Goal: Task Accomplishment & Management: Manage account settings

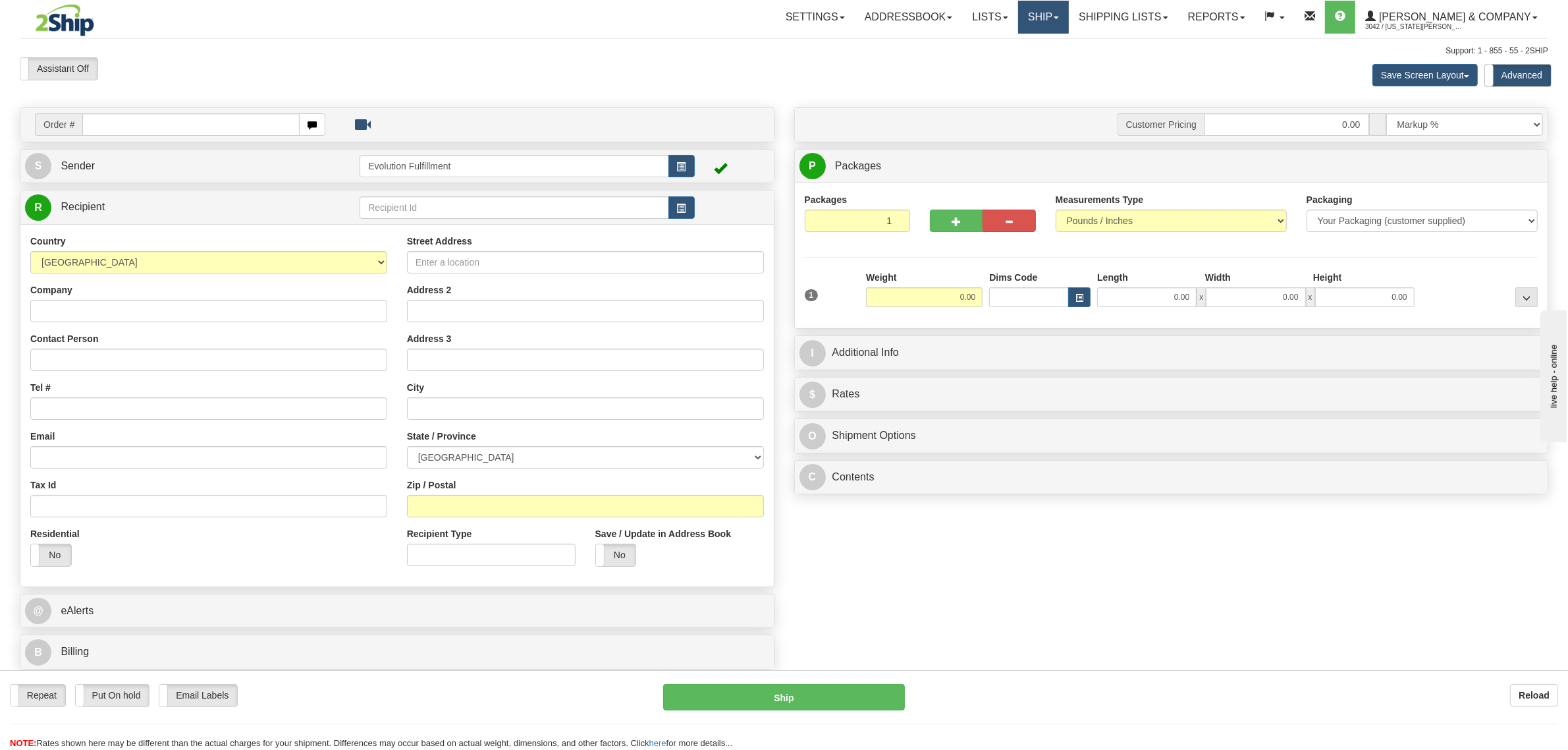
click at [1068, 18] on link "Ship" at bounding box center [1043, 17] width 51 height 33
click at [1051, 68] on span "OnHold / Order Queue" at bounding box center [1008, 63] width 93 height 11
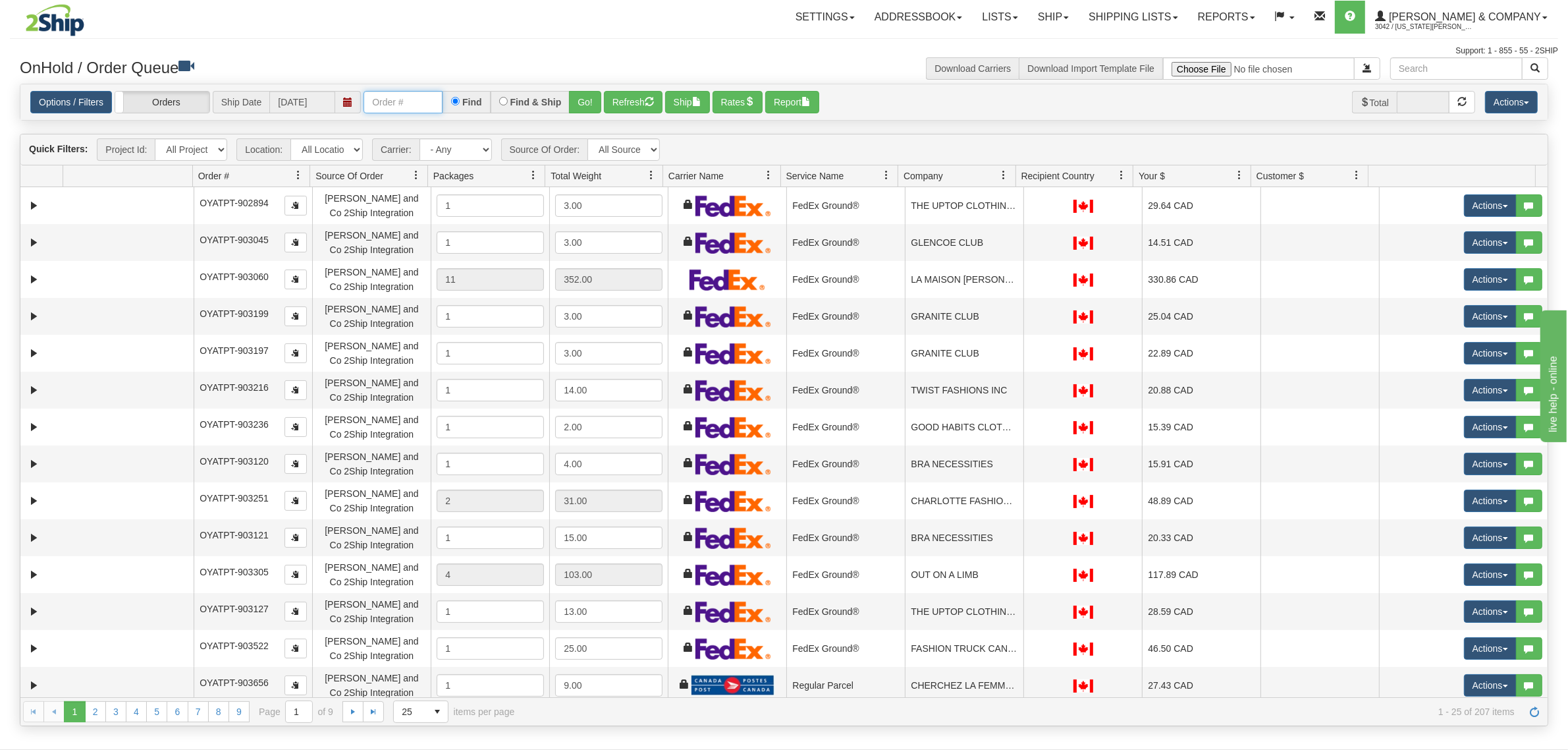
click at [400, 103] on input "text" at bounding box center [403, 102] width 79 height 22
click at [398, 98] on input "text" at bounding box center [403, 102] width 79 height 22
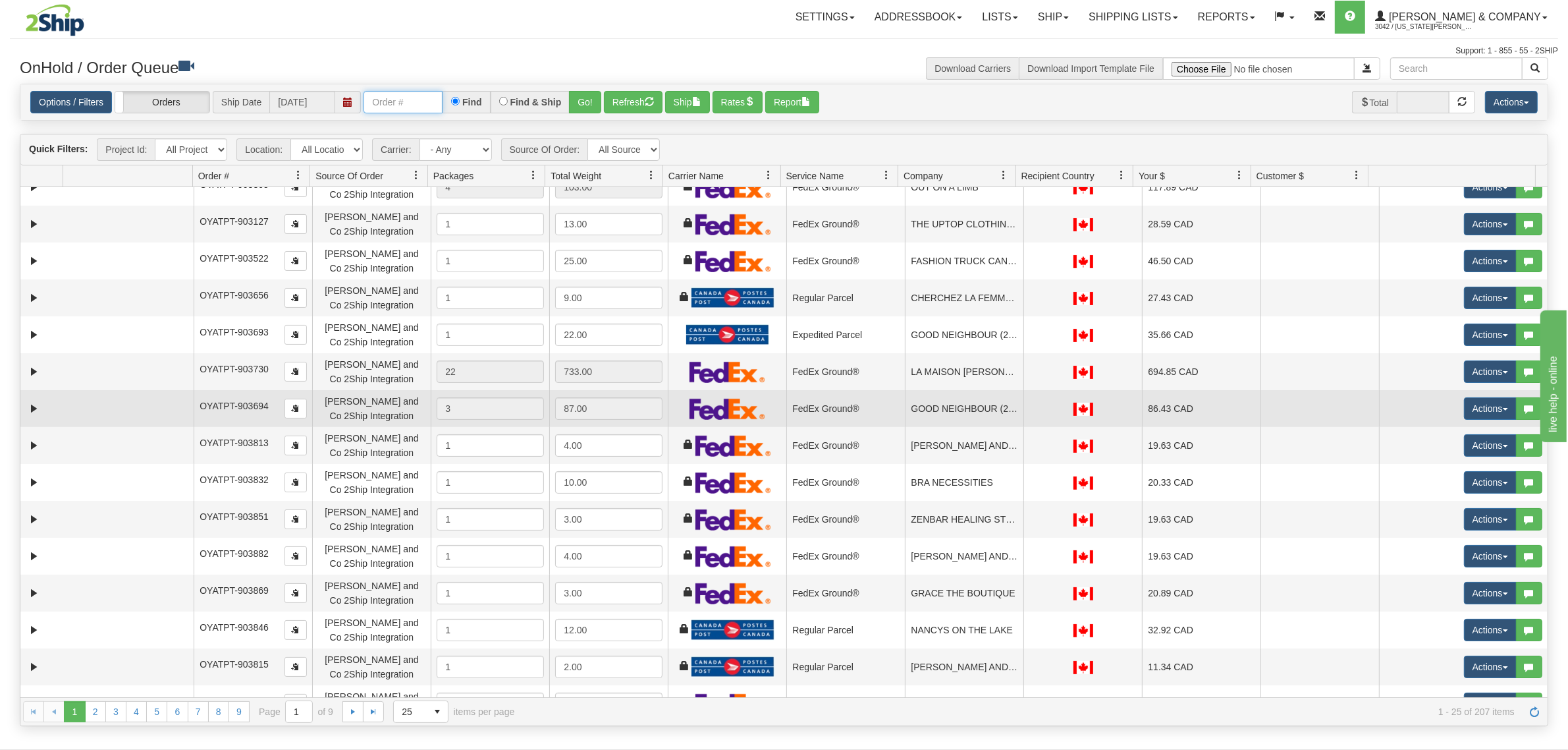
scroll to position [412, 0]
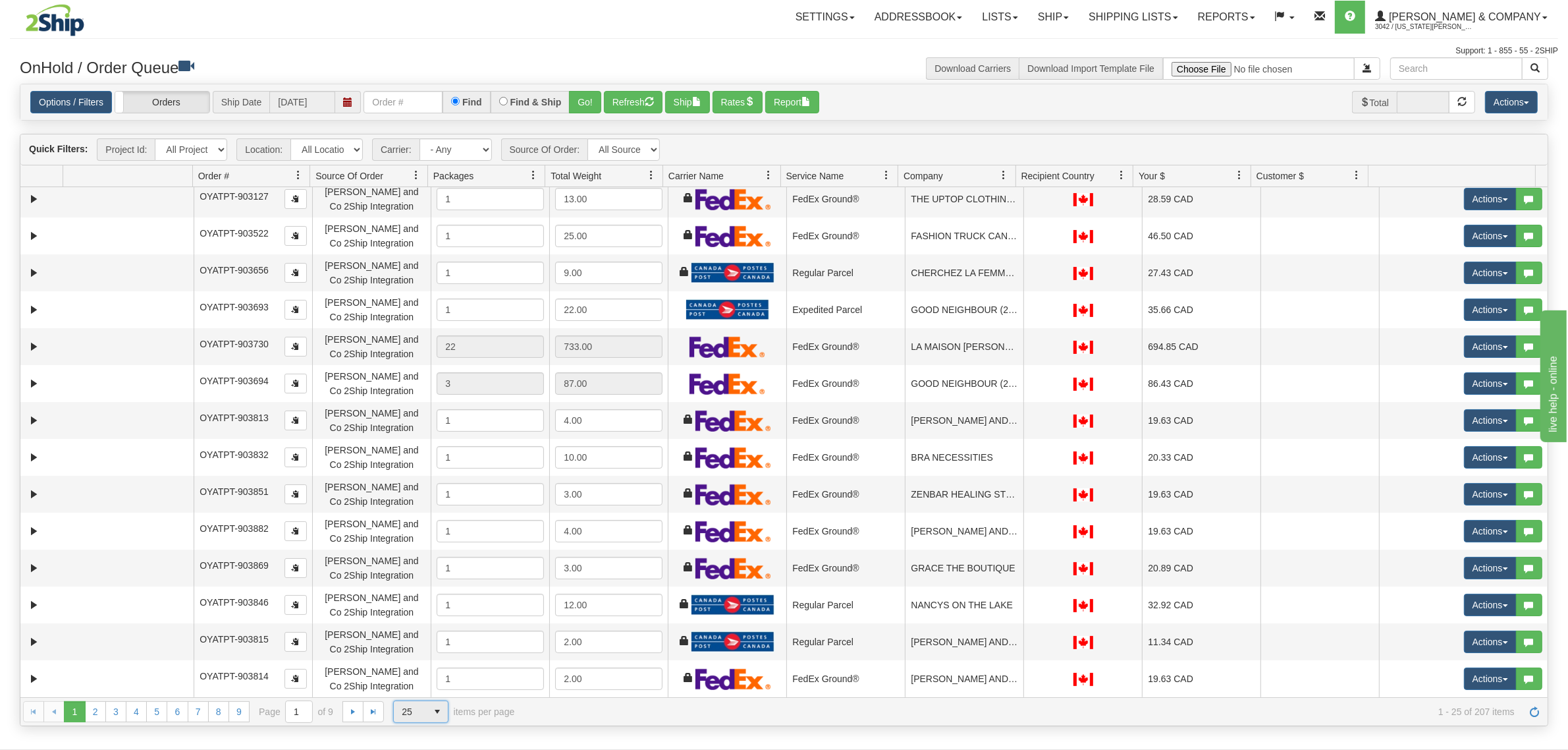
click at [420, 716] on span "25" at bounding box center [410, 711] width 33 height 21
click at [420, 690] on li "100" at bounding box center [420, 691] width 54 height 19
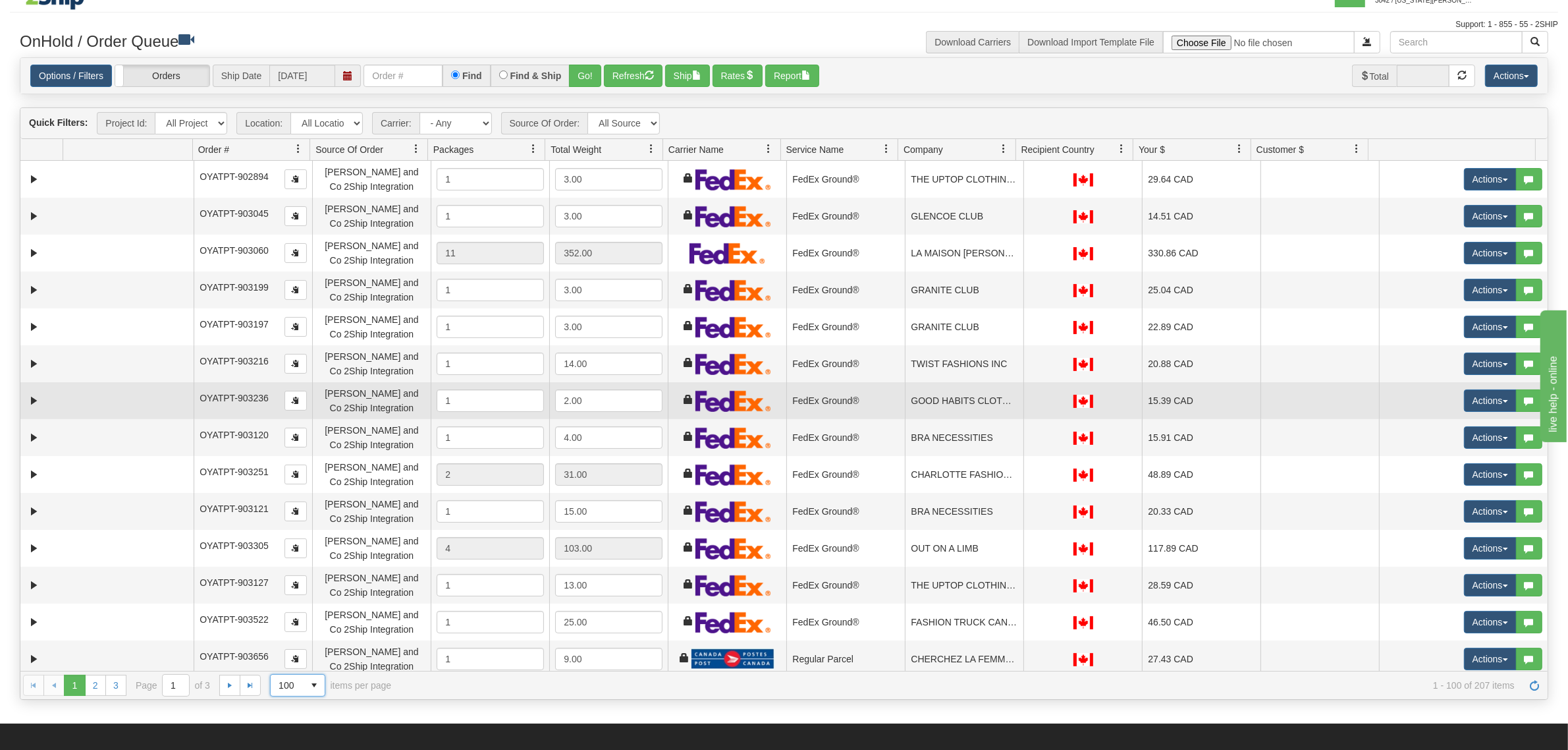
scroll to position [0, 0]
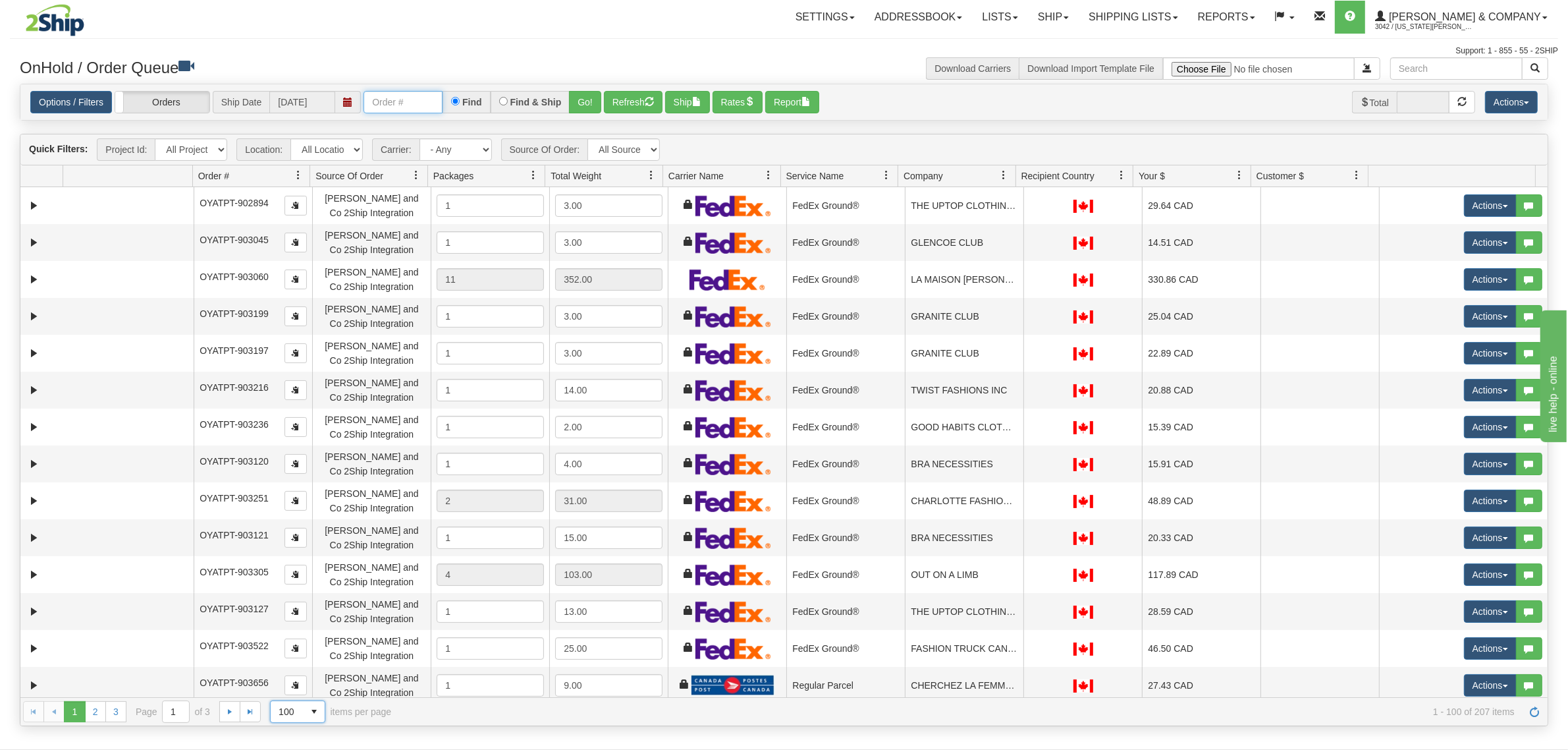
click at [391, 93] on input "text" at bounding box center [403, 102] width 79 height 22
type input "OYATPT-904276"
click at [584, 107] on button "Go!" at bounding box center [584, 102] width 32 height 22
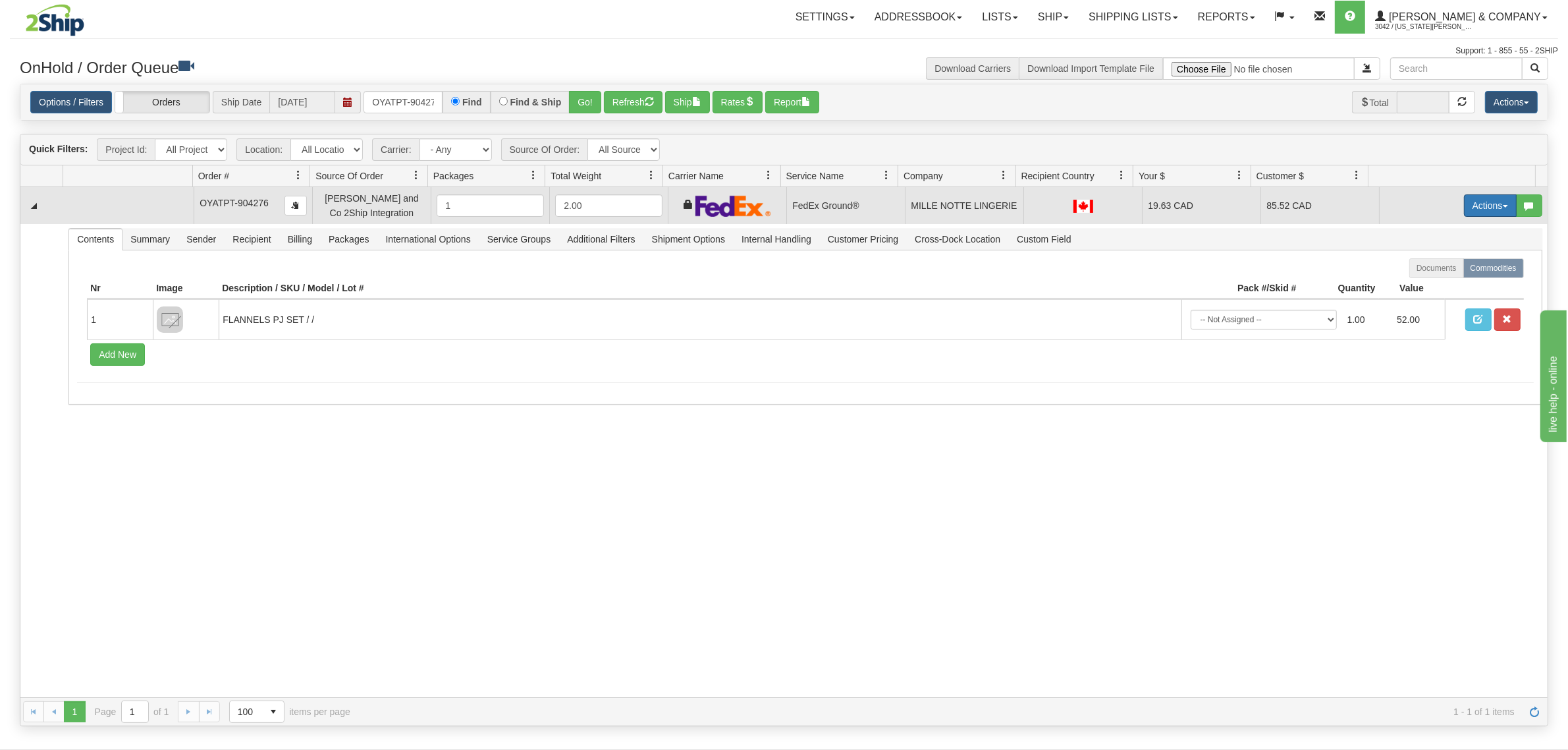
click at [1476, 203] on button "Actions" at bounding box center [1490, 205] width 52 height 22
click at [1426, 279] on span "Ship" at bounding box center [1437, 282] width 28 height 11
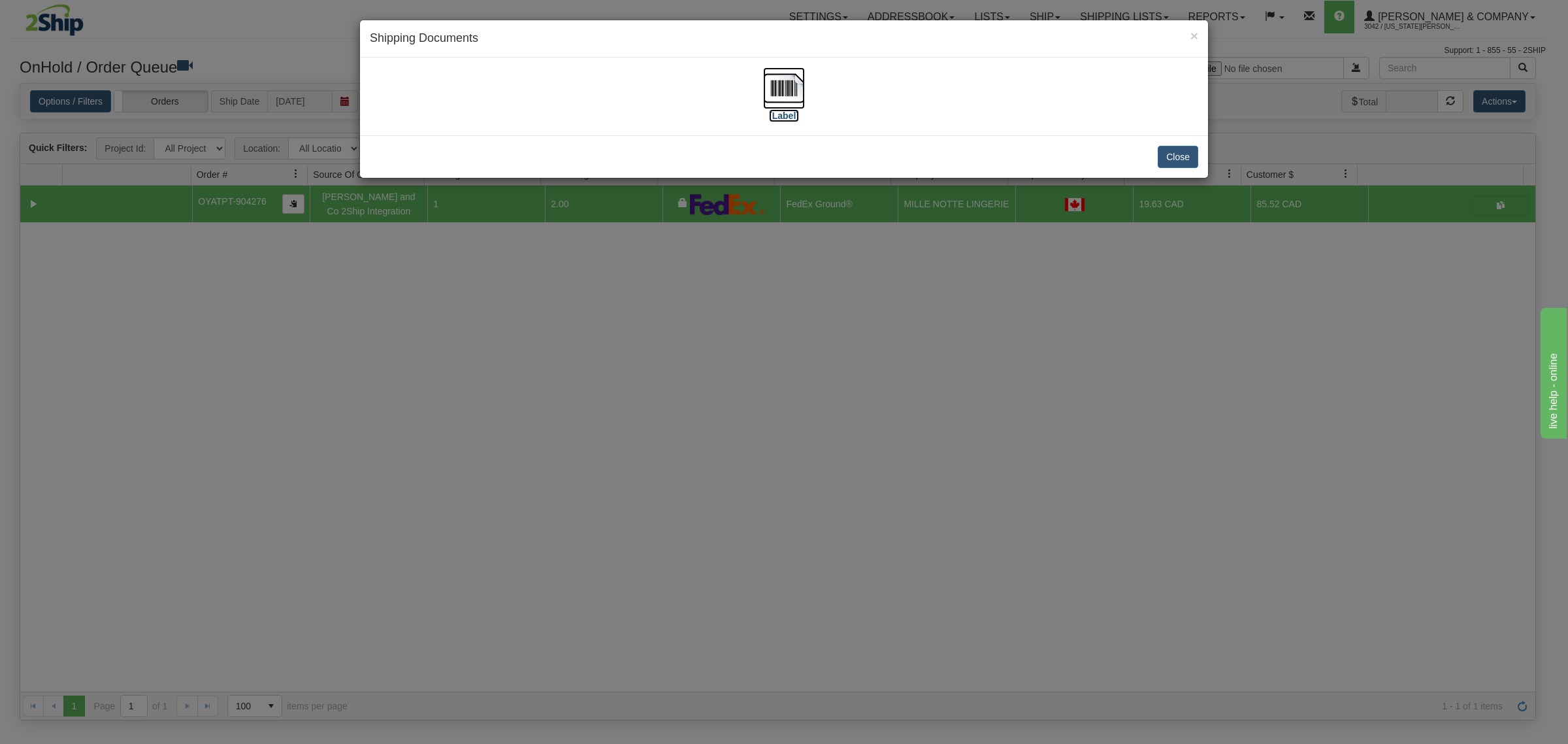
click at [788, 90] on img at bounding box center [784, 88] width 42 height 42
click at [876, 356] on div "× Shipping Documents [Label] Close" at bounding box center [784, 372] width 1568 height 744
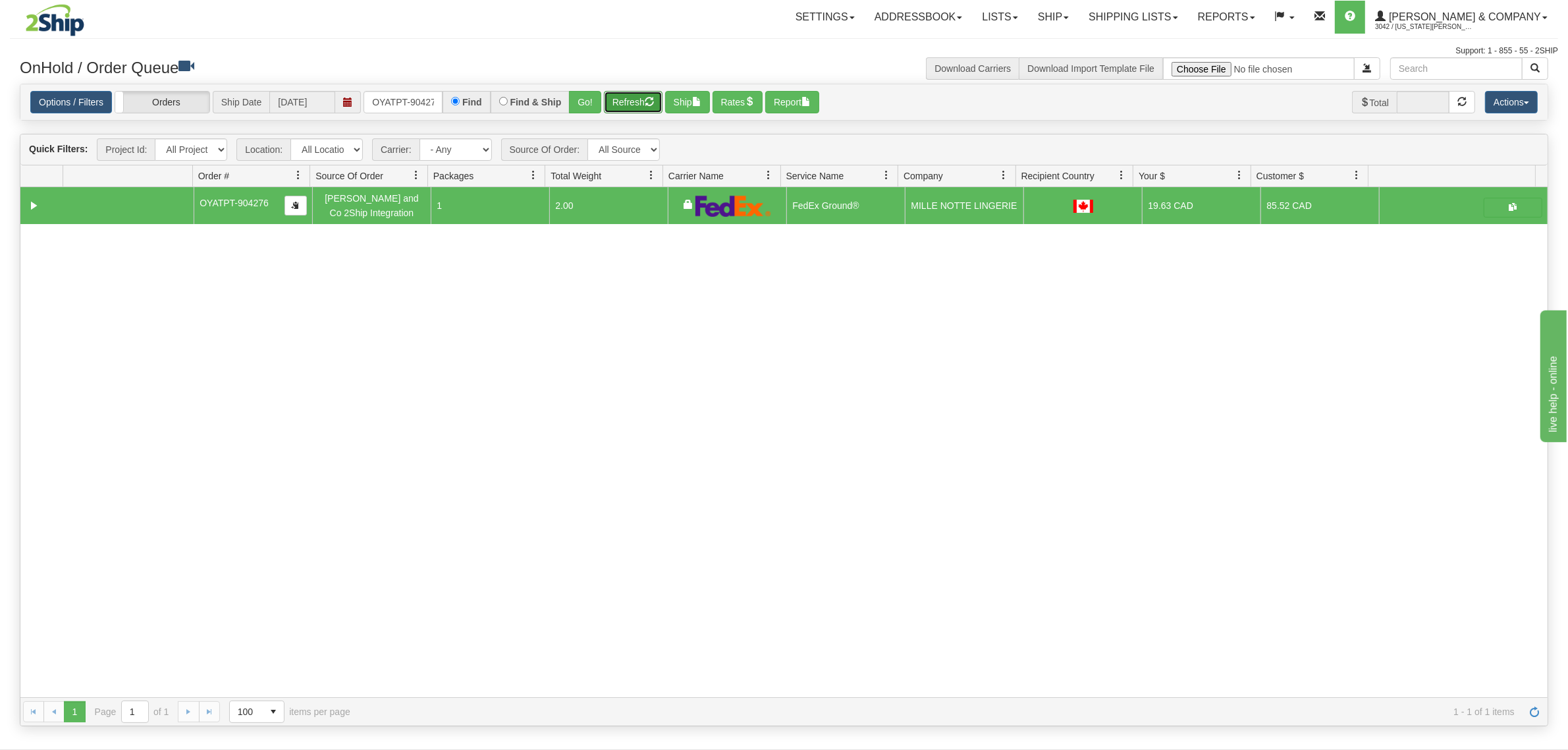
click at [633, 93] on button "Refresh" at bounding box center [633, 102] width 59 height 22
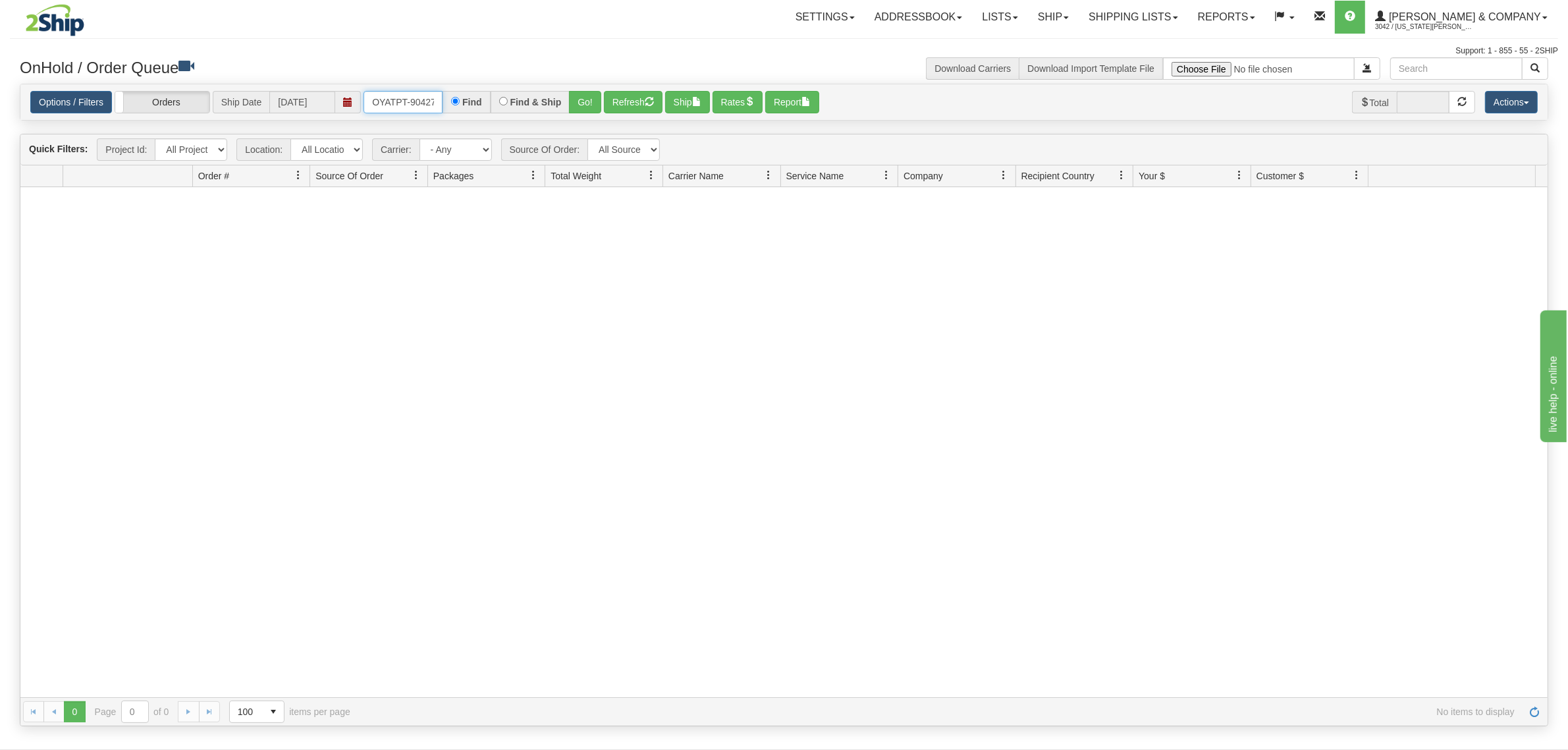
click at [374, 103] on input "OYATPT-904276" at bounding box center [403, 102] width 79 height 22
drag, startPoint x: 369, startPoint y: 102, endPoint x: 472, endPoint y: 115, distance: 103.8
click at [472, 115] on div "Options / Filters Group Shipments Orders Ship Date 10/09/2025 OYATPT-904276 Fin…" at bounding box center [783, 102] width 1527 height 36
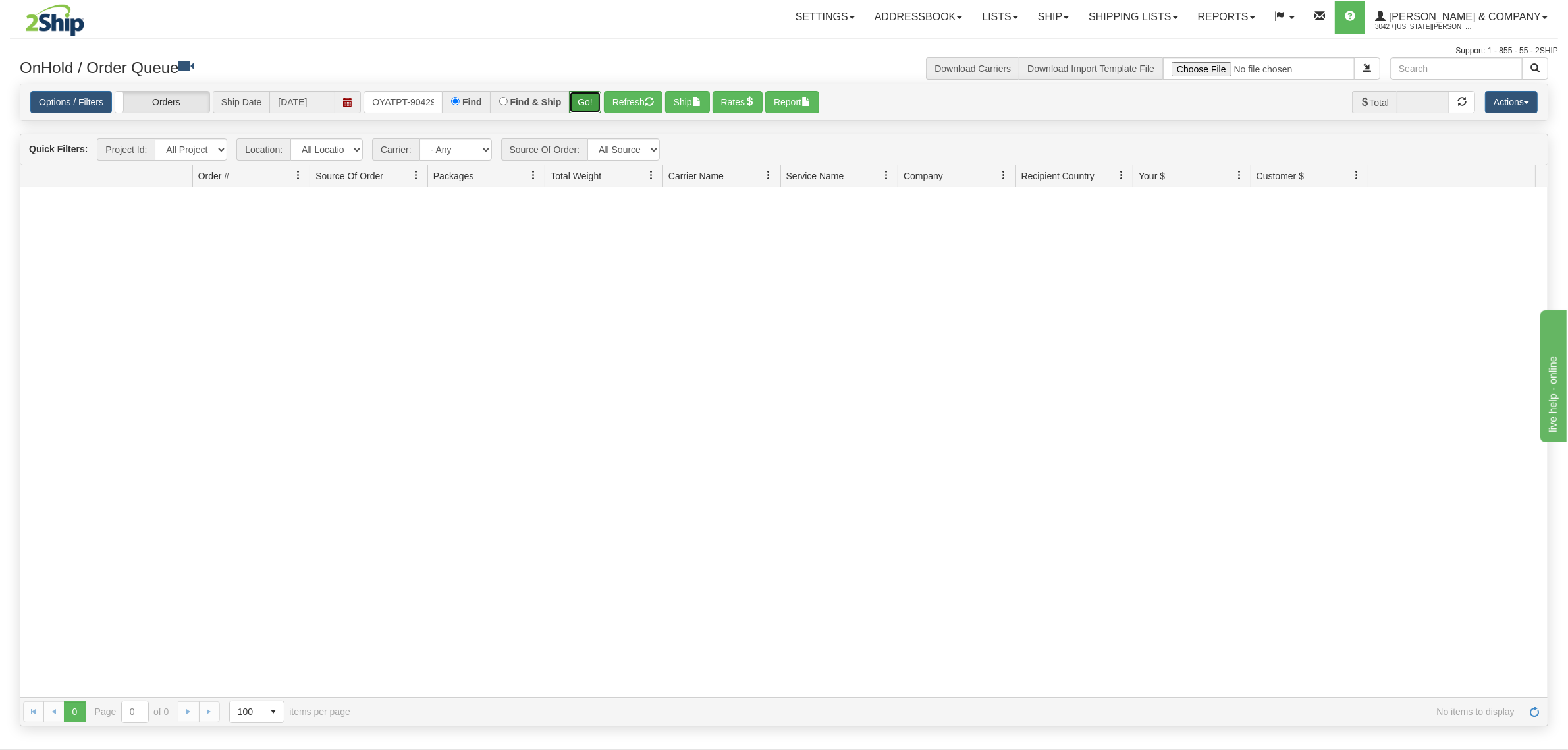
click at [589, 106] on button "Go!" at bounding box center [584, 102] width 32 height 22
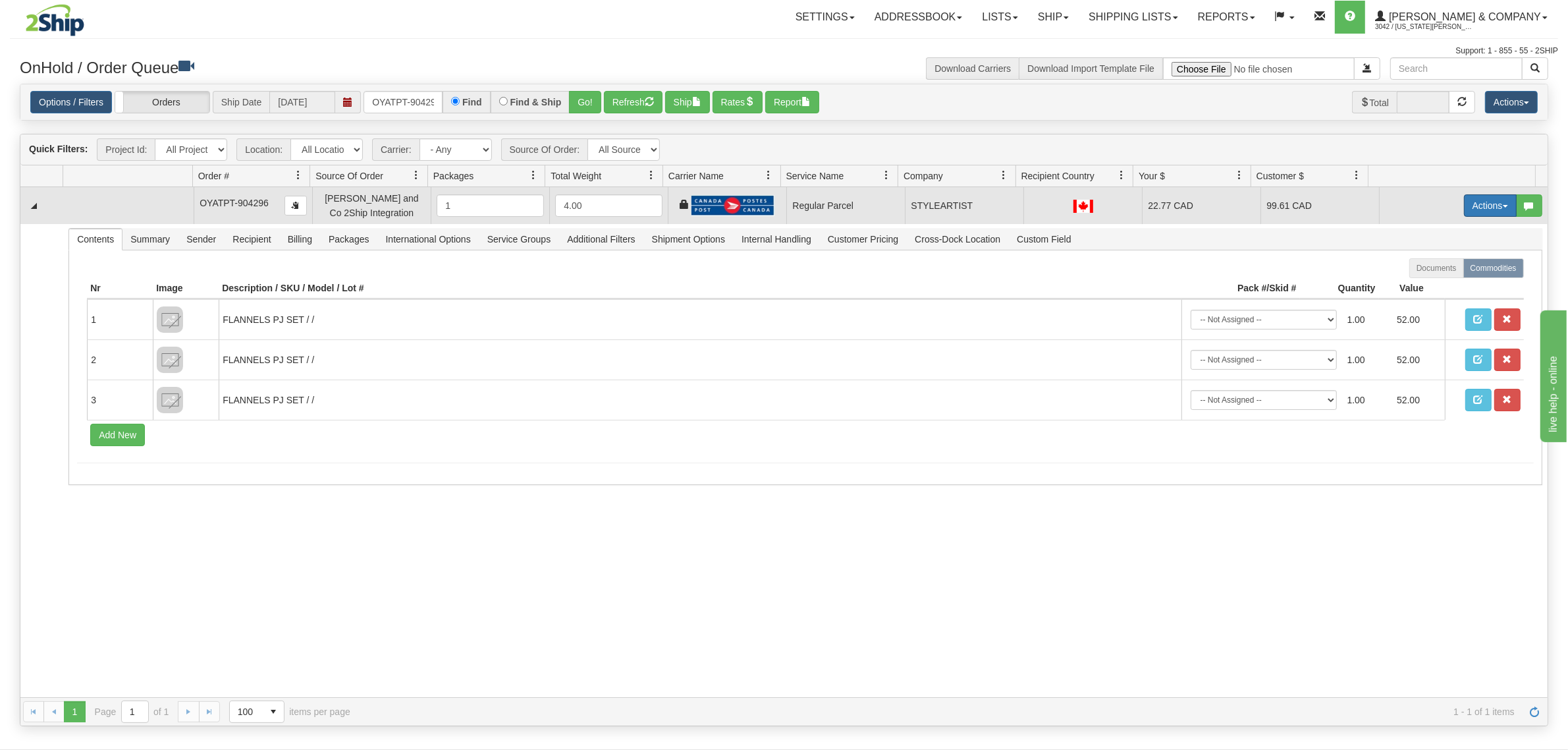
click at [1478, 208] on button "Actions" at bounding box center [1490, 205] width 52 height 22
click at [1467, 264] on span "Rate All Services" at bounding box center [1463, 264] width 79 height 11
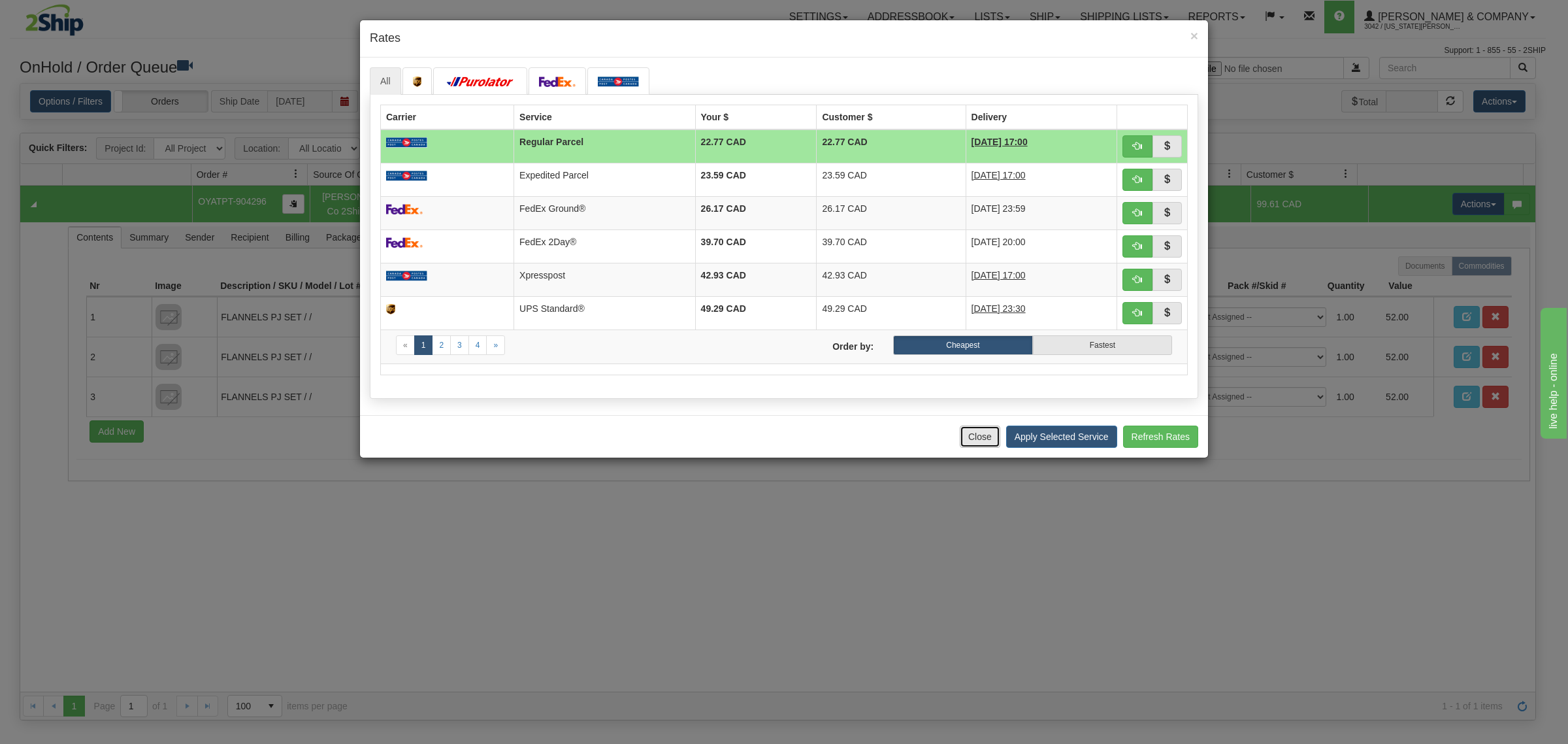
click at [968, 442] on button "Close" at bounding box center [980, 436] width 41 height 22
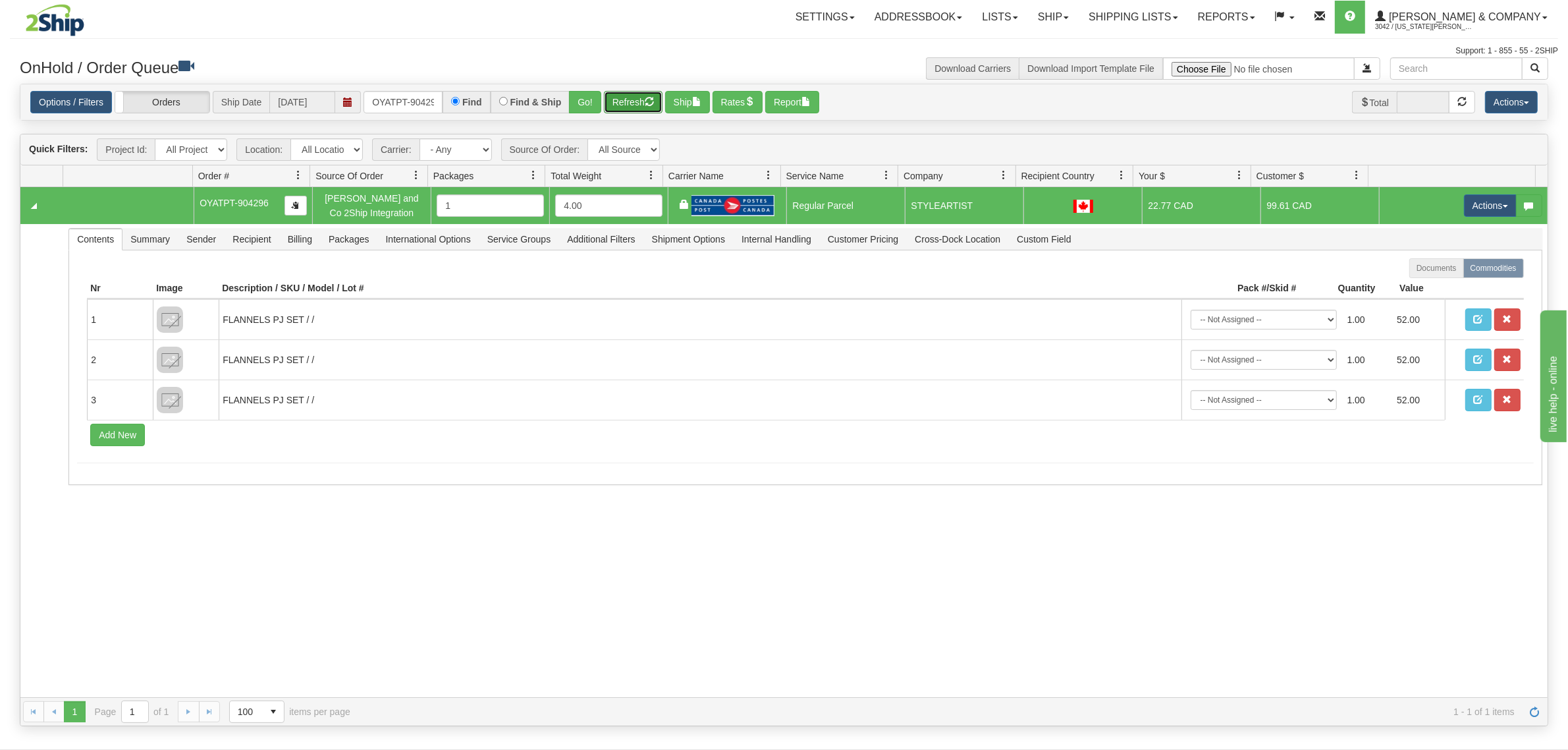
click at [624, 97] on button "Refresh" at bounding box center [633, 102] width 59 height 22
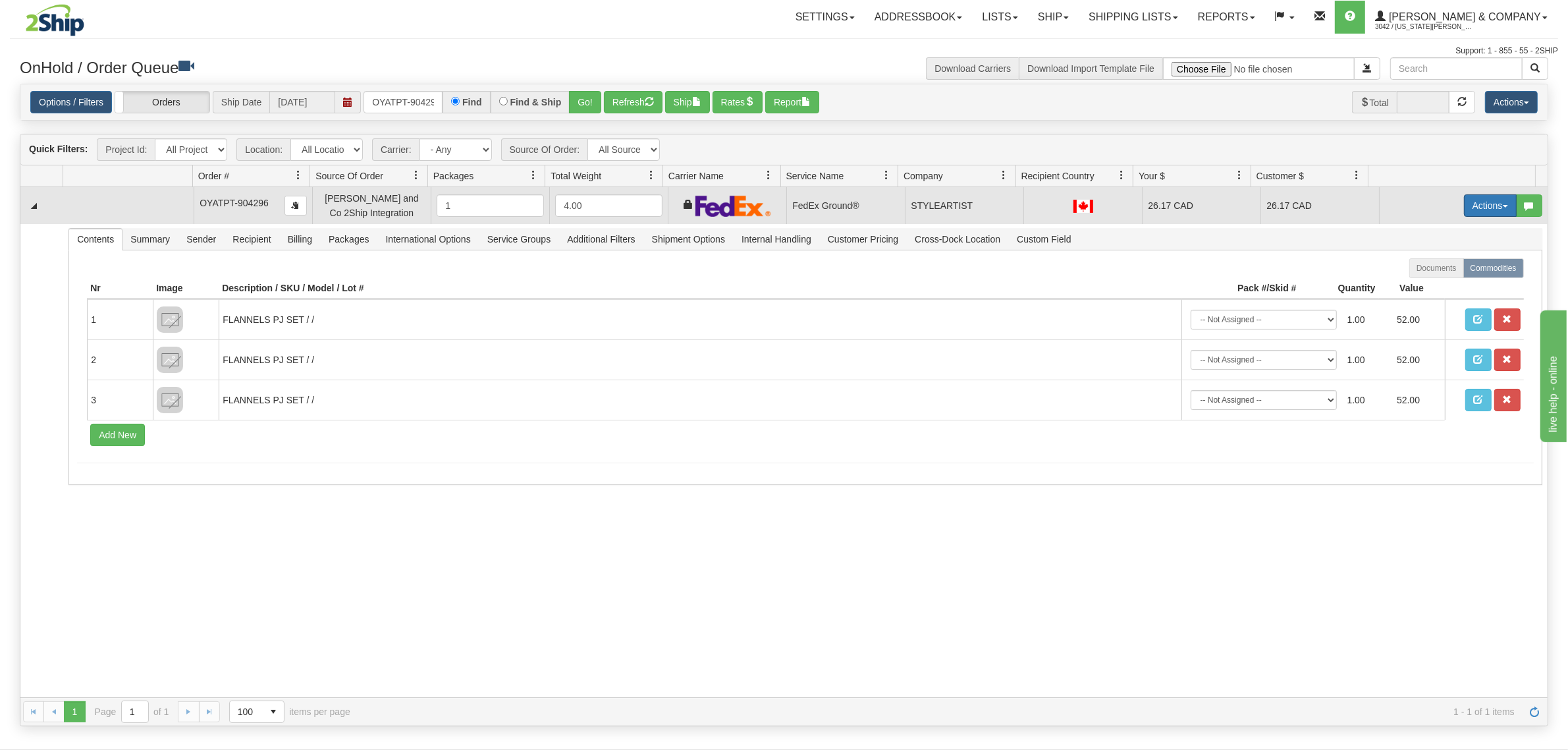
click at [1464, 204] on button "Actions" at bounding box center [1490, 205] width 52 height 22
click at [1424, 284] on span "Ship" at bounding box center [1437, 282] width 28 height 11
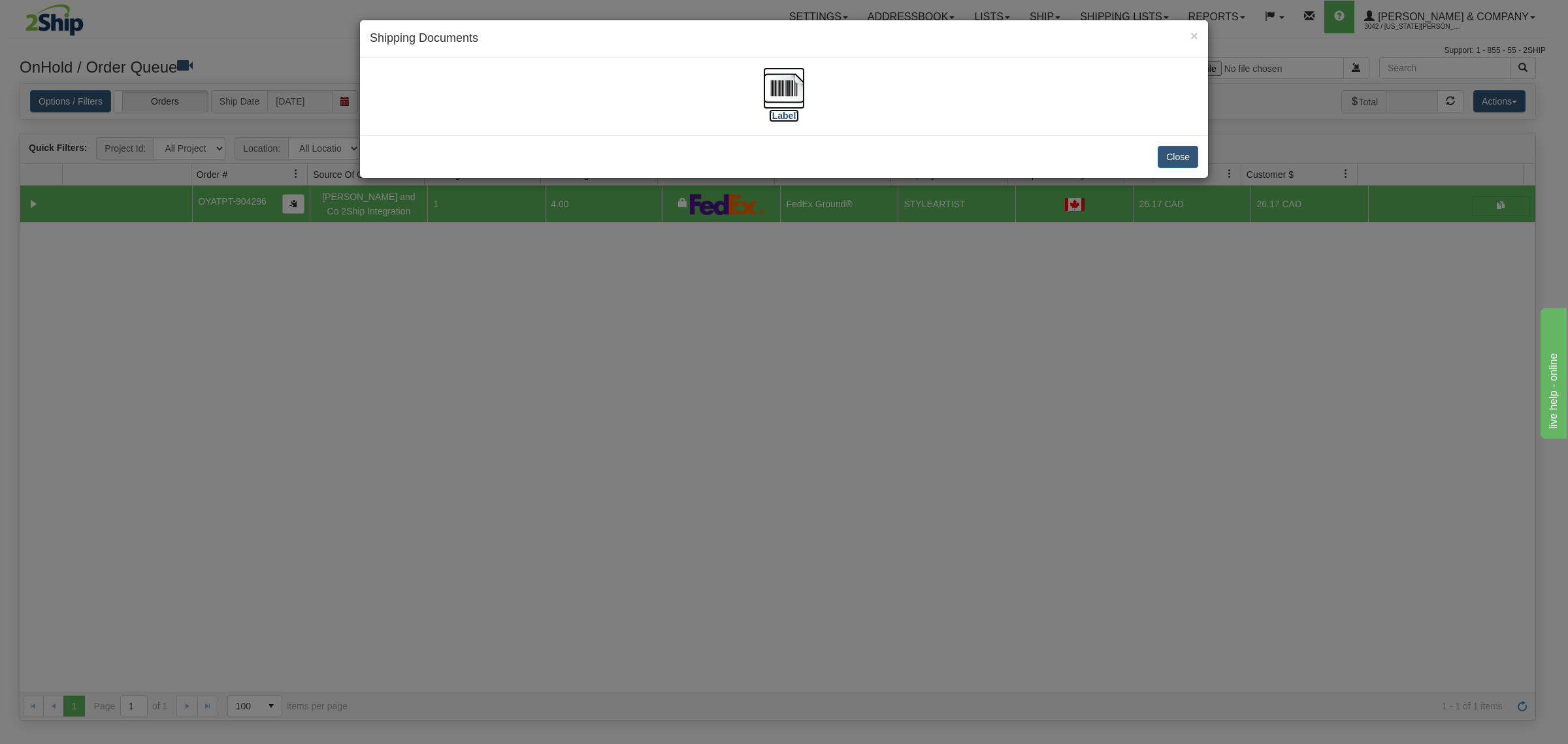
click at [792, 87] on img at bounding box center [784, 88] width 42 height 42
click at [729, 373] on div "× Shipping Documents [Label] Close" at bounding box center [784, 372] width 1568 height 744
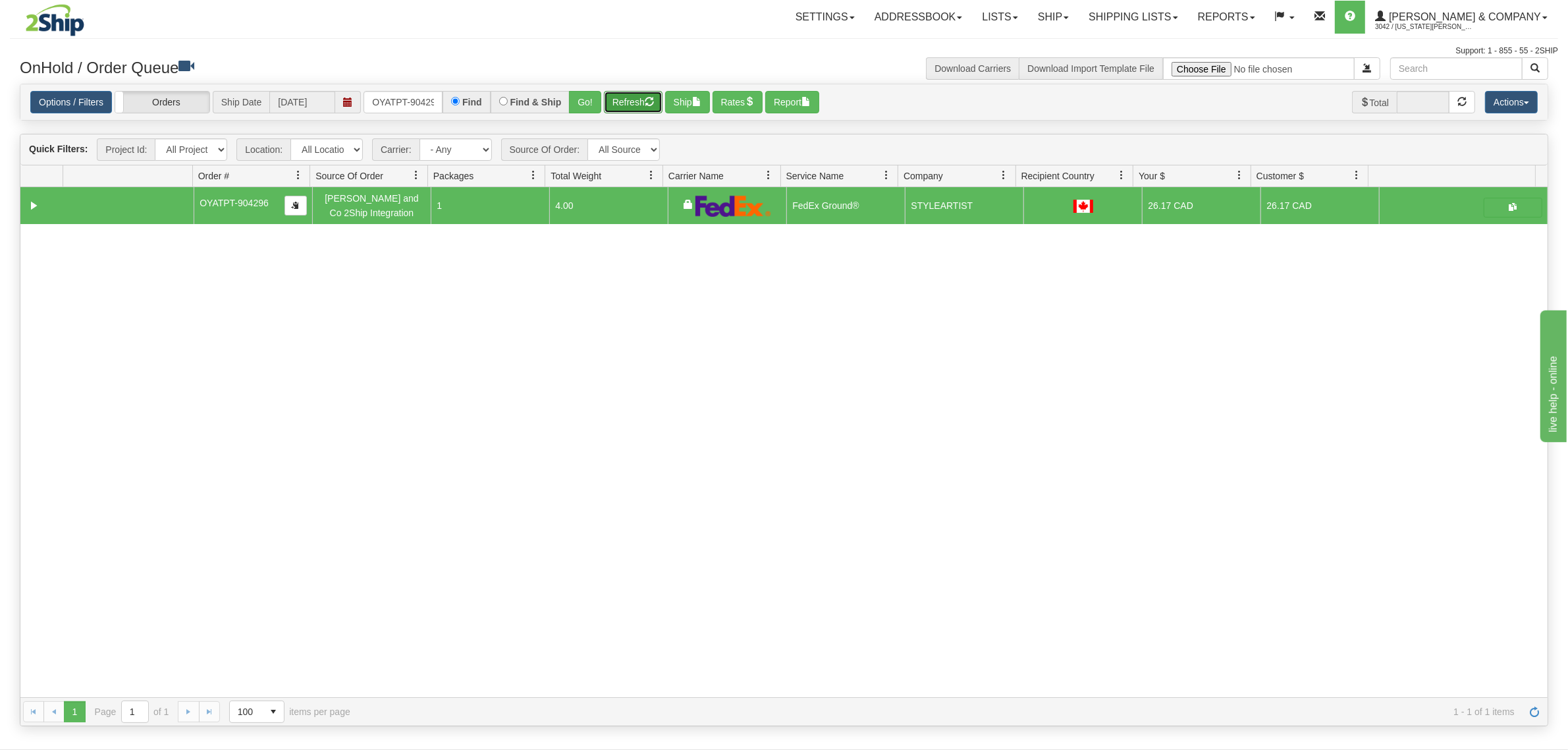
click at [623, 106] on button "Refresh" at bounding box center [633, 102] width 59 height 22
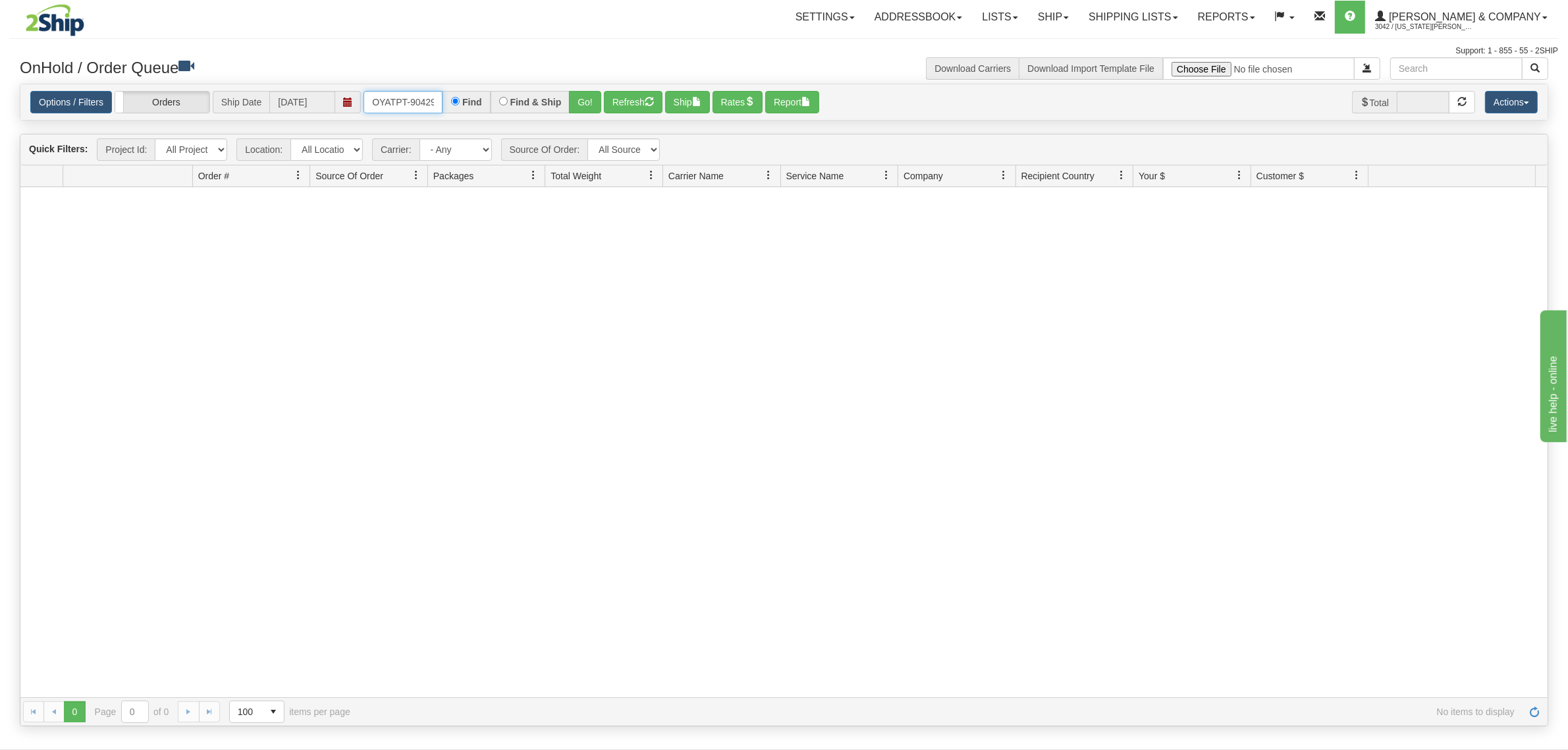
scroll to position [0, 7]
drag, startPoint x: 369, startPoint y: 101, endPoint x: 505, endPoint y: 107, distance: 136.1
click at [505, 107] on div "OYATPT-904296 Find Find & Ship Go!" at bounding box center [482, 102] width 238 height 22
click at [592, 99] on button "Go!" at bounding box center [584, 102] width 32 height 22
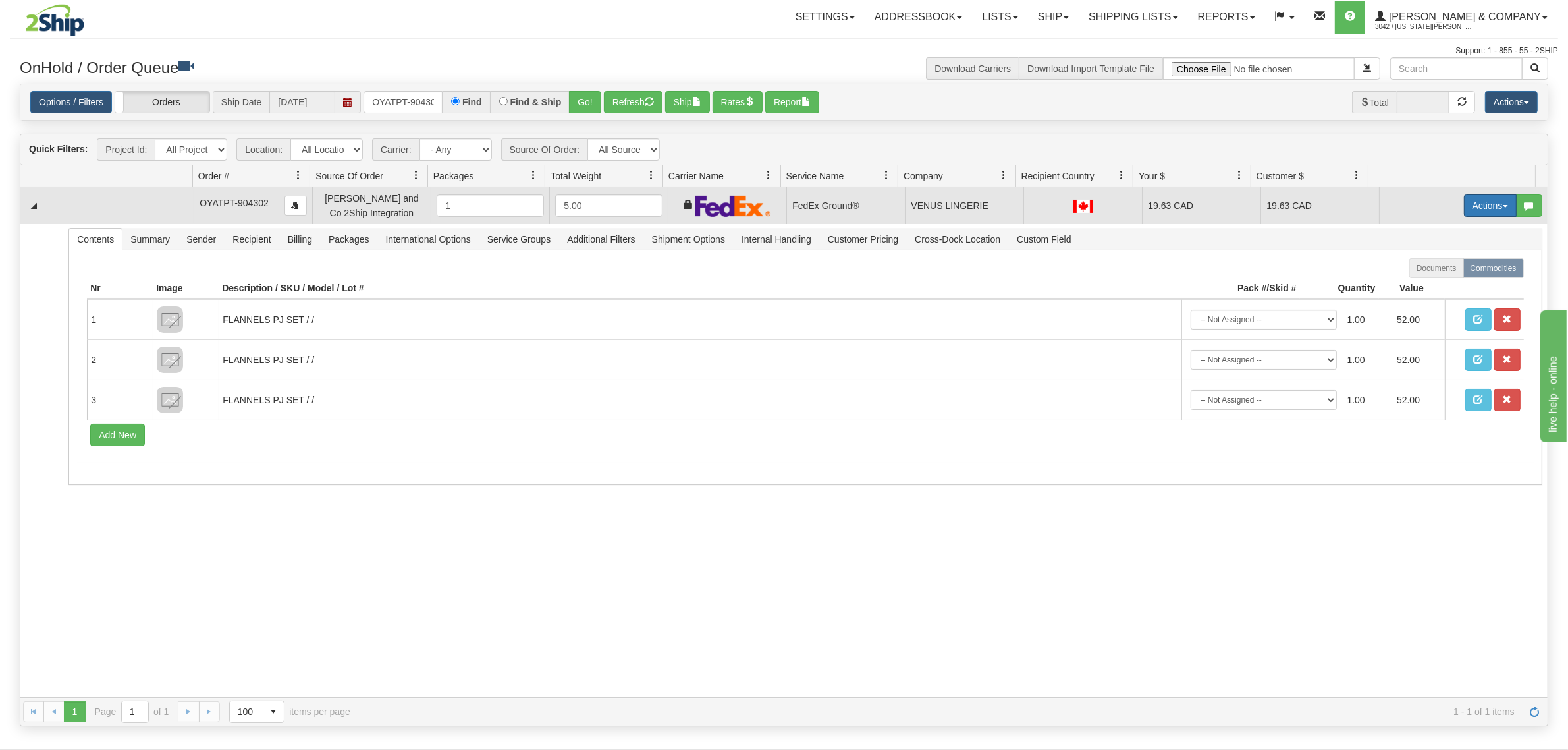
click at [1485, 208] on button "Actions" at bounding box center [1490, 205] width 52 height 22
click at [1437, 246] on span "Refresh Rates" at bounding box center [1457, 247] width 67 height 11
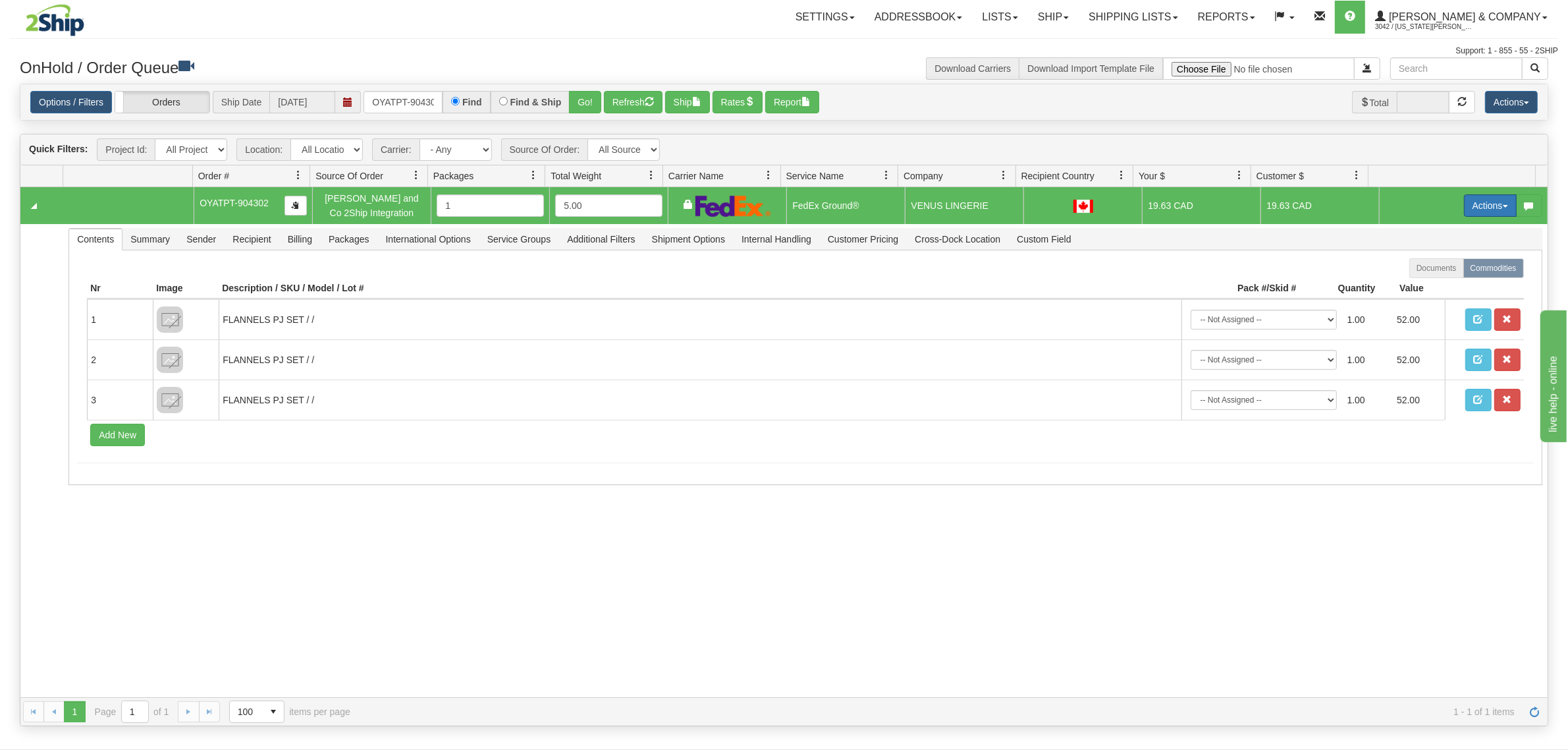
click at [1464, 201] on button "Actions" at bounding box center [1490, 205] width 52 height 22
click at [1429, 282] on span "Ship" at bounding box center [1437, 282] width 28 height 11
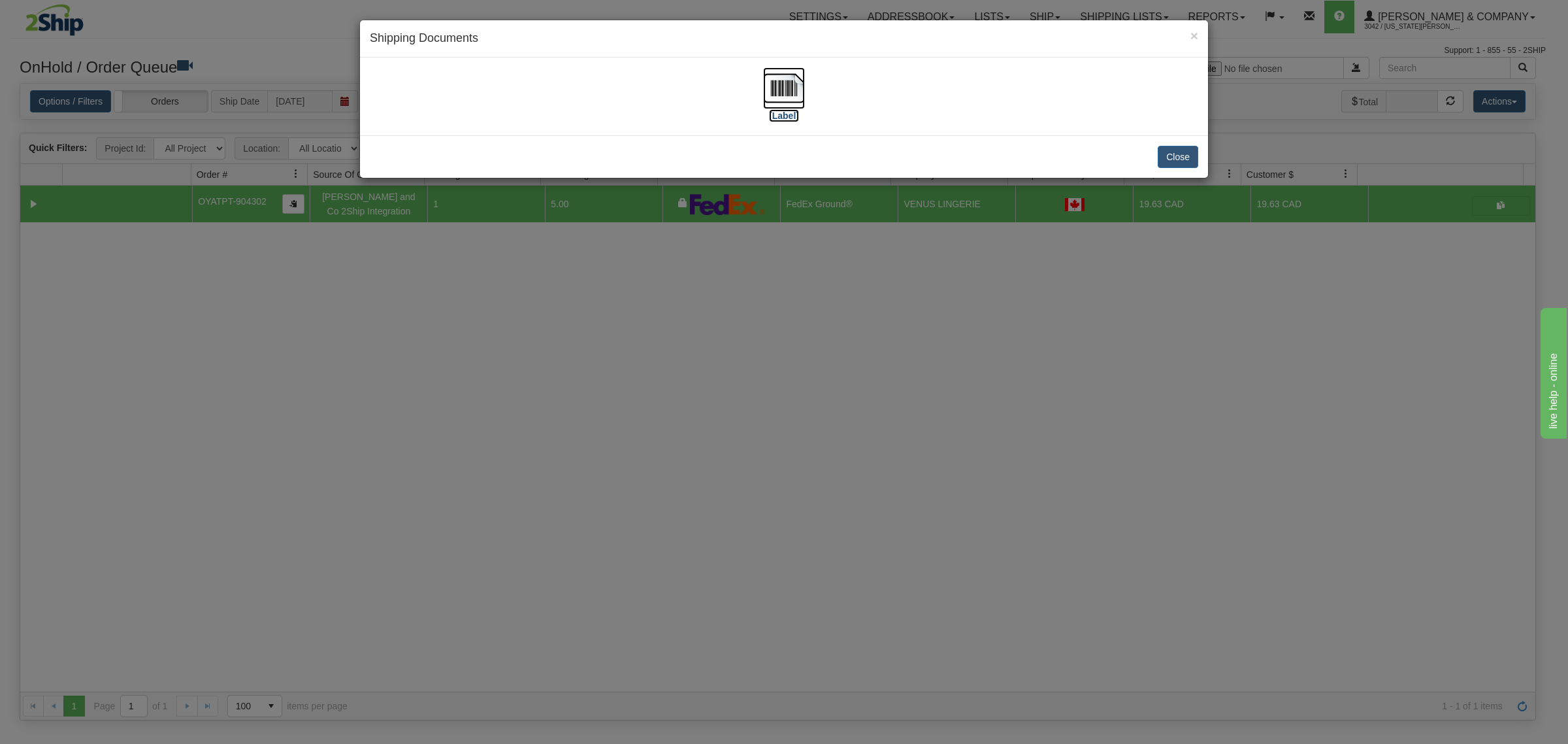
click at [789, 83] on img at bounding box center [784, 88] width 42 height 42
click at [797, 509] on div "× Shipping Documents [Label] Close" at bounding box center [784, 372] width 1568 height 744
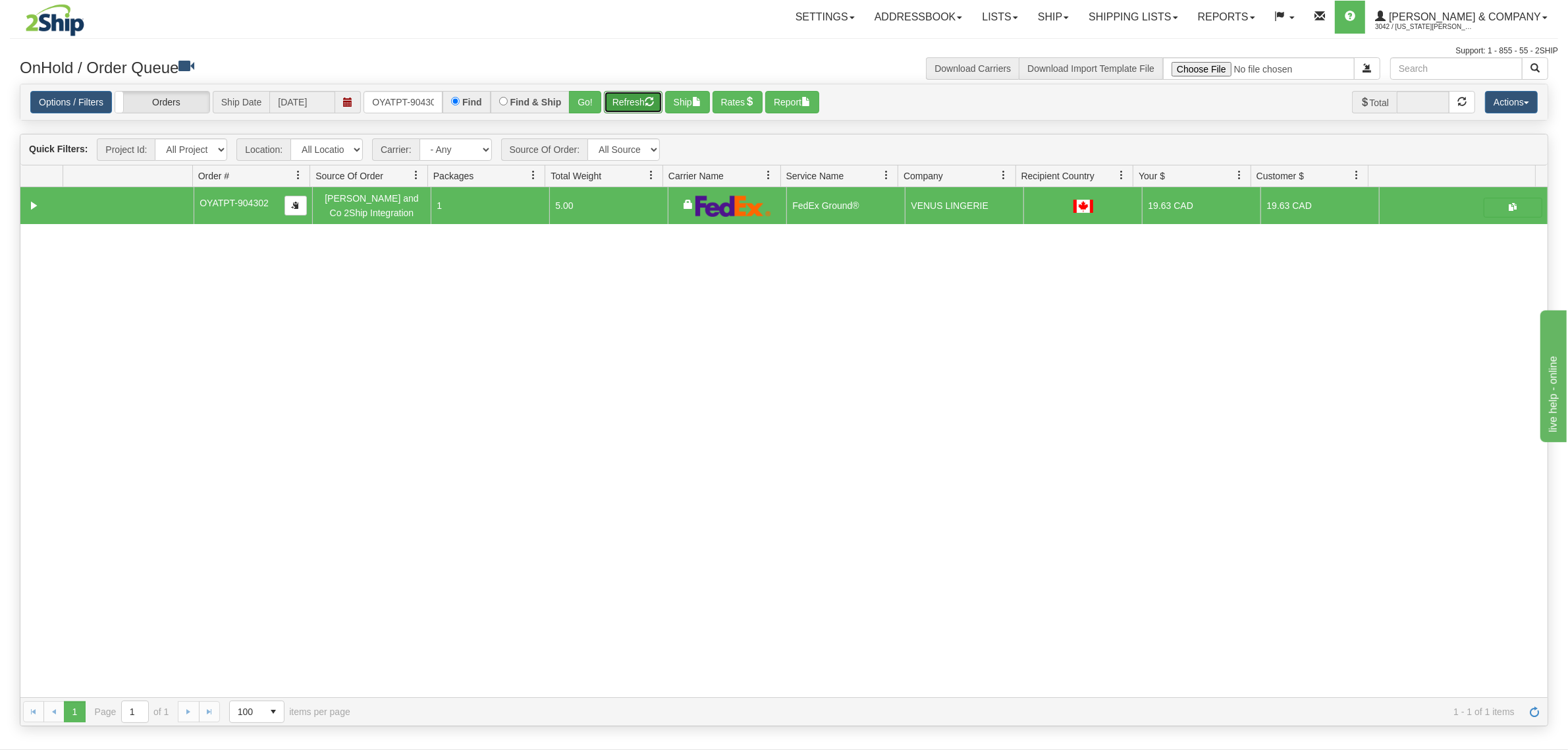
click at [630, 101] on button "Refresh" at bounding box center [633, 102] width 59 height 22
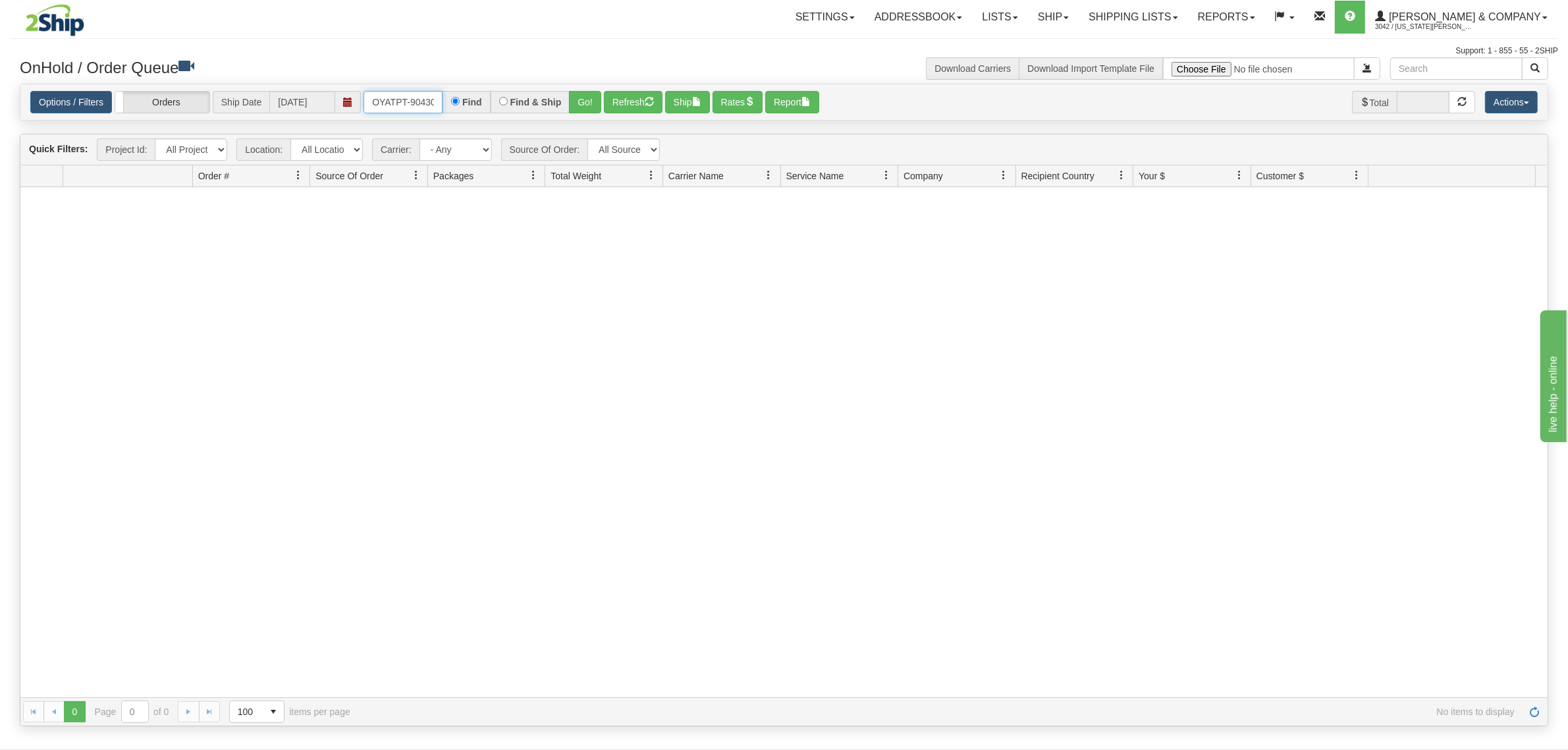
scroll to position [0, 7]
drag, startPoint x: 372, startPoint y: 98, endPoint x: 488, endPoint y: 110, distance: 116.6
click at [488, 110] on div "OYATPT-904302 Find Find & Ship Go!" at bounding box center [482, 102] width 238 height 22
click at [577, 107] on button "Go!" at bounding box center [584, 102] width 32 height 22
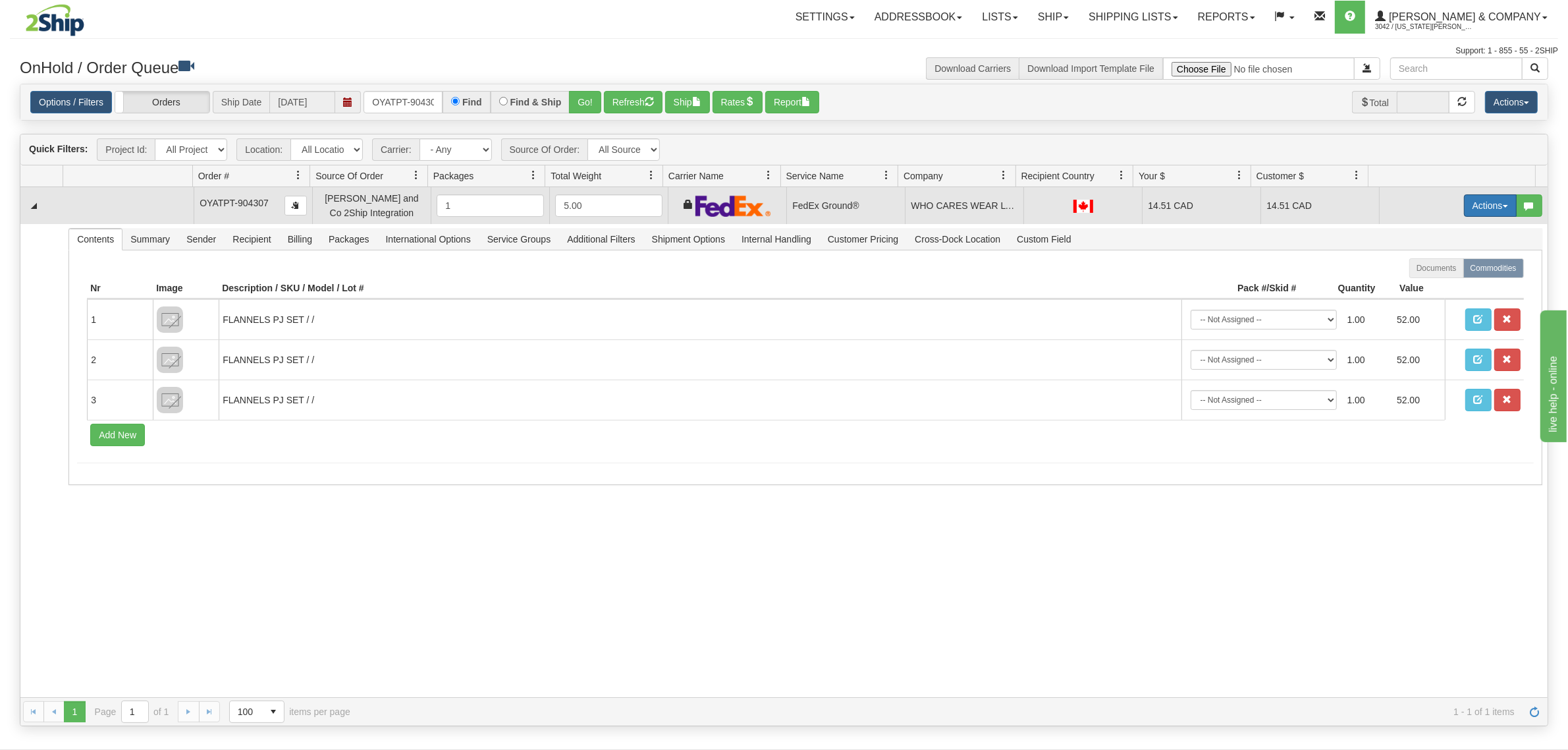
click at [1466, 202] on button "Actions" at bounding box center [1490, 205] width 52 height 22
click at [1464, 244] on span "Refresh Rates" at bounding box center [1457, 247] width 67 height 11
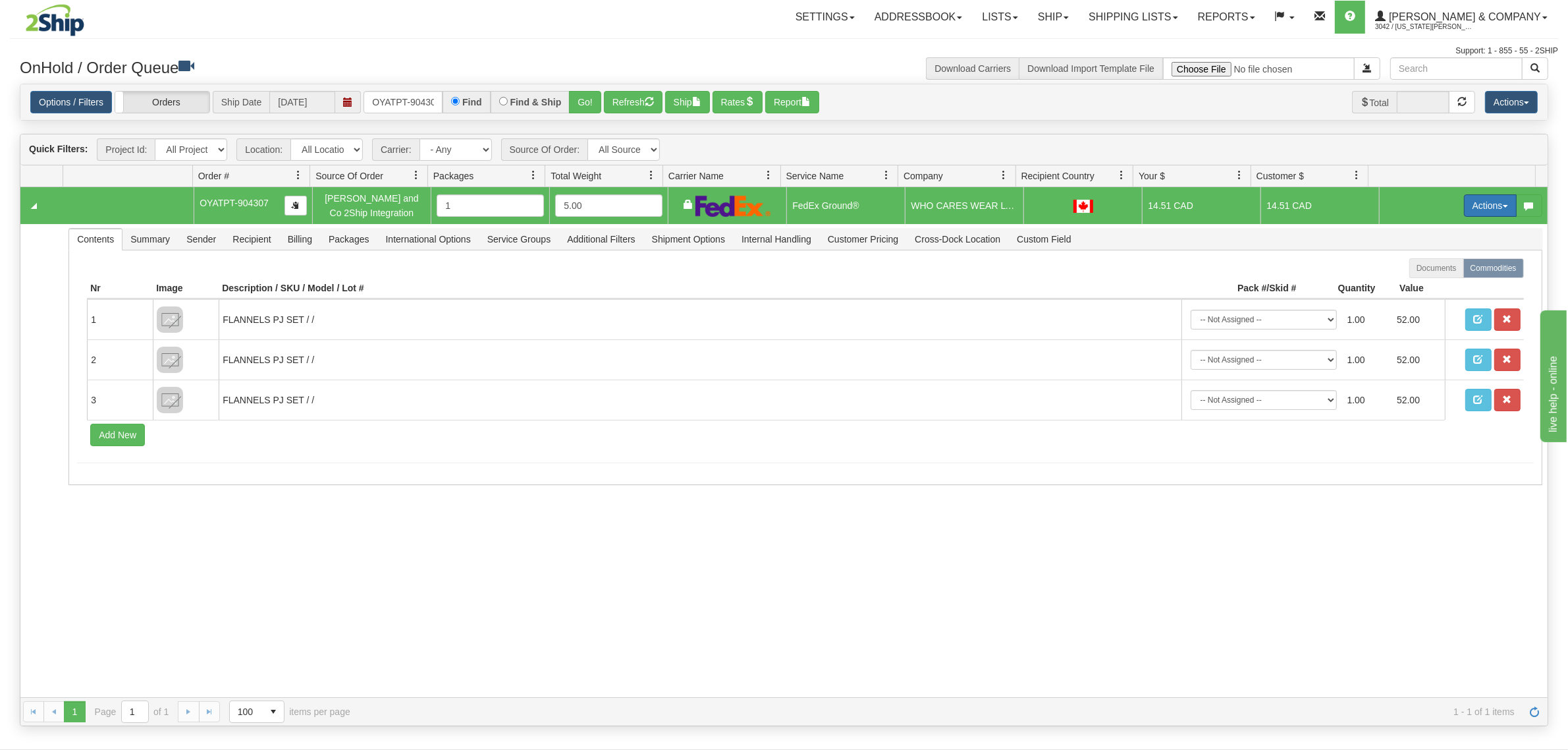
click at [1486, 205] on button "Actions" at bounding box center [1490, 205] width 52 height 22
click at [1429, 278] on span "Ship" at bounding box center [1437, 282] width 28 height 11
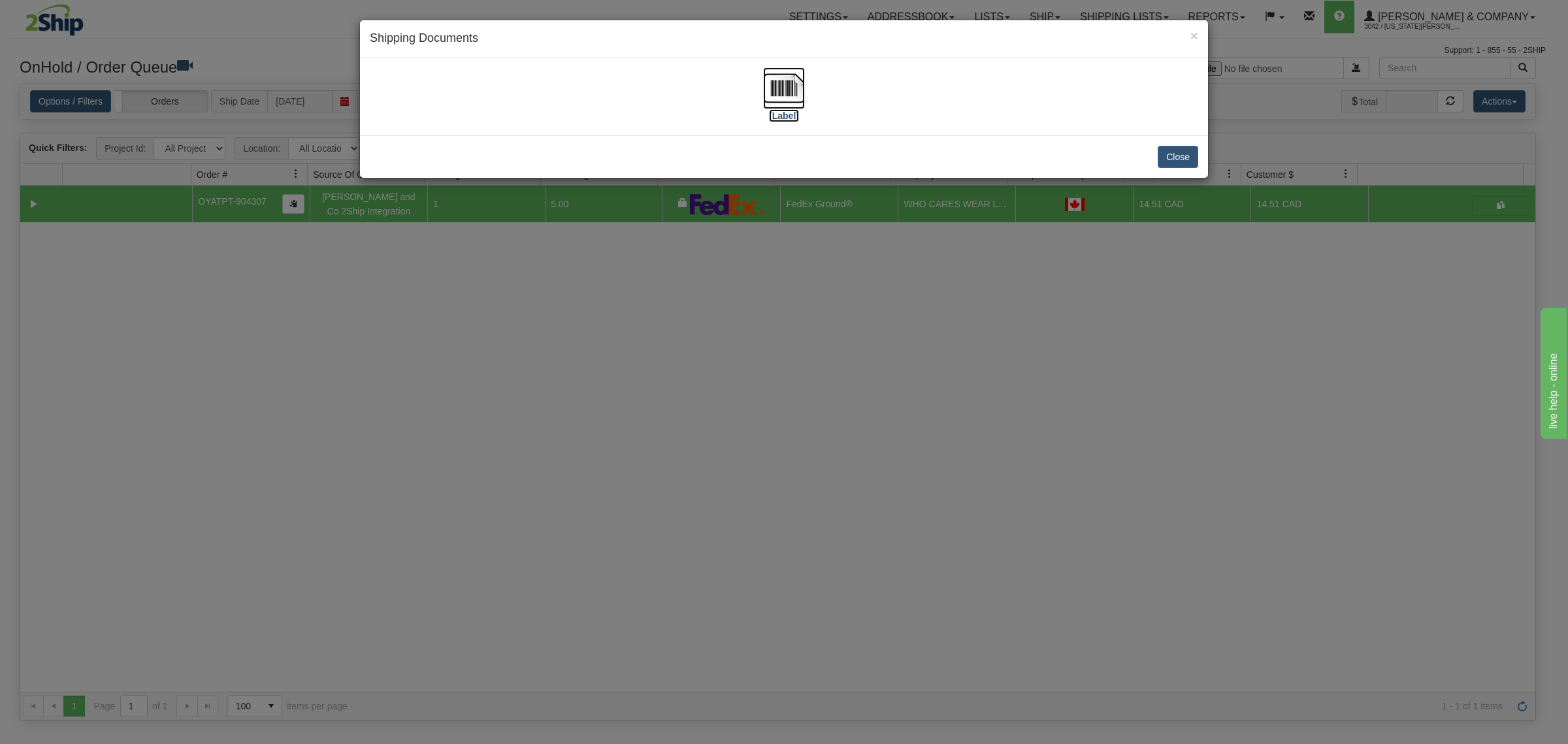
click at [782, 97] on img at bounding box center [784, 88] width 42 height 42
click at [861, 482] on div "× Shipping Documents [Label] Close" at bounding box center [784, 372] width 1568 height 744
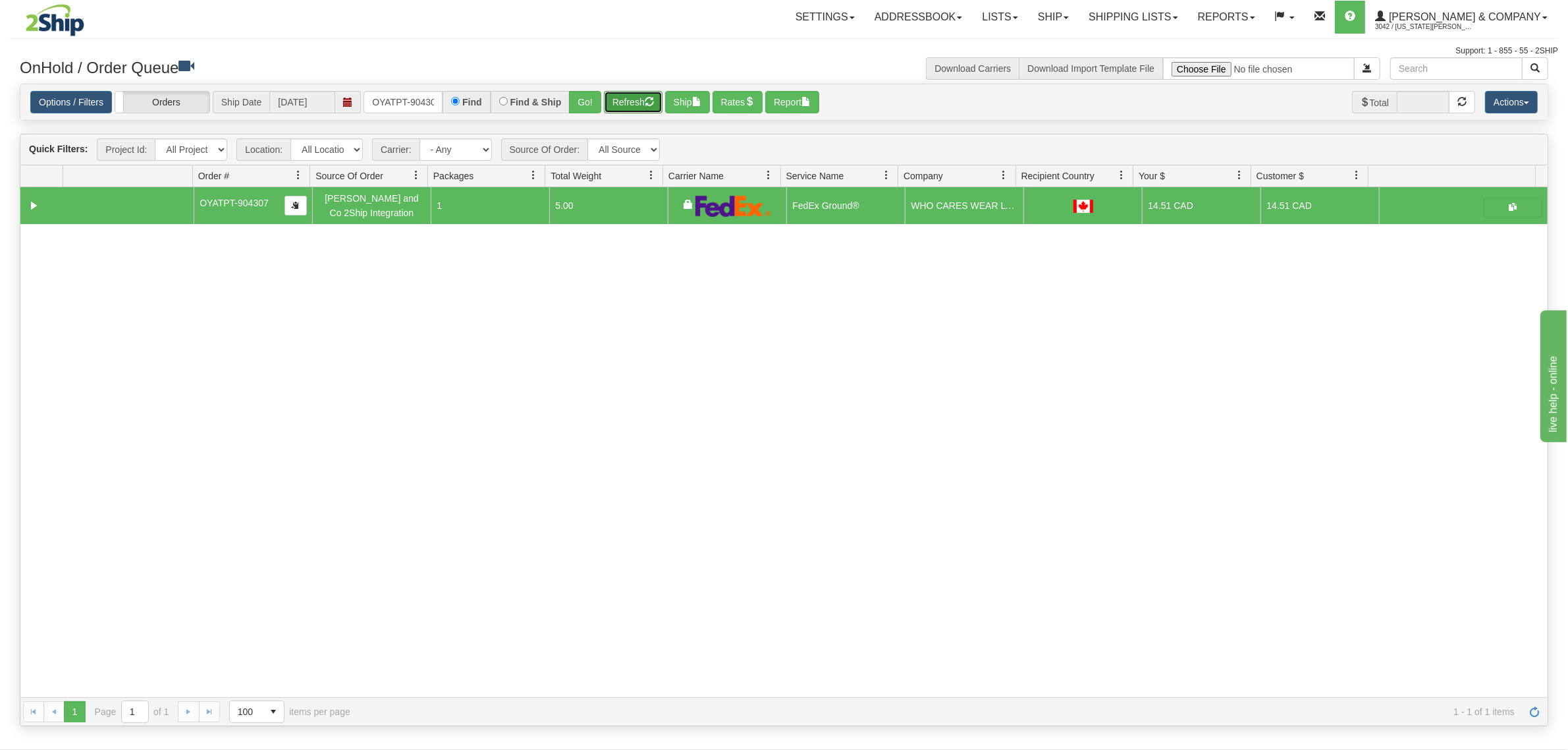
click at [630, 97] on button "Refresh" at bounding box center [633, 102] width 59 height 22
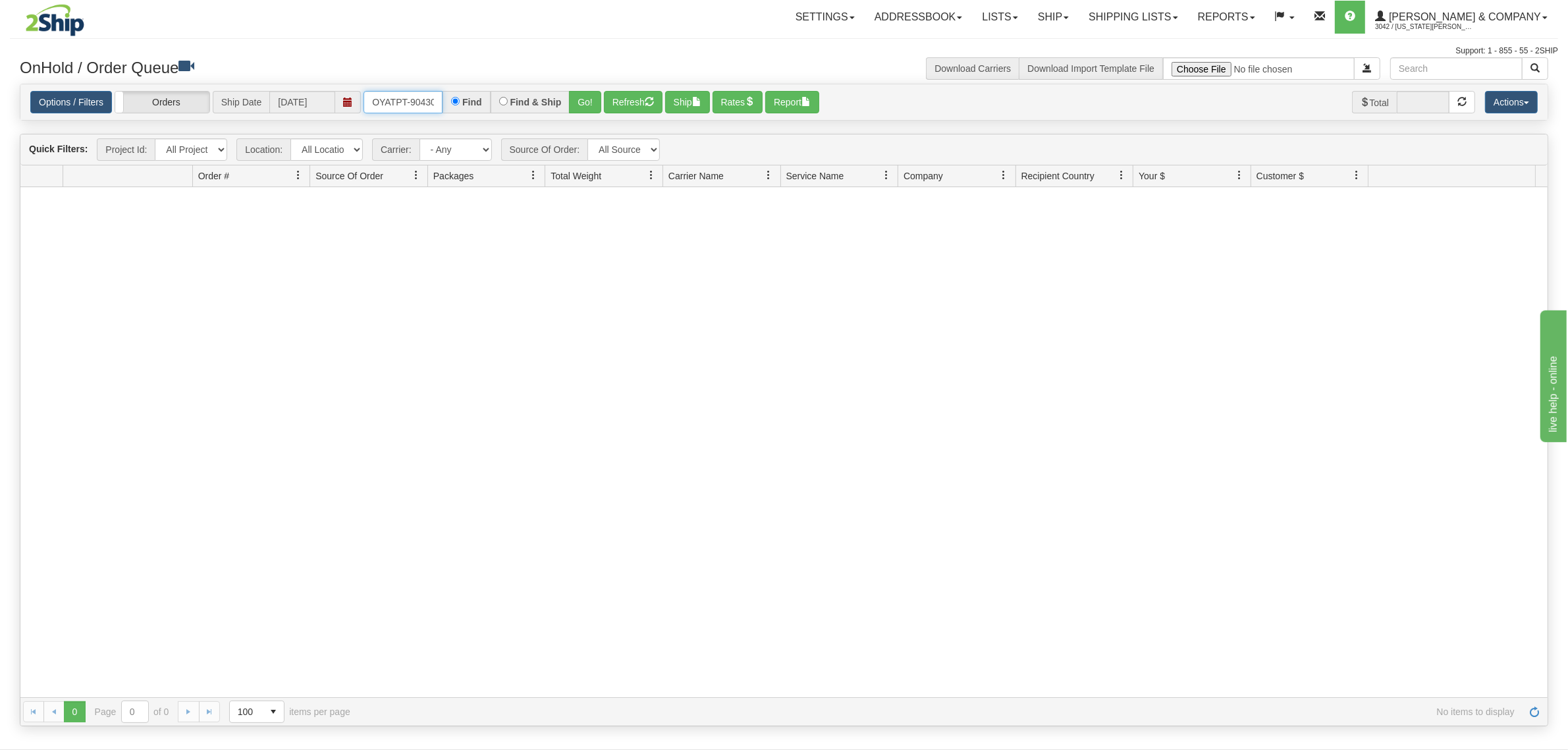
scroll to position [0, 7]
drag, startPoint x: 370, startPoint y: 99, endPoint x: 458, endPoint y: 106, distance: 88.3
click at [458, 106] on div "OYATPT-904307 Find Find & Ship Go!" at bounding box center [482, 102] width 238 height 22
click at [594, 101] on button "Go!" at bounding box center [584, 102] width 32 height 22
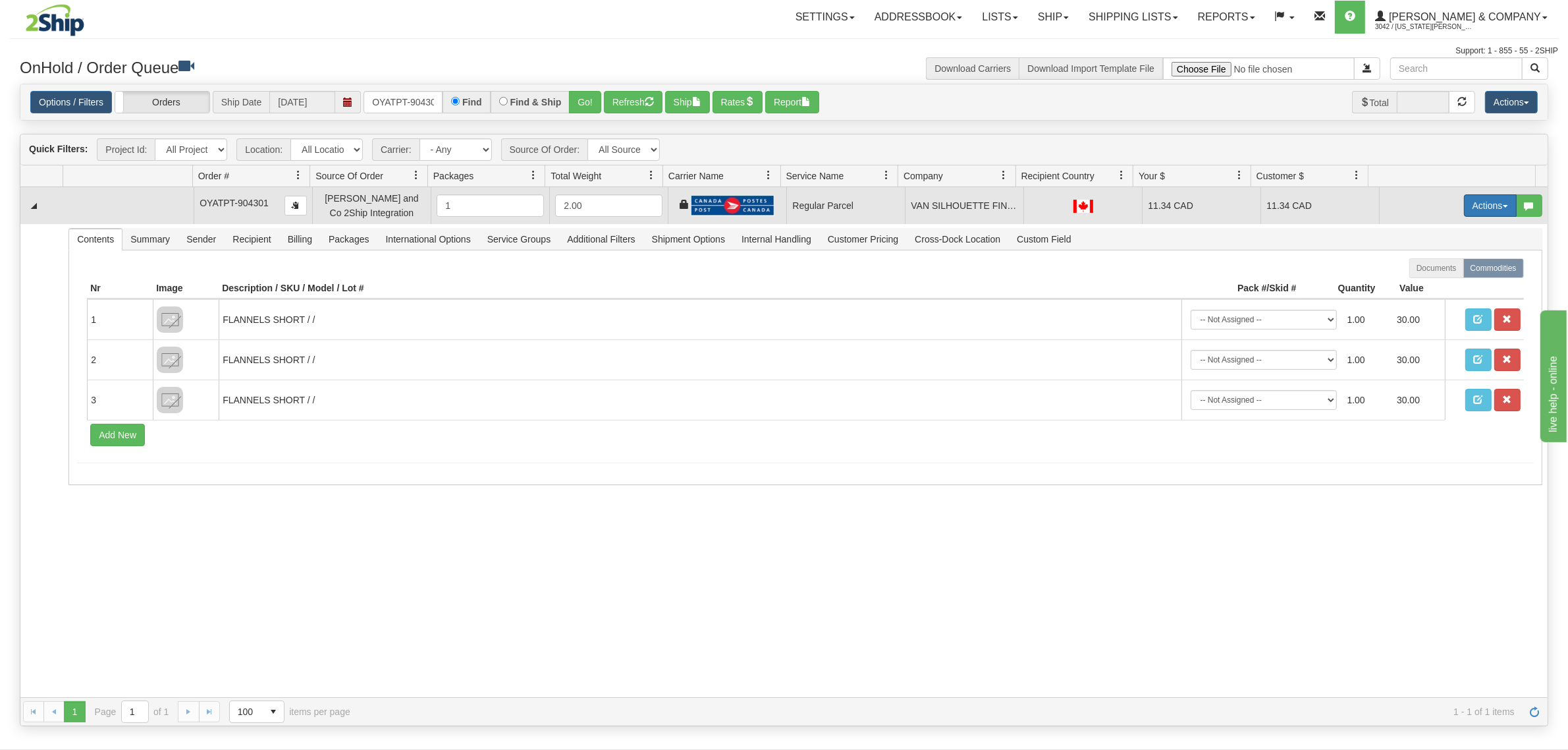
click at [1465, 204] on button "Actions" at bounding box center [1490, 205] width 52 height 22
click at [1439, 264] on span "Rate All Services" at bounding box center [1463, 264] width 79 height 11
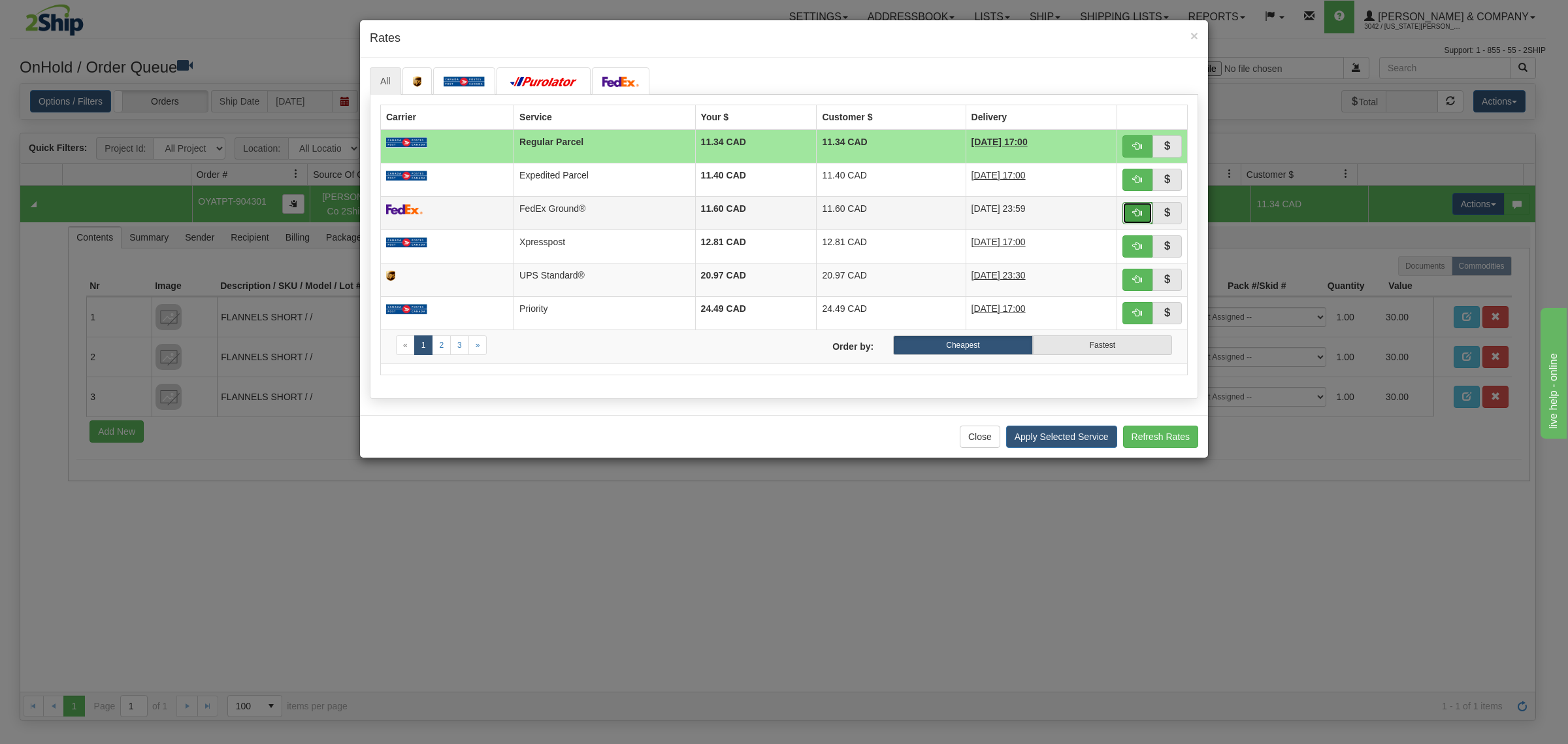
click at [1136, 212] on span "button" at bounding box center [1137, 212] width 9 height 9
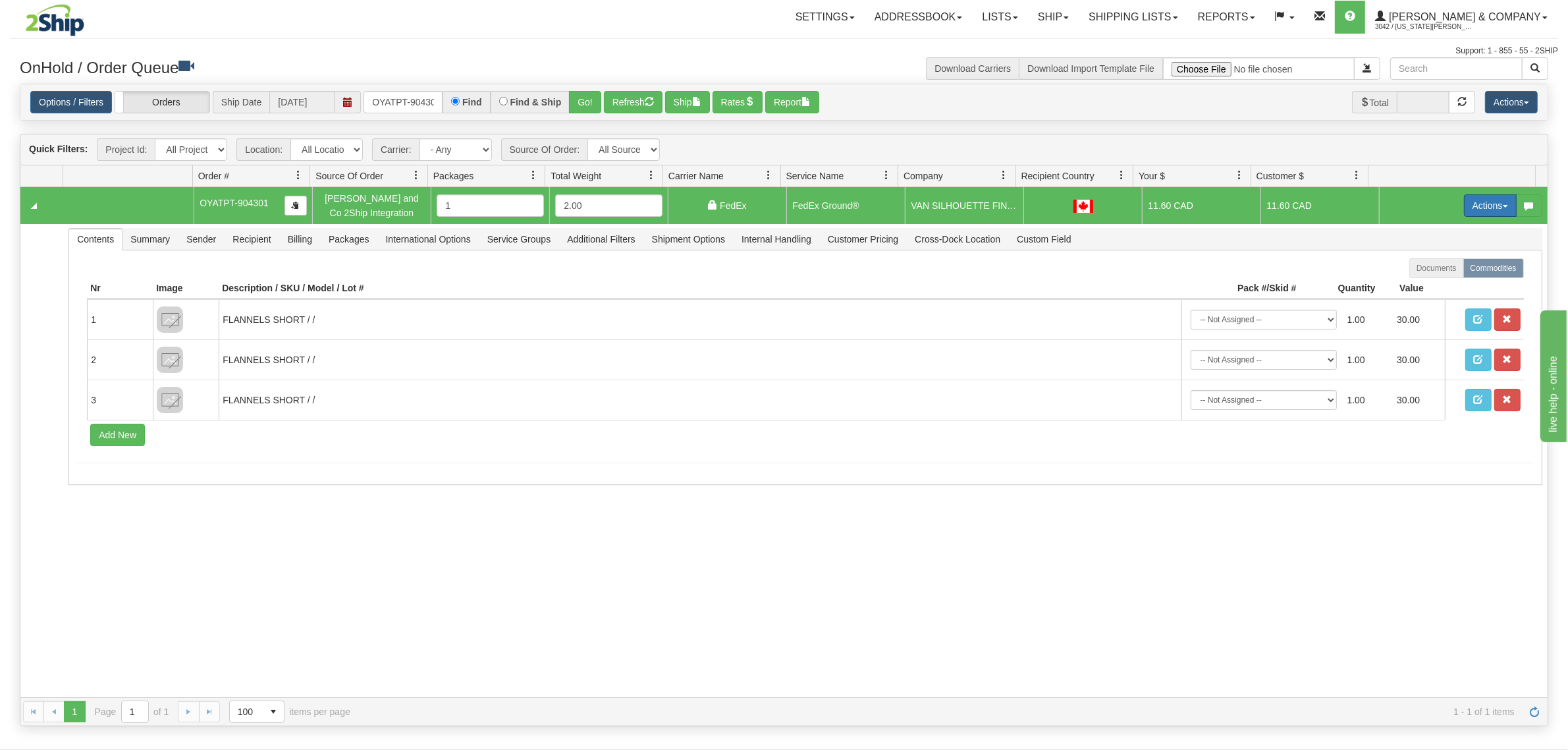
click at [1483, 208] on button "Actions" at bounding box center [1490, 205] width 52 height 22
click at [633, 96] on button "Refresh" at bounding box center [633, 102] width 59 height 22
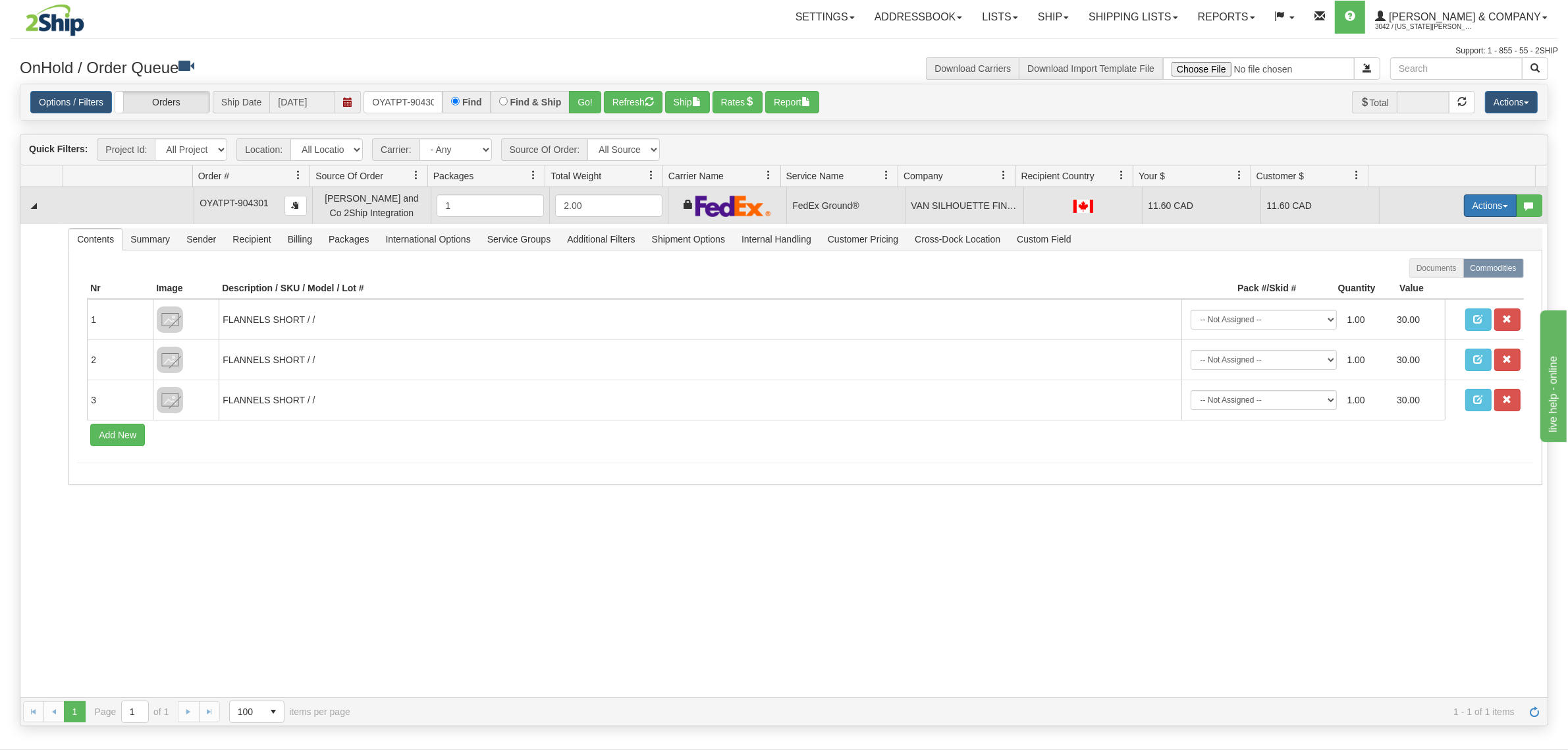
click at [1483, 208] on button "Actions" at bounding box center [1490, 205] width 52 height 22
click at [1429, 283] on span "Ship" at bounding box center [1437, 282] width 28 height 11
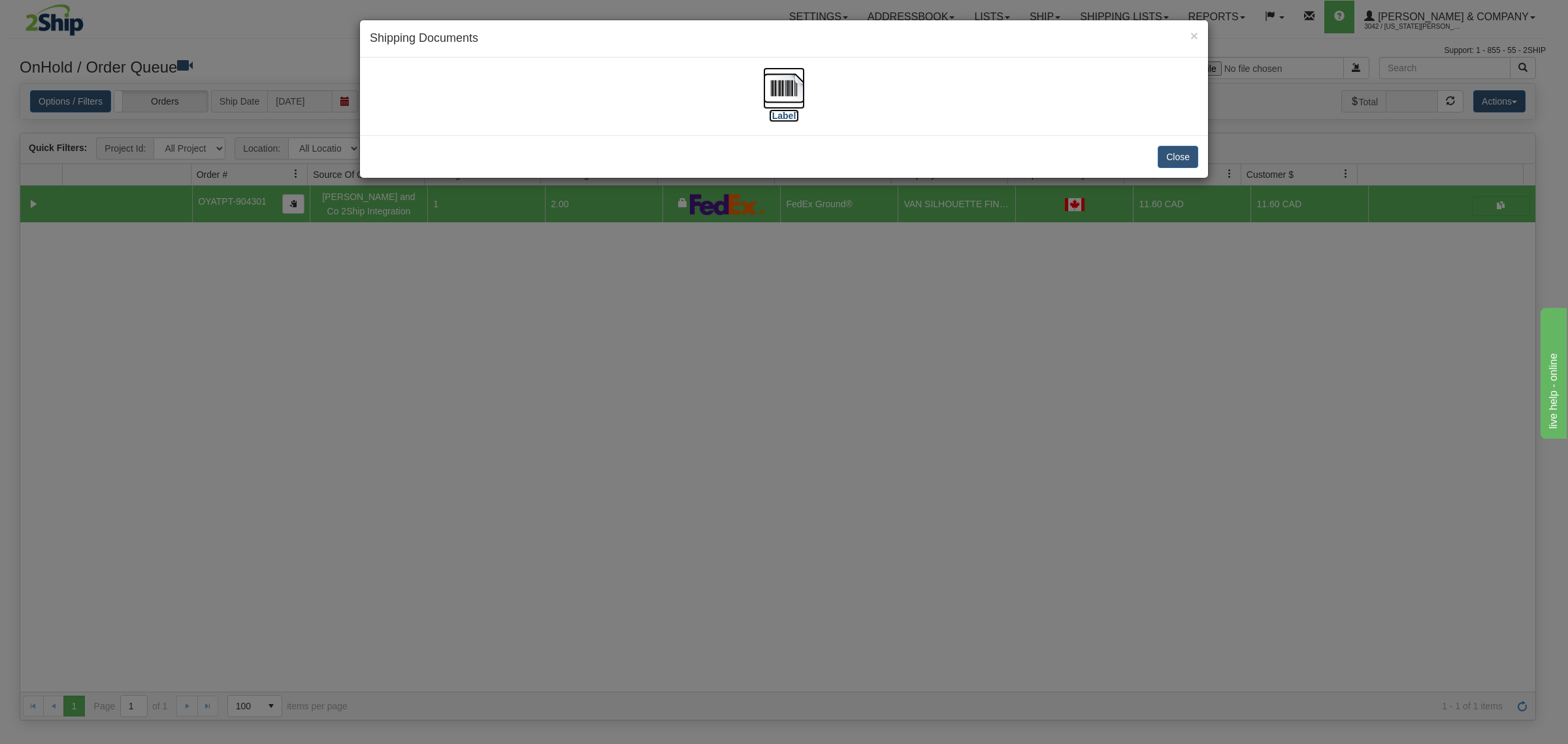
click at [782, 95] on img at bounding box center [784, 88] width 42 height 42
click at [890, 358] on div "× Shipping Documents [Label] Close" at bounding box center [784, 372] width 1568 height 744
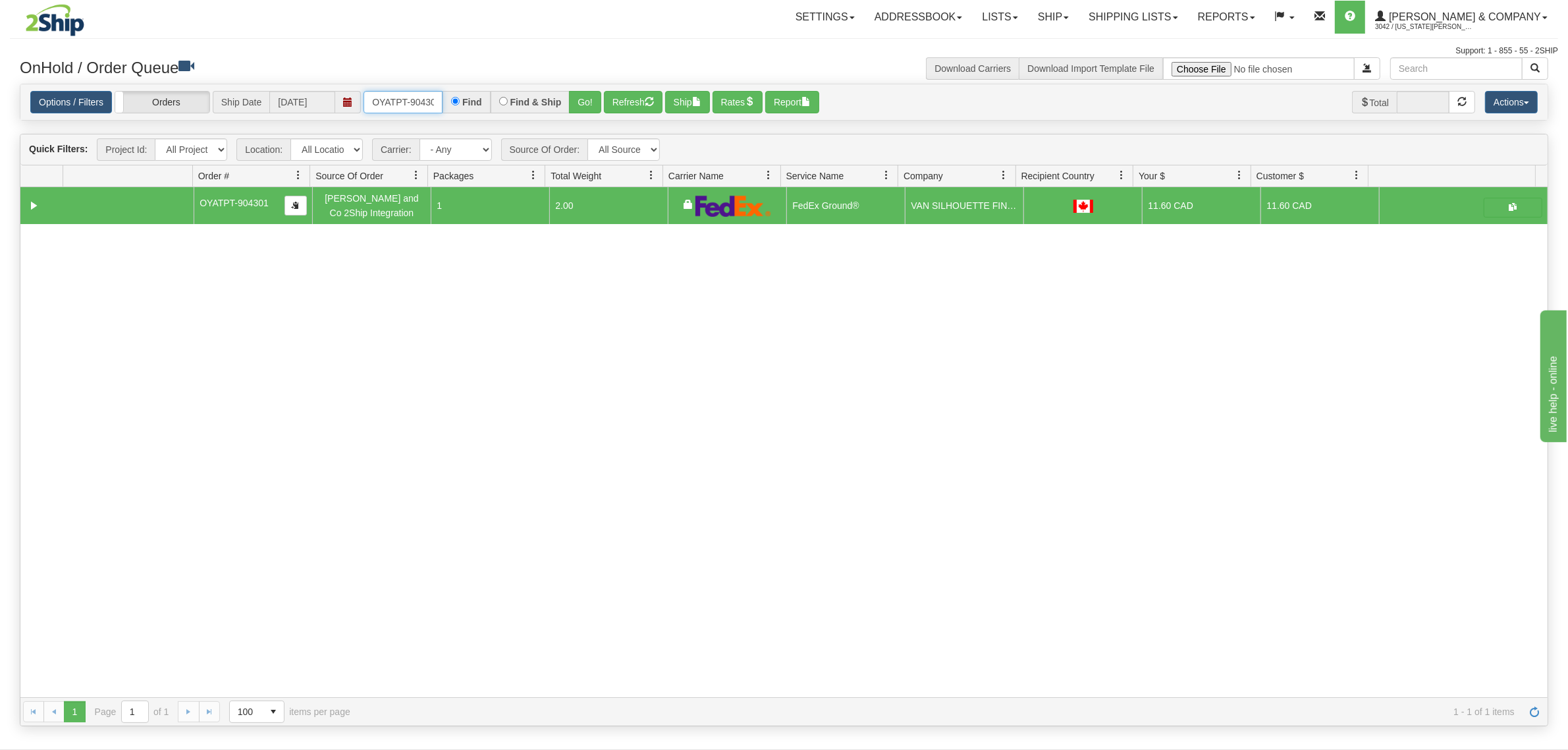
scroll to position [0, 7]
drag, startPoint x: 373, startPoint y: 98, endPoint x: 476, endPoint y: 99, distance: 103.0
click at [476, 99] on div "OYATPT-904301 Find Find & Ship Go!" at bounding box center [482, 102] width 238 height 22
click at [584, 96] on button "Go!" at bounding box center [584, 102] width 32 height 22
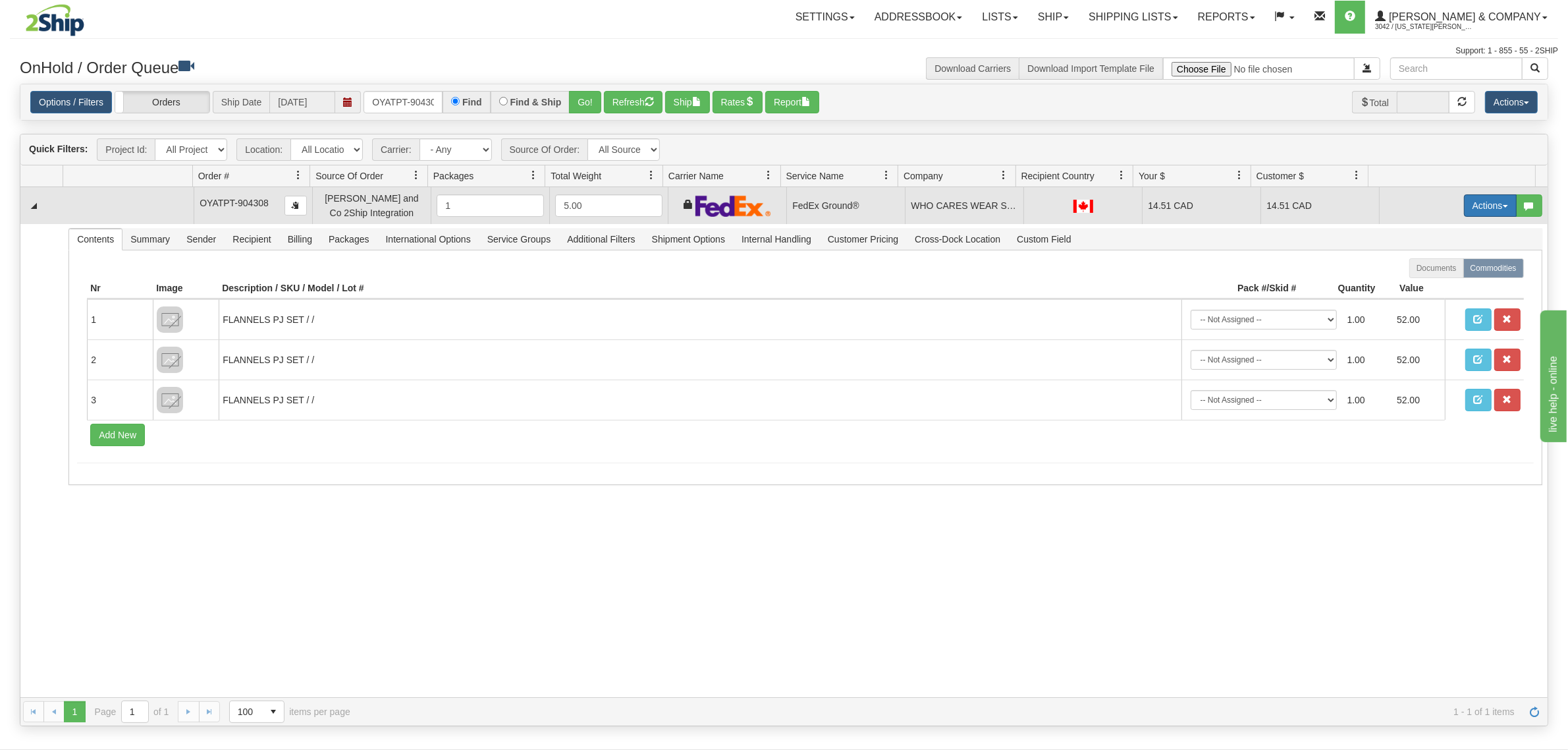
click at [1473, 205] on button "Actions" at bounding box center [1490, 205] width 52 height 22
click at [1452, 242] on link "Refresh Rates" at bounding box center [1462, 248] width 106 height 17
click at [1470, 202] on button "Actions" at bounding box center [1490, 205] width 52 height 22
click at [1434, 281] on span "Ship" at bounding box center [1437, 282] width 28 height 11
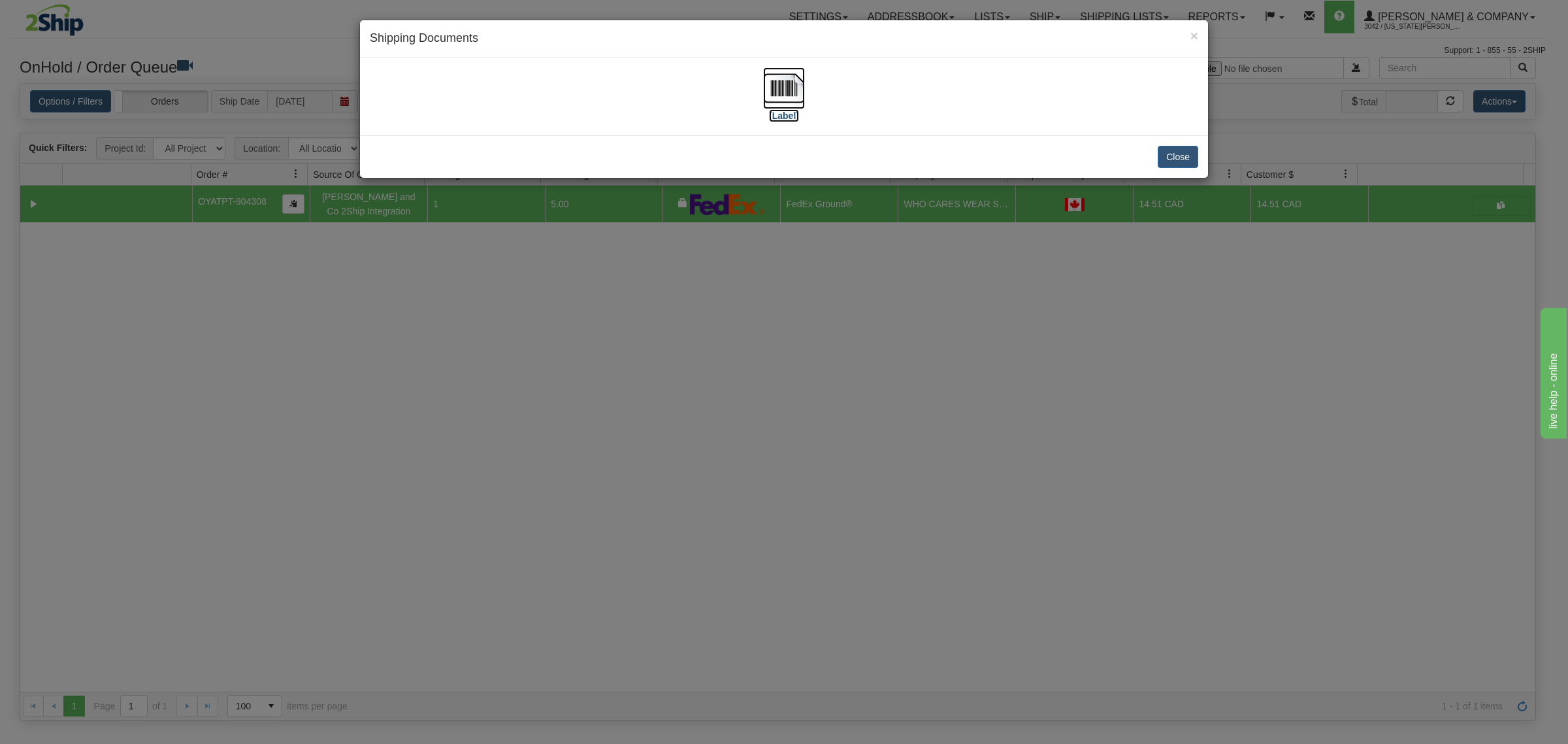
click at [798, 86] on img at bounding box center [784, 88] width 42 height 42
click at [712, 405] on div "× Shipping Documents [Label] Close" at bounding box center [784, 372] width 1568 height 744
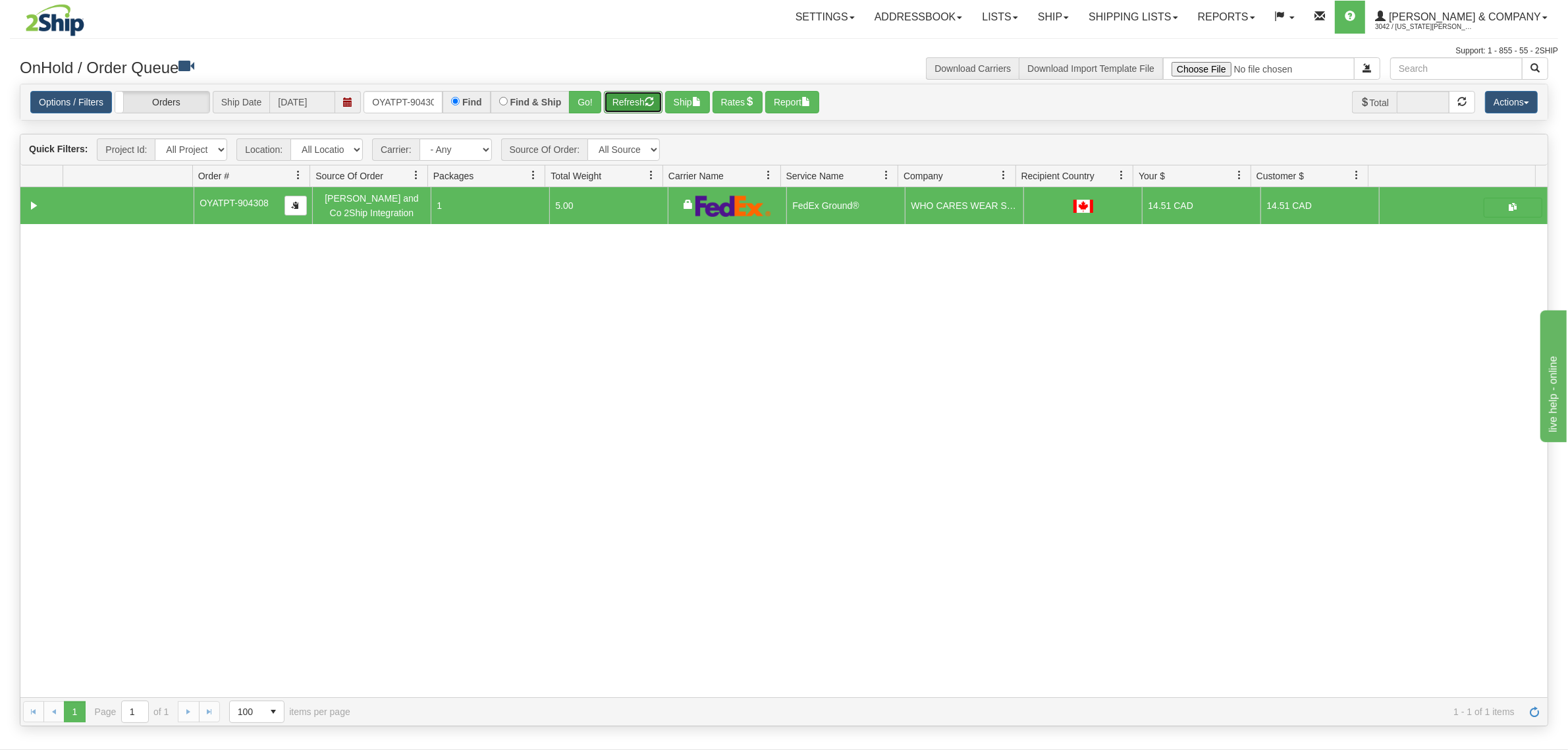
click at [638, 103] on button "Refresh" at bounding box center [633, 102] width 59 height 22
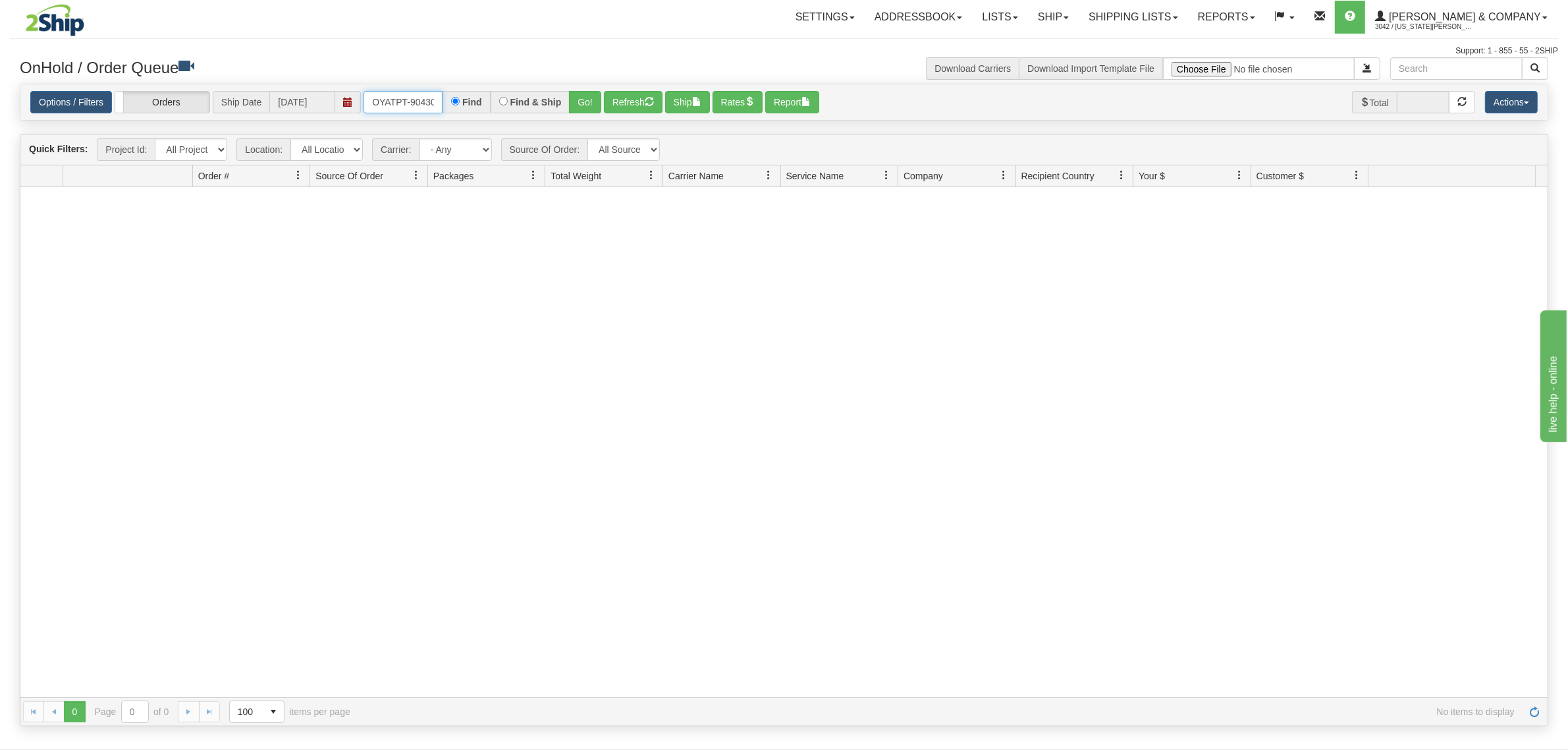
scroll to position [0, 7]
drag, startPoint x: 373, startPoint y: 100, endPoint x: 463, endPoint y: 101, distance: 90.0
click at [463, 101] on div "OYATPT-904308 Find Find & Ship Go!" at bounding box center [482, 102] width 238 height 22
type input "OTOFW47170-1"
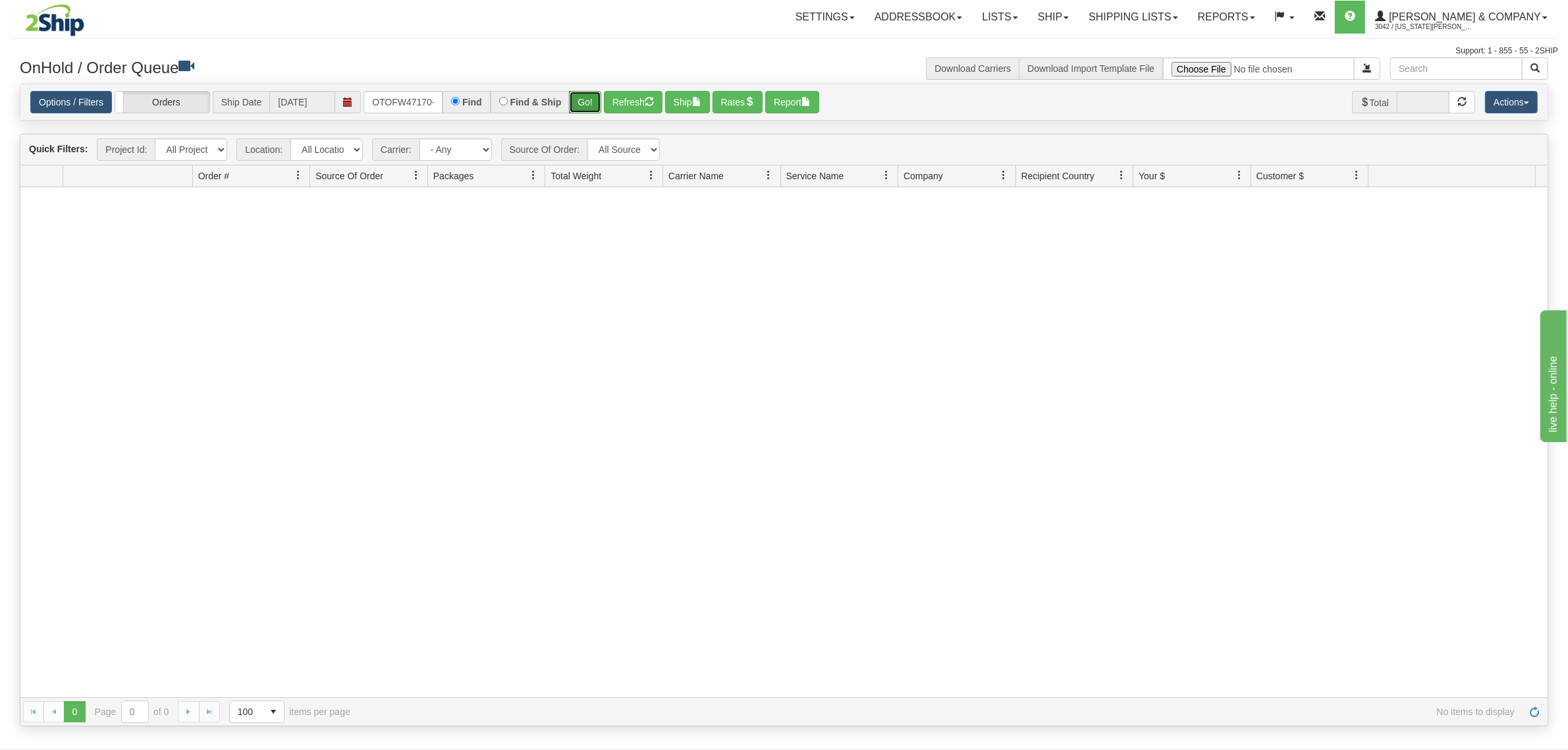
click at [574, 106] on button "Go!" at bounding box center [584, 102] width 32 height 22
drag, startPoint x: 370, startPoint y: 101, endPoint x: 453, endPoint y: 107, distance: 83.2
click at [453, 107] on div "OTOFW47170-1 Find Find & Ship Go!" at bounding box center [482, 102] width 238 height 22
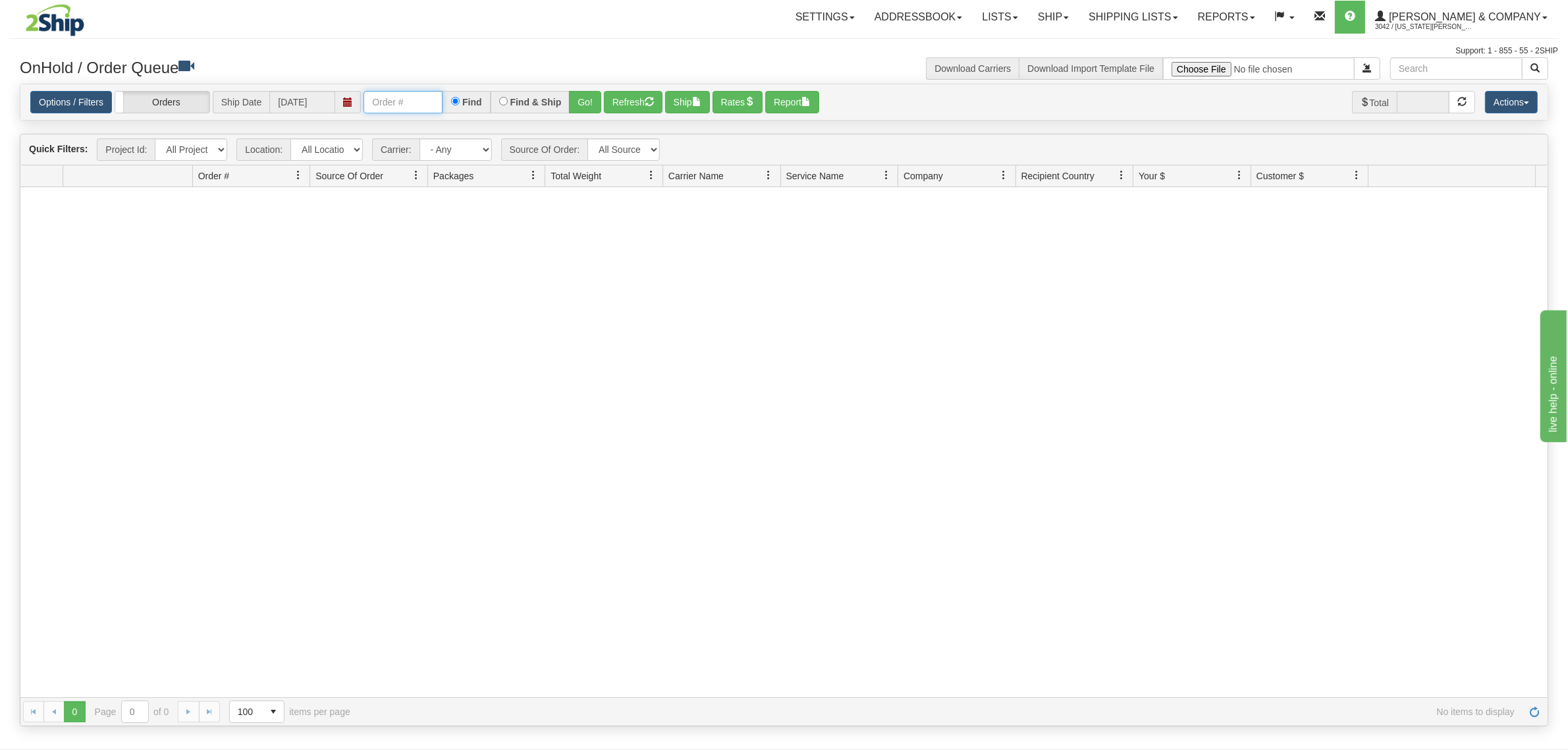
click at [420, 103] on input "text" at bounding box center [403, 102] width 79 height 22
click at [574, 102] on button "Go!" at bounding box center [584, 102] width 32 height 22
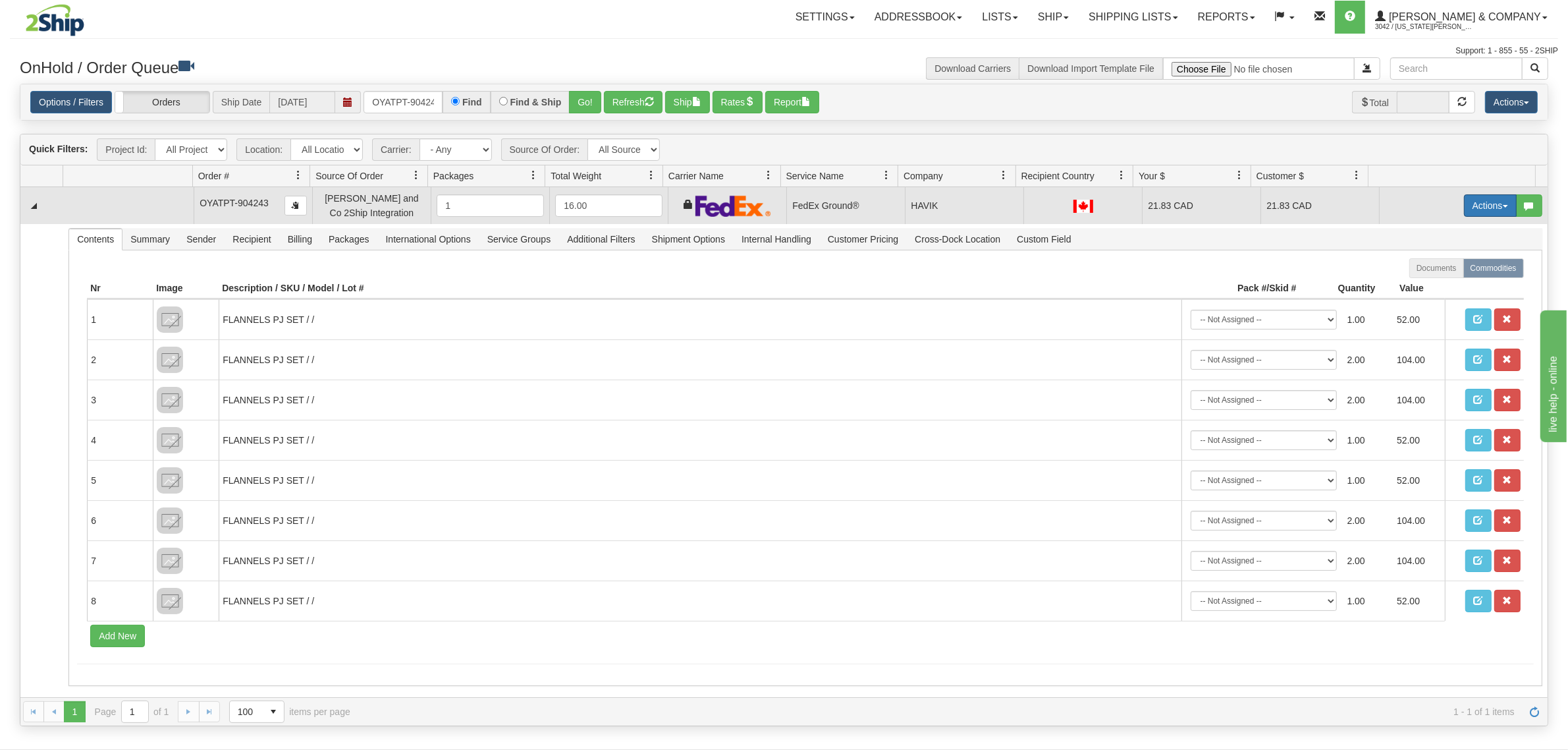
click at [1472, 200] on button "Actions" at bounding box center [1490, 205] width 52 height 22
click at [1442, 244] on span "Refresh Rates" at bounding box center [1457, 247] width 67 height 11
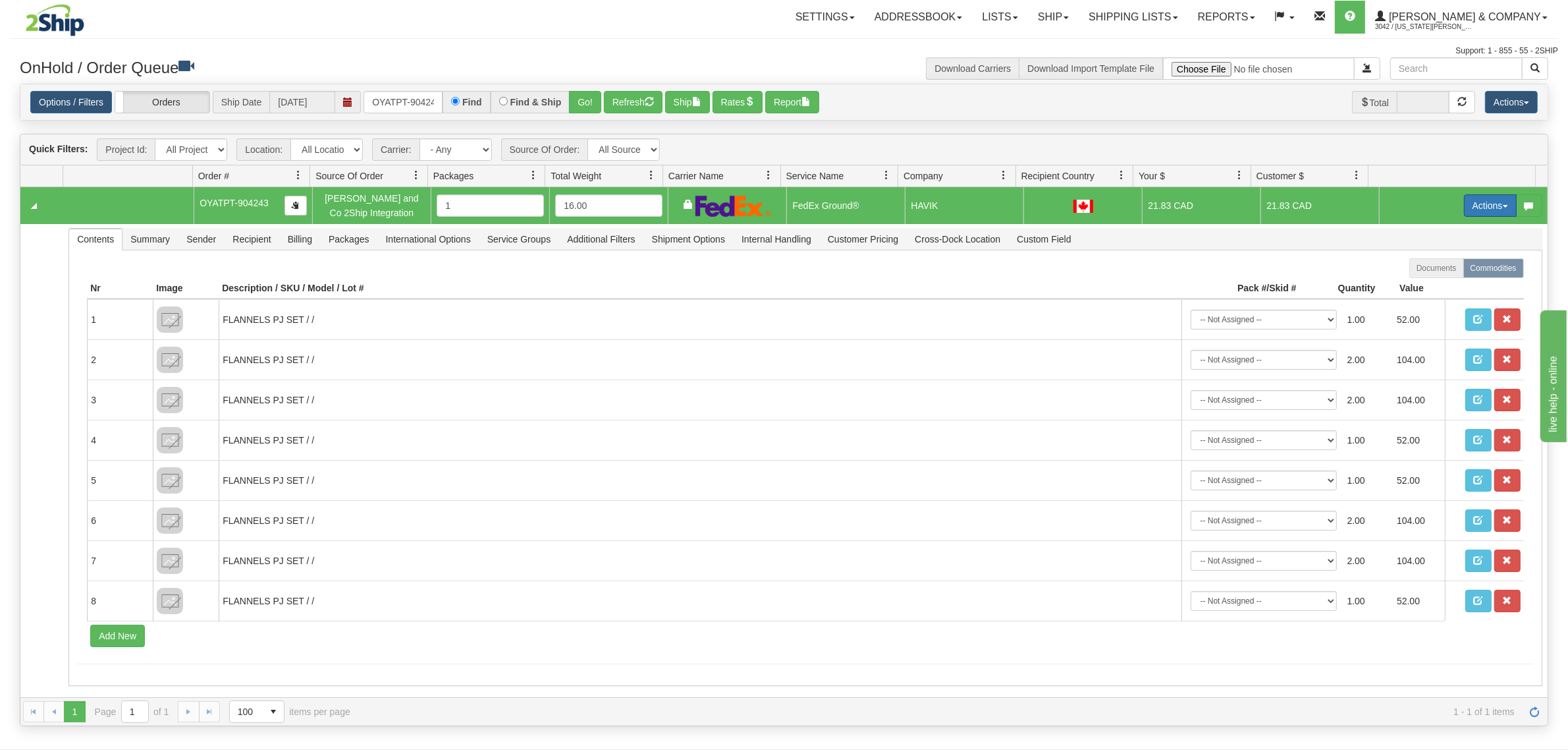
click at [1464, 205] on button "Actions" at bounding box center [1490, 205] width 52 height 22
click at [1443, 262] on span "Rate All Services" at bounding box center [1463, 264] width 79 height 11
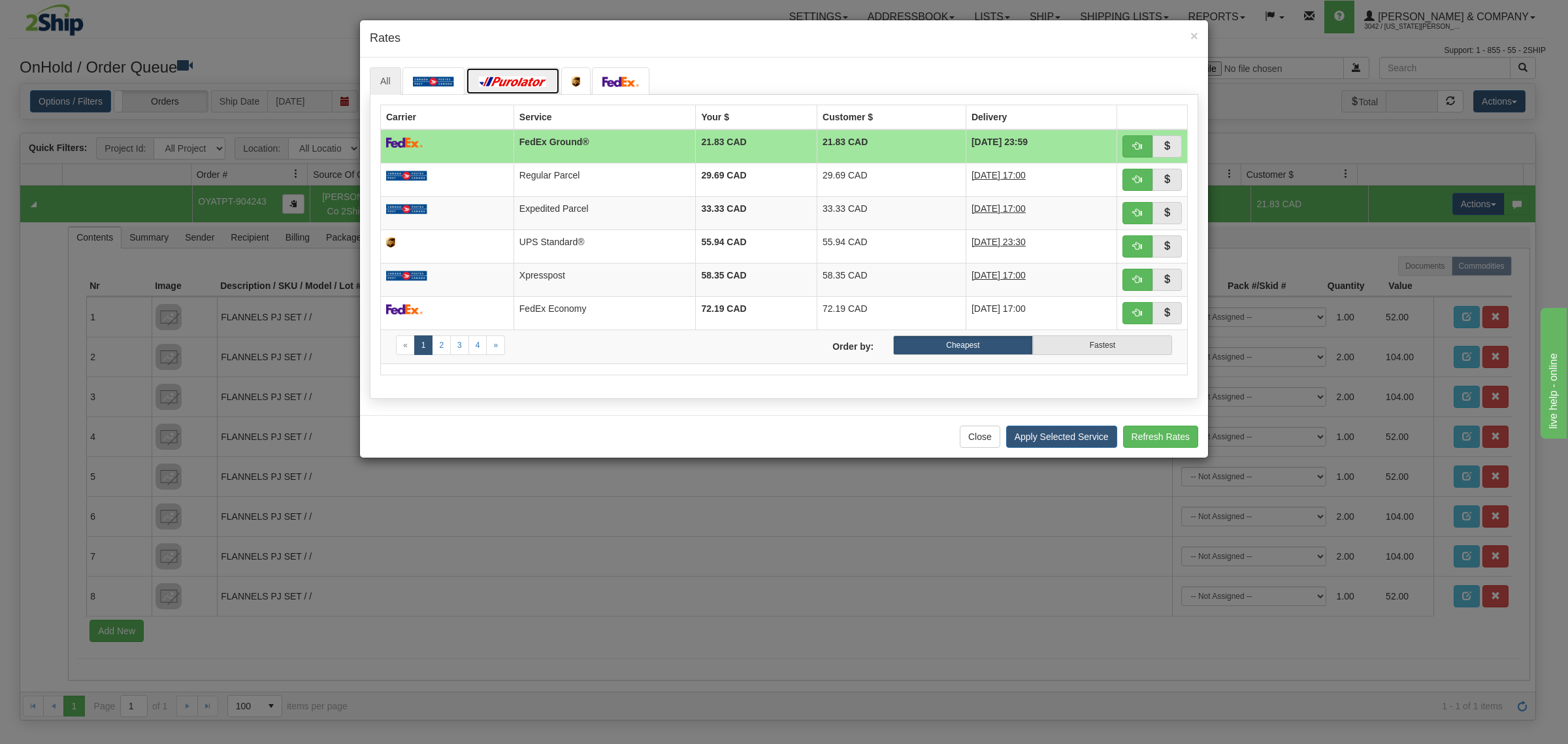
click at [503, 75] on link at bounding box center [513, 81] width 94 height 28
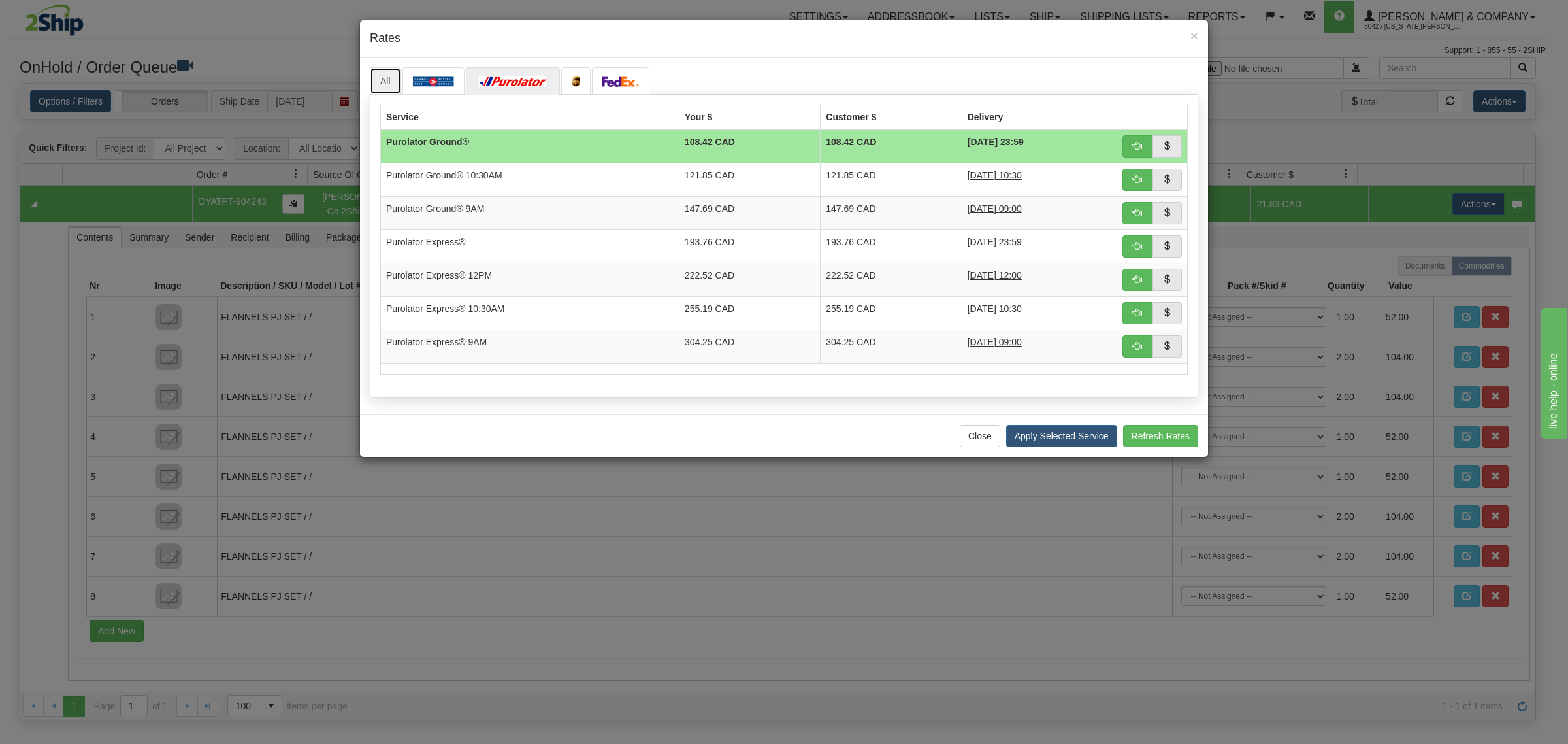
click at [385, 79] on link "All" at bounding box center [385, 81] width 31 height 28
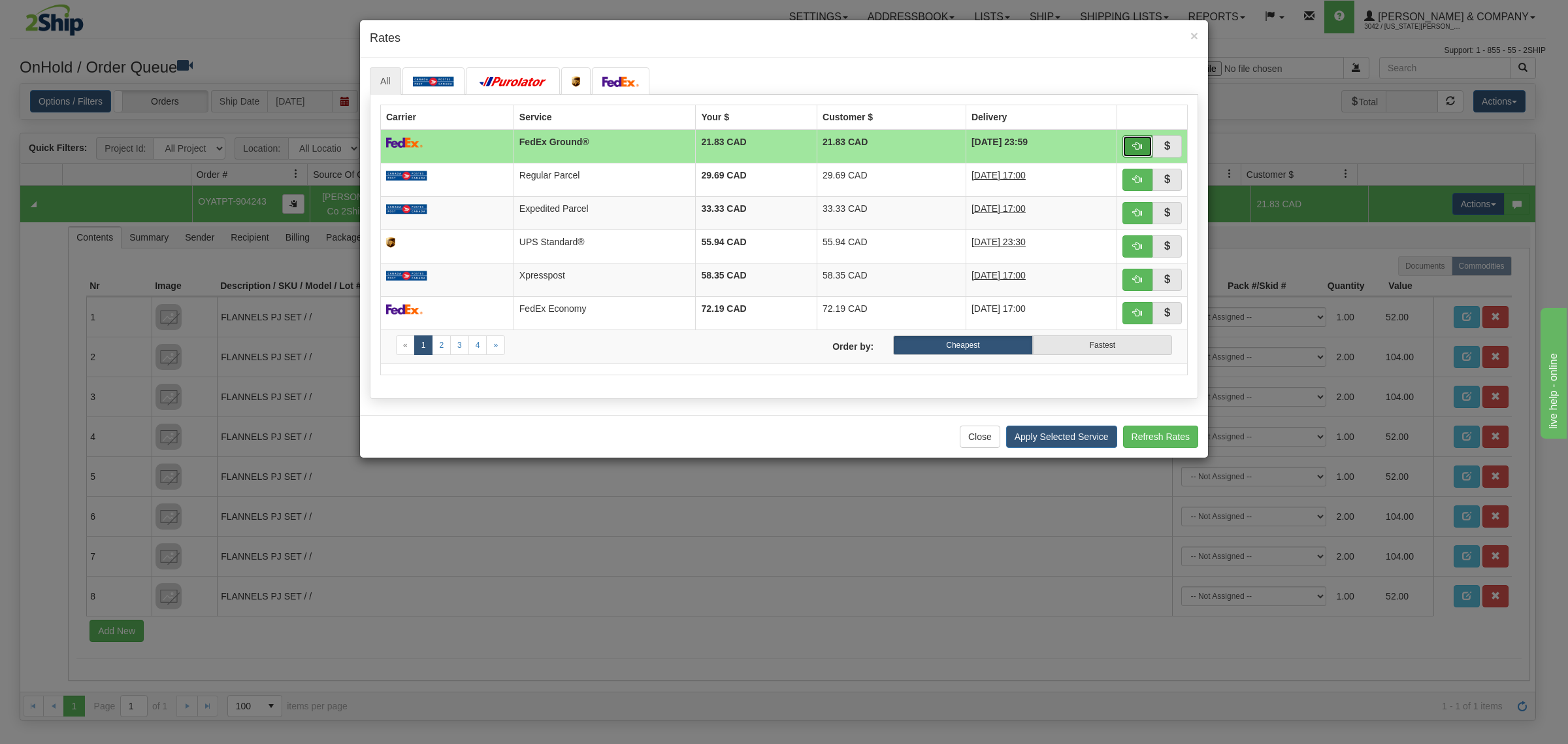
click at [1131, 150] on button "button" at bounding box center [1138, 146] width 30 height 22
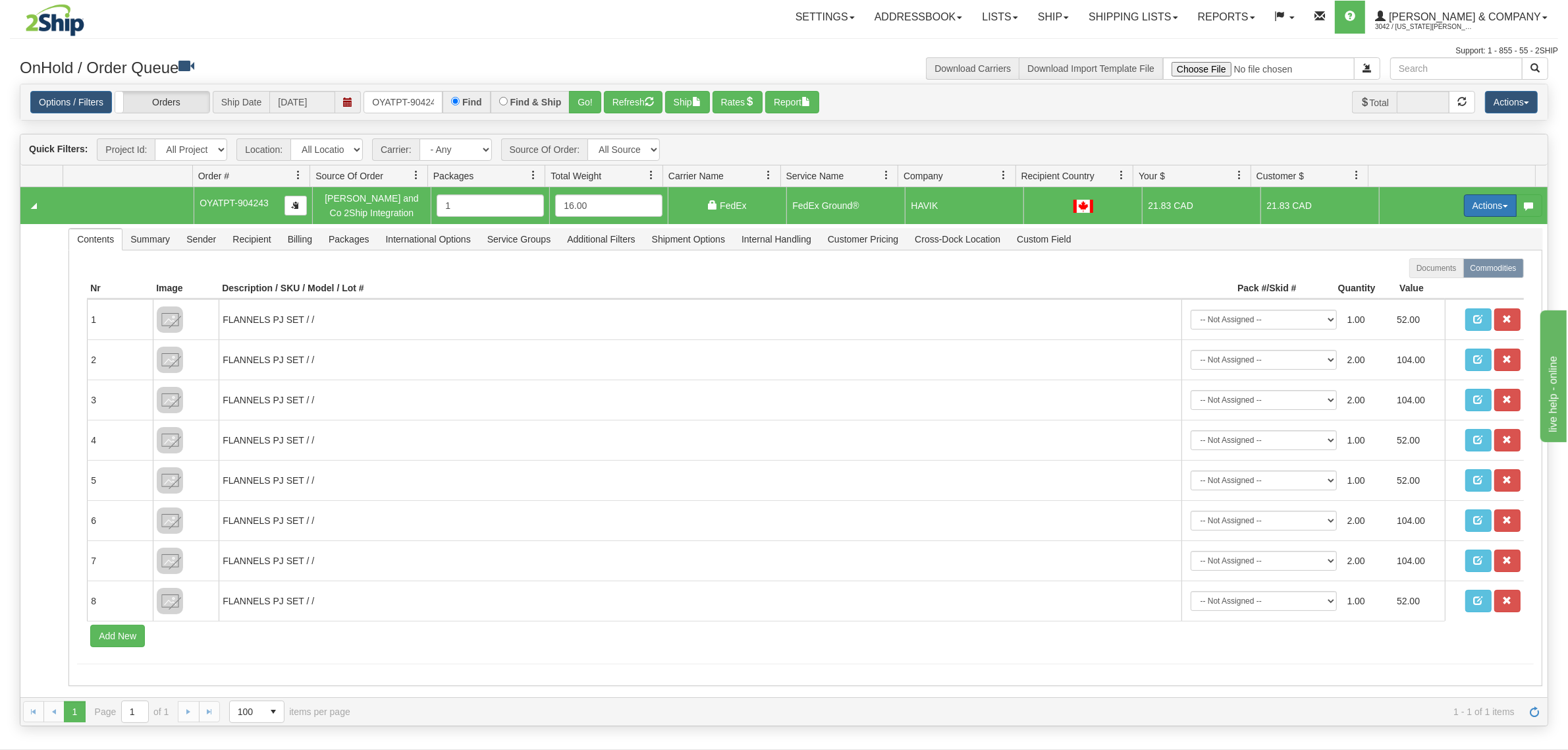
click at [1472, 208] on button "Actions" at bounding box center [1490, 205] width 52 height 22
click at [630, 99] on button "Refresh" at bounding box center [633, 102] width 59 height 22
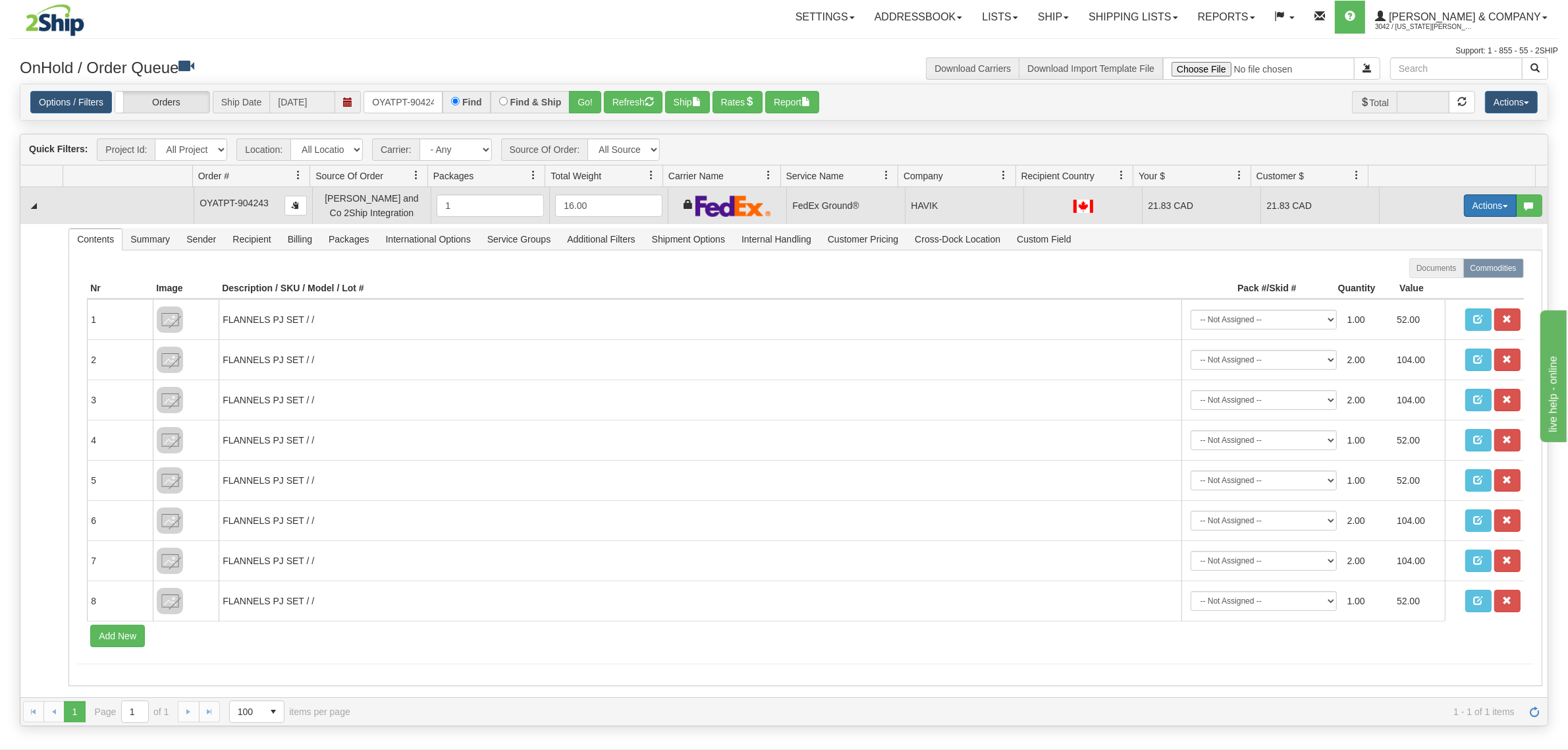
click at [1475, 205] on button "Actions" at bounding box center [1490, 205] width 52 height 22
click at [1432, 279] on span "Ship" at bounding box center [1437, 282] width 28 height 11
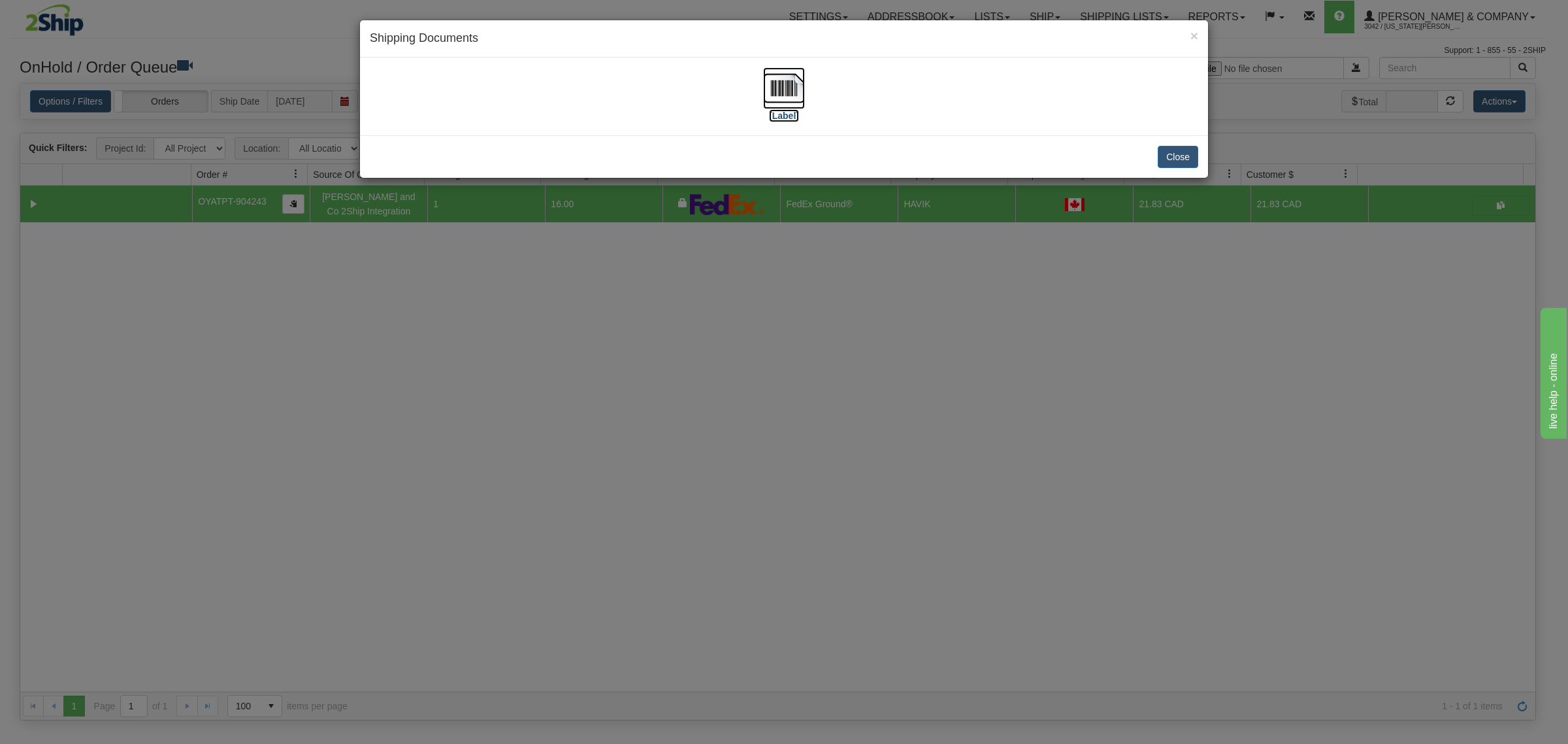
click at [789, 83] on img at bounding box center [784, 88] width 42 height 42
click at [826, 367] on div "× Shipping Documents [Label] Close" at bounding box center [784, 372] width 1568 height 744
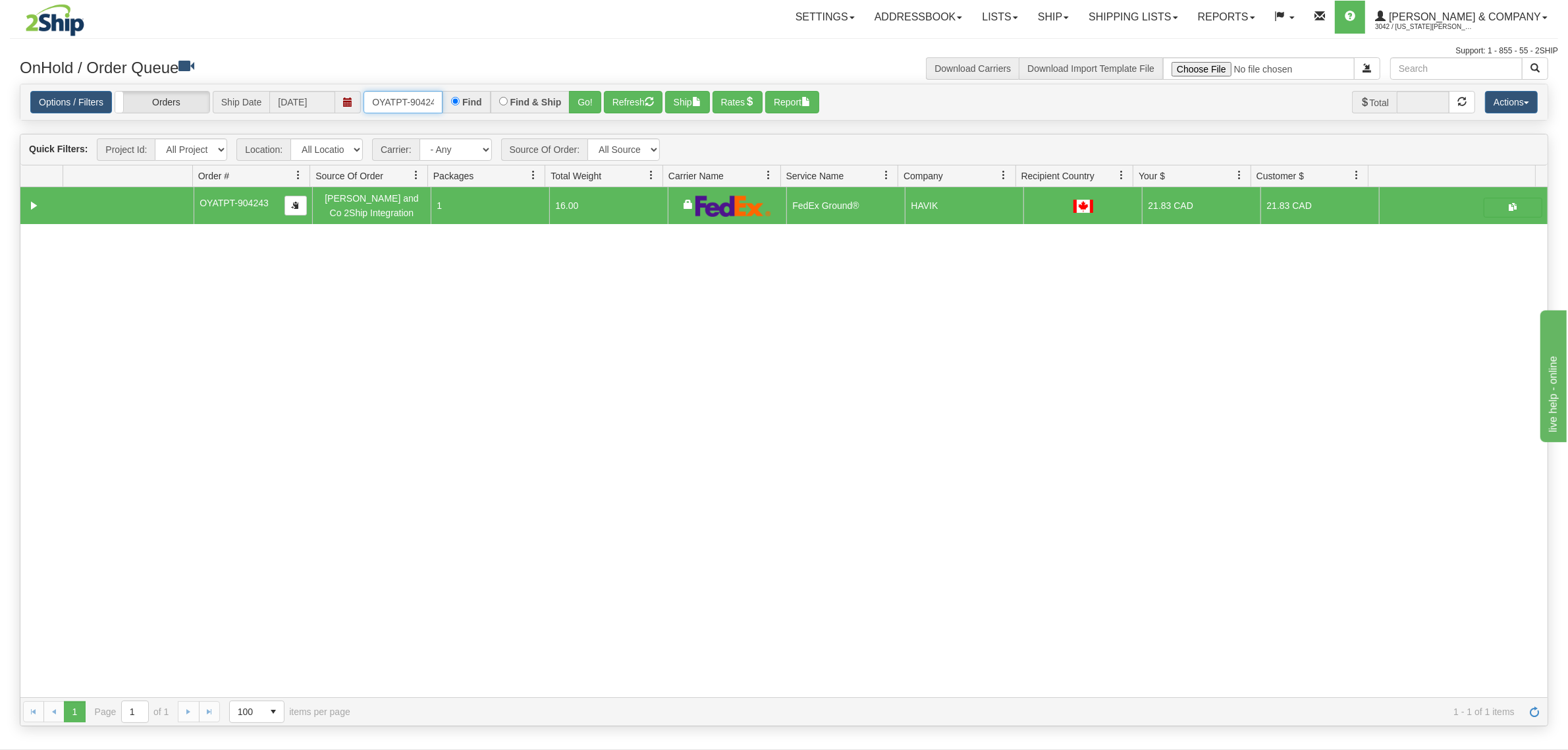
scroll to position [0, 7]
drag, startPoint x: 373, startPoint y: 96, endPoint x: 505, endPoint y: 113, distance: 133.1
click at [505, 113] on div "OYATPT-904243 Find Find & Ship Go!" at bounding box center [482, 102] width 238 height 22
click at [580, 108] on button "Go!" at bounding box center [584, 102] width 32 height 22
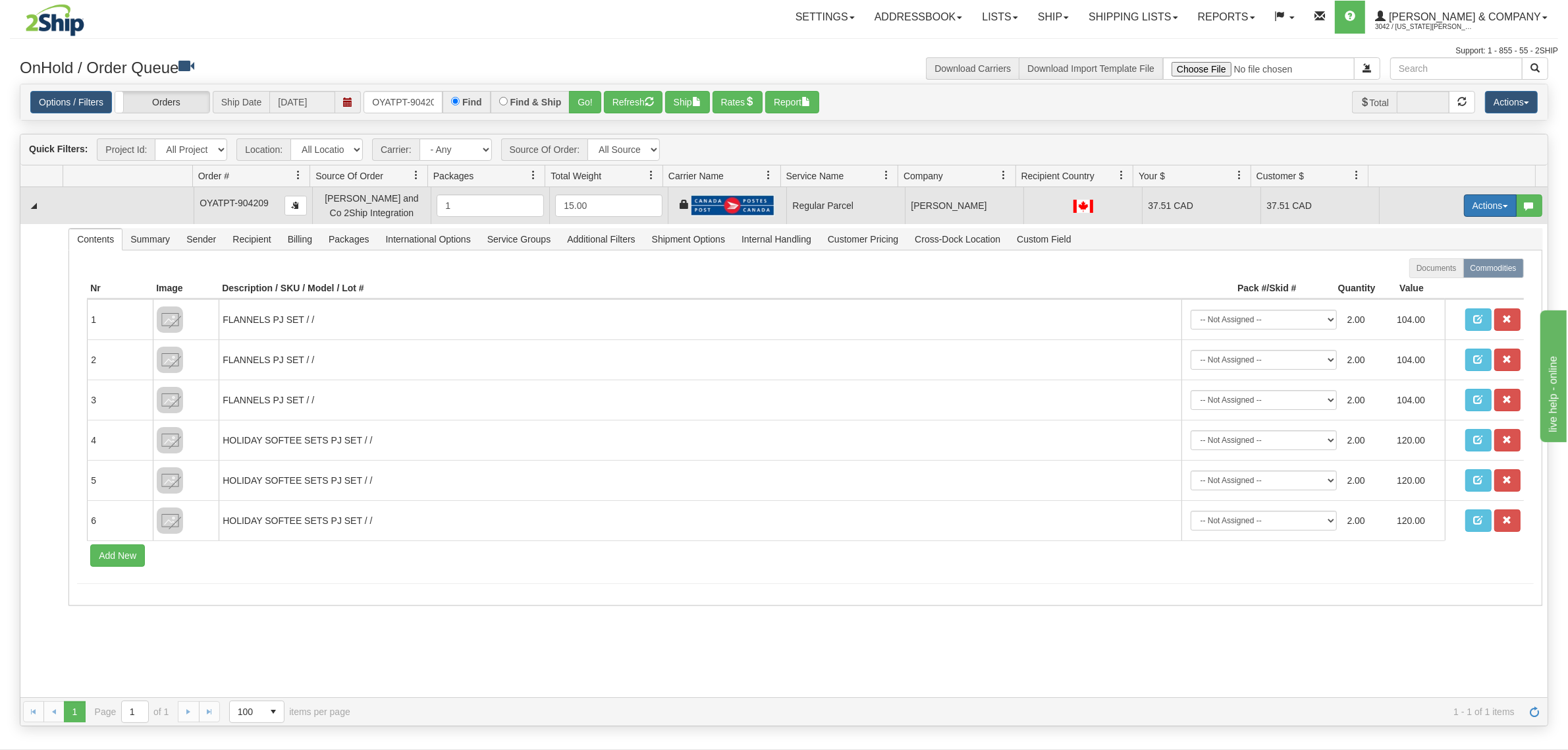
click at [1483, 202] on button "Actions" at bounding box center [1490, 205] width 52 height 22
click at [1437, 265] on span "Rate All Services" at bounding box center [1463, 264] width 79 height 11
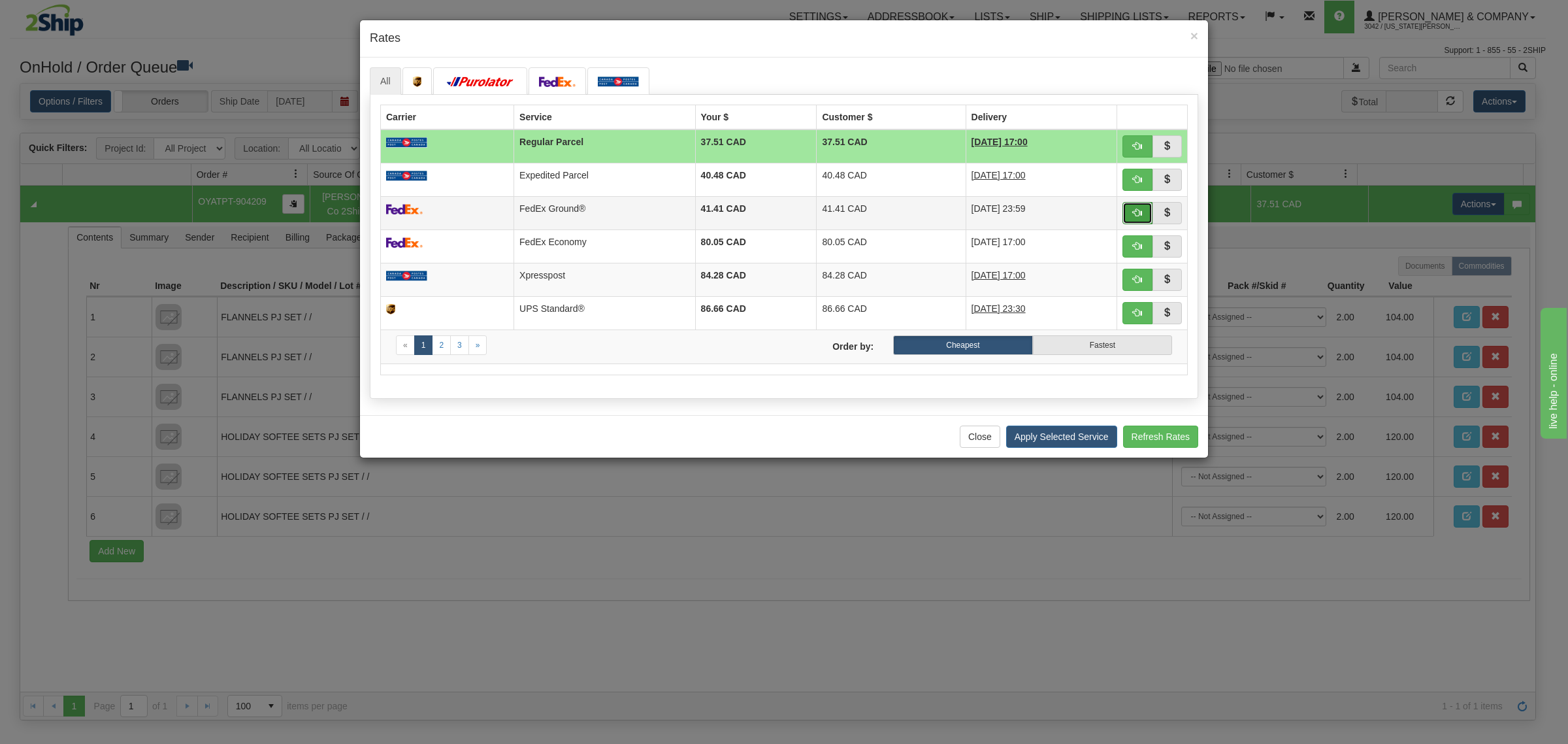
click at [1137, 211] on span "button" at bounding box center [1137, 212] width 9 height 9
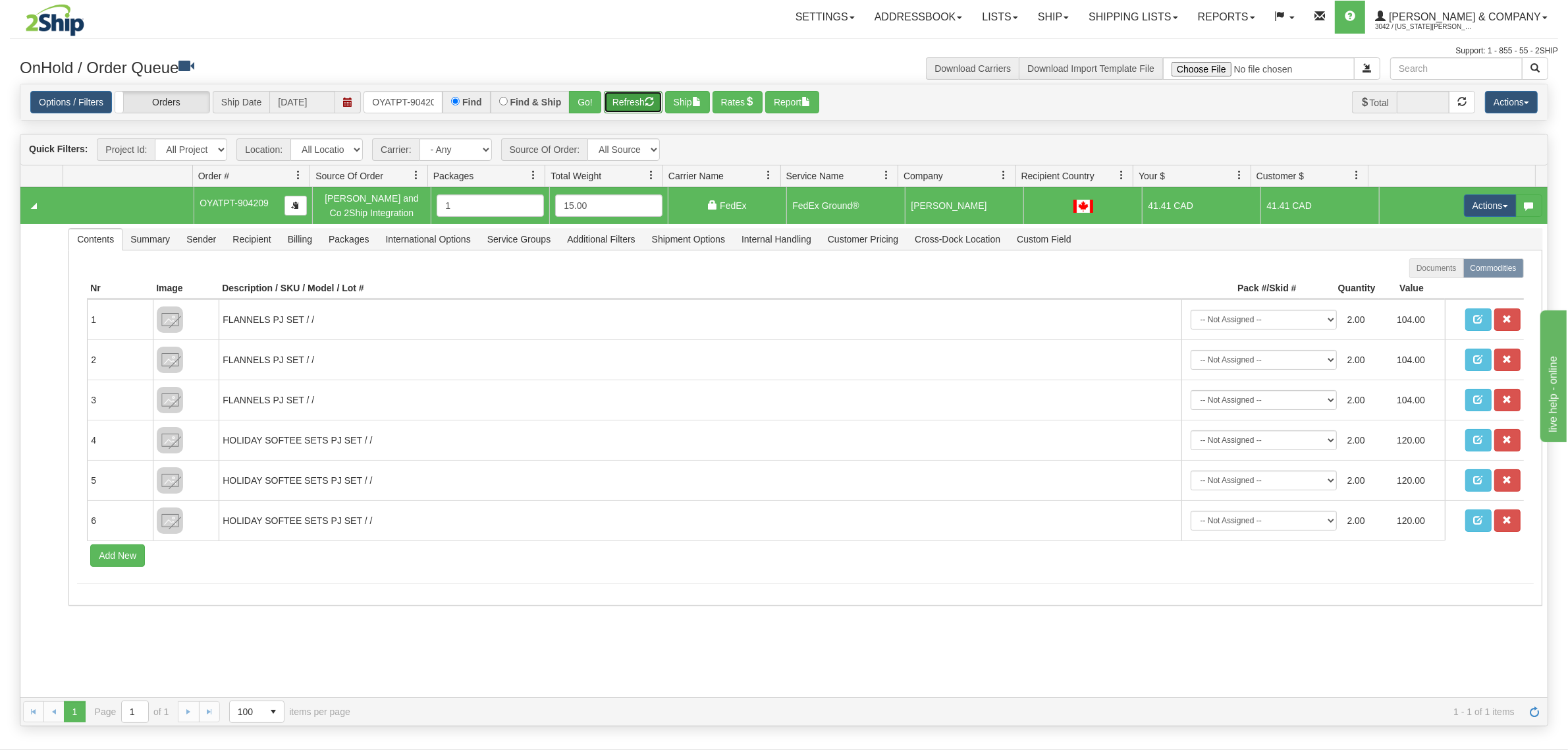
click at [616, 108] on button "Refresh" at bounding box center [633, 102] width 59 height 22
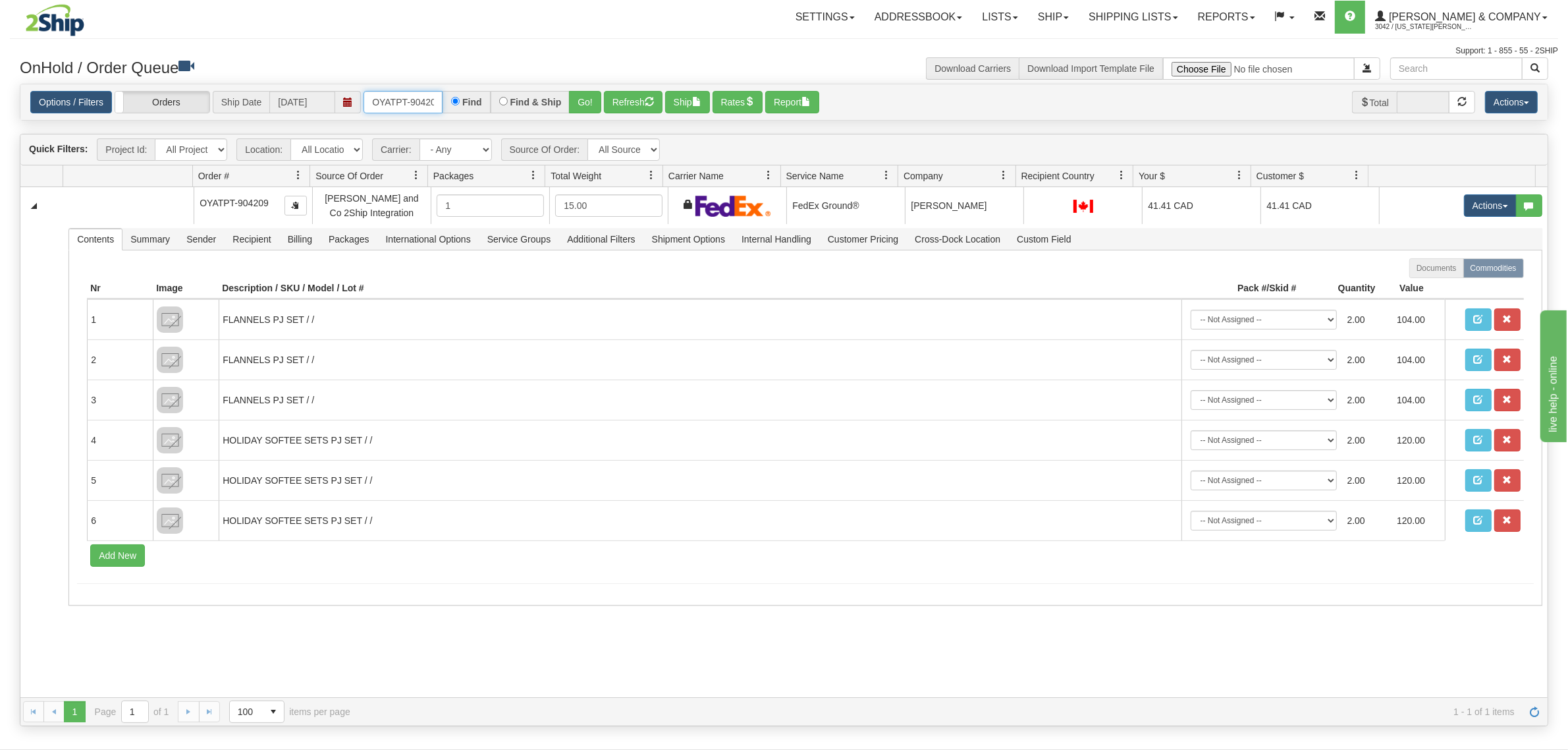
scroll to position [0, 7]
drag, startPoint x: 368, startPoint y: 103, endPoint x: 454, endPoint y: 106, distance: 86.1
click at [454, 106] on div "OYATPT-904209 Find Find & Ship Go!" at bounding box center [482, 102] width 238 height 22
click at [581, 103] on button "Go!" at bounding box center [584, 102] width 32 height 22
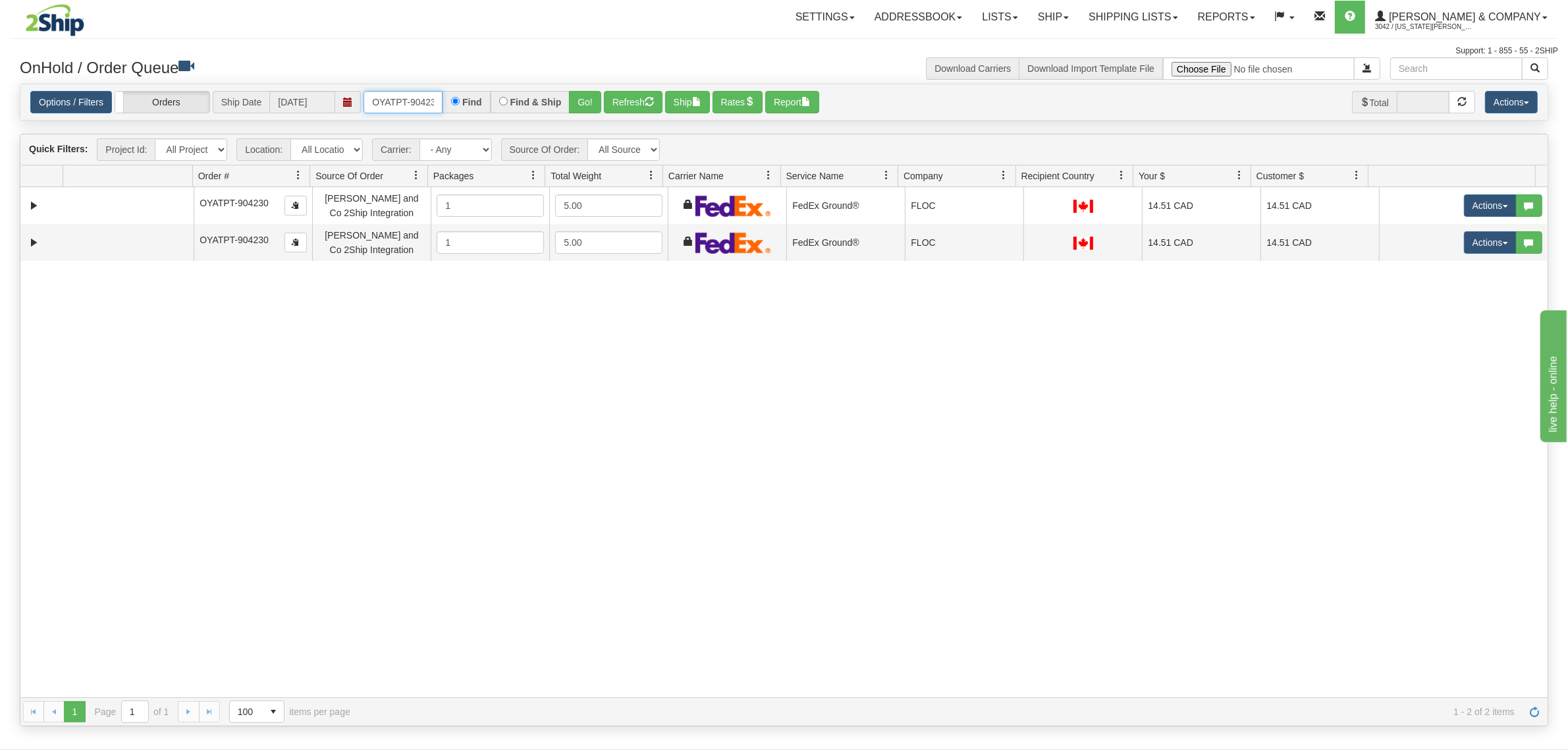
scroll to position [0, 7]
drag, startPoint x: 418, startPoint y: 99, endPoint x: 447, endPoint y: 102, distance: 29.2
click at [447, 102] on div "OYATPT-904230 Find Find & Ship Go!" at bounding box center [482, 102] width 238 height 22
click at [435, 101] on input "OYATPT-904230" at bounding box center [403, 102] width 79 height 22
drag, startPoint x: 368, startPoint y: 94, endPoint x: 484, endPoint y: 107, distance: 116.7
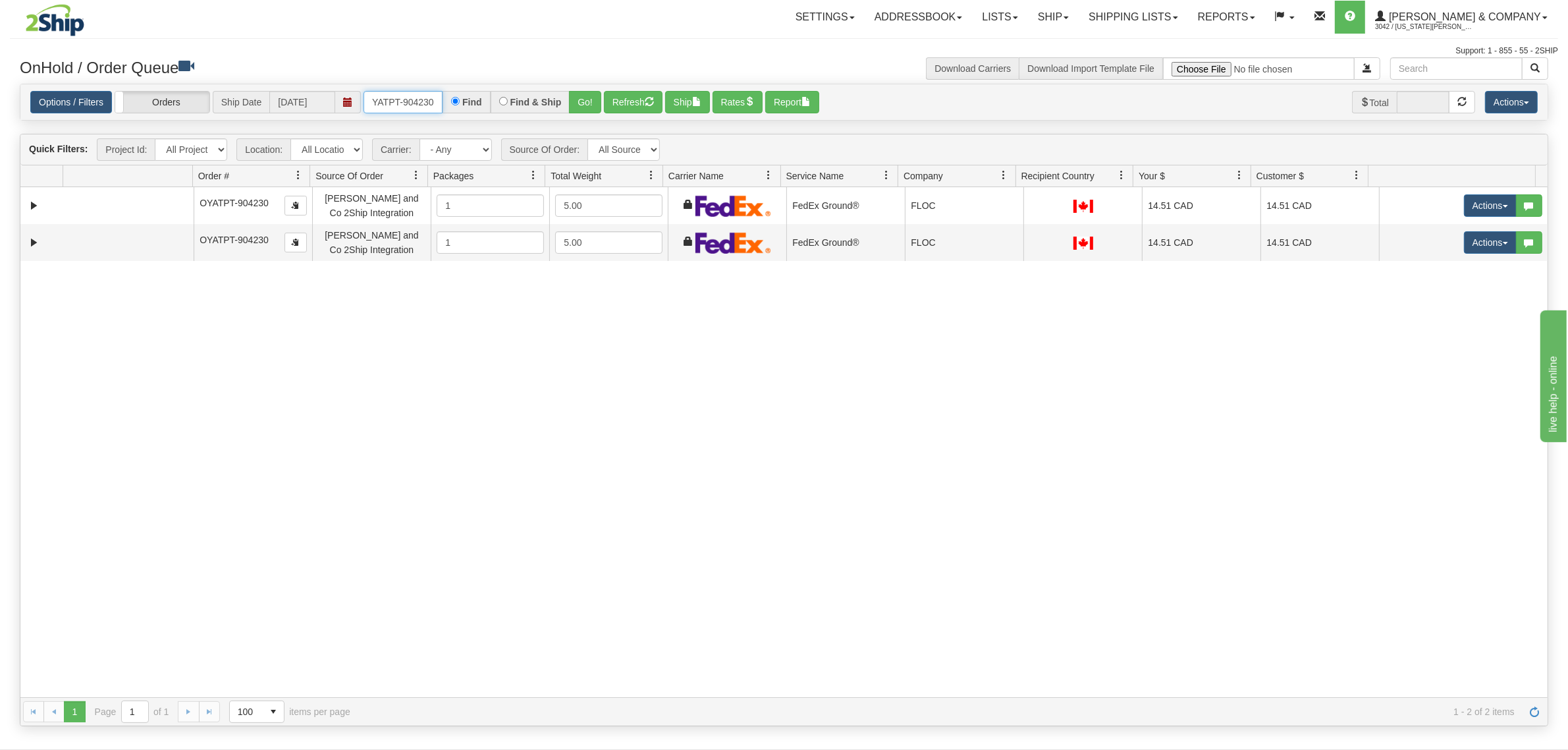
click at [484, 107] on div "OYATPT-904230 Find Find & Ship Go!" at bounding box center [482, 102] width 238 height 22
click at [587, 101] on button "Go!" at bounding box center [584, 102] width 32 height 22
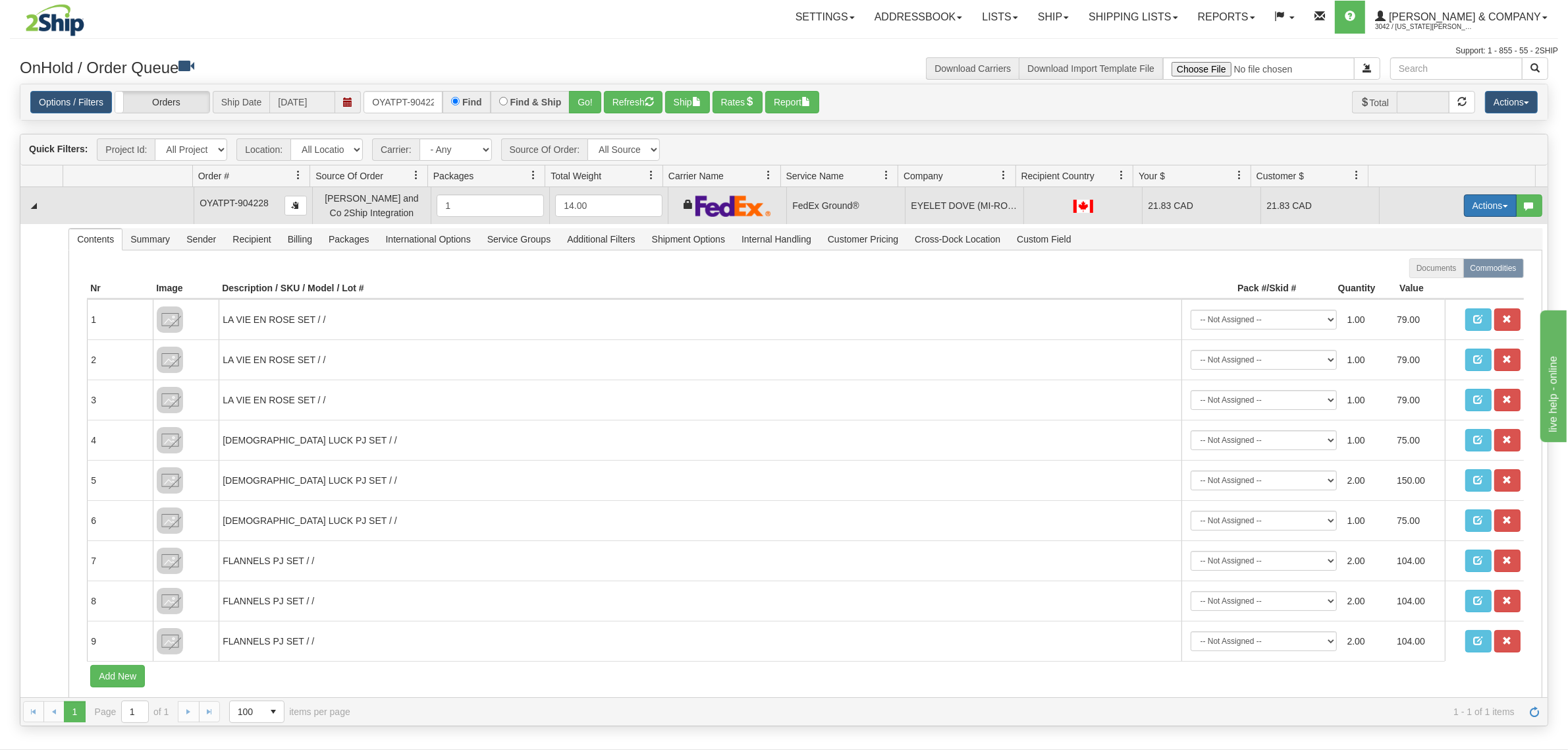
click at [1464, 201] on button "Actions" at bounding box center [1490, 205] width 52 height 22
click at [1457, 249] on span "Refresh Rates" at bounding box center [1457, 247] width 67 height 11
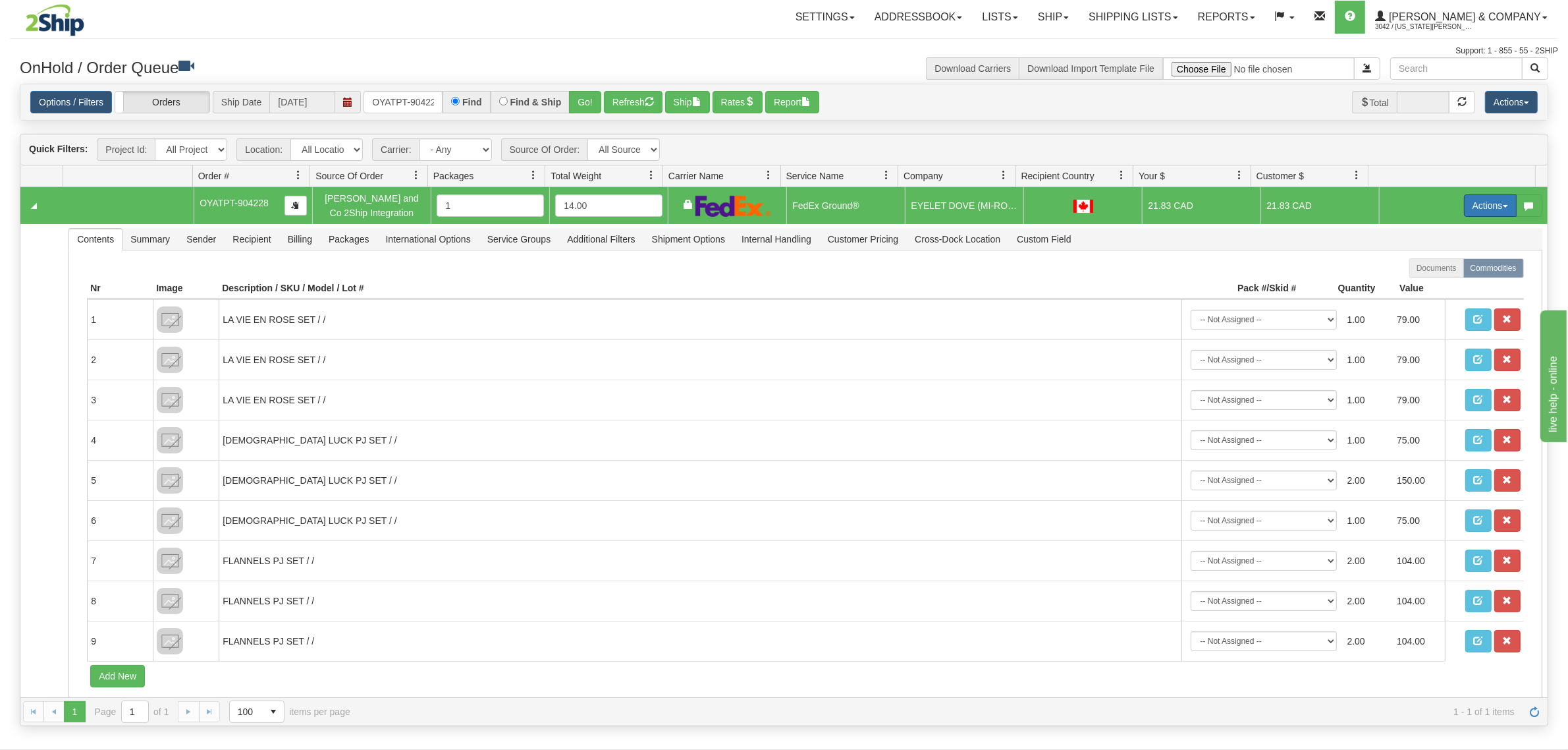
click at [1466, 206] on button "Actions" at bounding box center [1490, 205] width 52 height 22
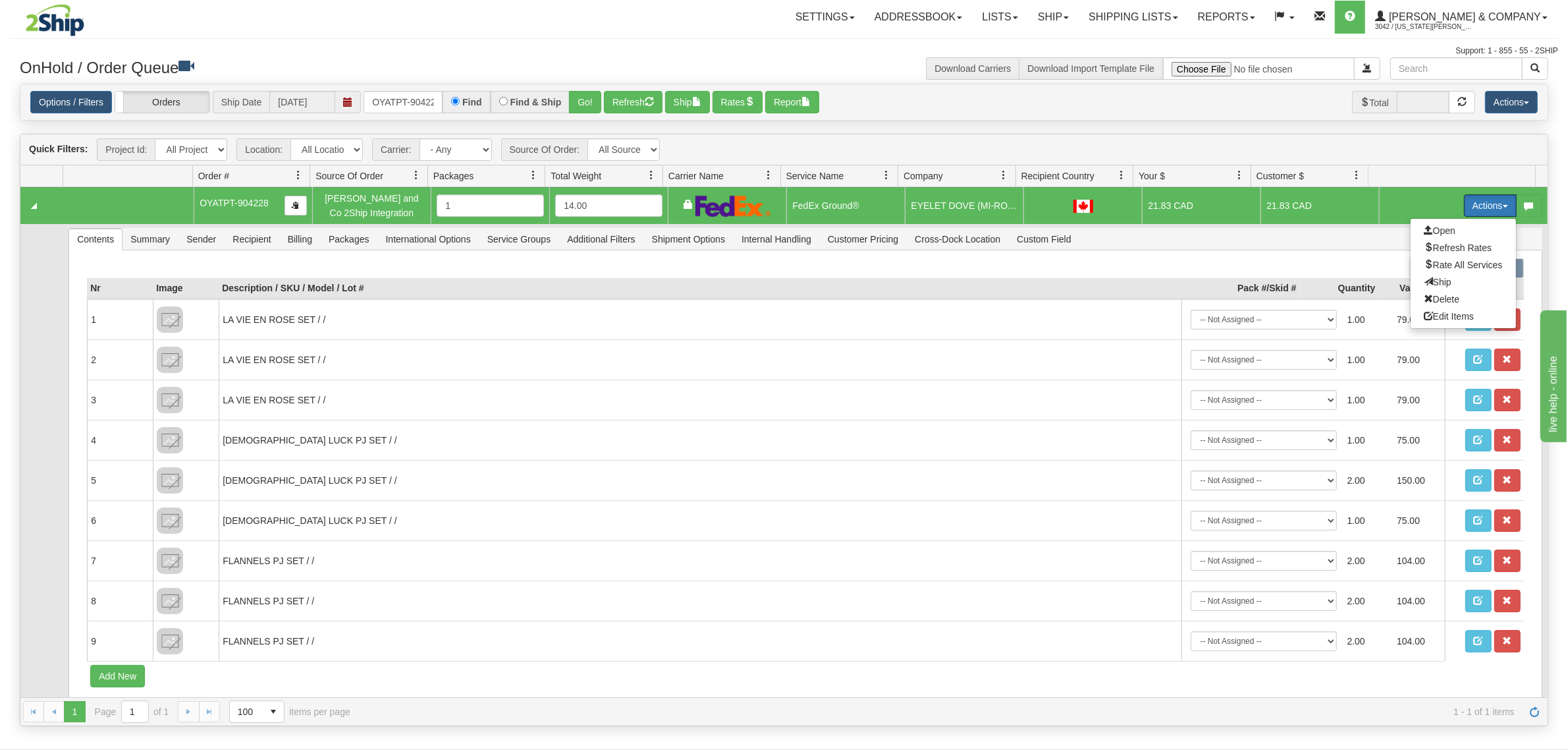
click at [1432, 281] on span "Ship" at bounding box center [1437, 282] width 28 height 11
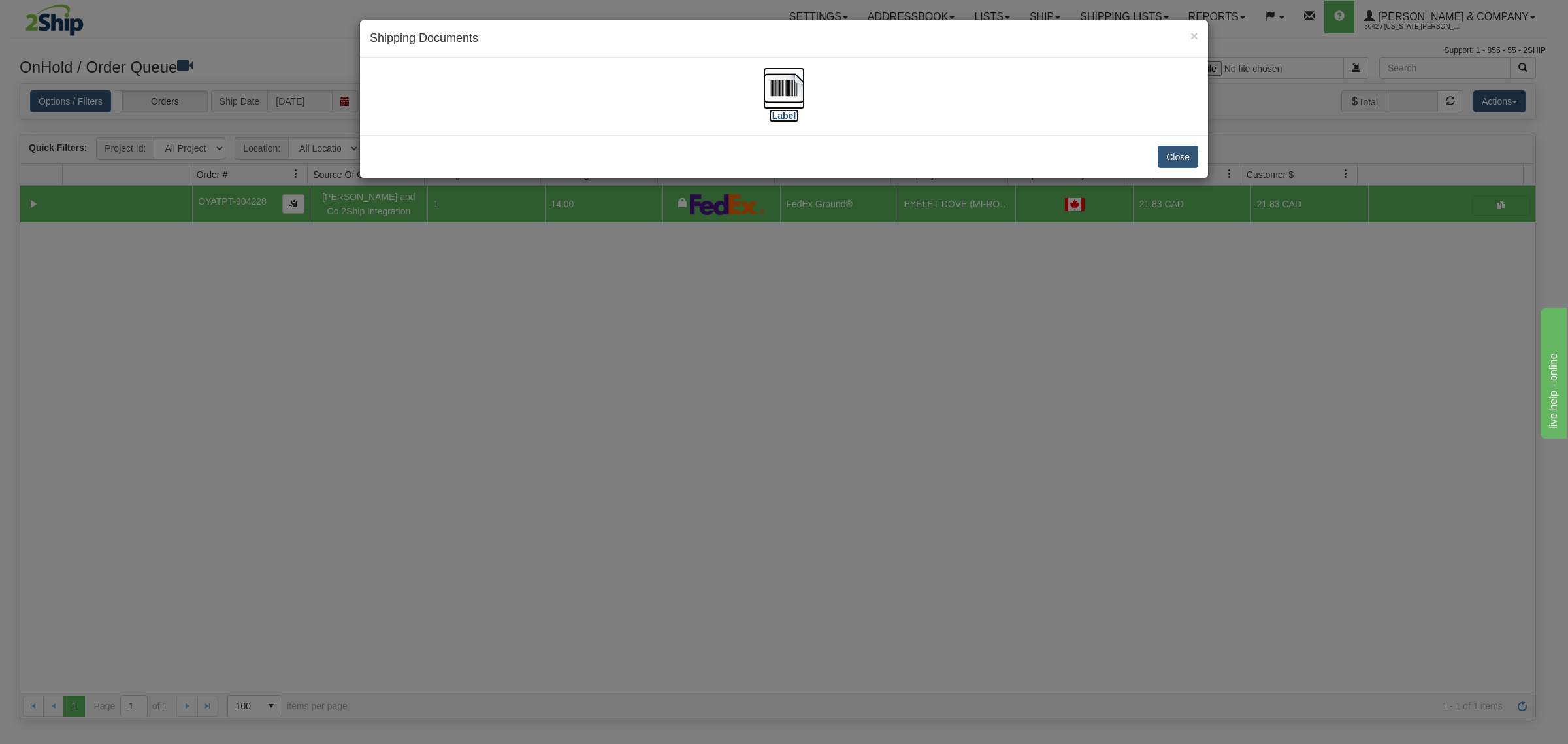
click at [777, 95] on img at bounding box center [784, 88] width 42 height 42
drag, startPoint x: 1080, startPoint y: 446, endPoint x: 762, endPoint y: 232, distance: 383.3
click at [1079, 445] on div "× Shipping Documents [Label] Close" at bounding box center [784, 372] width 1568 height 744
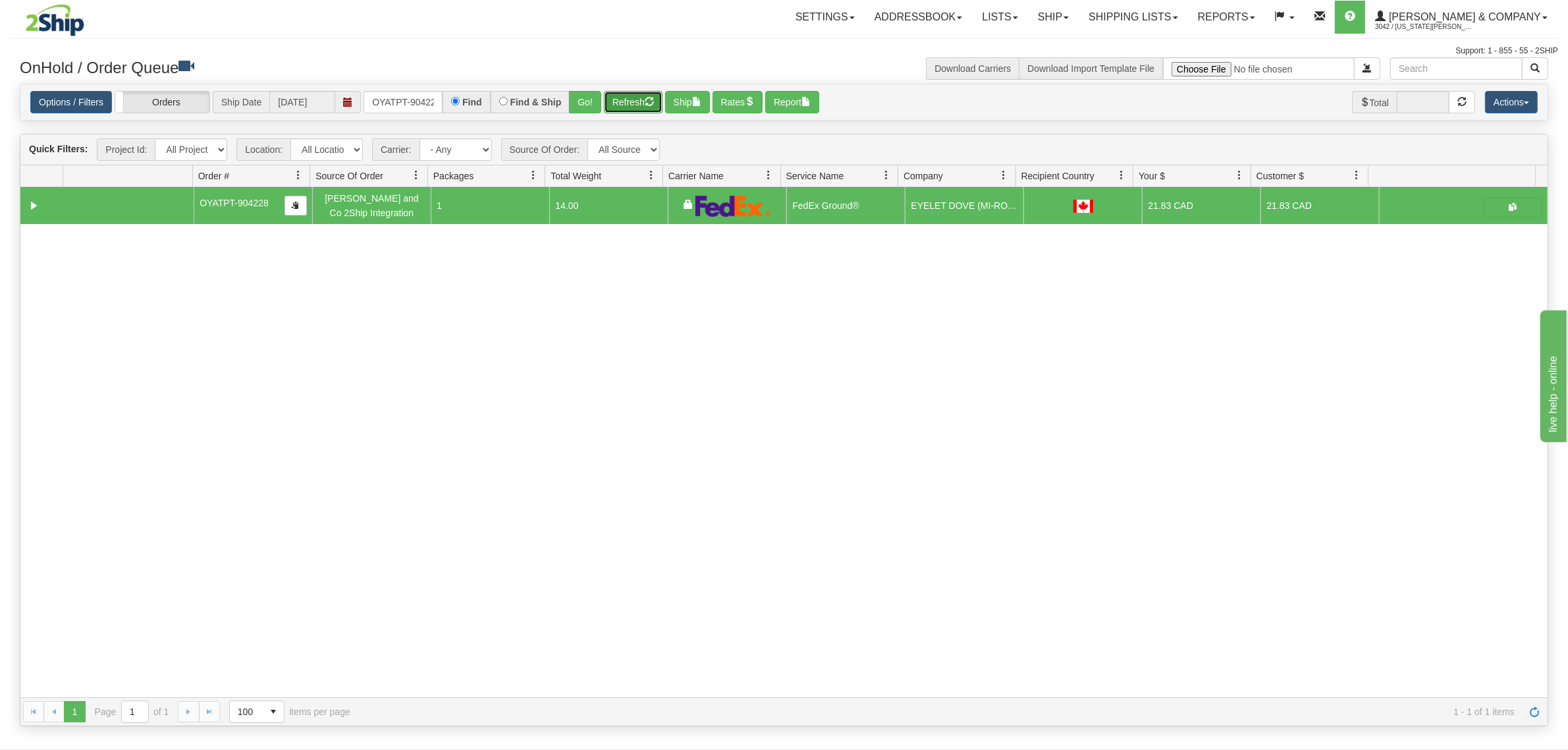
drag, startPoint x: 635, startPoint y: 99, endPoint x: 631, endPoint y: 107, distance: 8.9
click at [635, 99] on button "Refresh" at bounding box center [633, 102] width 59 height 22
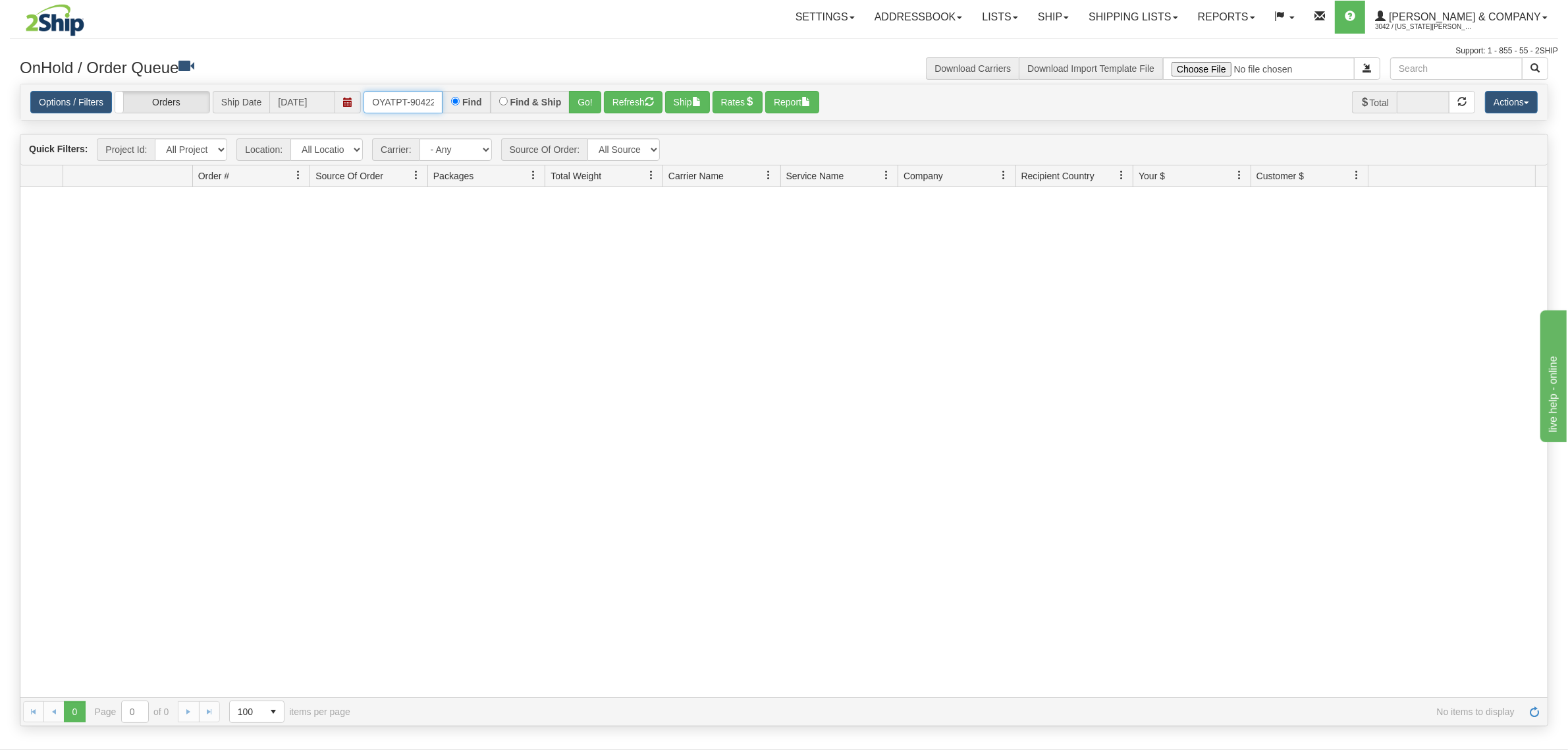
scroll to position [0, 7]
drag, startPoint x: 369, startPoint y: 94, endPoint x: 512, endPoint y: 106, distance: 143.5
click at [512, 106] on div "OYATPT-904228 Find Find & Ship Go!" at bounding box center [482, 102] width 238 height 22
click at [583, 103] on button "Go!" at bounding box center [584, 102] width 32 height 22
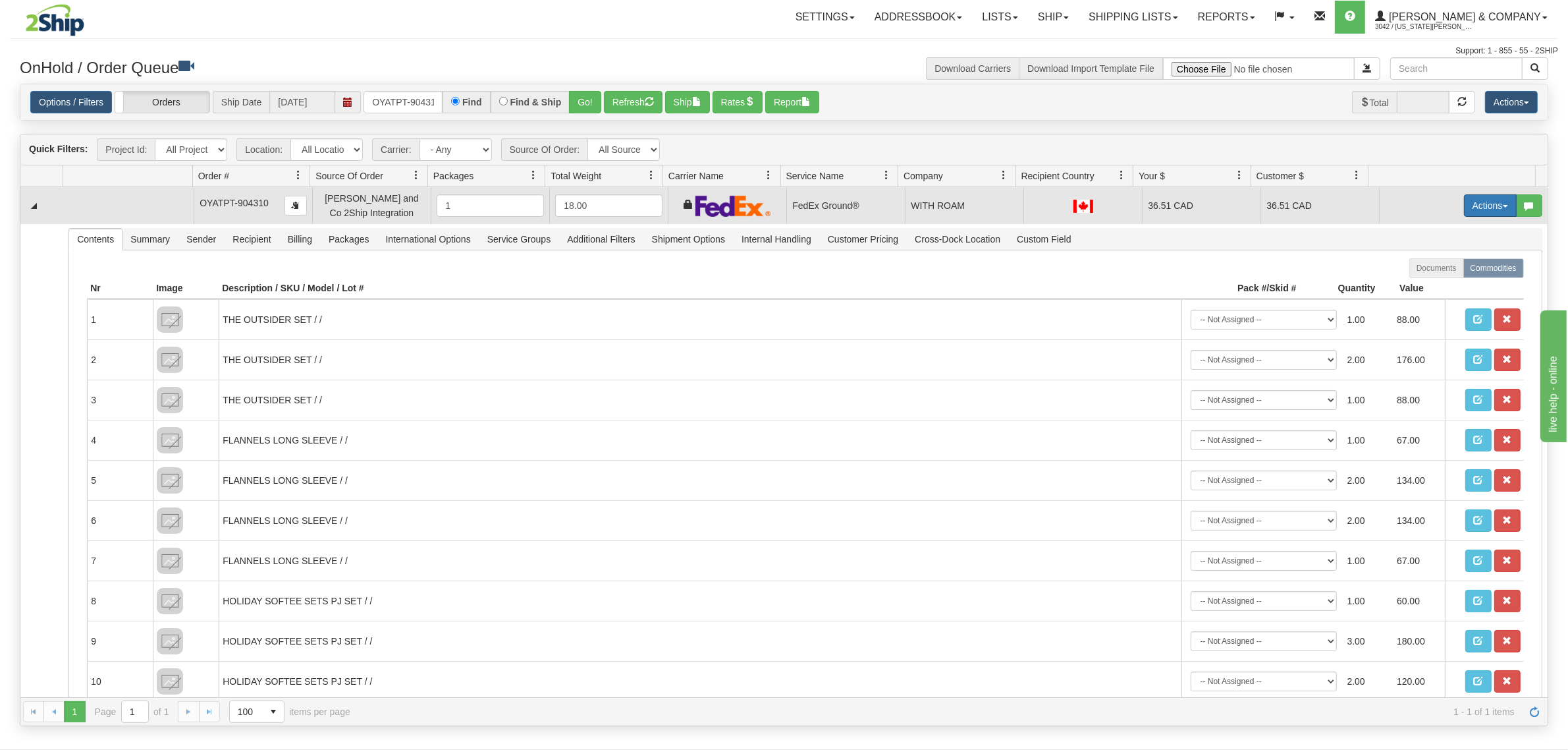
click at [1470, 205] on button "Actions" at bounding box center [1490, 205] width 52 height 22
click at [1447, 249] on span "Refresh Rates" at bounding box center [1457, 247] width 67 height 11
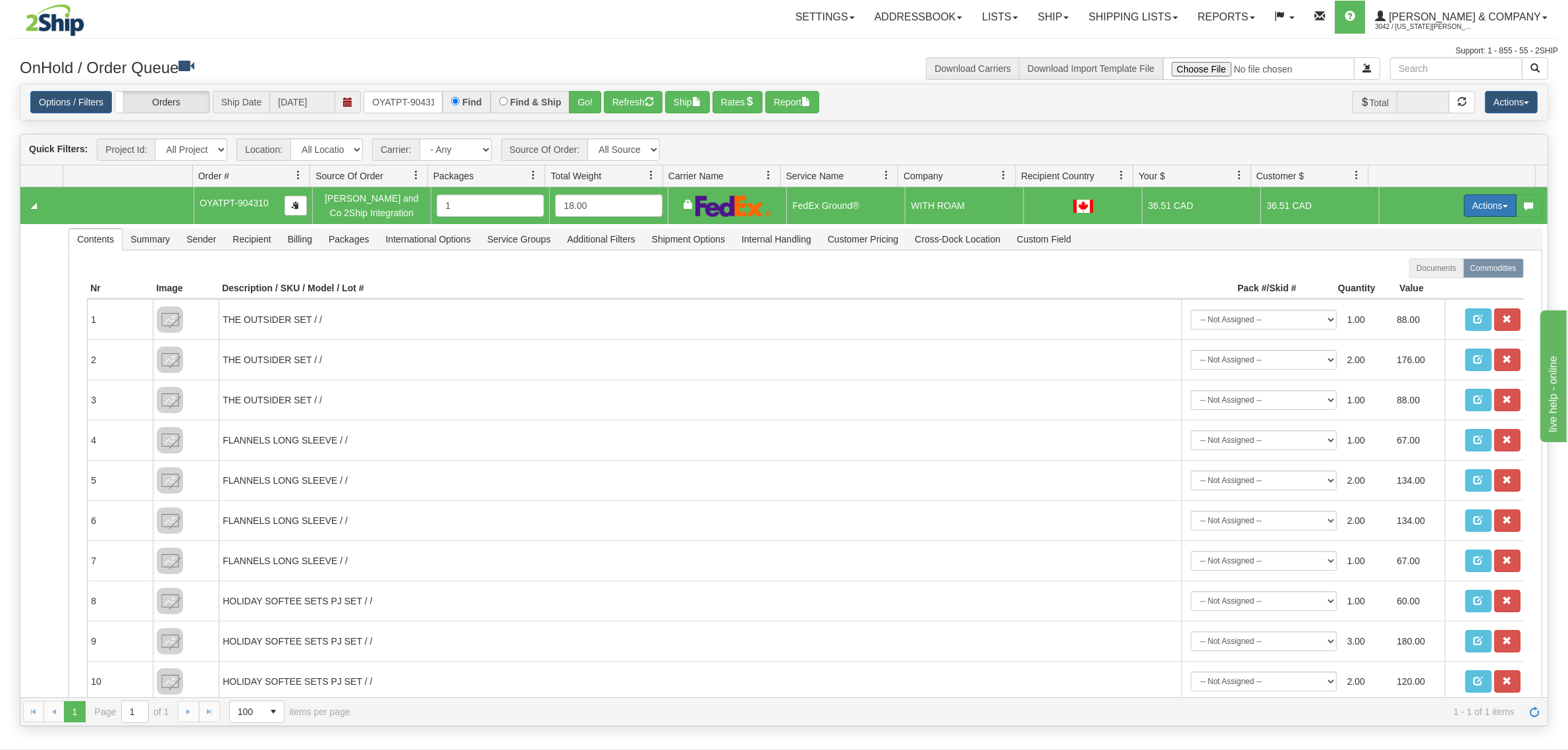
click at [1475, 204] on button "Actions" at bounding box center [1490, 205] width 52 height 22
click at [1429, 283] on span "Ship" at bounding box center [1437, 282] width 28 height 11
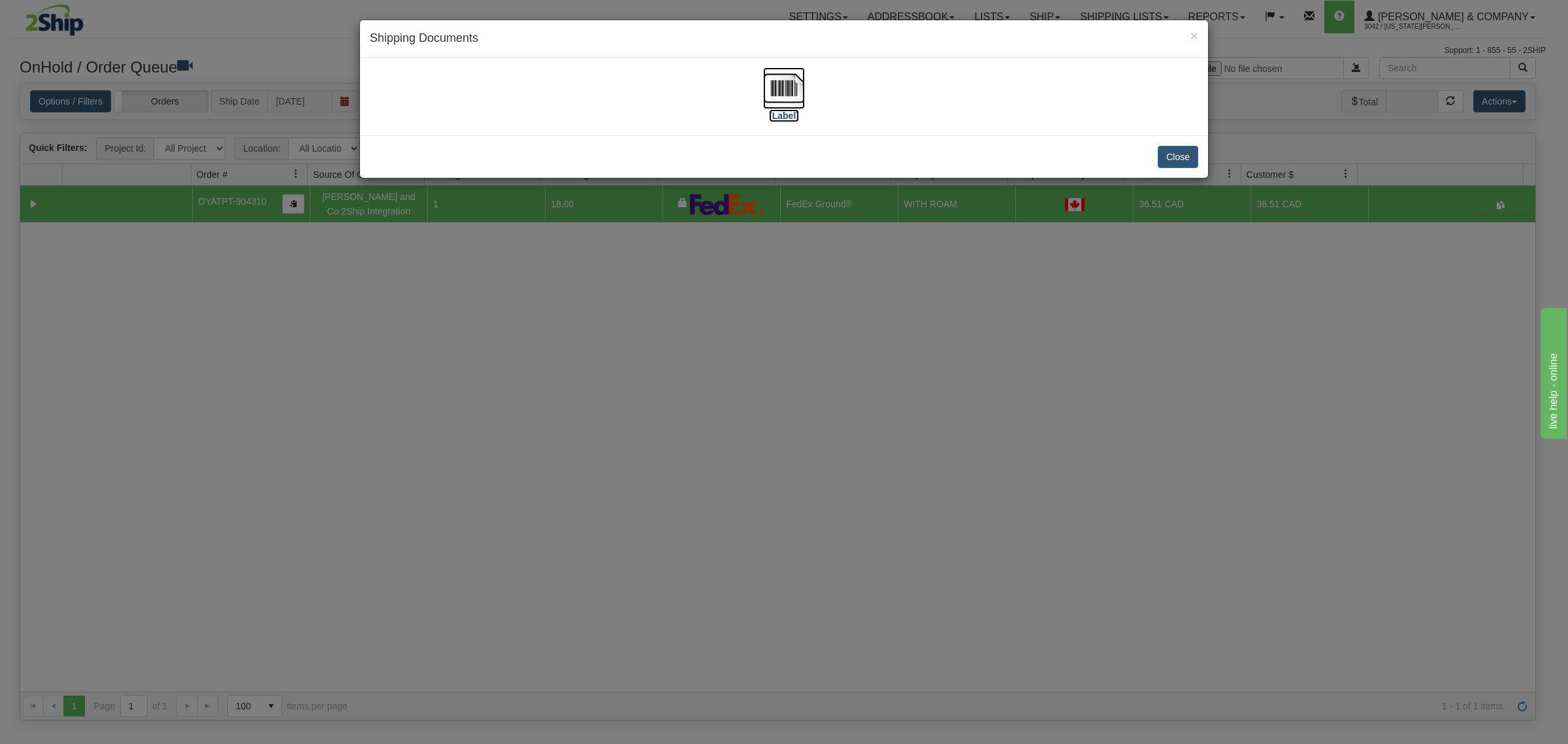
click at [775, 81] on img at bounding box center [784, 88] width 42 height 42
click at [848, 418] on div "× Shipping Documents [Label] Close" at bounding box center [784, 372] width 1568 height 744
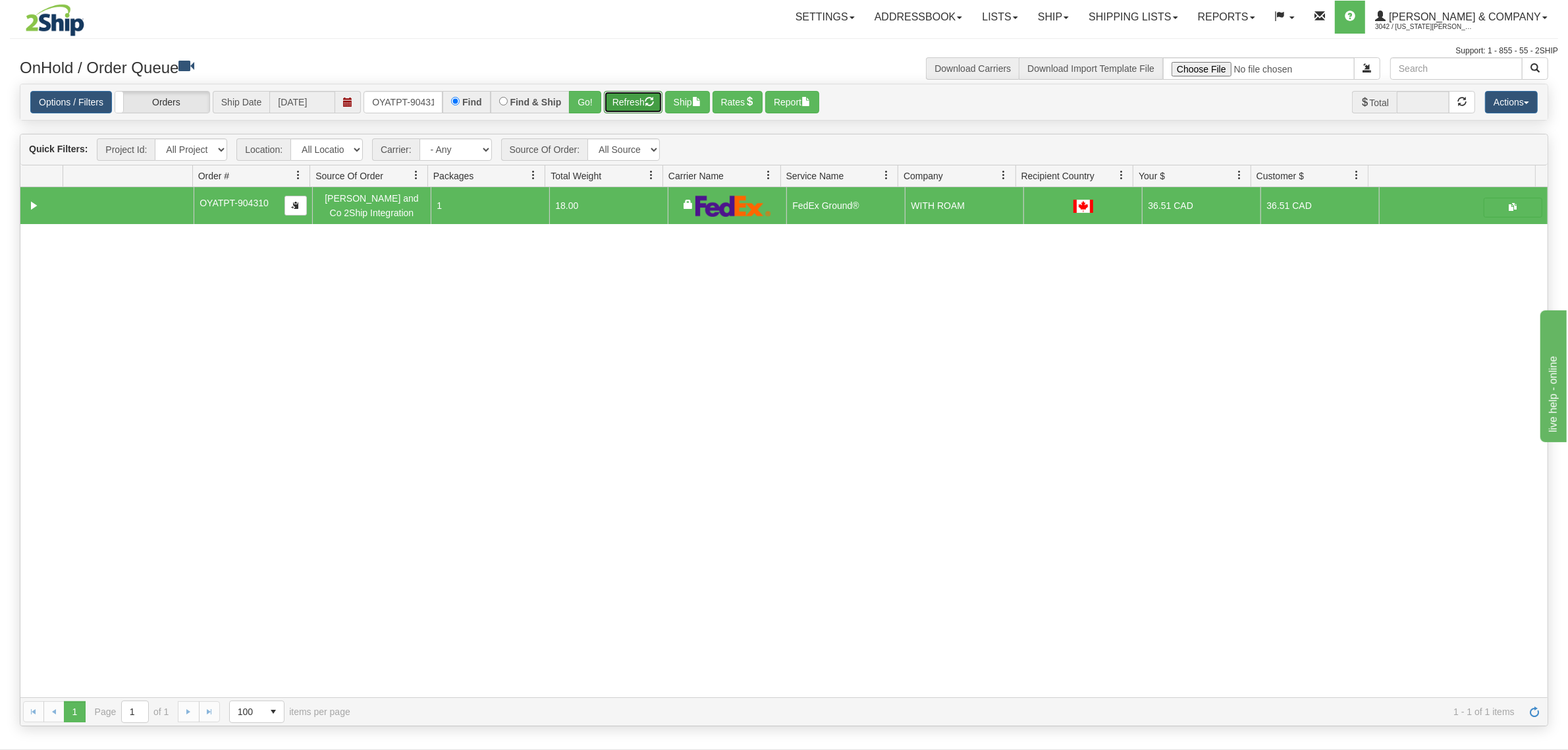
click at [646, 101] on button "Refresh" at bounding box center [633, 102] width 59 height 22
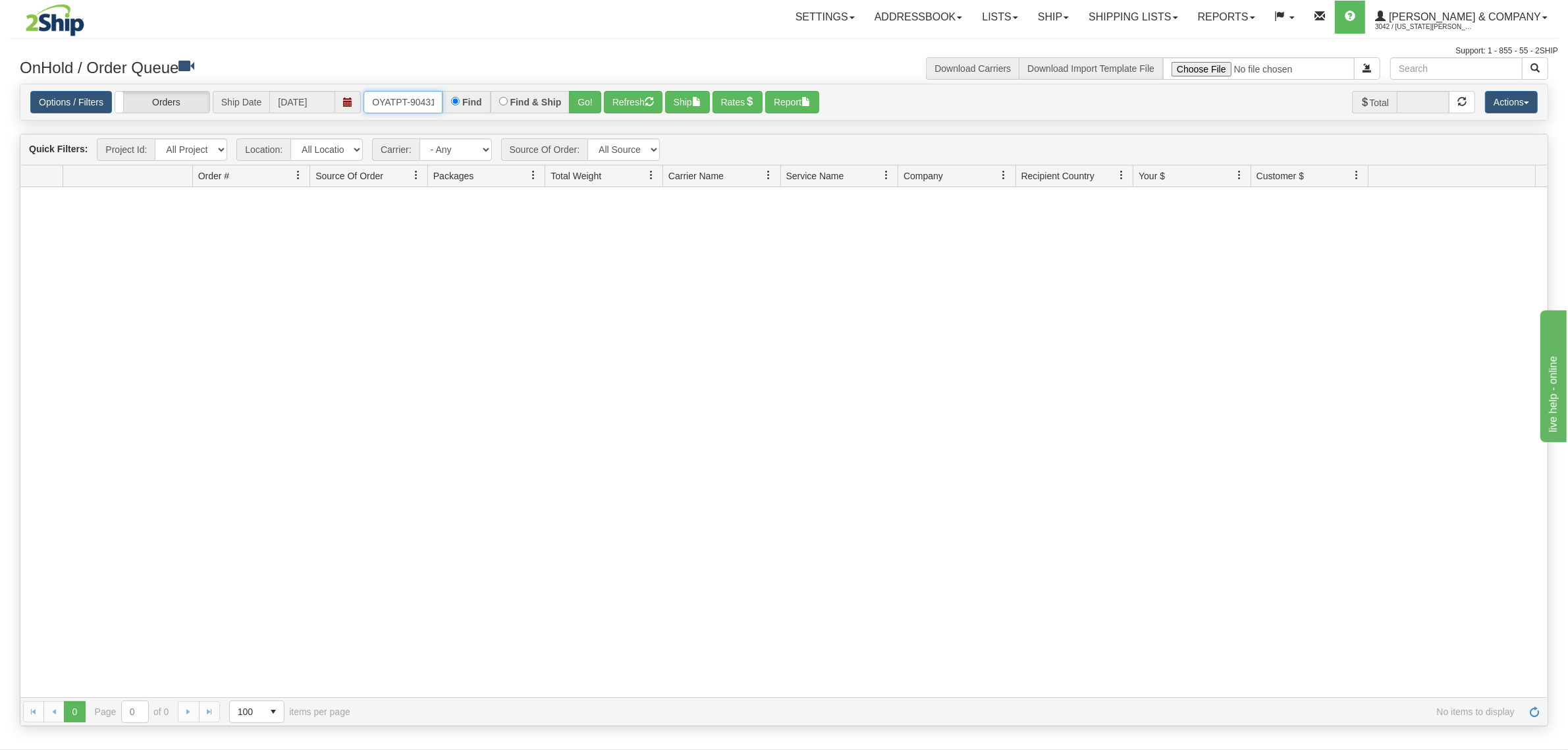
scroll to position [0, 7]
drag, startPoint x: 375, startPoint y: 99, endPoint x: 459, endPoint y: 100, distance: 84.0
click at [459, 100] on div "OYATPT-904310 Find Find & Ship Go!" at bounding box center [482, 102] width 238 height 22
click at [589, 102] on button "Go!" at bounding box center [584, 102] width 32 height 22
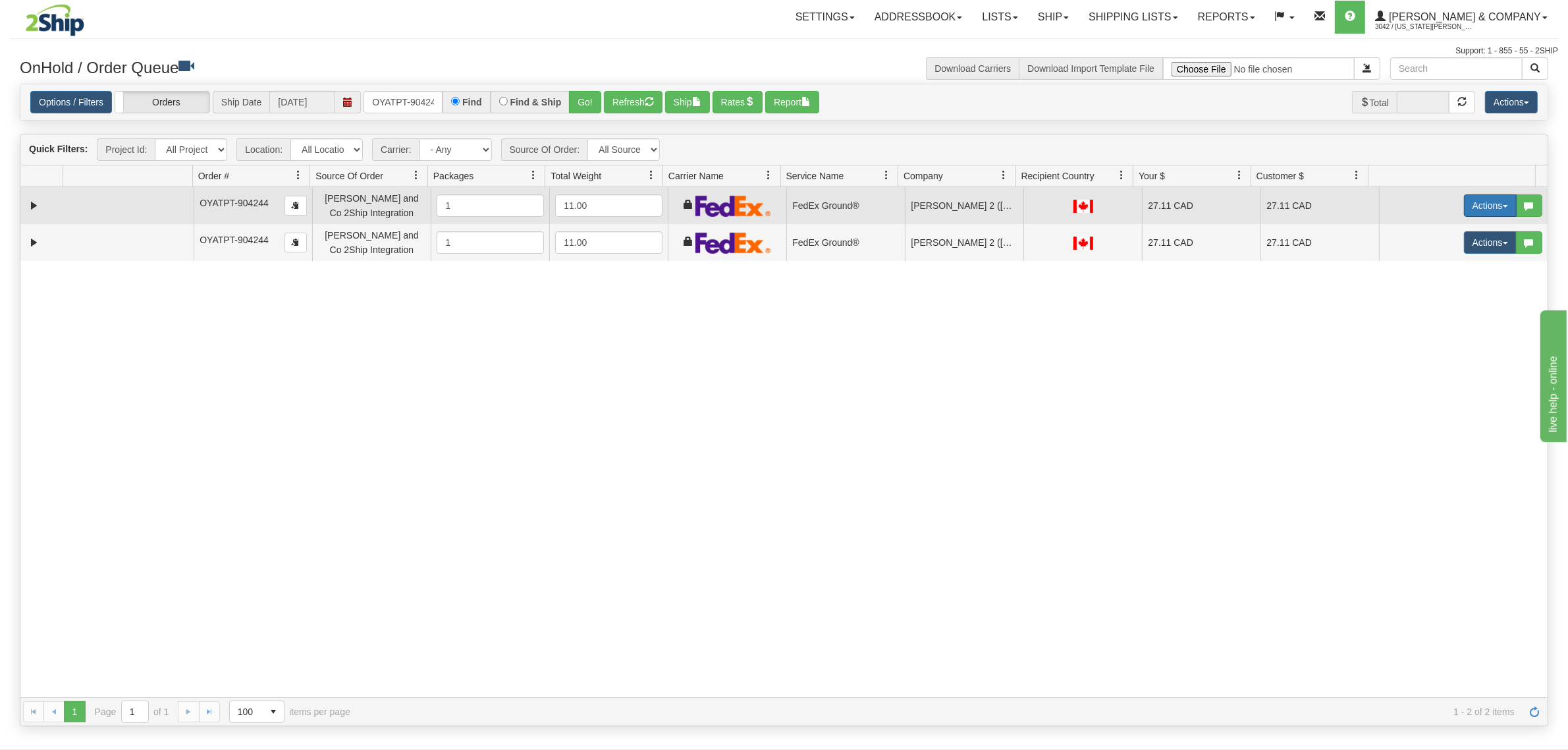
click at [1485, 204] on button "Actions" at bounding box center [1490, 205] width 52 height 22
click at [1445, 246] on span "Refresh Rates" at bounding box center [1457, 247] width 67 height 11
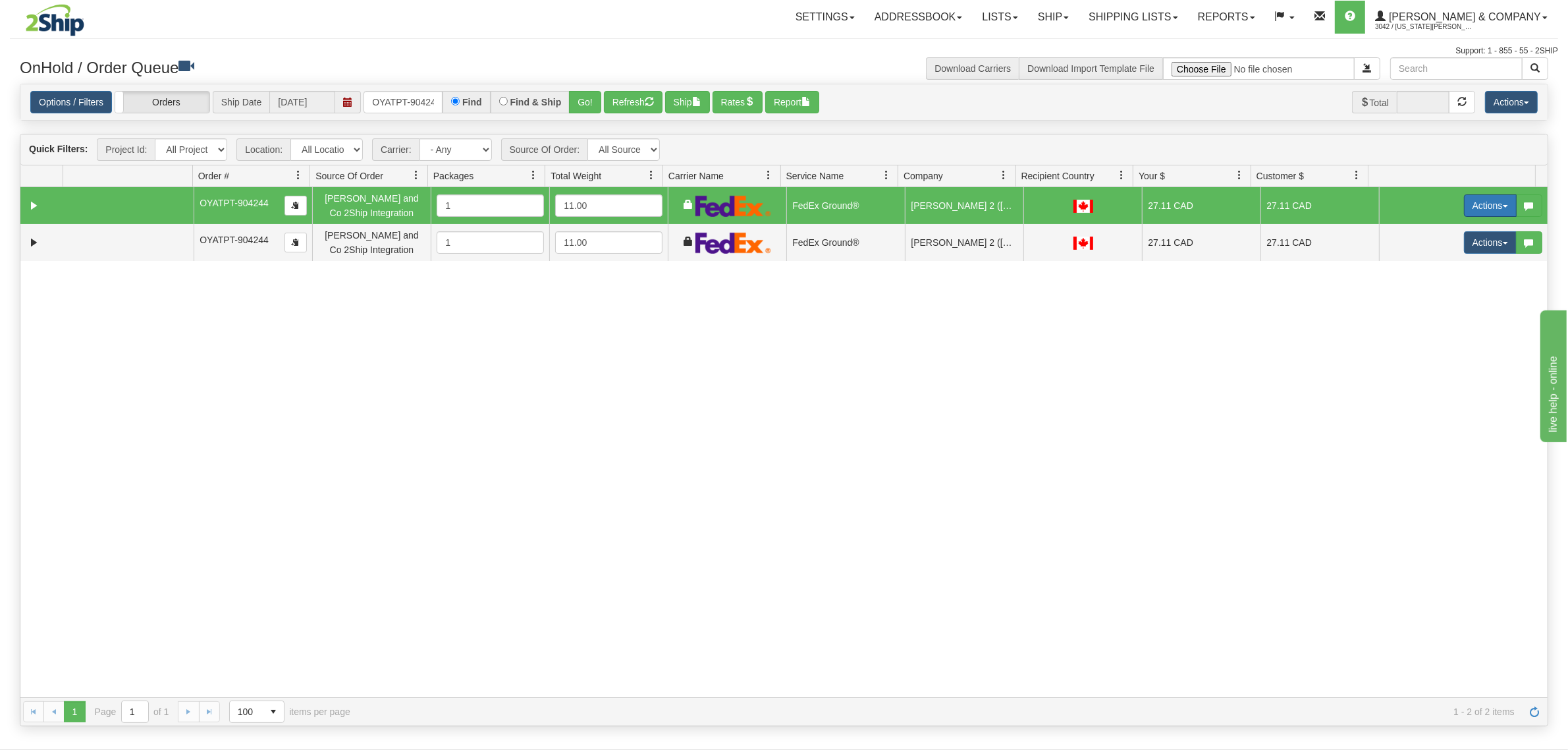
click at [1465, 201] on button "Actions" at bounding box center [1490, 205] width 52 height 22
click at [1437, 282] on link "Ship" at bounding box center [1462, 282] width 106 height 17
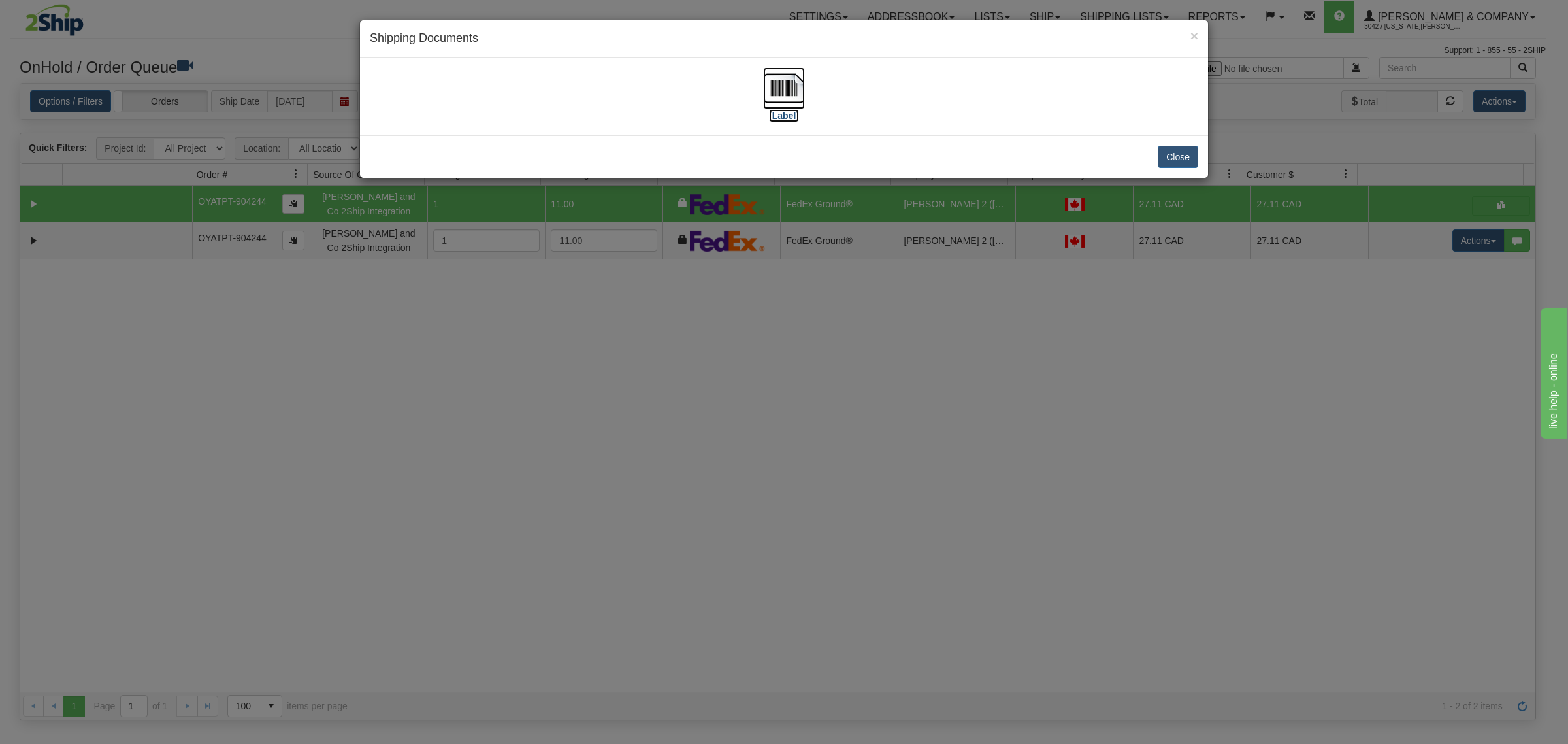
click at [787, 98] on img at bounding box center [784, 88] width 42 height 42
click at [742, 403] on div "× Shipping Documents [Label] Close" at bounding box center [784, 372] width 1568 height 744
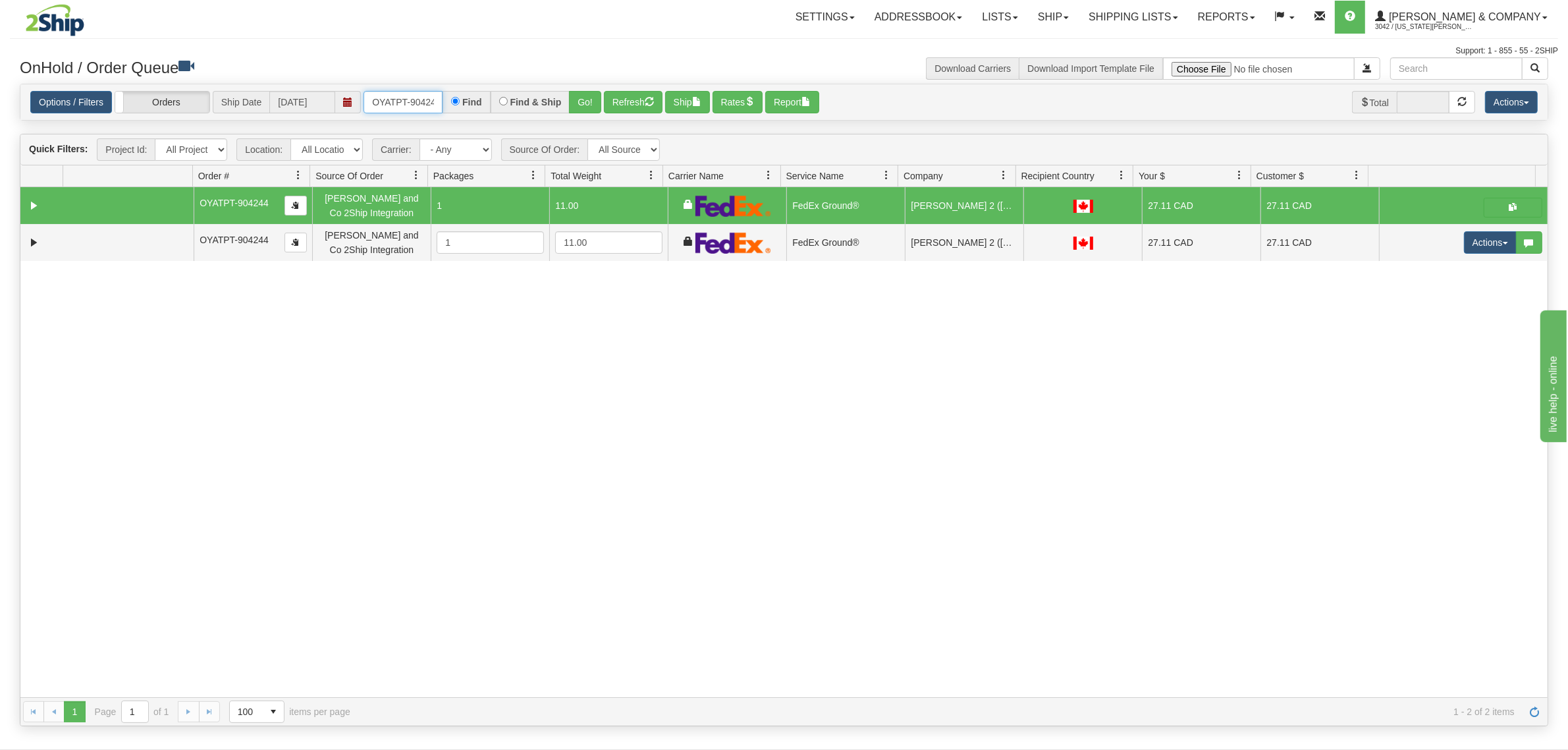
scroll to position [0, 7]
drag, startPoint x: 365, startPoint y: 99, endPoint x: 492, endPoint y: 101, distance: 127.0
click at [492, 101] on div "OYATPT-904244 Find Find & Ship Go!" at bounding box center [482, 102] width 238 height 22
click at [570, 97] on button "Go!" at bounding box center [584, 102] width 32 height 22
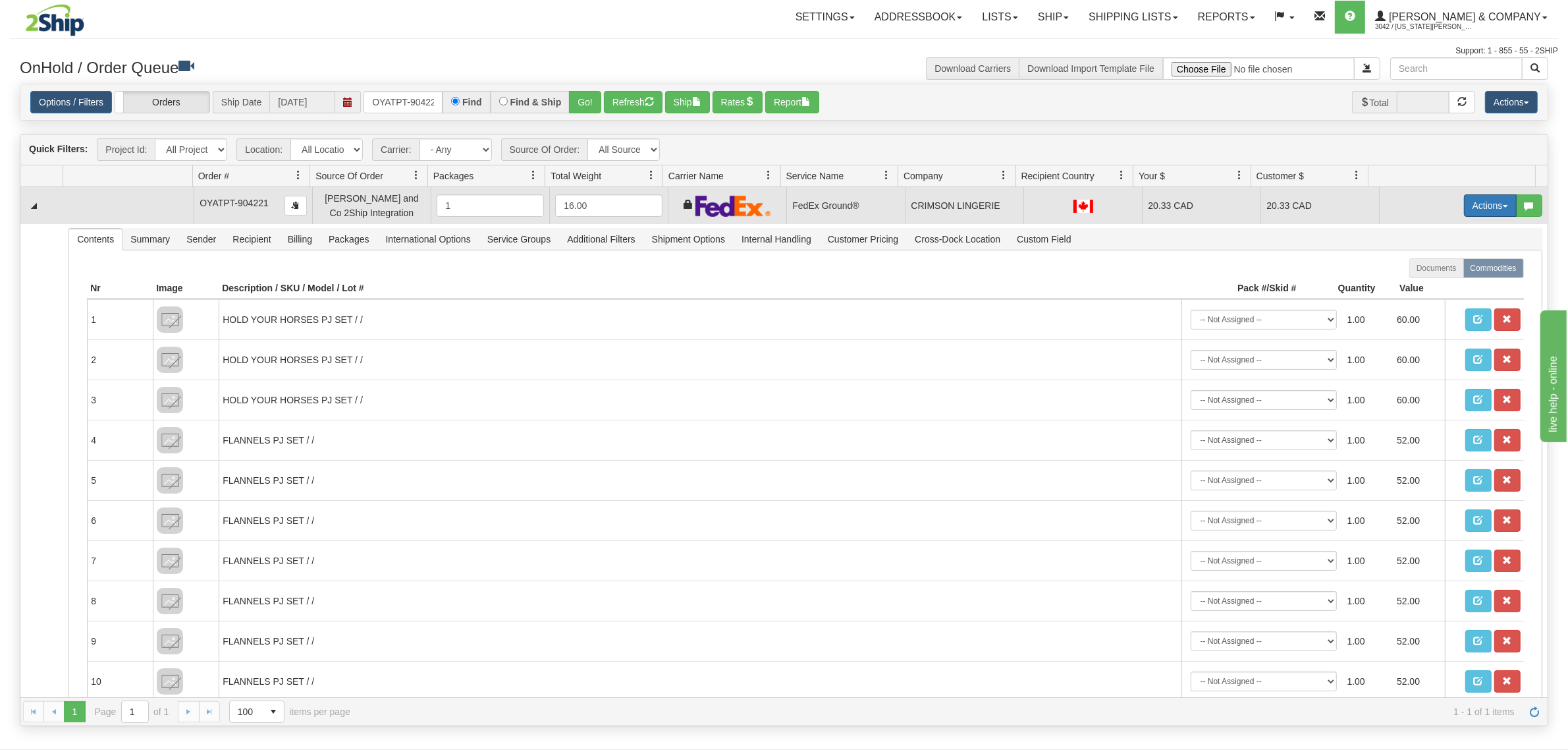
click at [1468, 206] on button "Actions" at bounding box center [1490, 205] width 52 height 22
click at [1452, 248] on span "Refresh Rates" at bounding box center [1457, 247] width 67 height 11
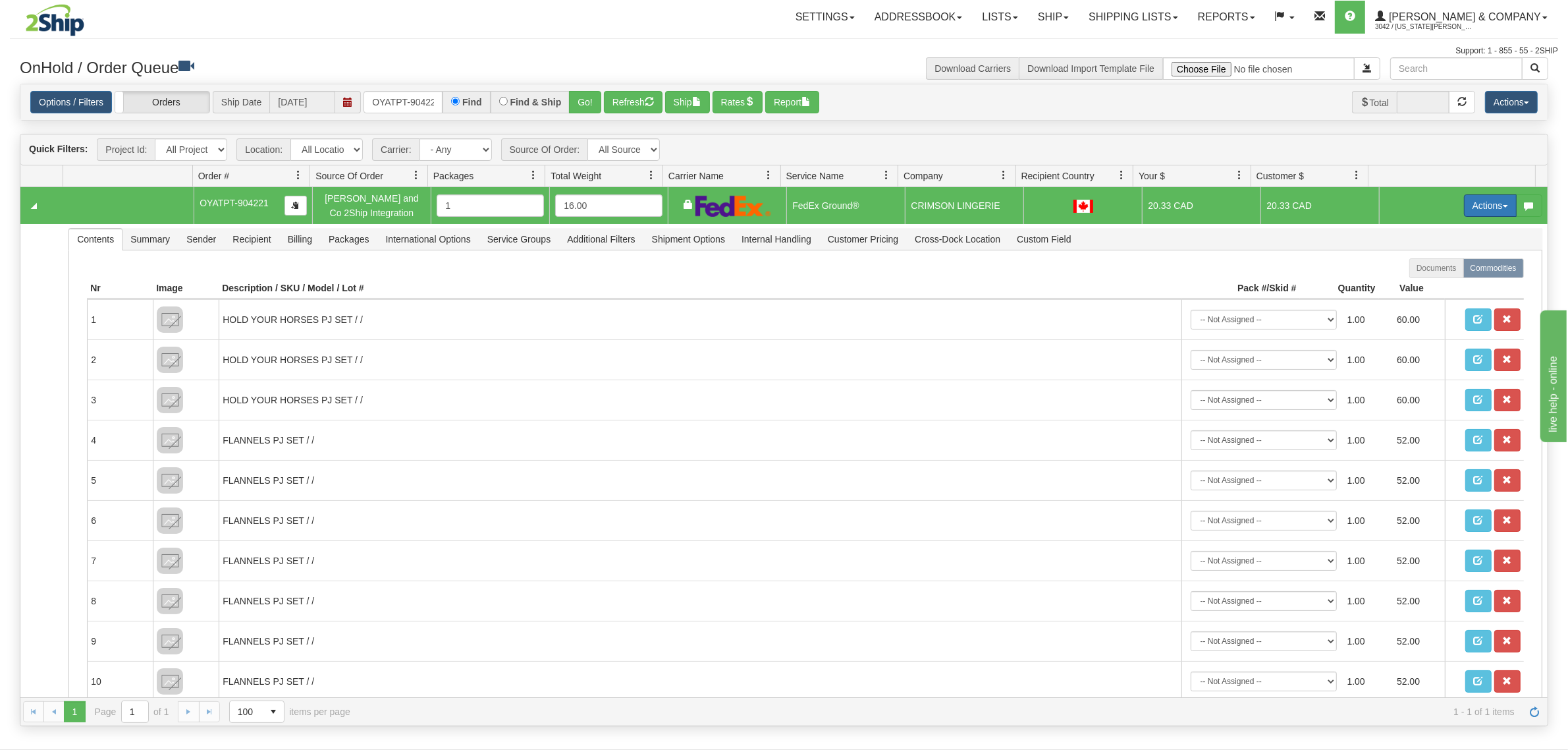
click at [1465, 205] on button "Actions" at bounding box center [1490, 205] width 52 height 22
click at [1433, 282] on span "Ship" at bounding box center [1437, 282] width 28 height 11
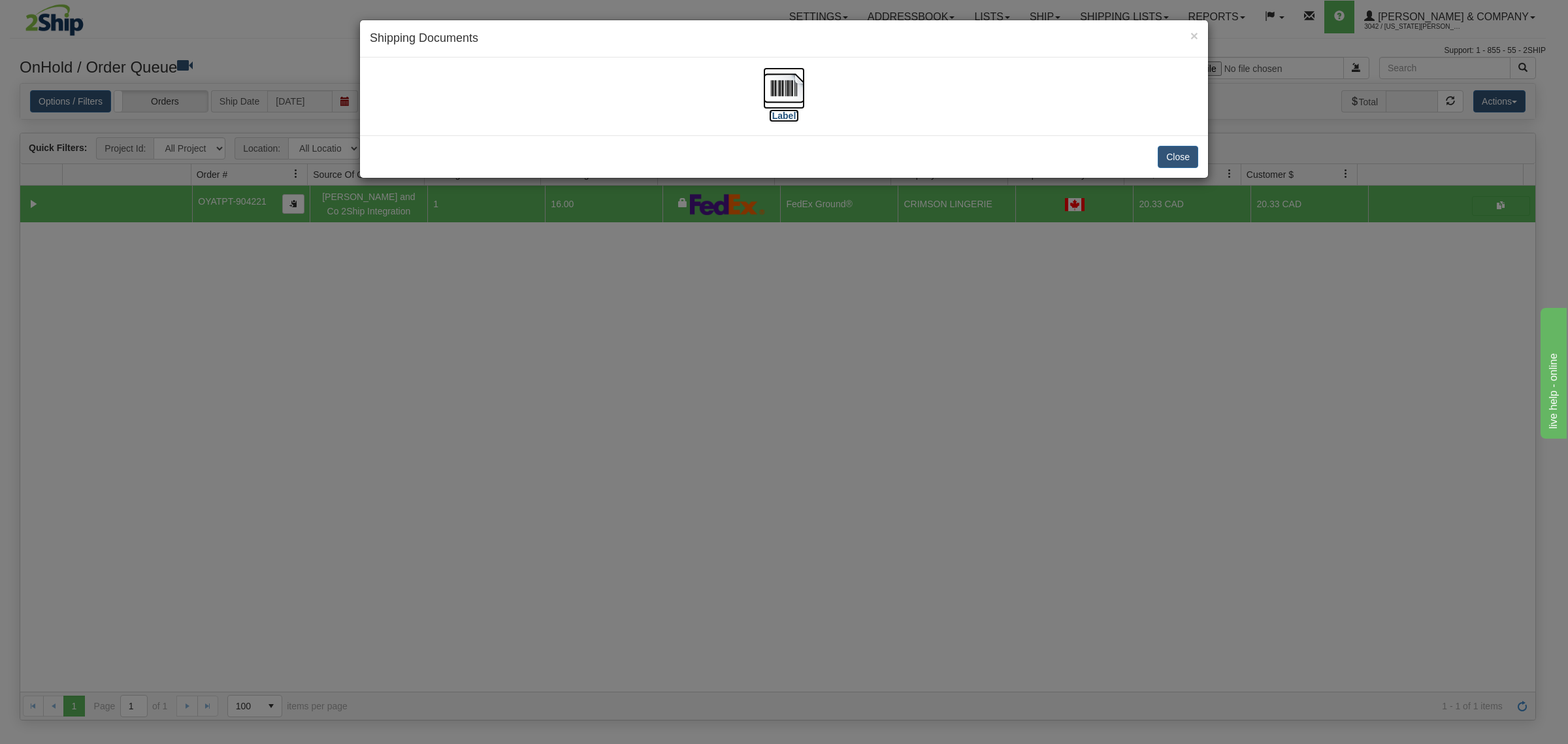
click at [773, 75] on img at bounding box center [784, 88] width 42 height 42
click at [863, 500] on div "× Shipping Documents [Label] Close" at bounding box center [784, 372] width 1568 height 744
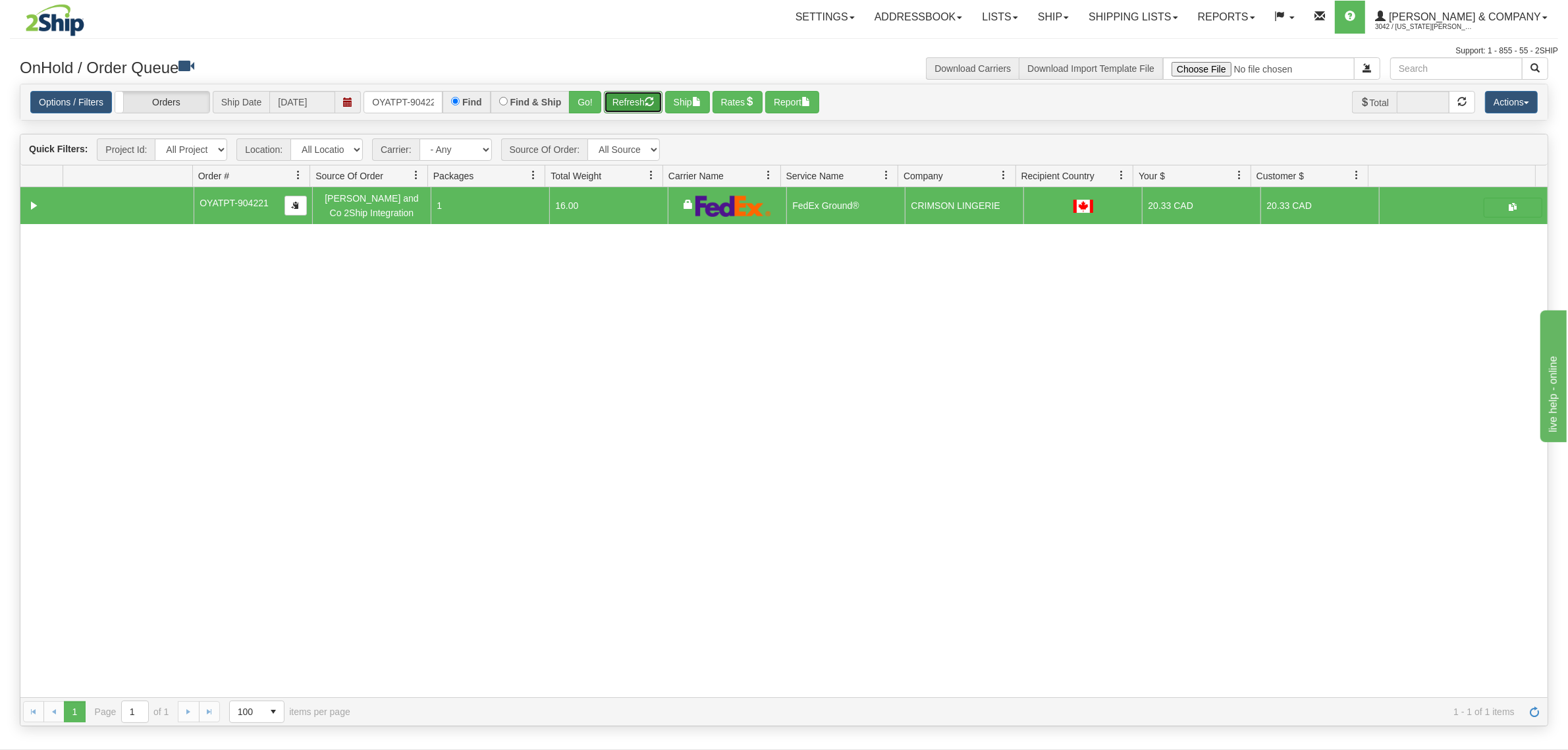
click at [648, 103] on button "Refresh" at bounding box center [633, 102] width 59 height 22
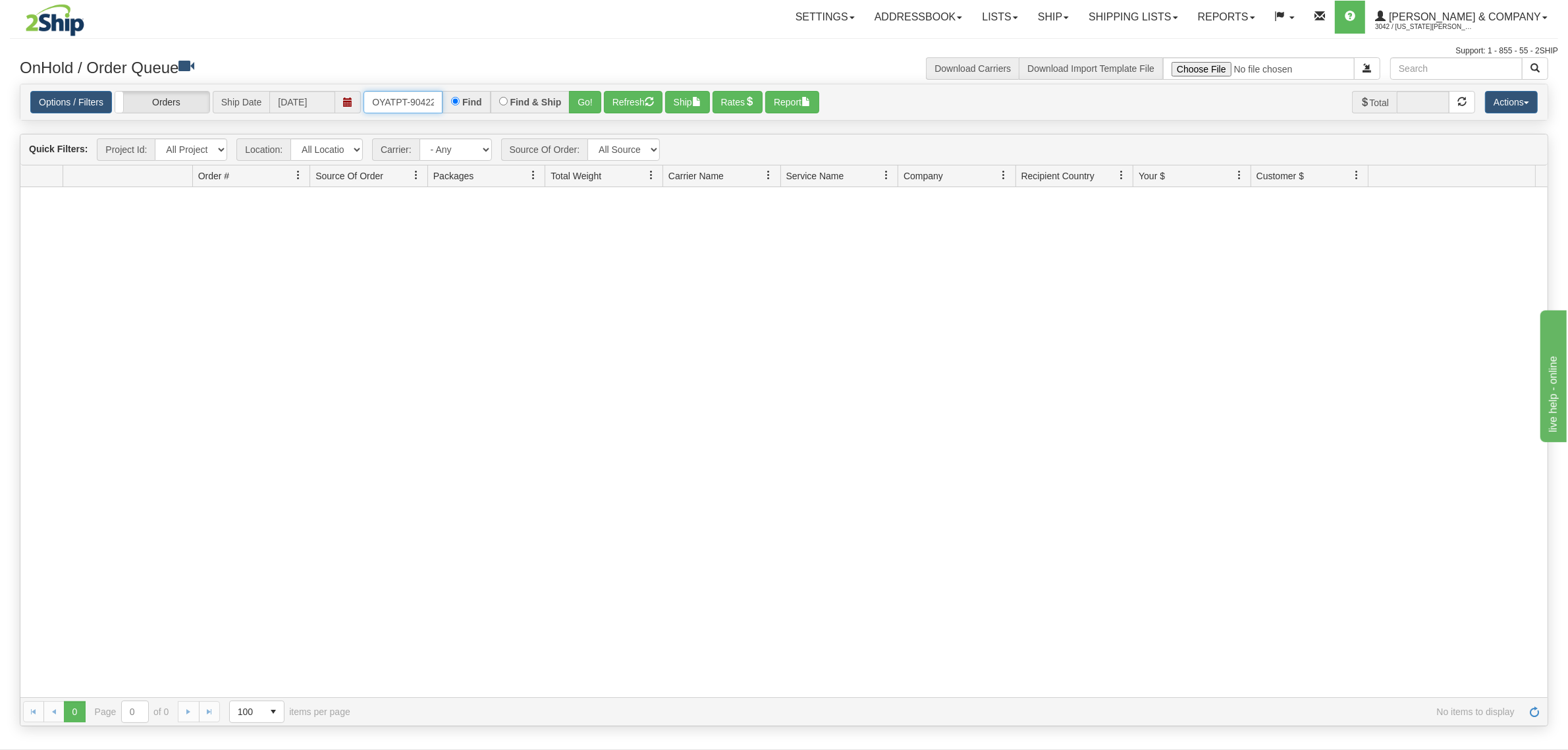
scroll to position [0, 7]
drag, startPoint x: 374, startPoint y: 99, endPoint x: 463, endPoint y: 103, distance: 89.1
click at [463, 103] on div "OYATPT-904221 Find Find & Ship Go!" at bounding box center [482, 102] width 238 height 22
click at [591, 108] on button "Go!" at bounding box center [584, 102] width 32 height 22
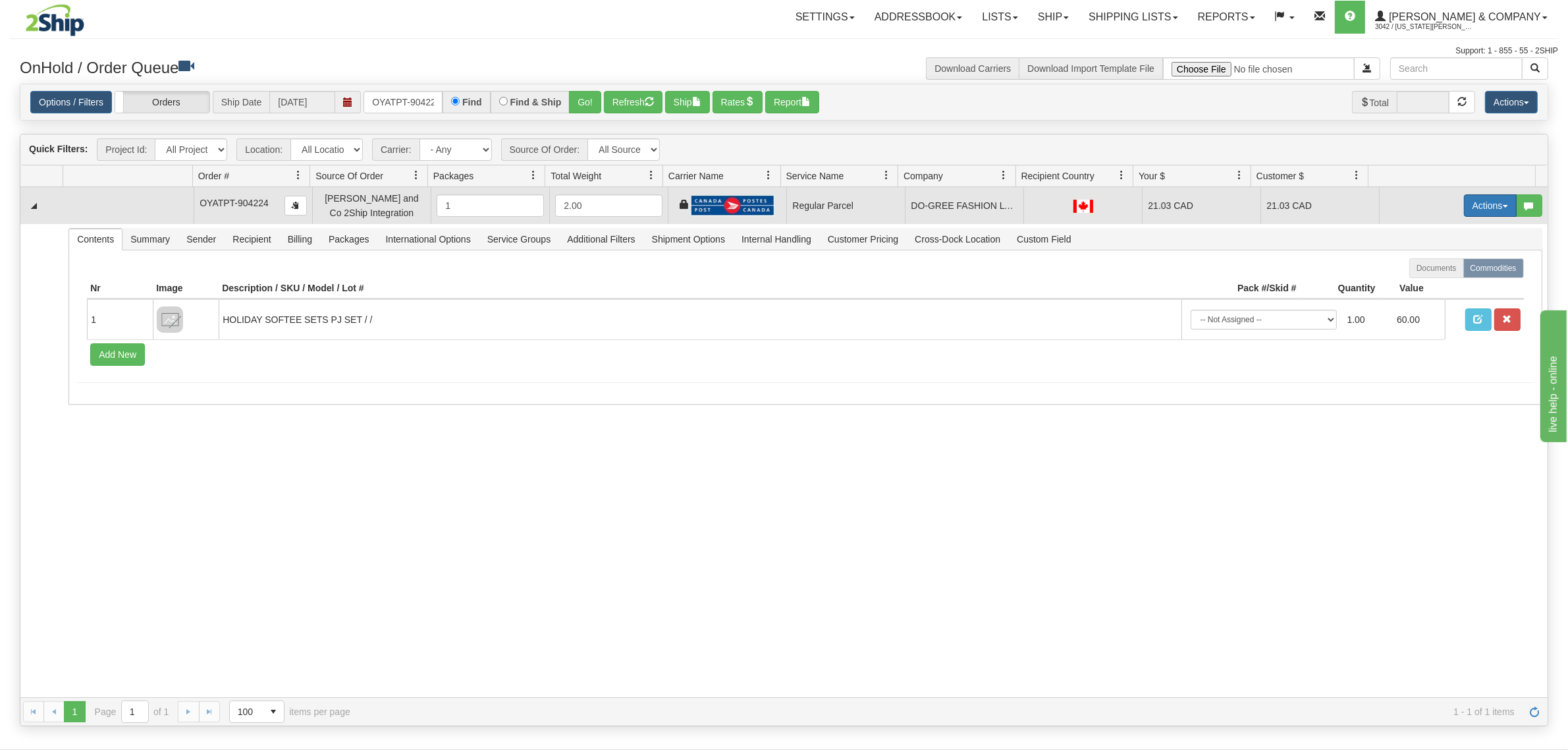
click at [1478, 200] on button "Actions" at bounding box center [1490, 205] width 52 height 22
click at [1449, 264] on span "Rate All Services" at bounding box center [1463, 264] width 79 height 11
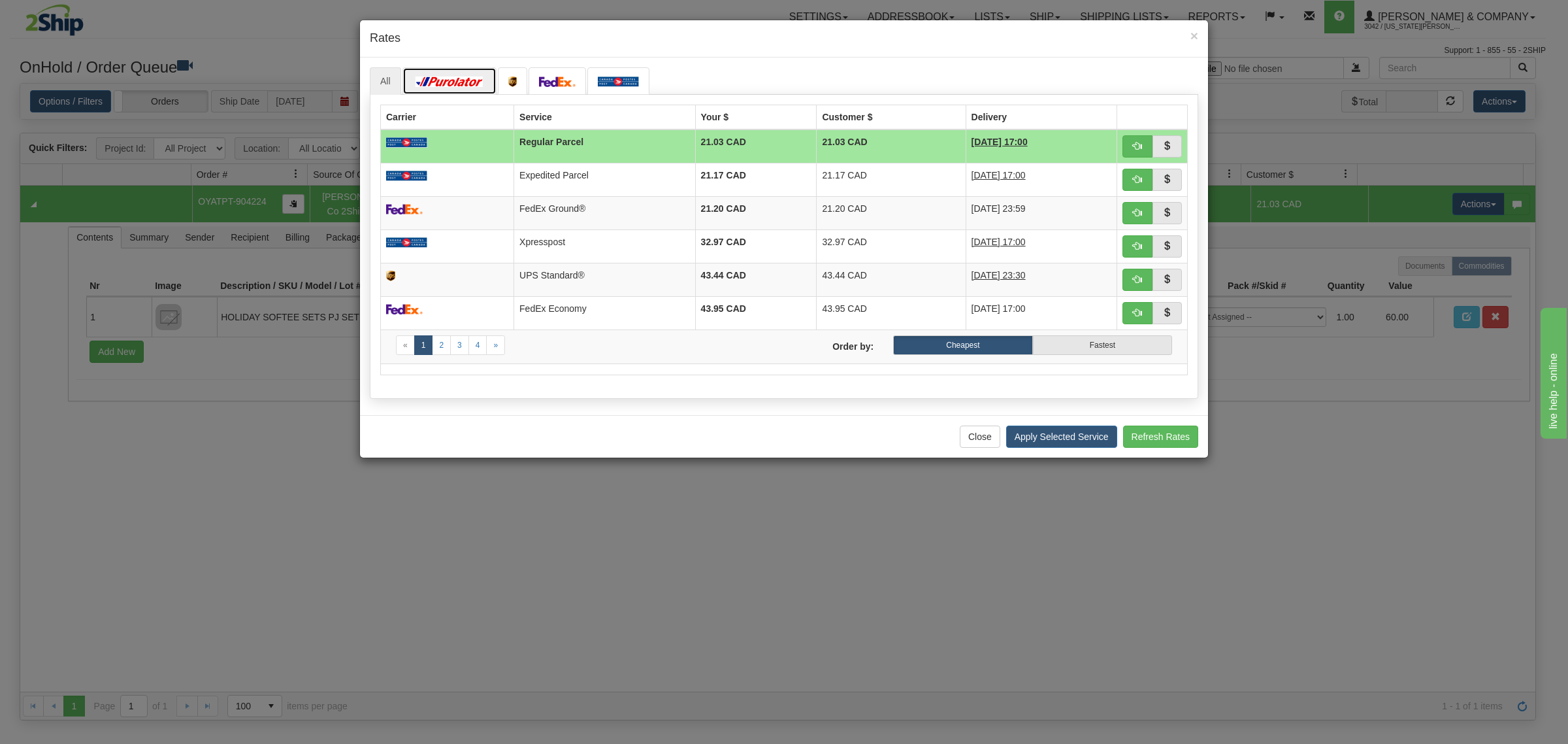
click at [457, 79] on img at bounding box center [450, 81] width 73 height 11
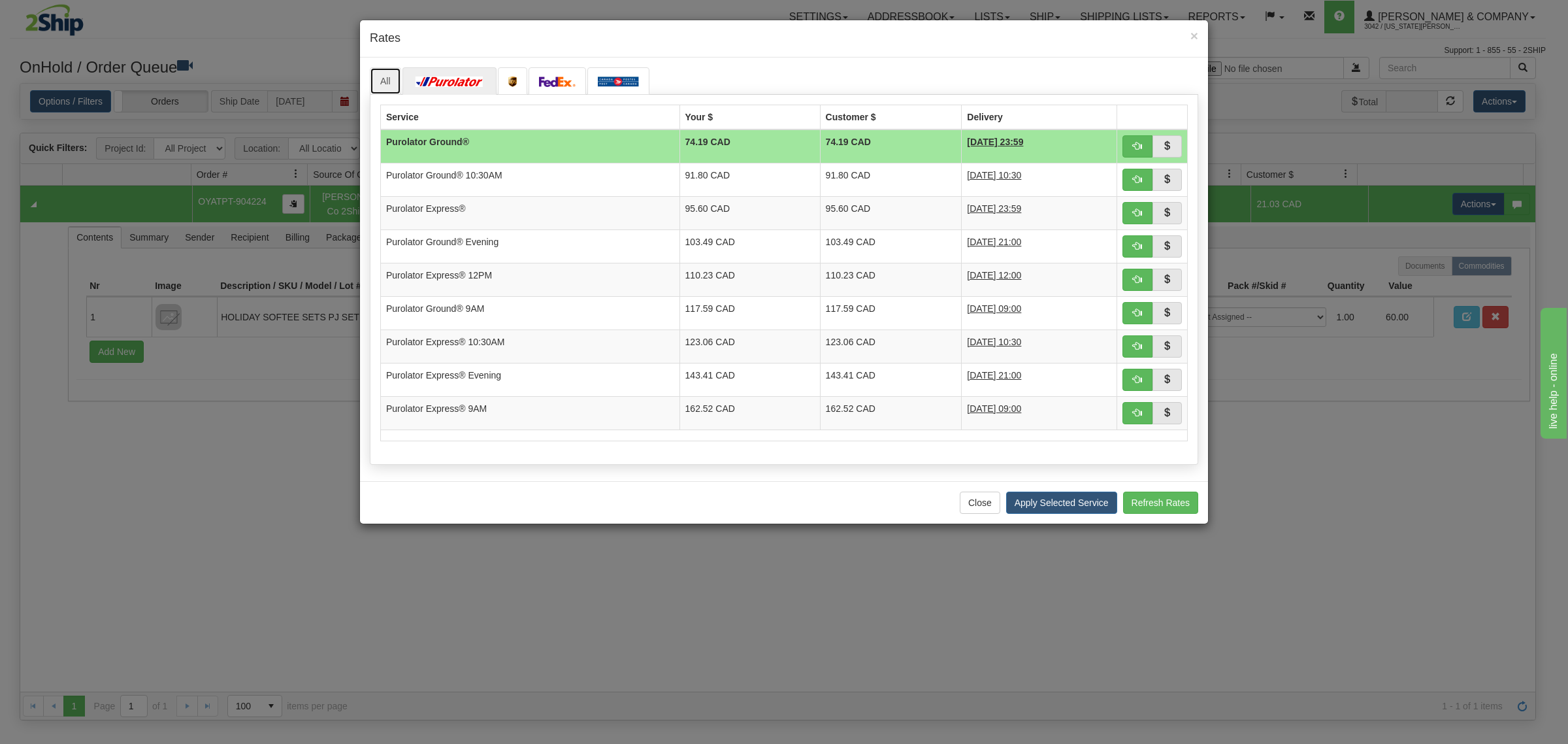
click at [389, 78] on link "All" at bounding box center [385, 81] width 31 height 28
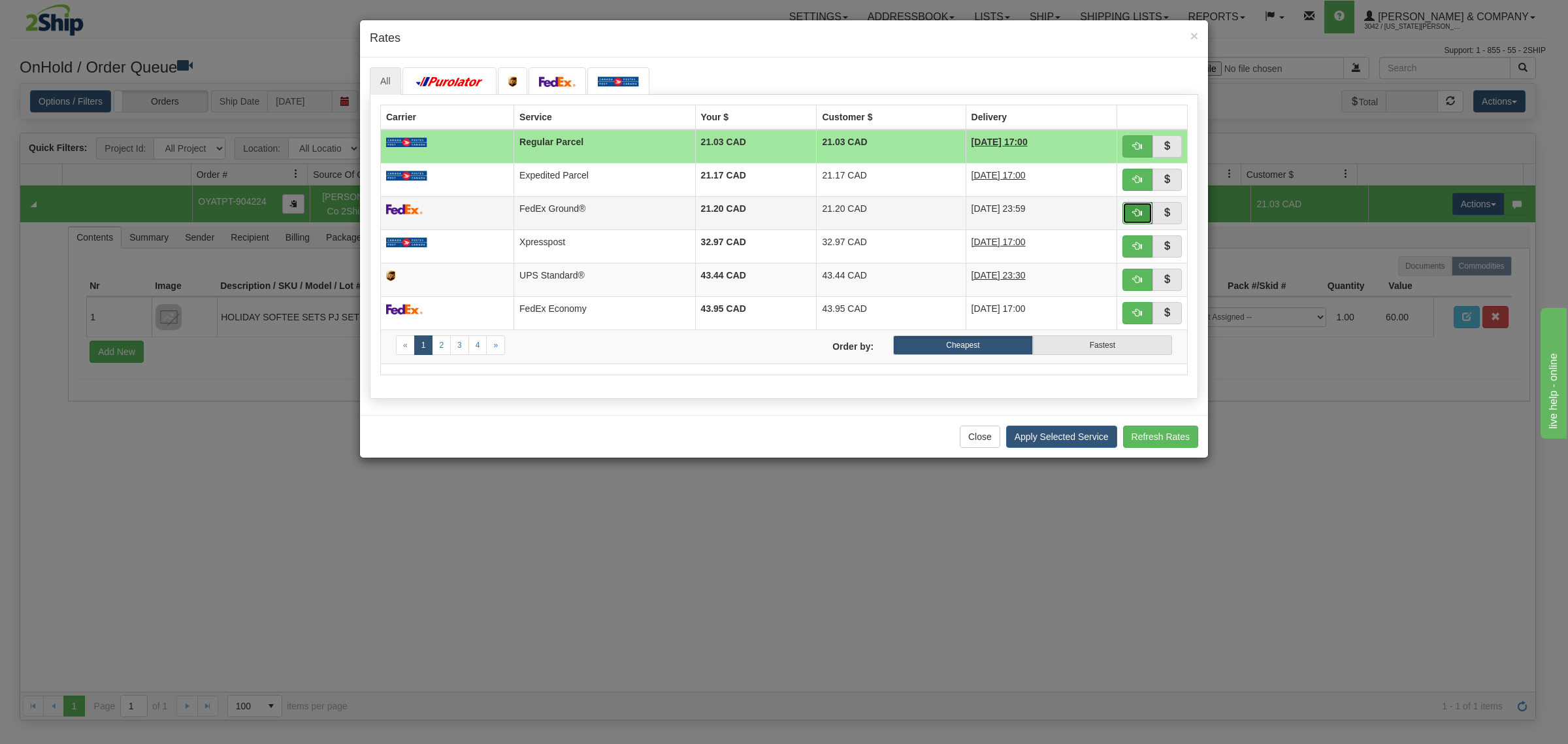
click at [1136, 209] on span "button" at bounding box center [1137, 212] width 9 height 9
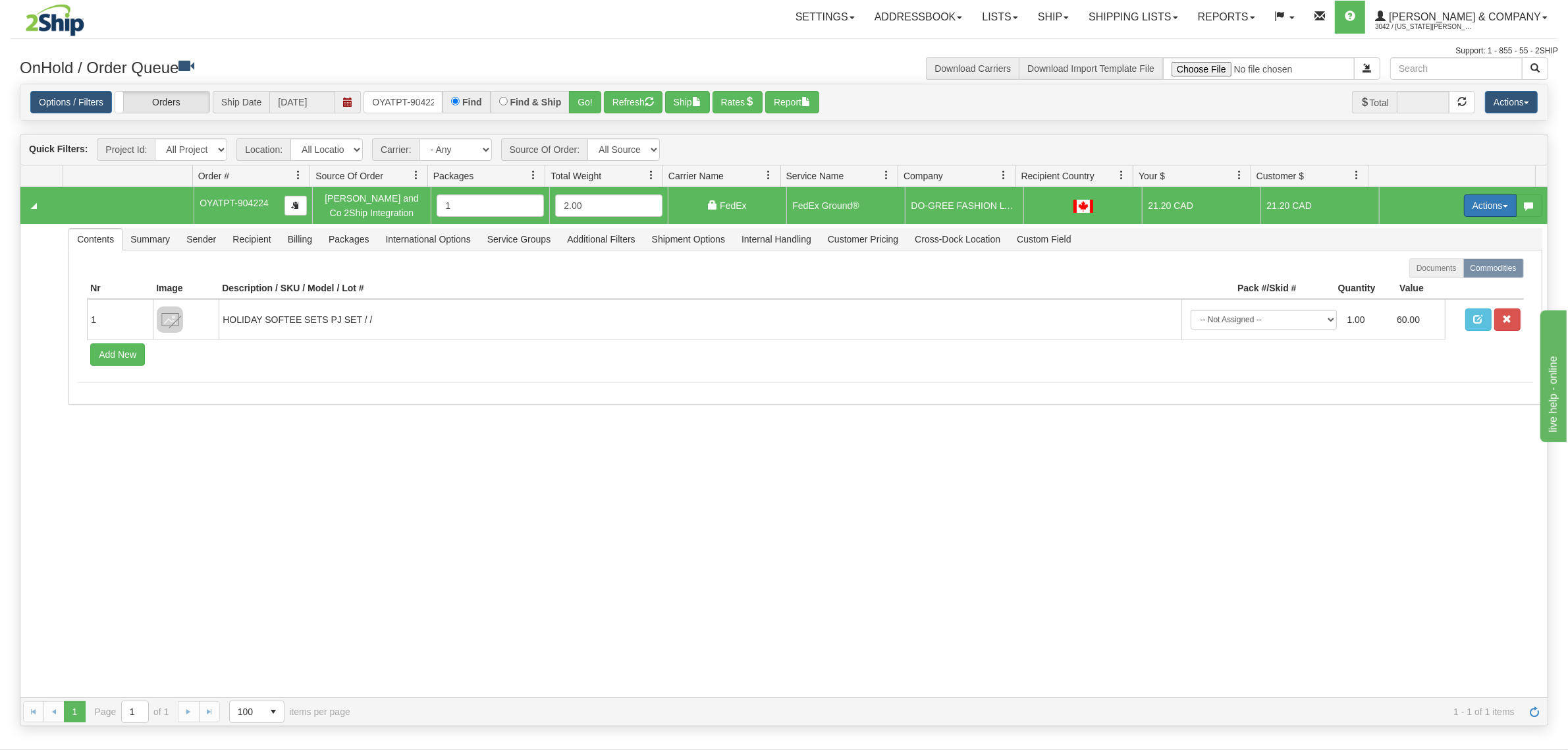
click at [1464, 202] on button "Actions" at bounding box center [1490, 205] width 52 height 22
click at [1447, 244] on span "Refresh Rates" at bounding box center [1457, 247] width 67 height 11
click at [254, 244] on span "Recipient" at bounding box center [251, 239] width 54 height 21
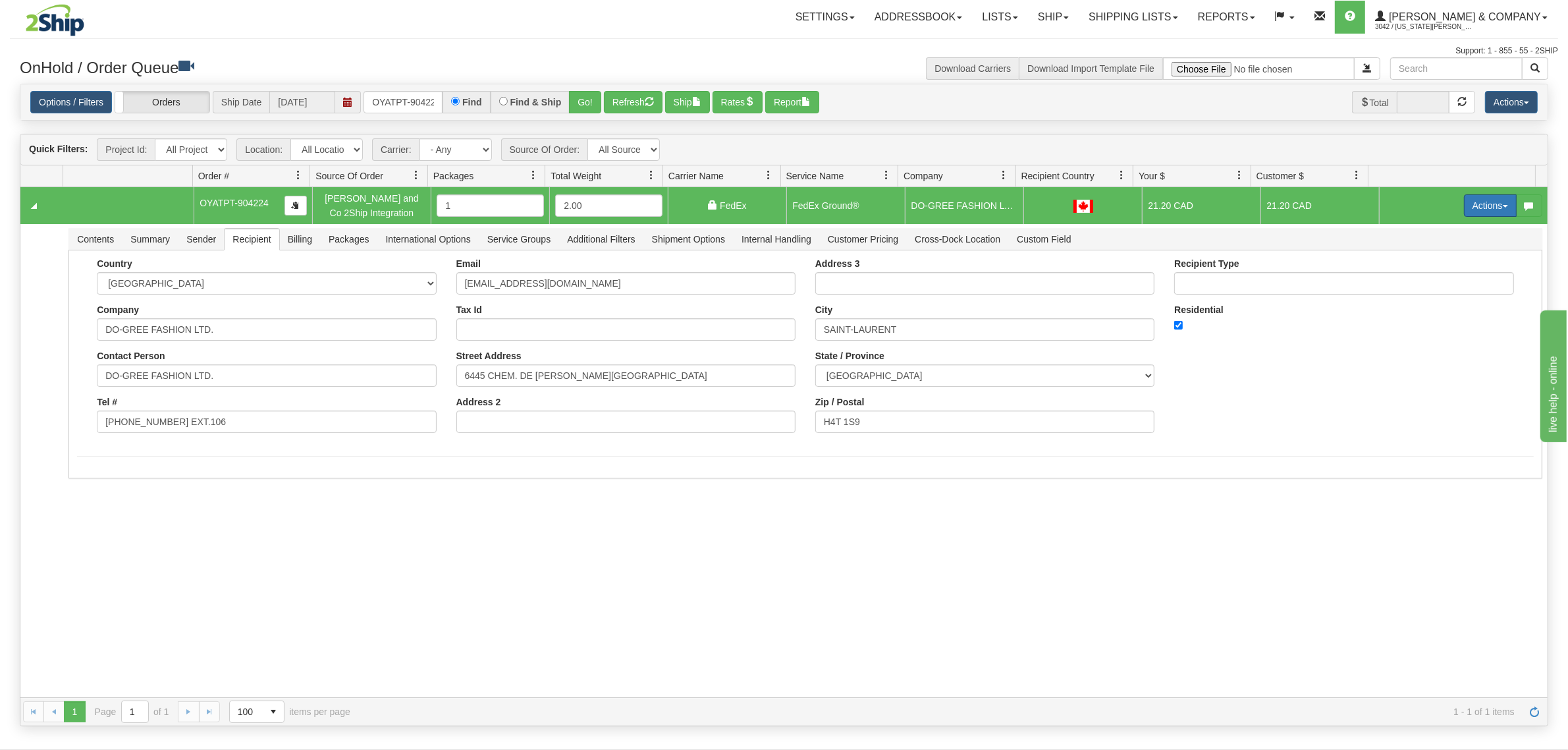
click at [1464, 202] on button "Actions" at bounding box center [1490, 205] width 52 height 22
click at [1434, 282] on span "Ship" at bounding box center [1437, 282] width 28 height 11
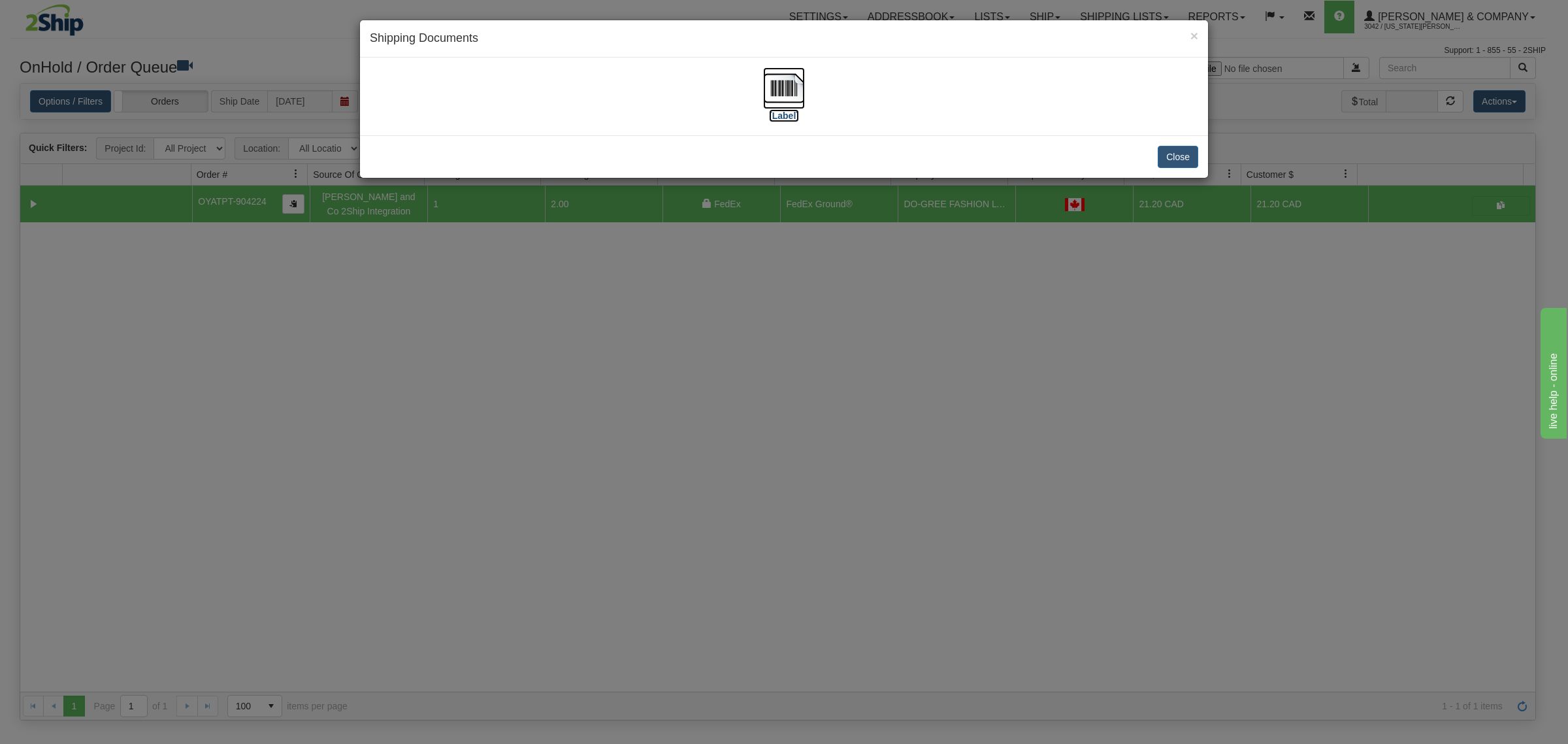
click at [799, 86] on img at bounding box center [784, 88] width 42 height 42
click at [907, 433] on div "× Shipping Documents [Label] Close" at bounding box center [784, 372] width 1568 height 744
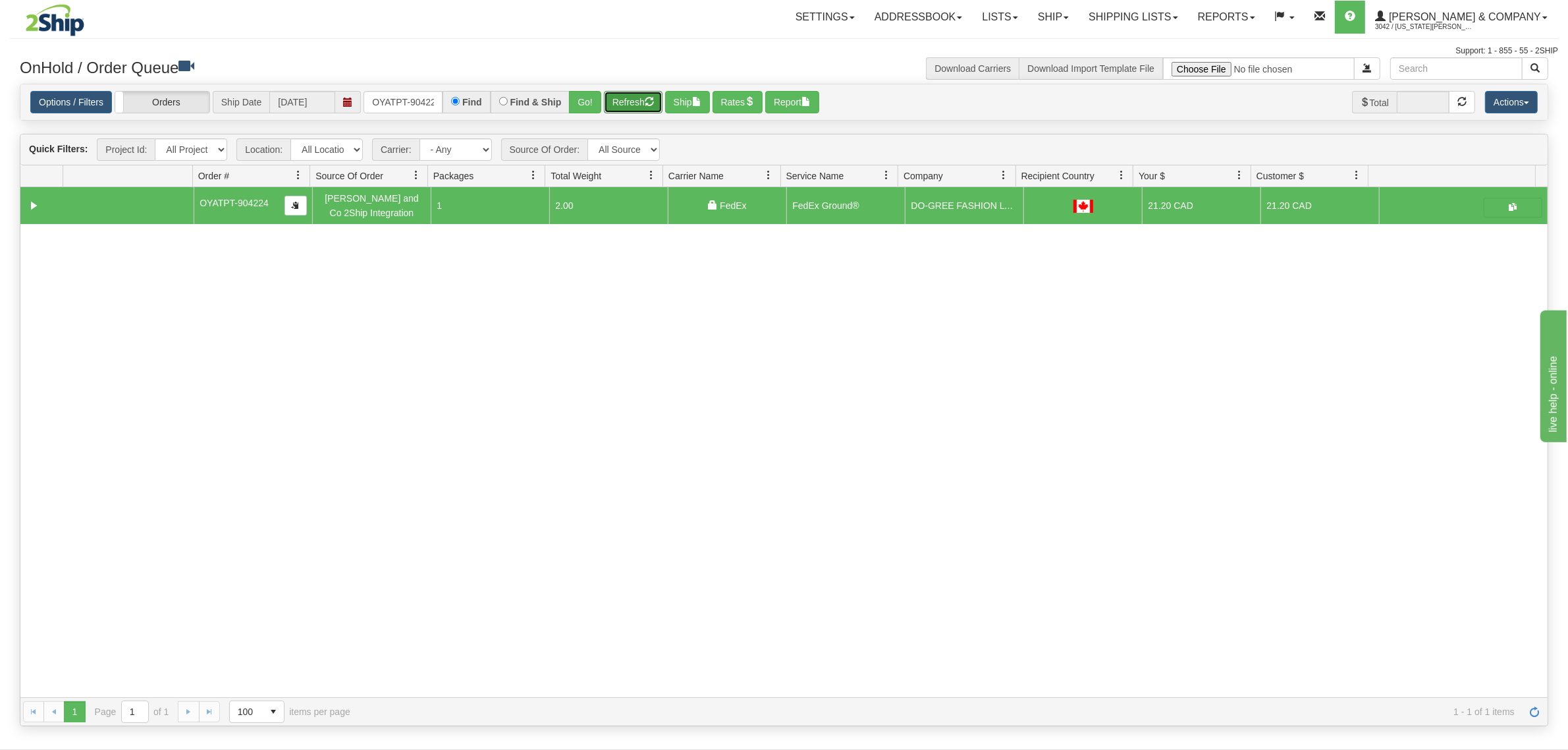
click at [645, 97] on button "Refresh" at bounding box center [633, 102] width 59 height 22
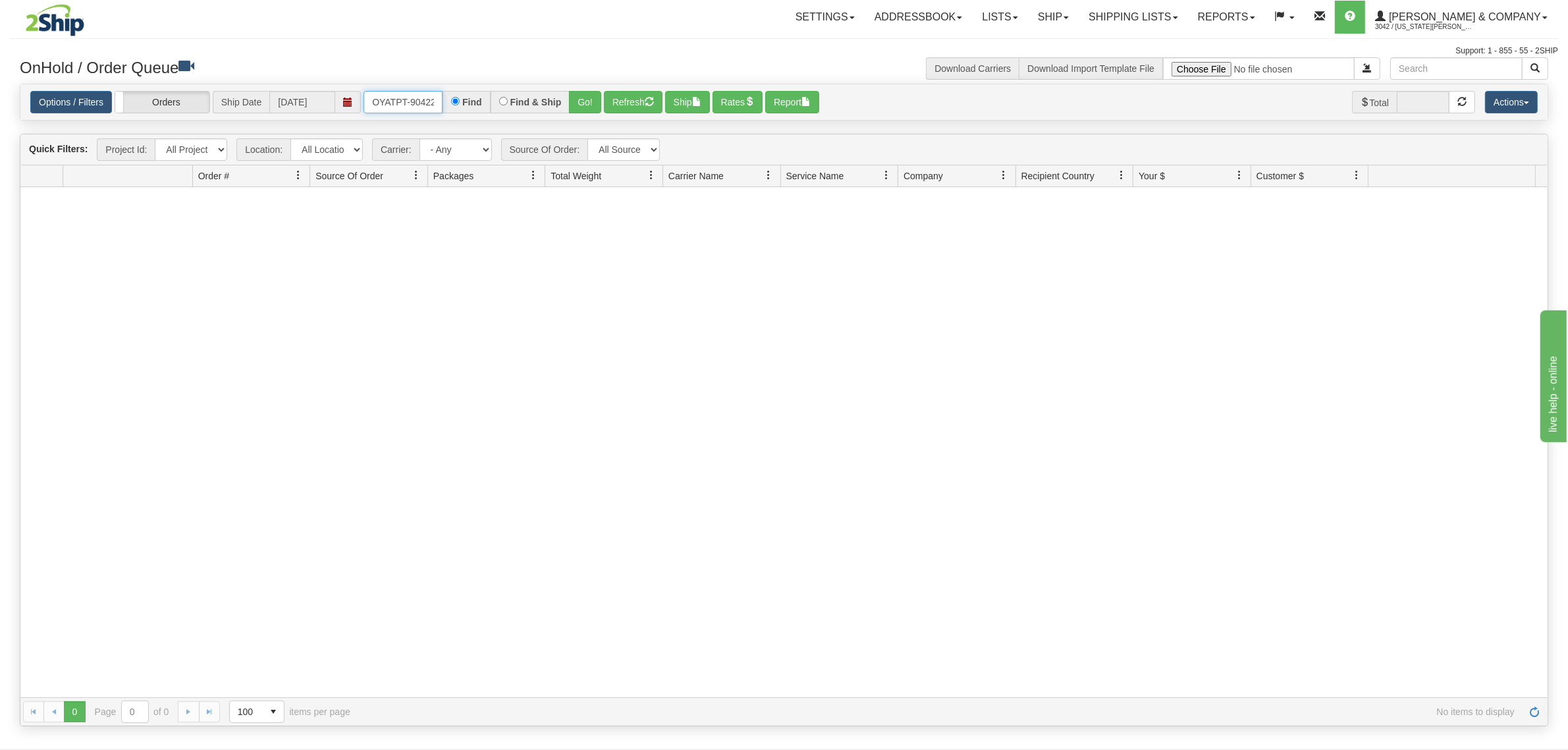
scroll to position [0, 7]
drag, startPoint x: 373, startPoint y: 99, endPoint x: 497, endPoint y: 99, distance: 124.0
click at [495, 99] on div "OYATPT-904224 Find Find & Ship Go!" at bounding box center [482, 102] width 238 height 22
click at [592, 98] on button "Go!" at bounding box center [584, 102] width 32 height 22
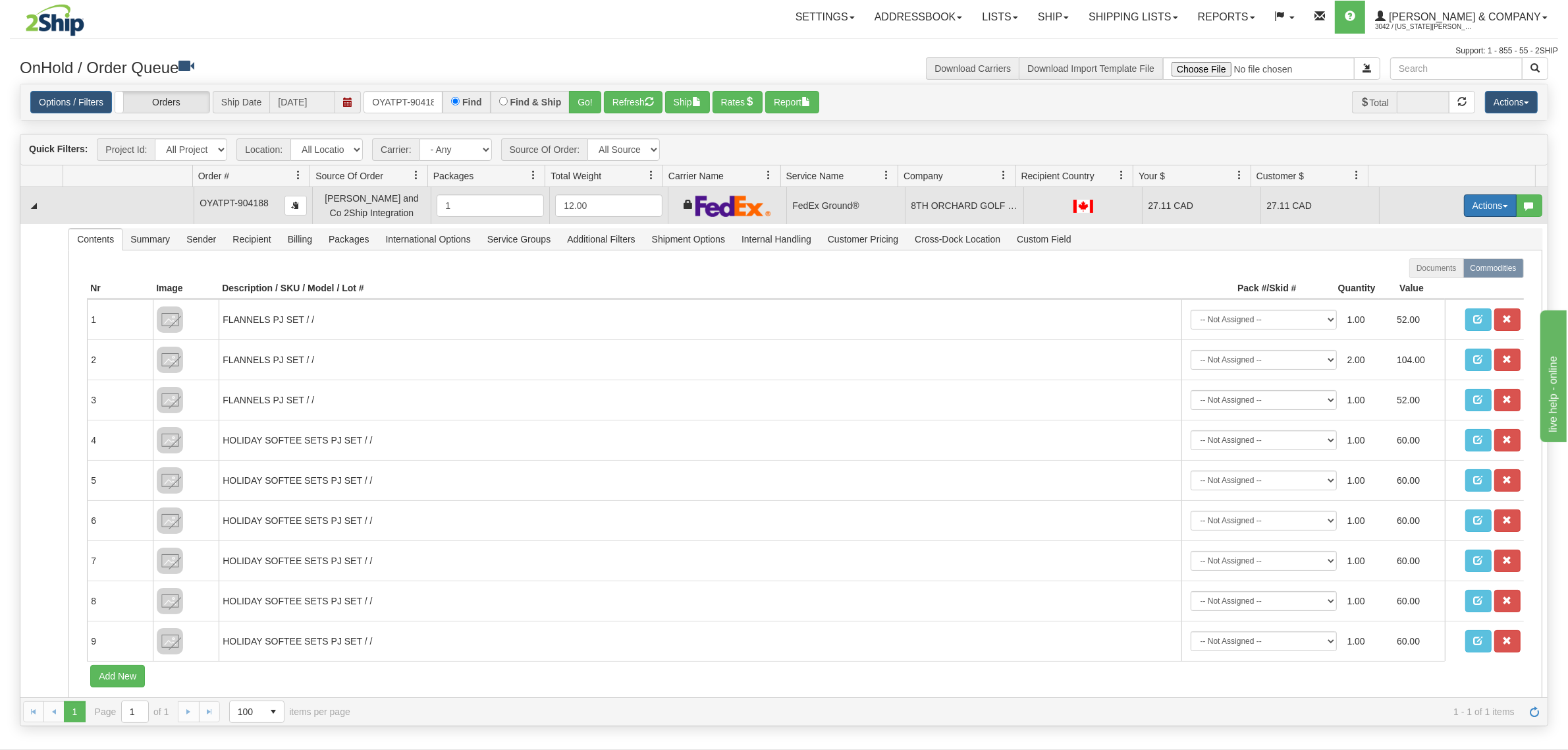
click at [1464, 205] on button "Actions" at bounding box center [1490, 205] width 52 height 22
click at [1437, 251] on span "Refresh Rates" at bounding box center [1457, 247] width 67 height 11
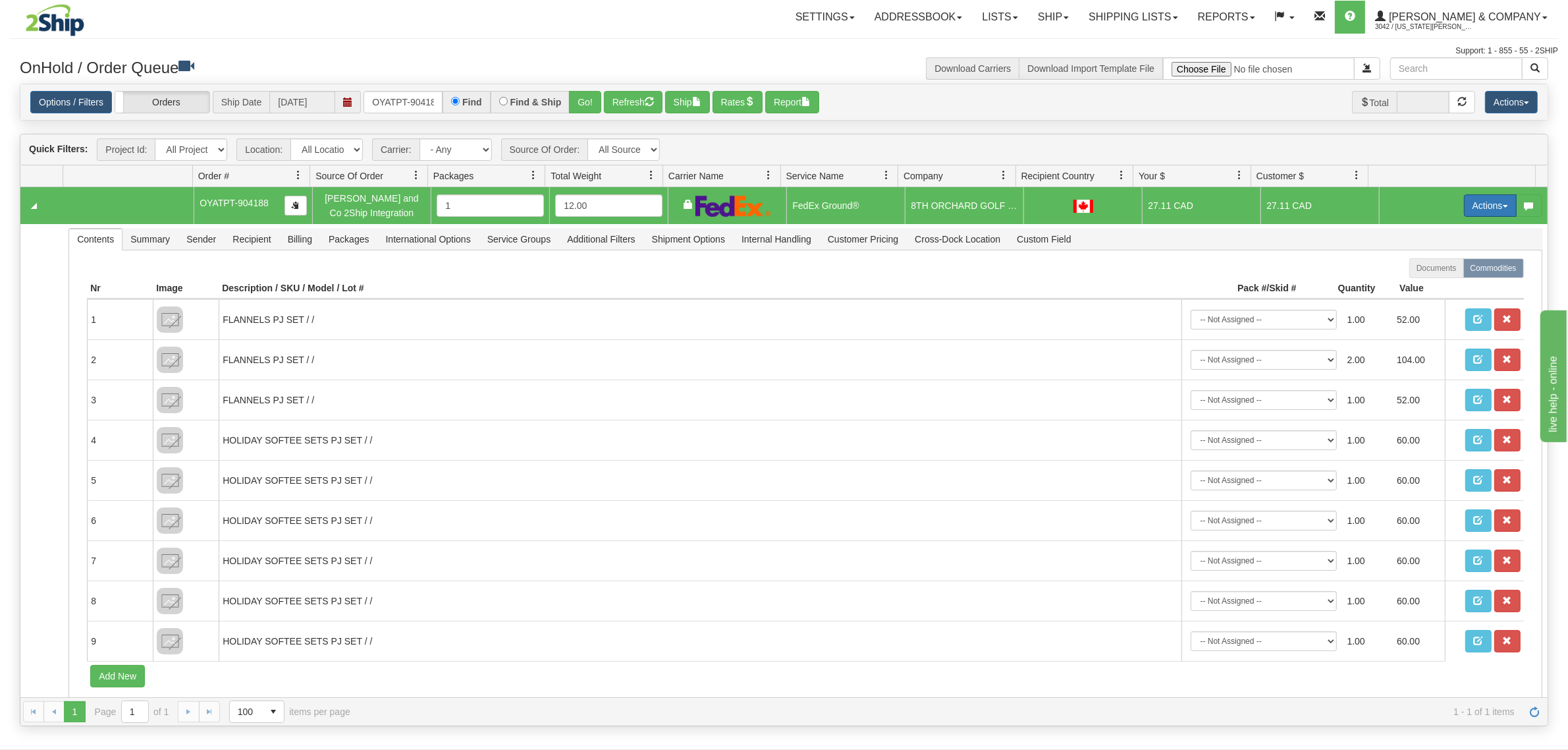
click at [1464, 205] on button "Actions" at bounding box center [1490, 205] width 52 height 22
click at [1432, 281] on span "Ship" at bounding box center [1437, 282] width 28 height 11
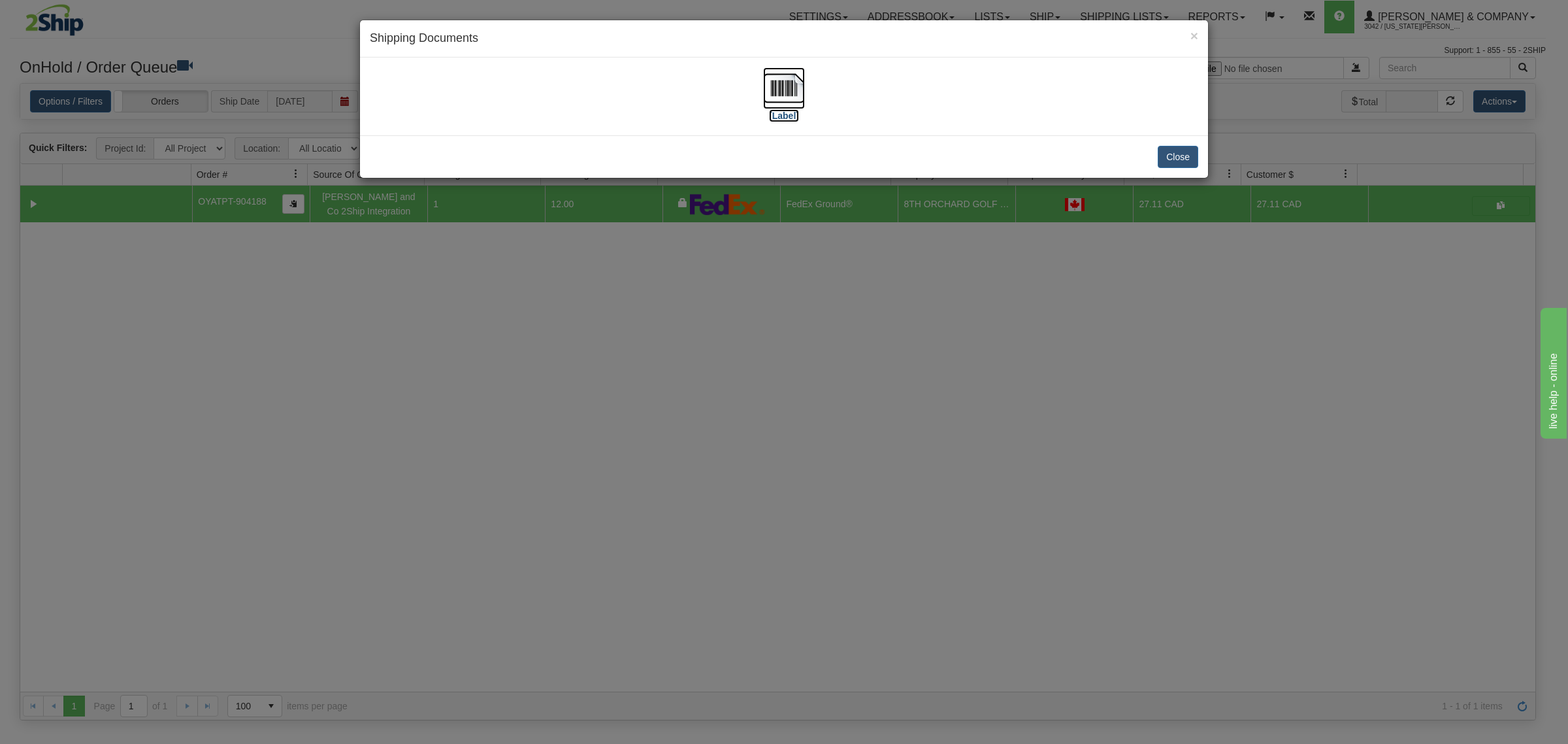
click at [795, 83] on img at bounding box center [784, 88] width 42 height 42
drag, startPoint x: 585, startPoint y: 358, endPoint x: 487, endPoint y: 246, distance: 148.8
click at [585, 357] on div "× Shipping Documents [Label] Close" at bounding box center [784, 372] width 1568 height 744
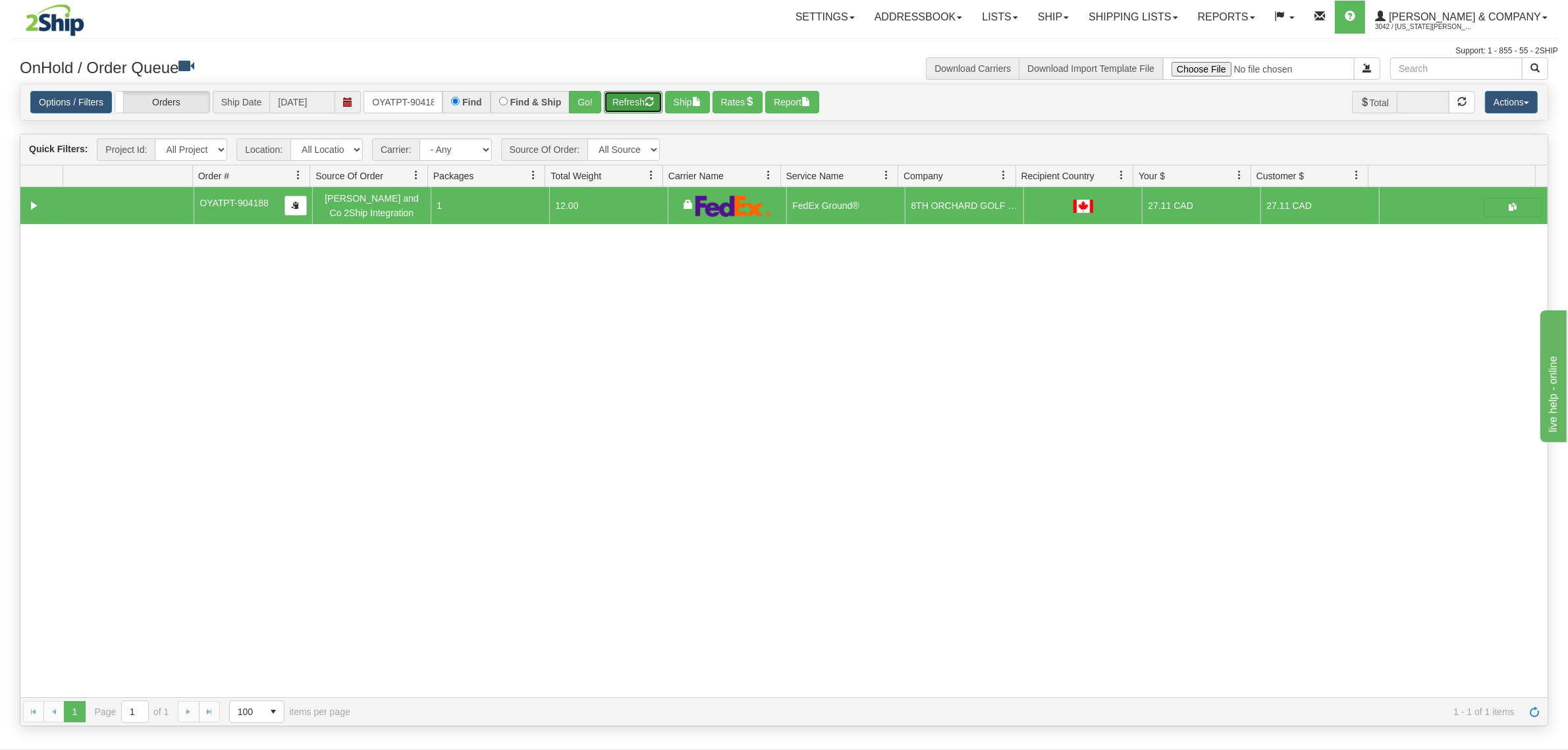
click at [631, 106] on button "Refresh" at bounding box center [633, 102] width 59 height 22
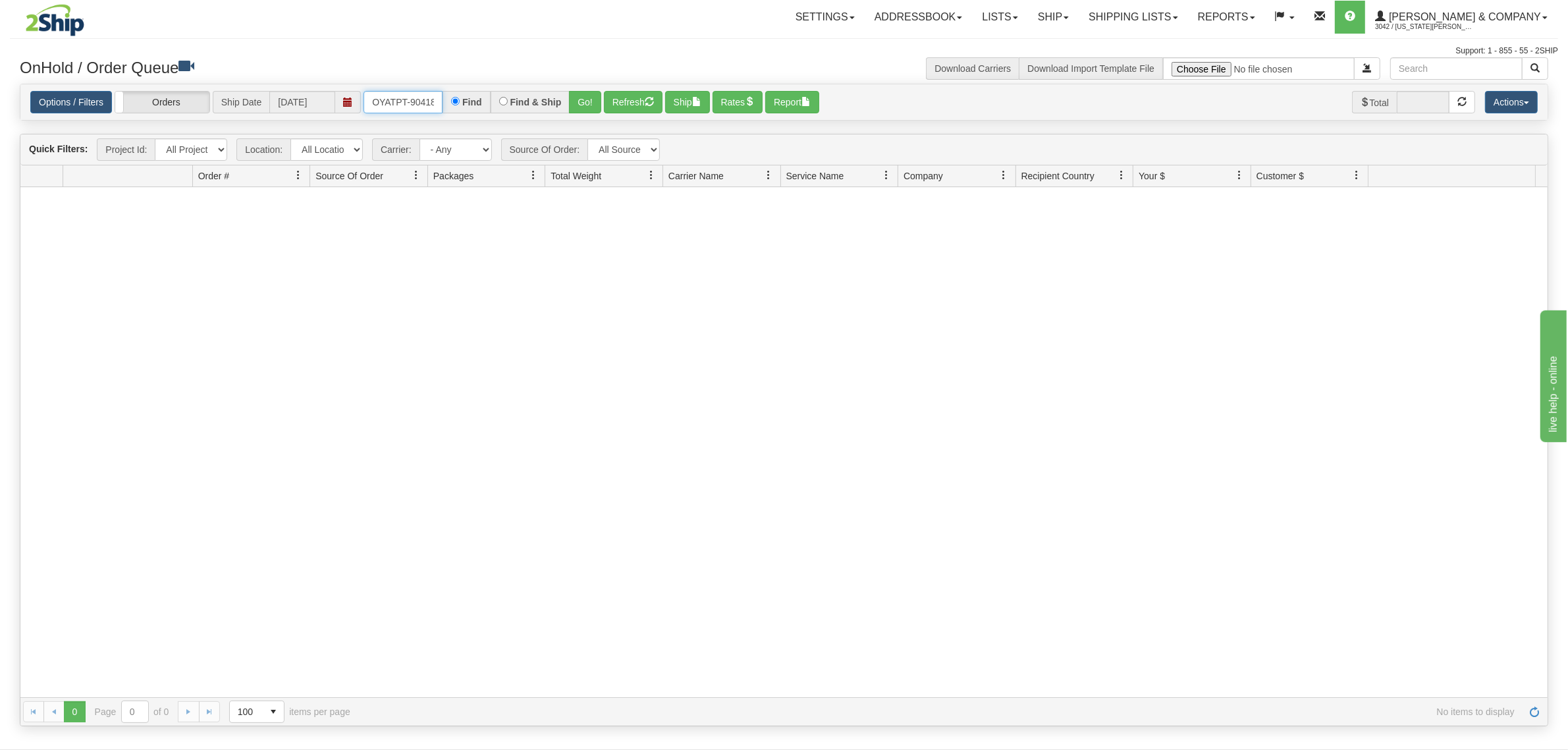
scroll to position [0, 7]
drag, startPoint x: 369, startPoint y: 97, endPoint x: 468, endPoint y: 104, distance: 99.2
click at [468, 104] on div "OYATPT-904188 Find Find & Ship Go!" at bounding box center [482, 102] width 238 height 22
type input "OYATPT-904198"
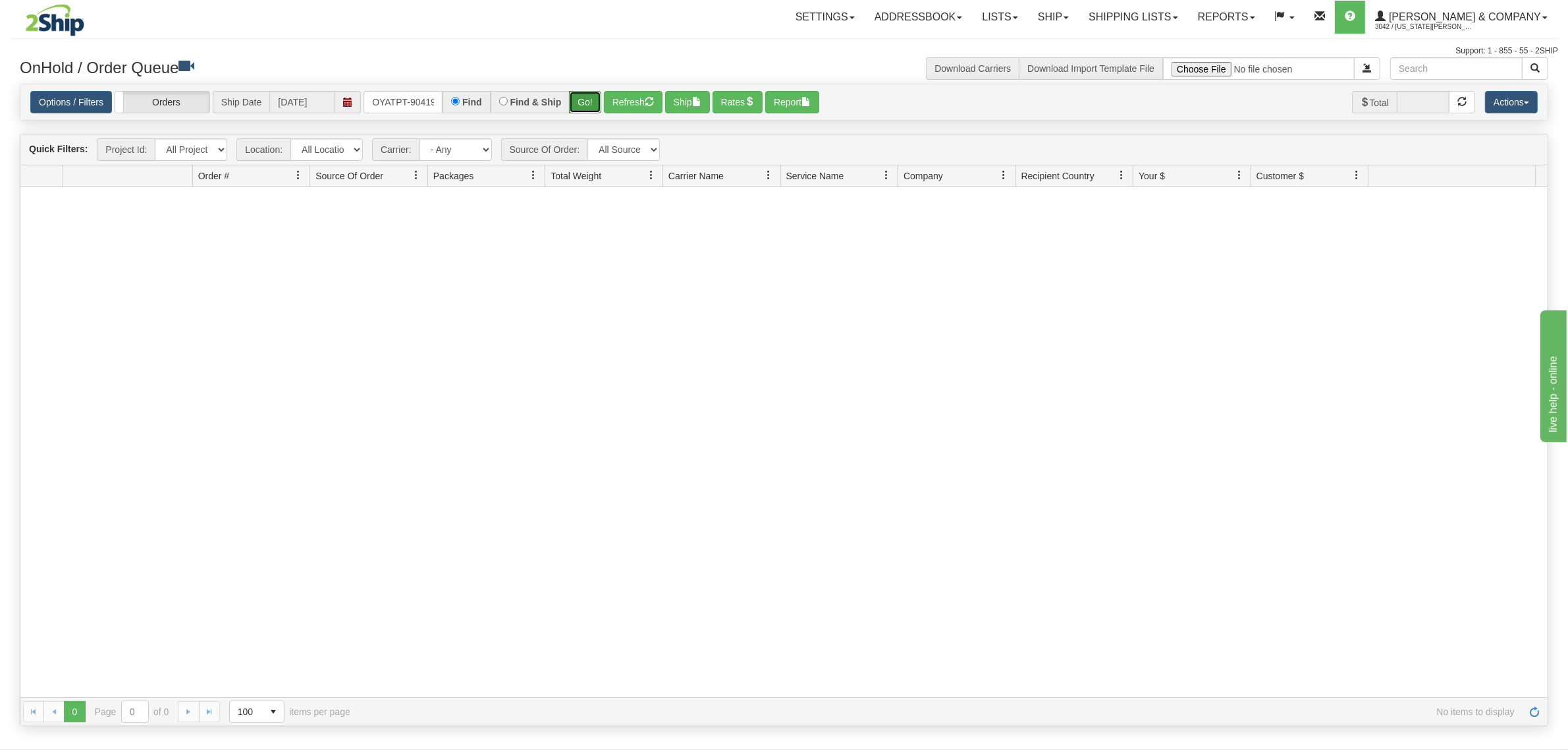
click at [580, 108] on button "Go!" at bounding box center [584, 102] width 32 height 22
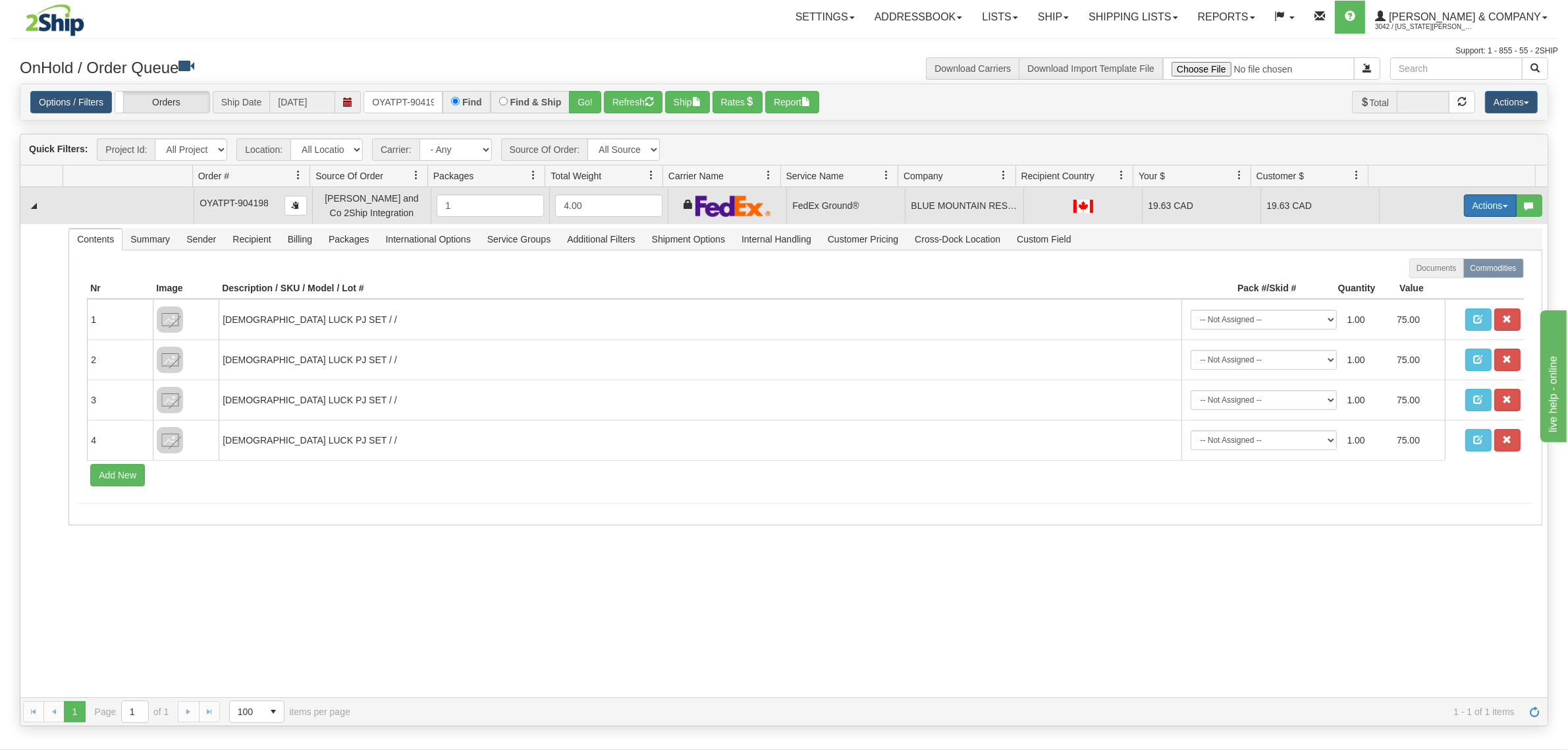
click at [1464, 202] on button "Actions" at bounding box center [1490, 205] width 52 height 22
click at [1458, 246] on span "Refresh Rates" at bounding box center [1457, 247] width 67 height 11
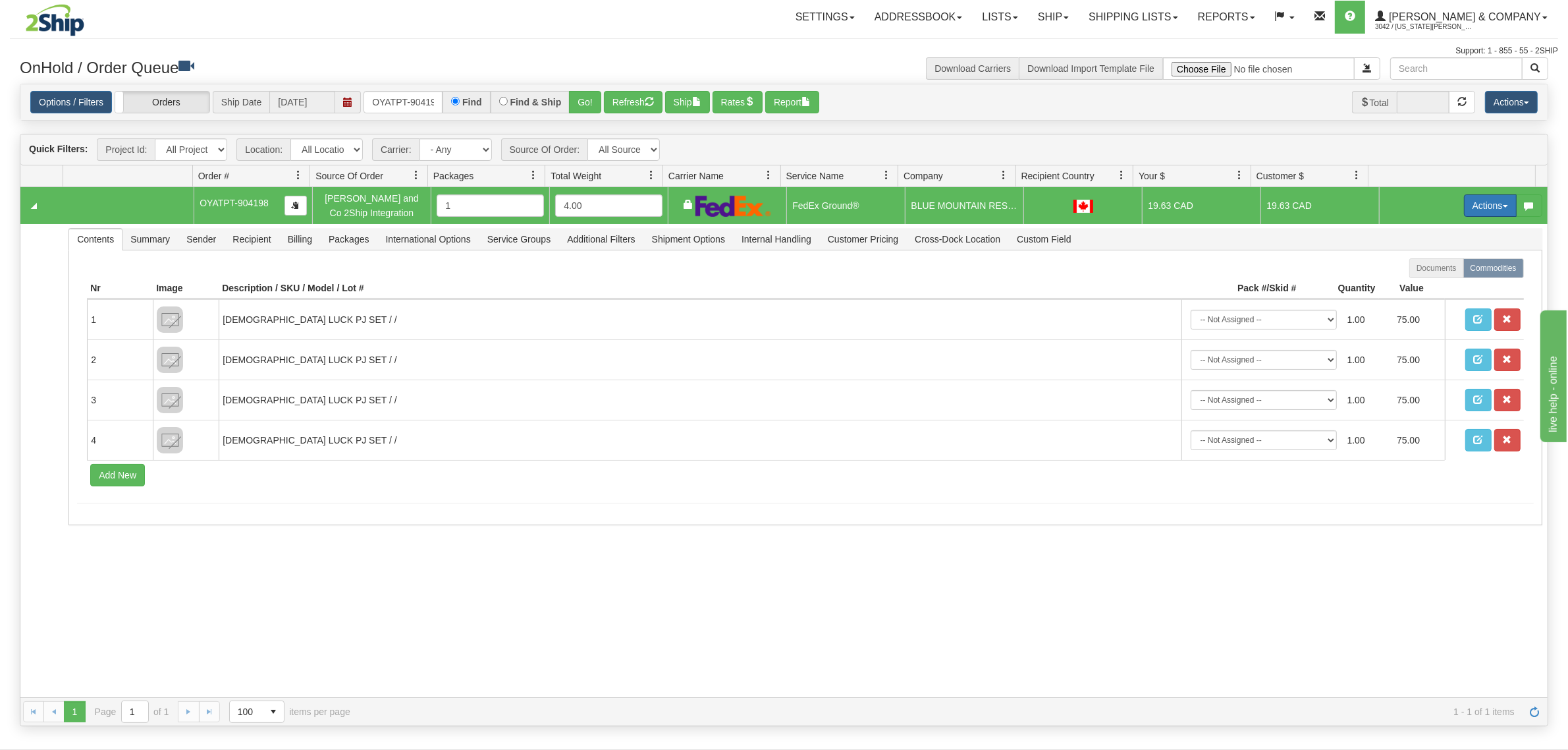
click at [1465, 206] on button "Actions" at bounding box center [1490, 205] width 52 height 22
click at [1429, 282] on span "Ship" at bounding box center [1437, 282] width 28 height 11
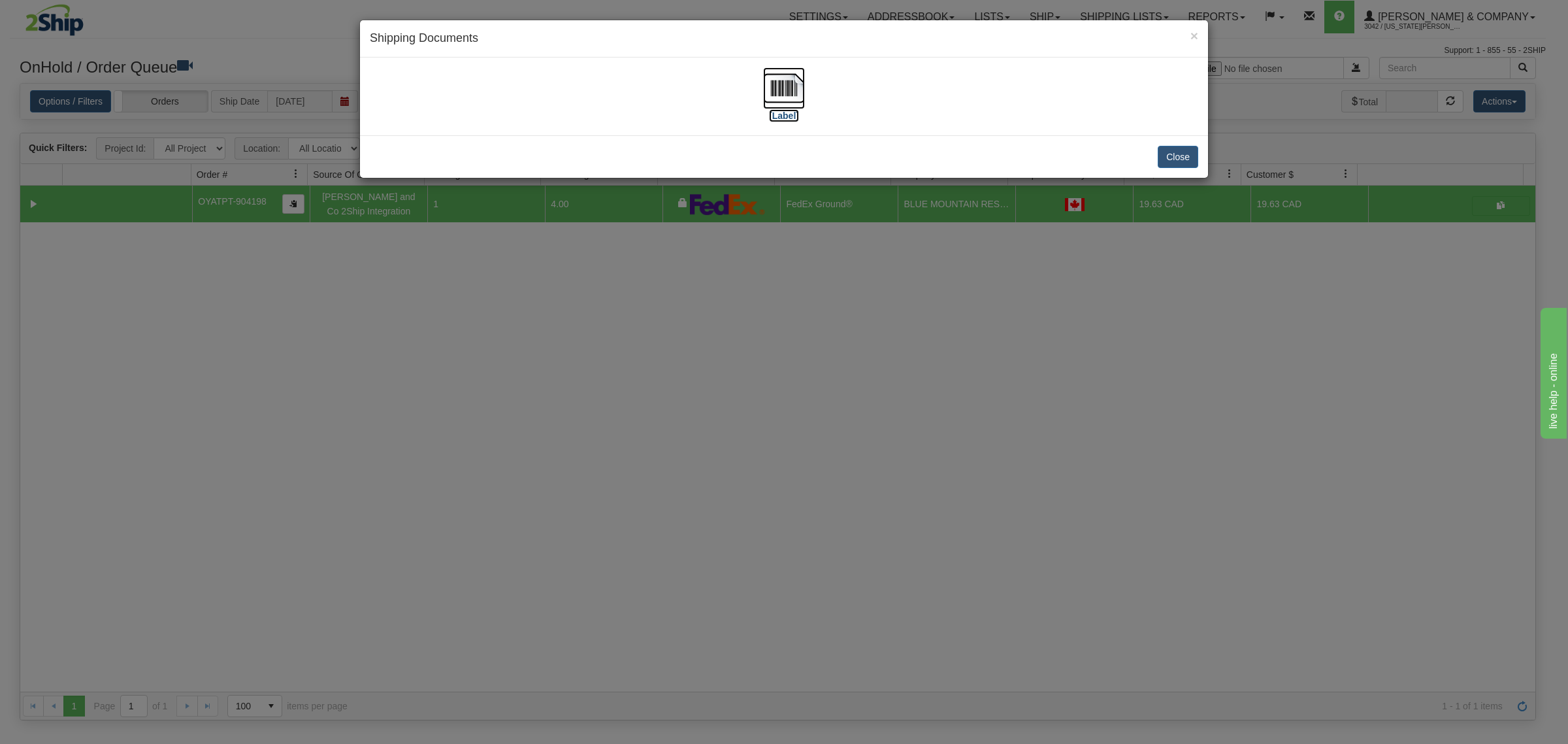
click at [791, 91] on img at bounding box center [784, 88] width 42 height 42
drag, startPoint x: 560, startPoint y: 423, endPoint x: 546, endPoint y: 383, distance: 42.4
click at [560, 422] on div "× Shipping Documents [Label] Close" at bounding box center [784, 372] width 1568 height 744
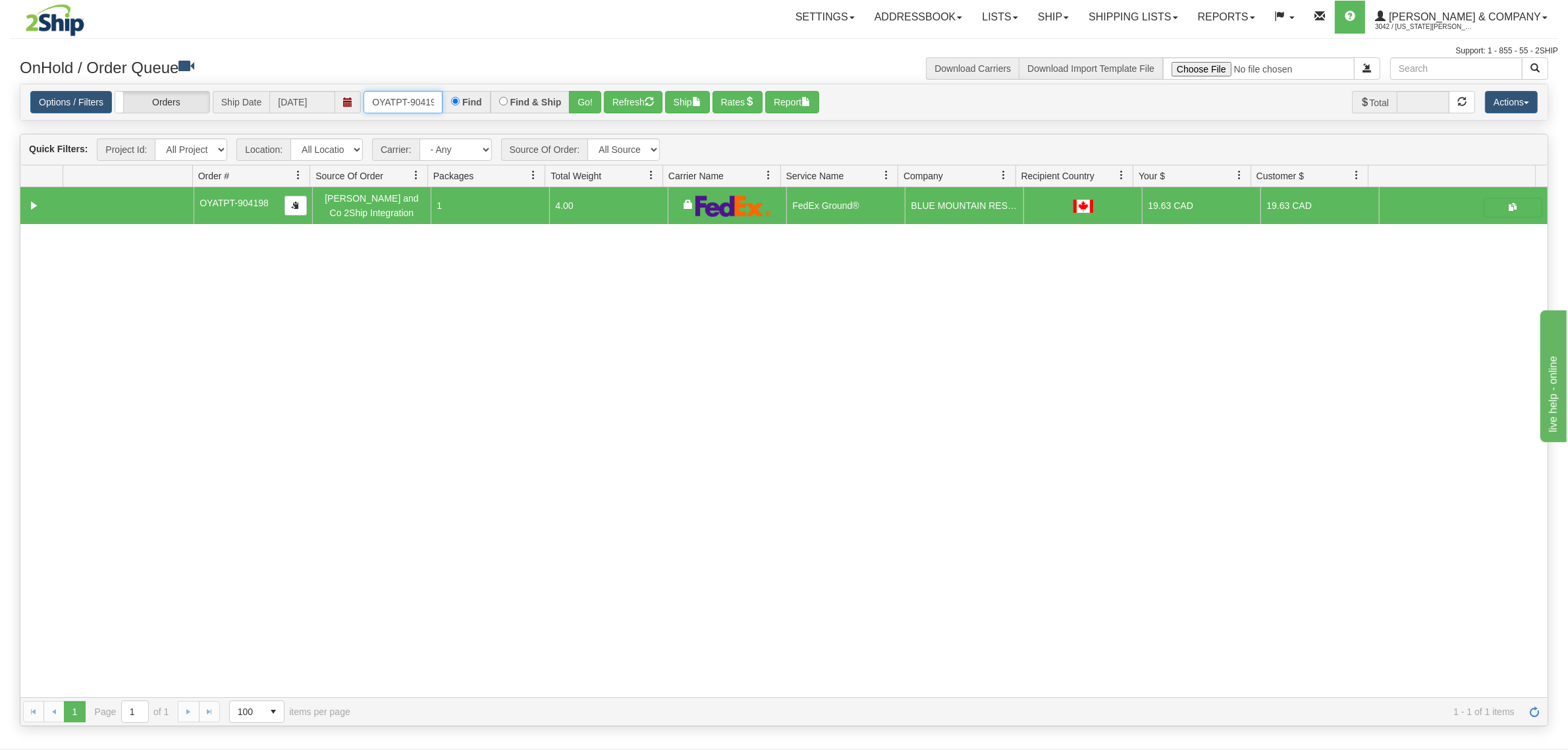
scroll to position [0, 7]
drag, startPoint x: 375, startPoint y: 97, endPoint x: 462, endPoint y: 99, distance: 87.0
click at [462, 99] on div "OYATPT-904198 Find Find & Ship Go!" at bounding box center [482, 102] width 238 height 22
type input "OYATPT-904202"
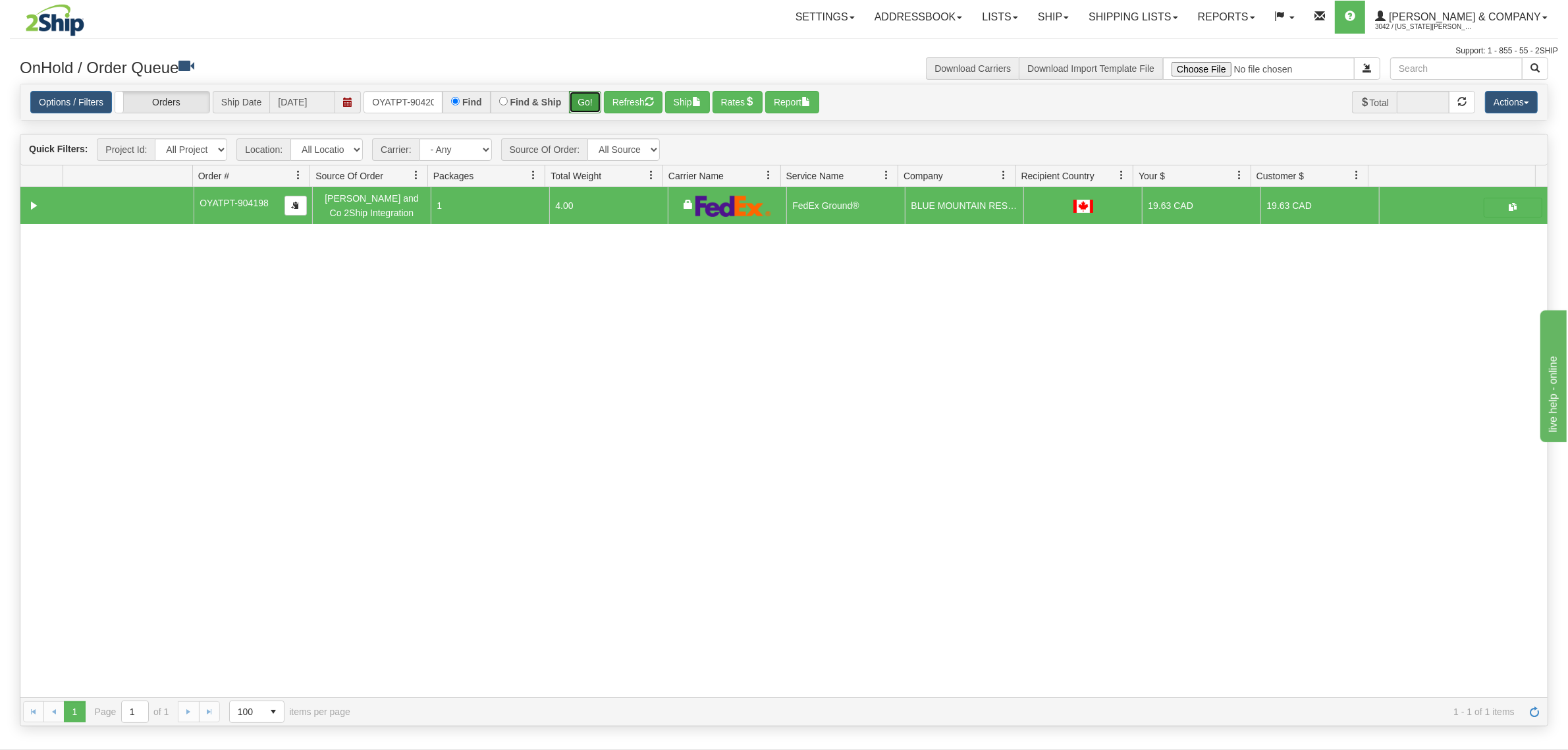
click at [588, 102] on button "Go!" at bounding box center [584, 102] width 32 height 22
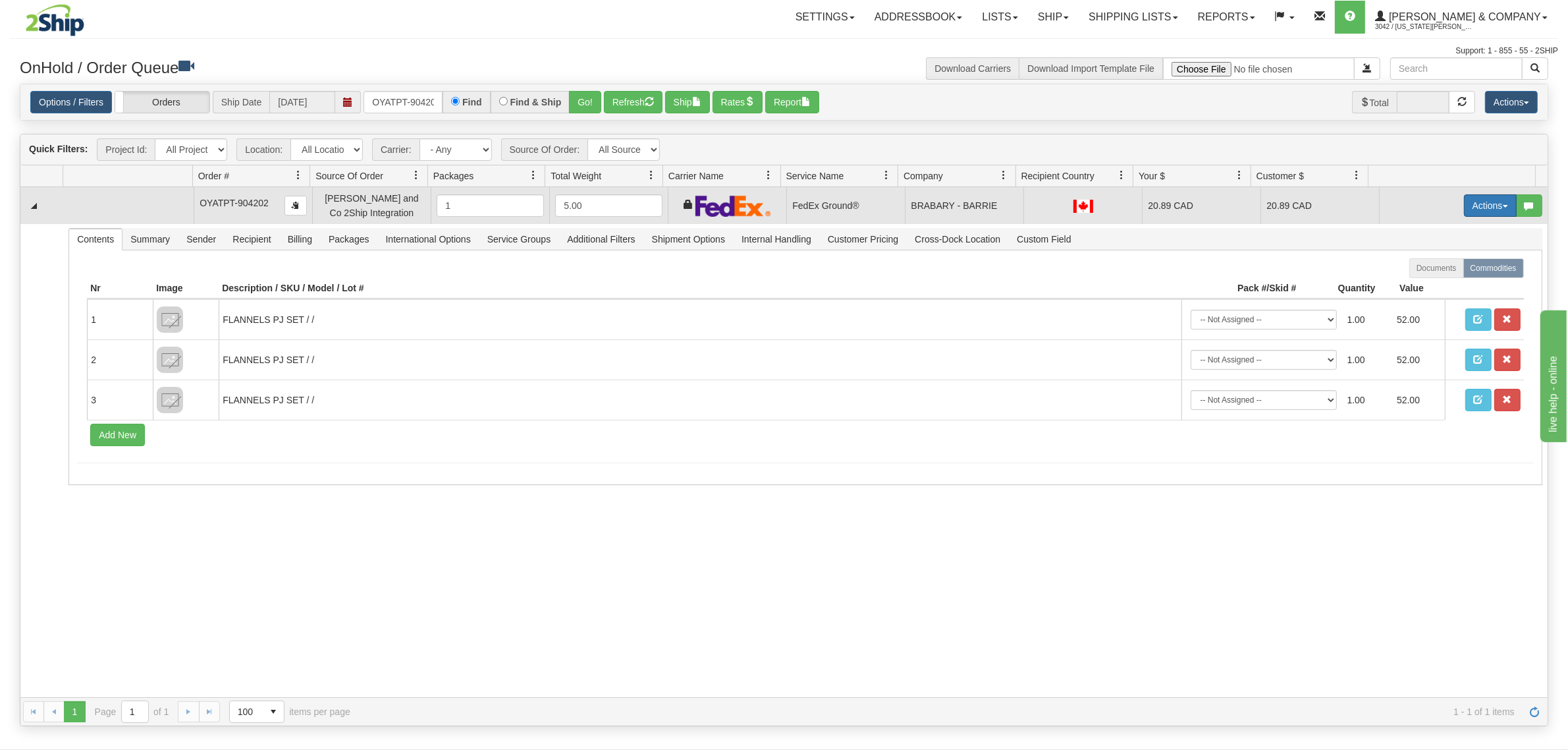
click at [1465, 196] on button "Actions" at bounding box center [1490, 205] width 52 height 22
click at [1450, 244] on span "Refresh Rates" at bounding box center [1457, 247] width 67 height 11
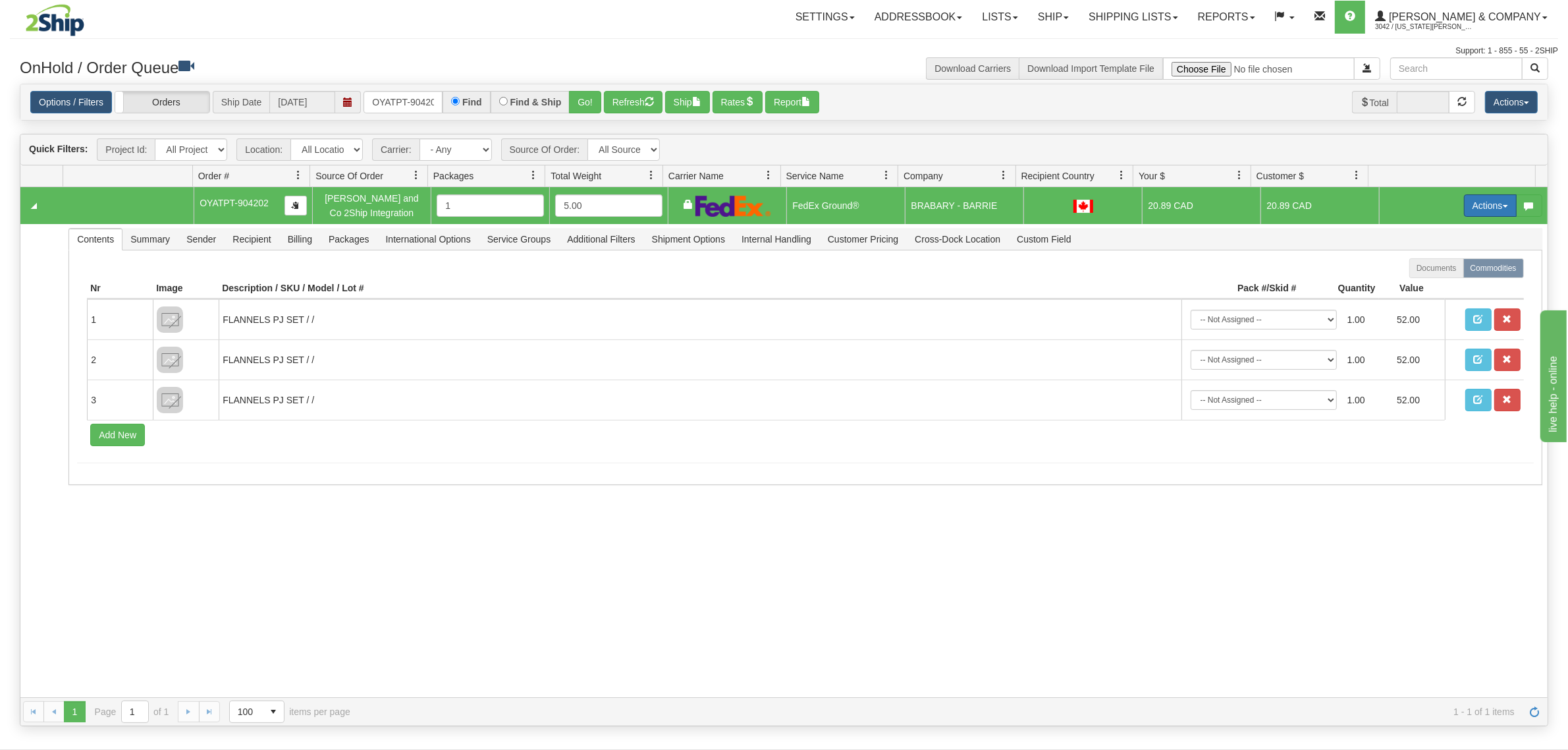
click at [1478, 205] on button "Actions" at bounding box center [1490, 205] width 52 height 22
click at [1433, 282] on span "Ship" at bounding box center [1437, 282] width 28 height 11
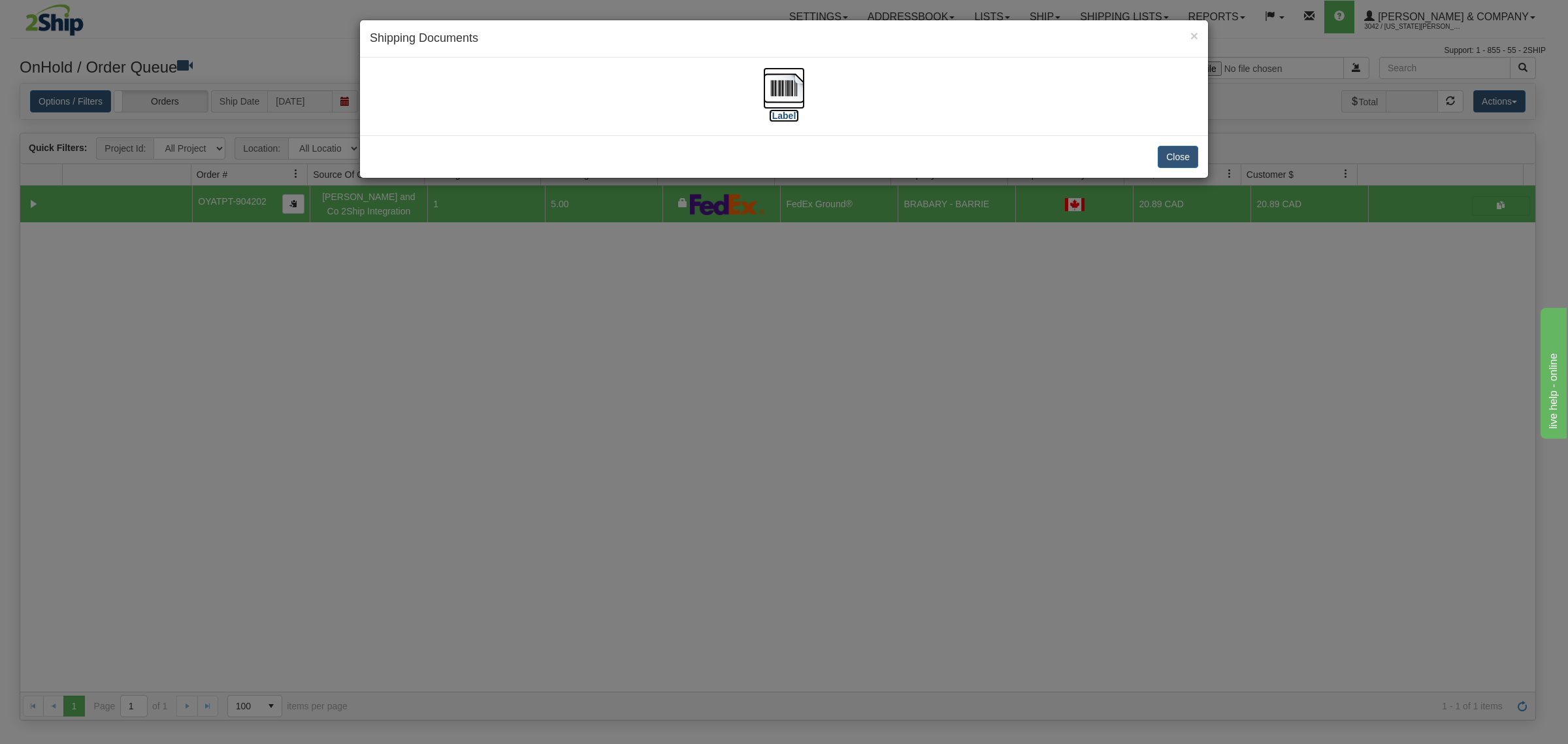
click at [804, 98] on img at bounding box center [784, 88] width 42 height 42
click at [754, 491] on div "× Shipping Documents [Label] Close" at bounding box center [784, 372] width 1568 height 744
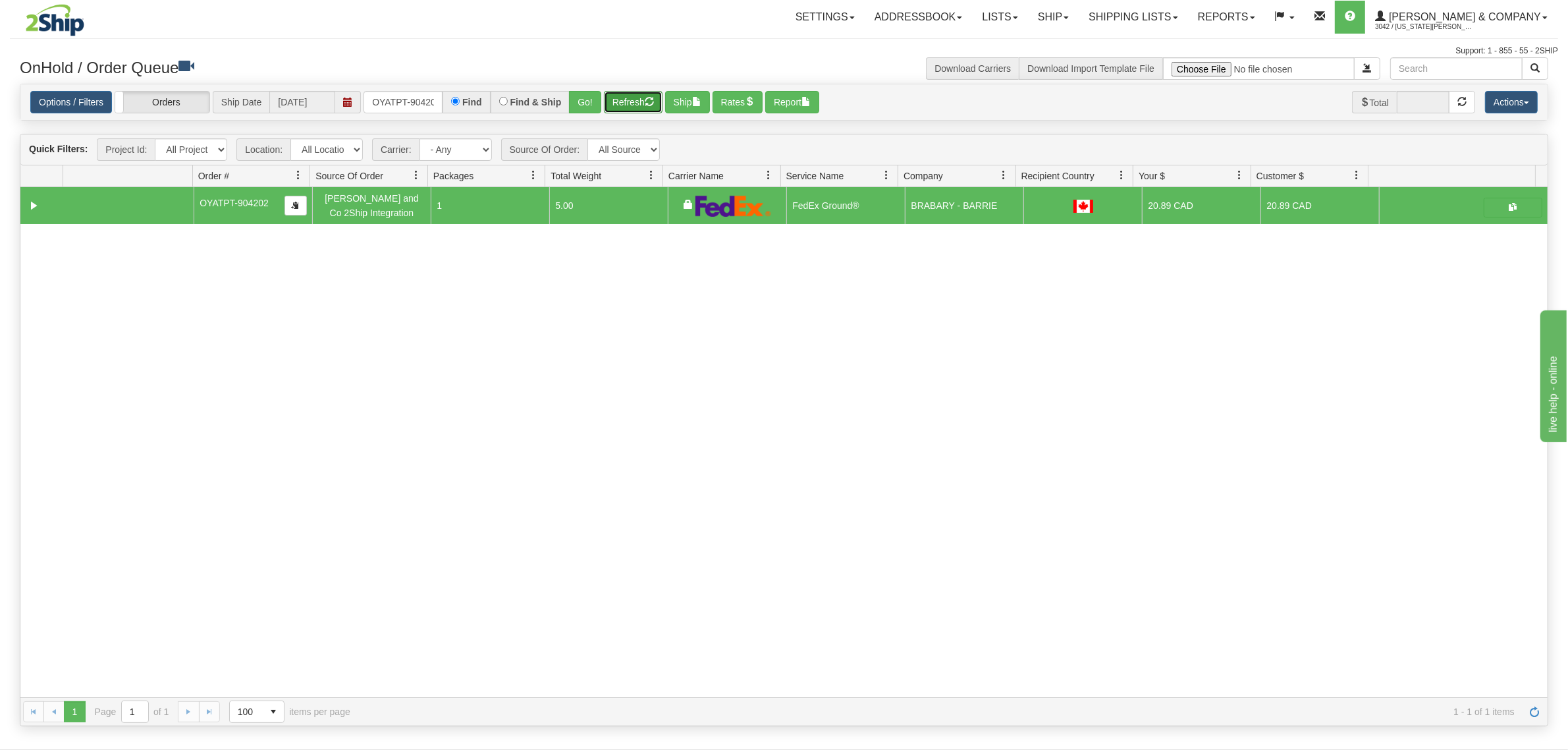
click at [624, 102] on button "Refresh" at bounding box center [633, 102] width 59 height 22
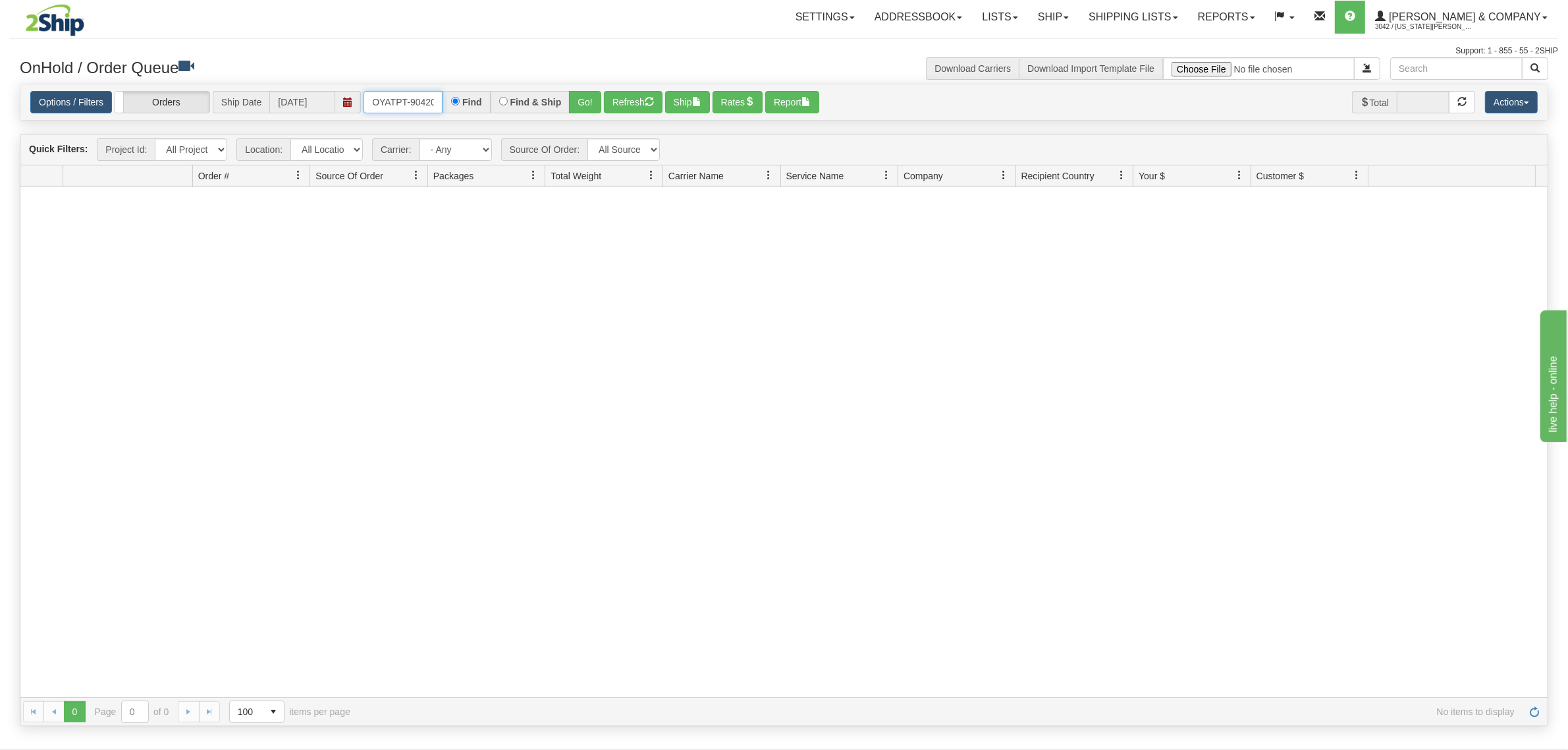
scroll to position [0, 7]
drag, startPoint x: 367, startPoint y: 99, endPoint x: 475, endPoint y: 99, distance: 108.0
click at [475, 99] on div "OYATPT-904202 Find Find & Ship Go!" at bounding box center [482, 102] width 238 height 22
type input "OYATPT-904203"
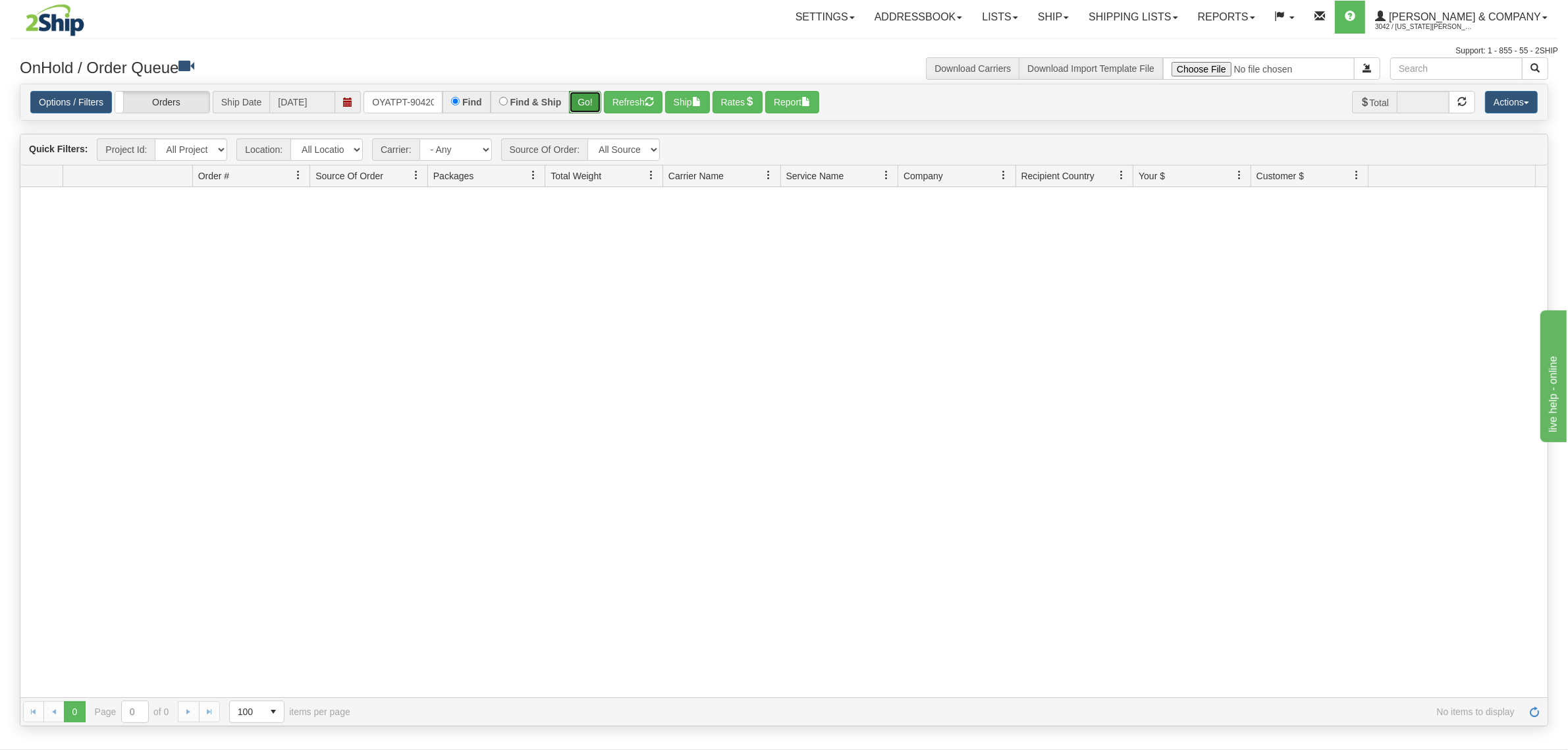
click at [584, 104] on button "Go!" at bounding box center [584, 102] width 32 height 22
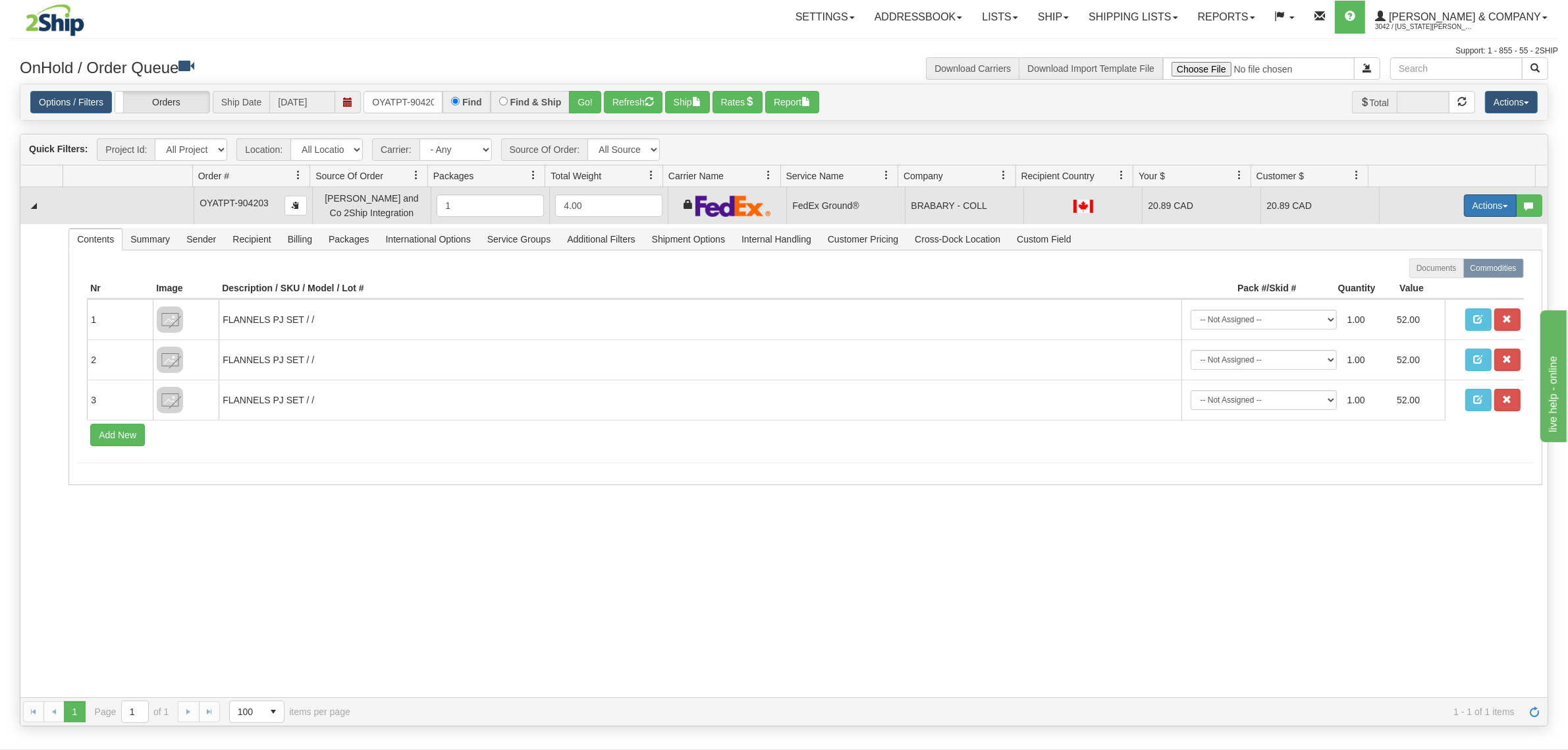
click at [1465, 205] on button "Actions" at bounding box center [1490, 205] width 52 height 22
click at [1437, 249] on span "Refresh Rates" at bounding box center [1457, 247] width 67 height 11
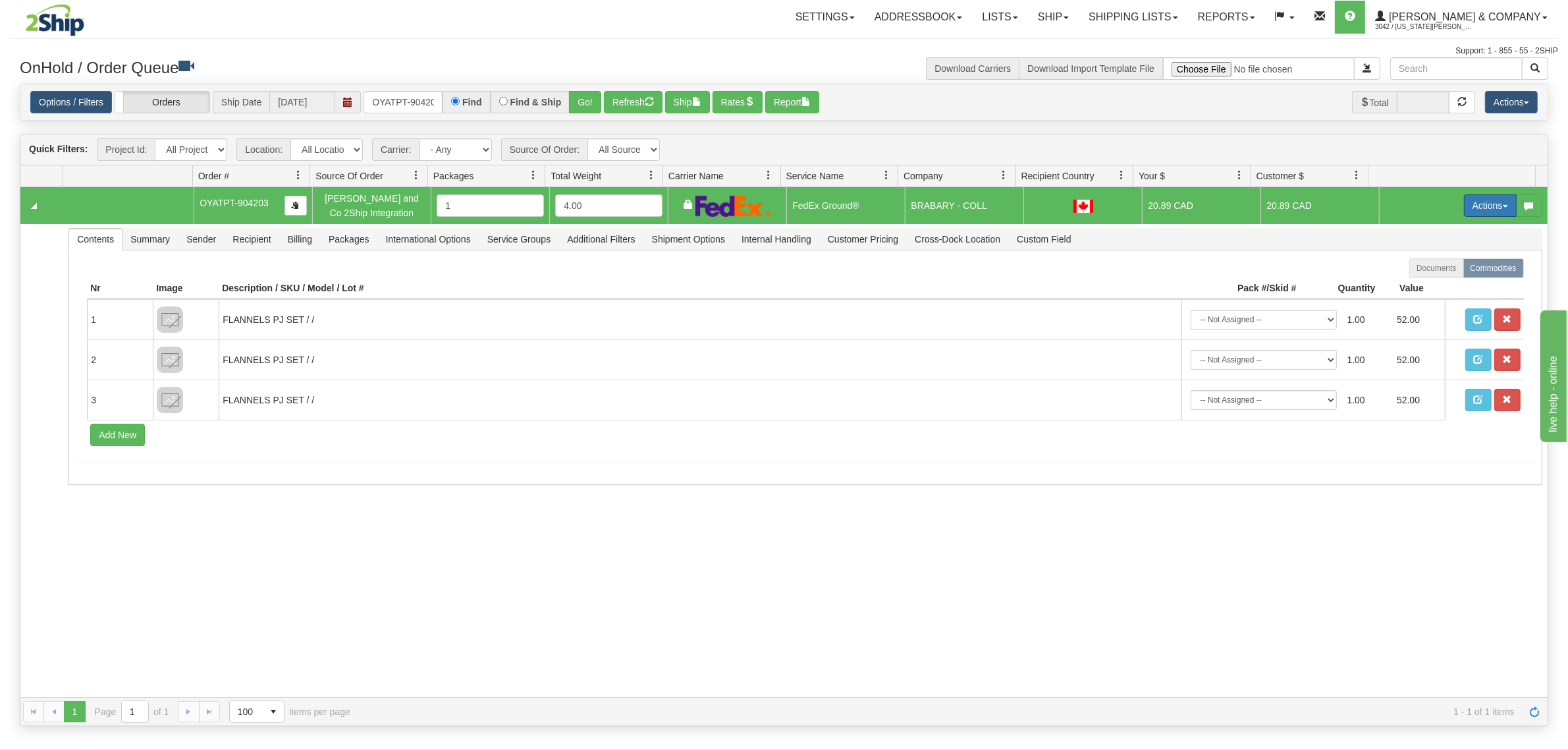
click at [1470, 206] on button "Actions" at bounding box center [1490, 205] width 52 height 22
click at [1427, 282] on span "Ship" at bounding box center [1437, 282] width 28 height 11
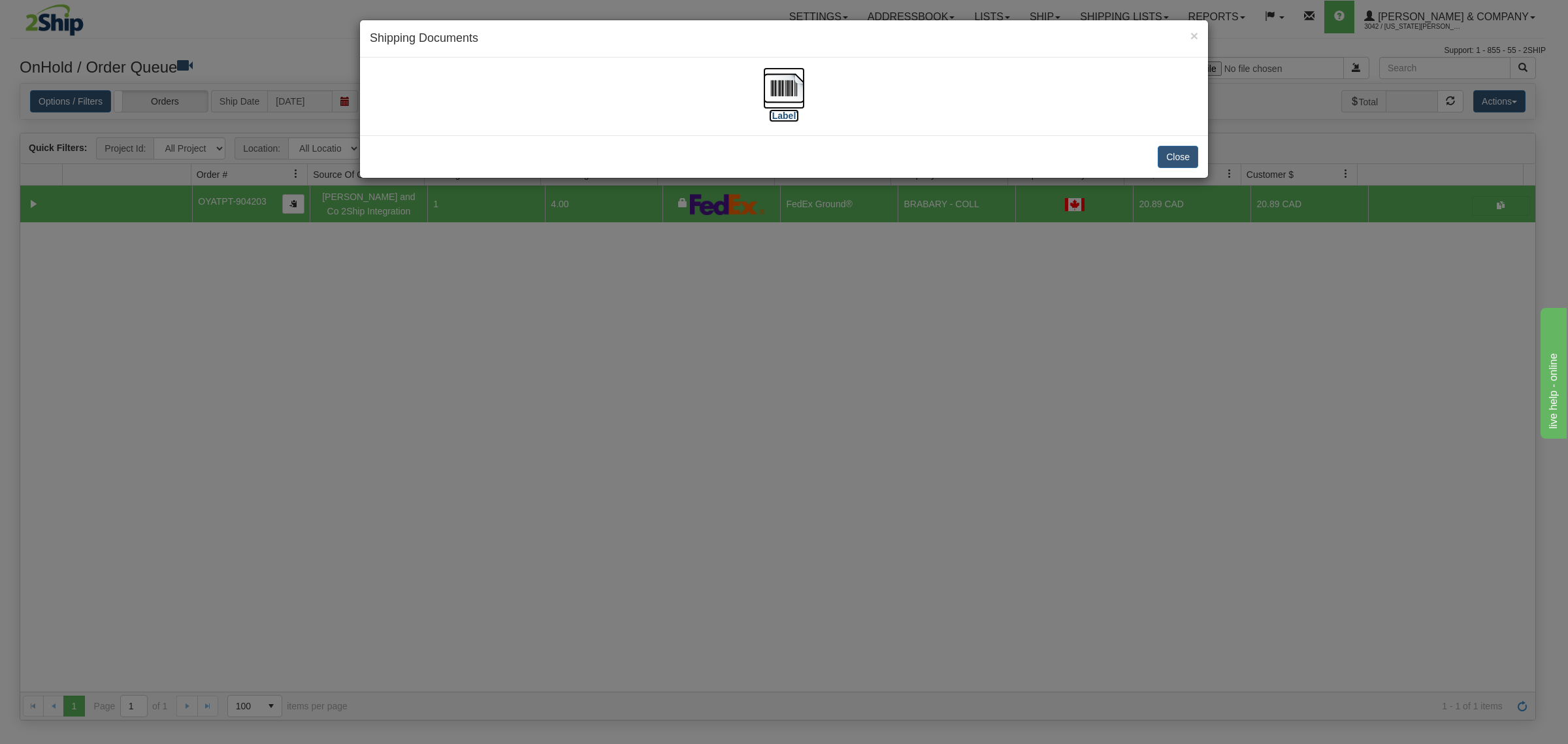
click at [798, 89] on img at bounding box center [784, 88] width 42 height 42
click at [821, 436] on div "× Shipping Documents [Label] Close" at bounding box center [784, 372] width 1568 height 744
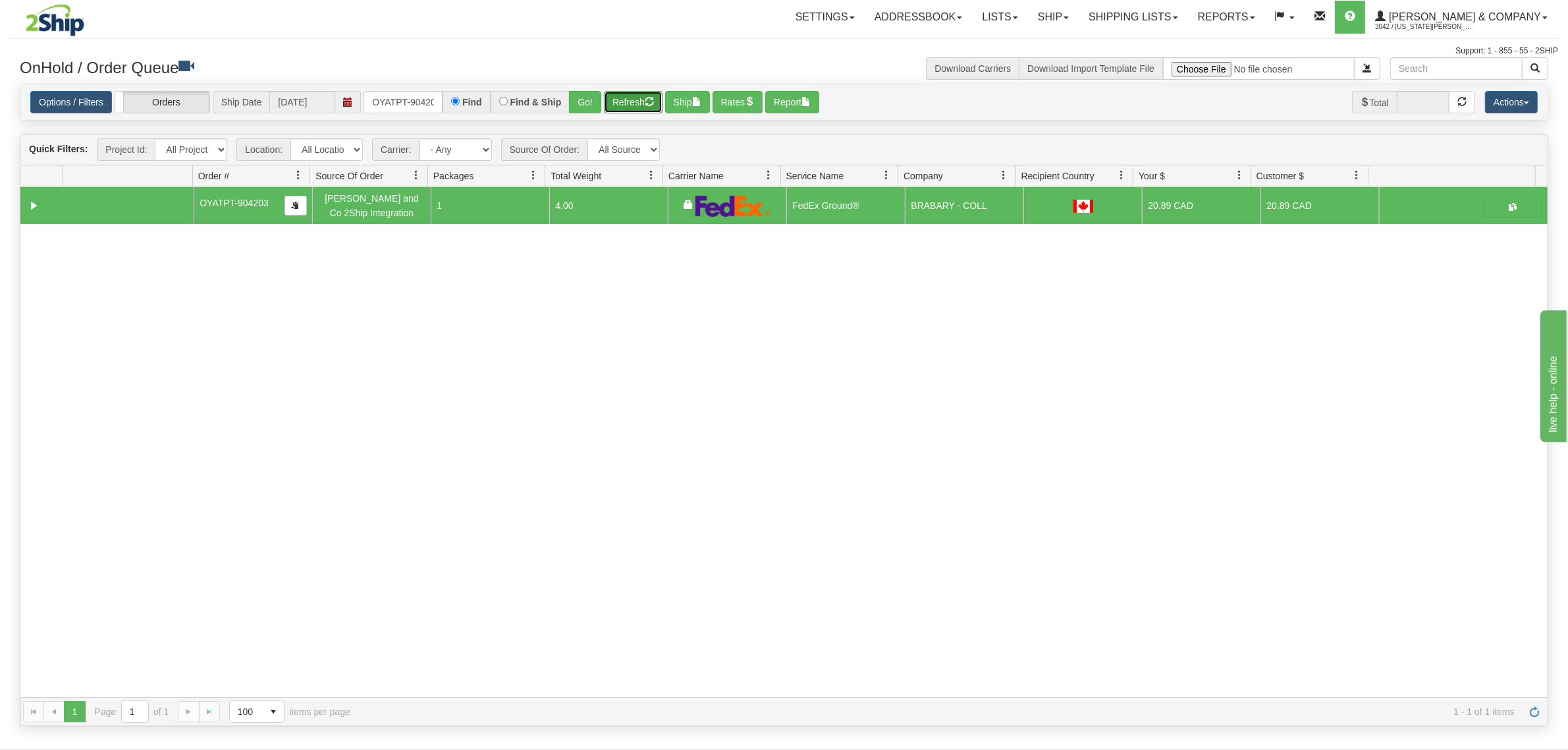
click at [629, 96] on button "Refresh" at bounding box center [633, 102] width 59 height 22
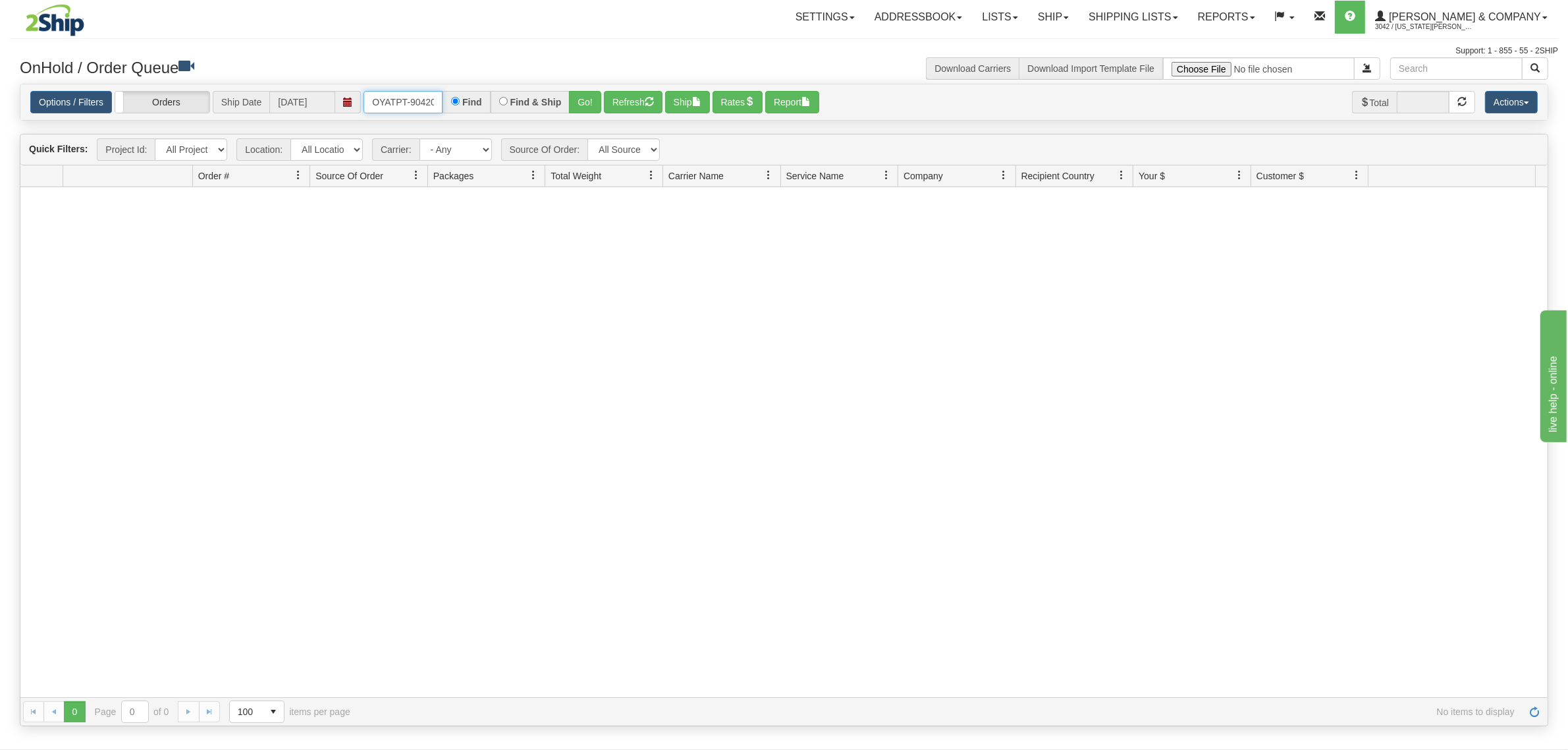
scroll to position [0, 7]
drag, startPoint x: 372, startPoint y: 100, endPoint x: 467, endPoint y: 102, distance: 95.0
click at [467, 102] on div "OYATPT-904203 Find Find & Ship Go!" at bounding box center [482, 102] width 238 height 22
type input "OYATPT-904194"
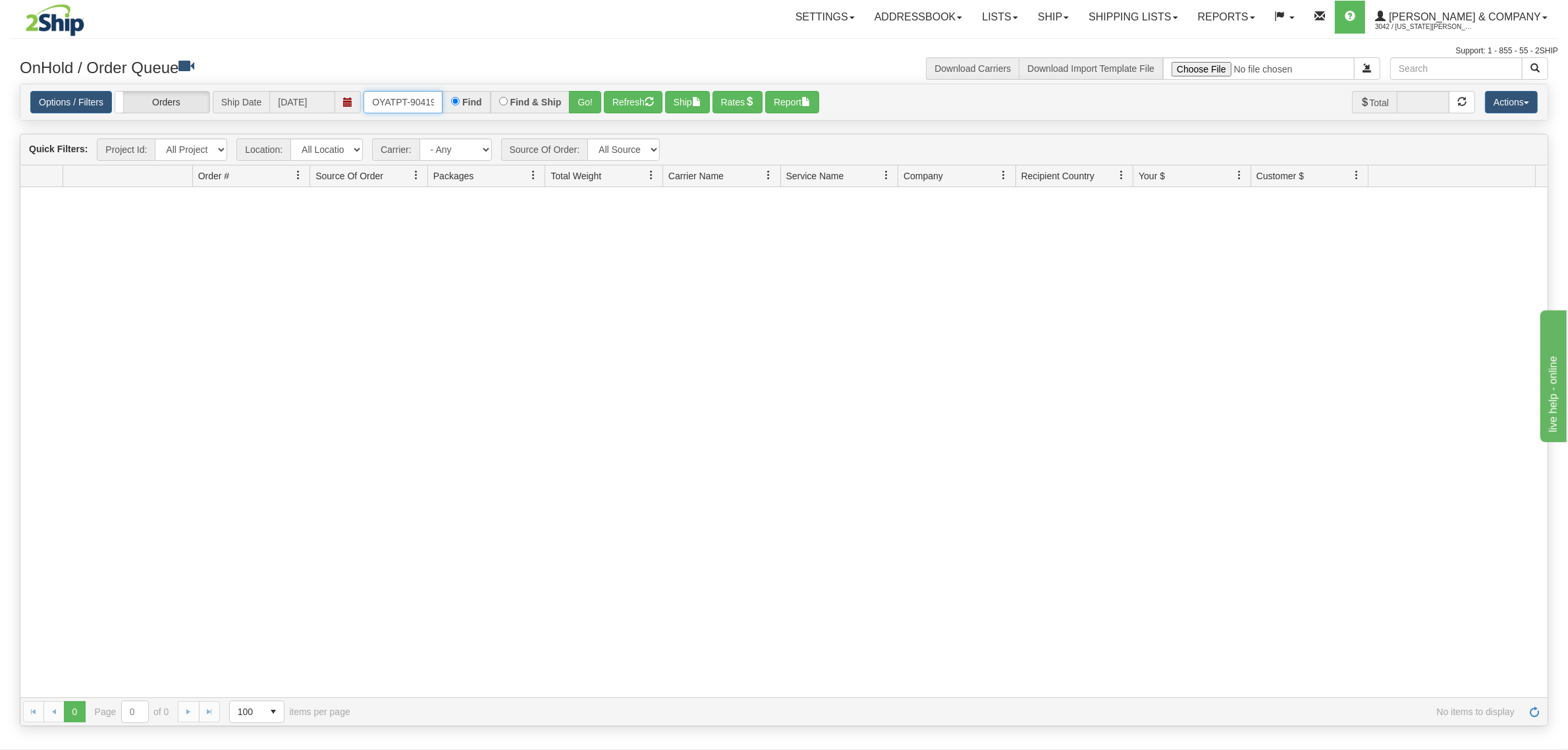
scroll to position [0, 7]
drag, startPoint x: 392, startPoint y: 102, endPoint x: 439, endPoint y: 103, distance: 47.0
click at [439, 103] on input "OYATPT-904194" at bounding box center [403, 102] width 79 height 22
click at [589, 103] on button "Go!" at bounding box center [584, 102] width 32 height 22
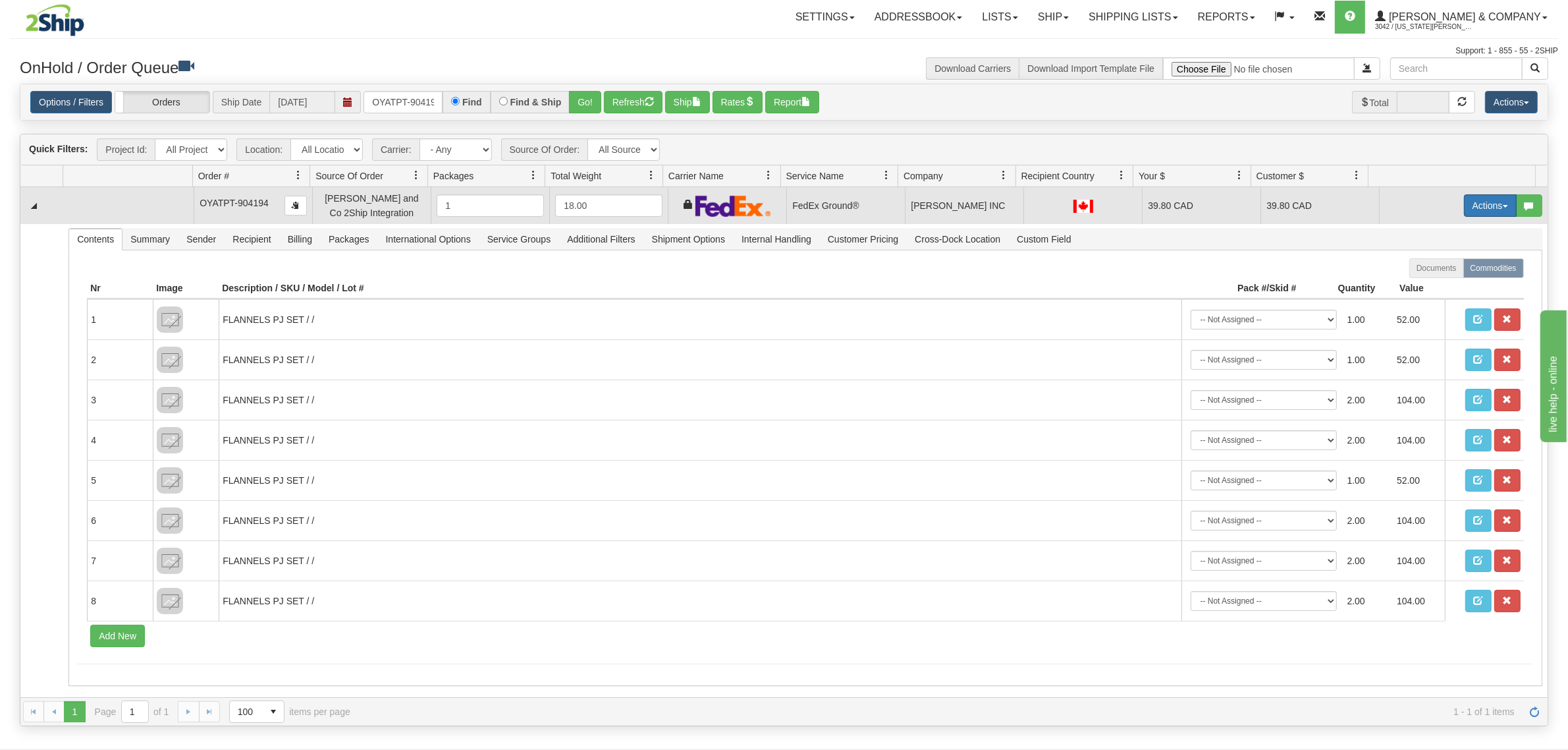
click at [1464, 208] on button "Actions" at bounding box center [1490, 205] width 52 height 22
click at [1442, 248] on span "Refresh Rates" at bounding box center [1457, 247] width 67 height 11
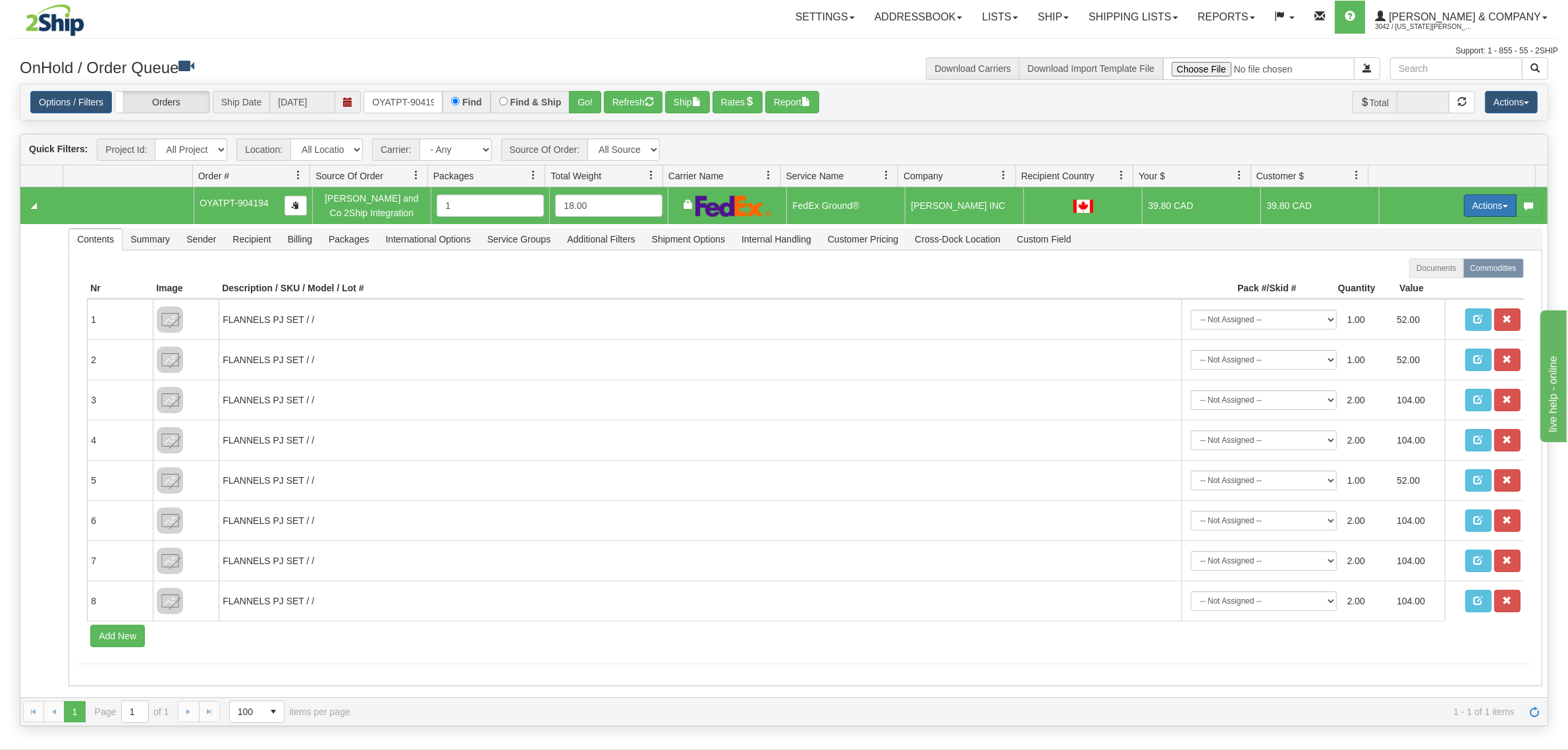
click at [1469, 204] on button "Actions" at bounding box center [1490, 205] width 52 height 22
click at [1434, 244] on span "Refresh Rates" at bounding box center [1457, 247] width 67 height 11
click at [1469, 205] on button "Actions" at bounding box center [1490, 205] width 52 height 22
click at [1424, 282] on span "Ship" at bounding box center [1437, 282] width 28 height 11
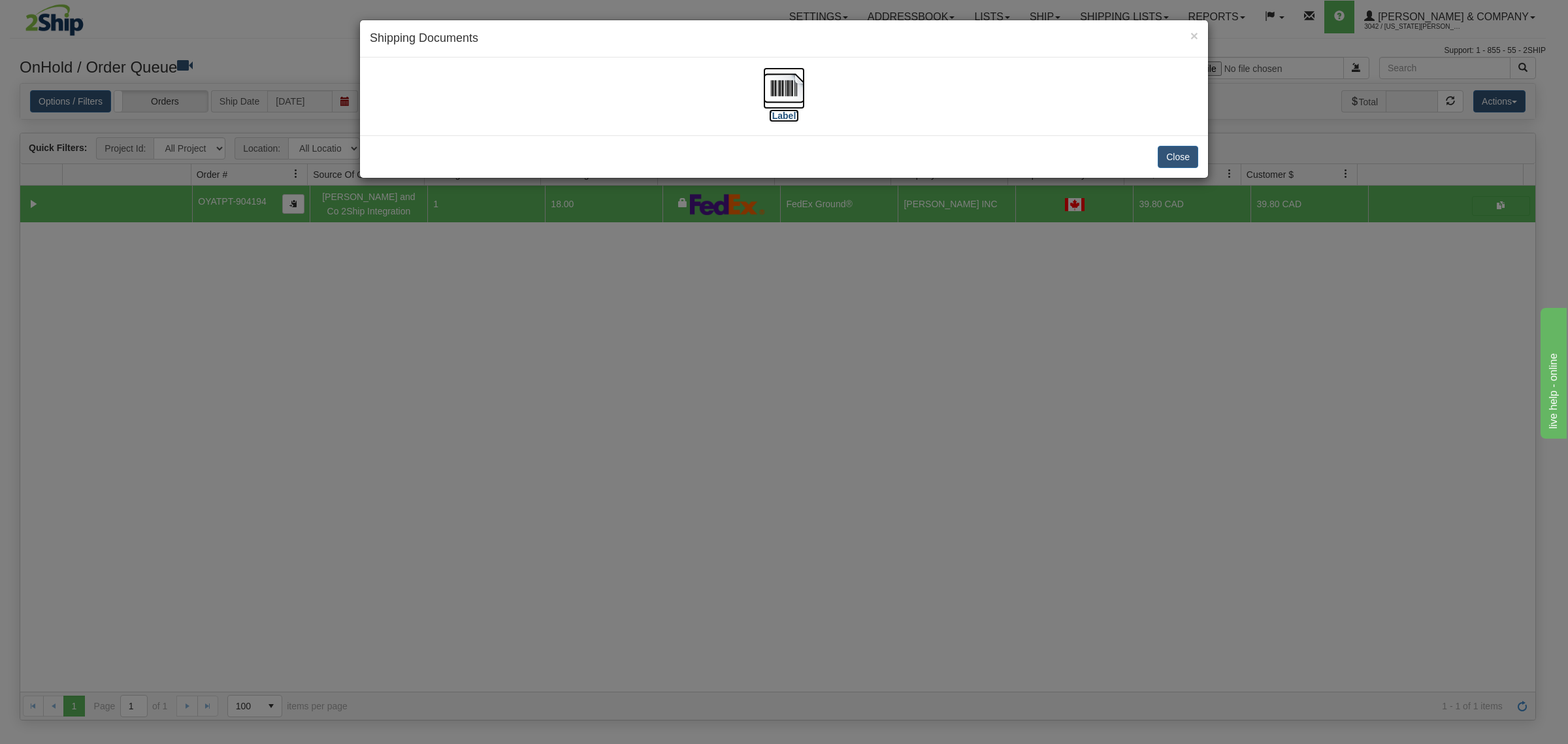
click at [779, 95] on img at bounding box center [784, 88] width 42 height 42
click at [713, 559] on div "× Shipping Documents [Label] Close" at bounding box center [784, 372] width 1568 height 744
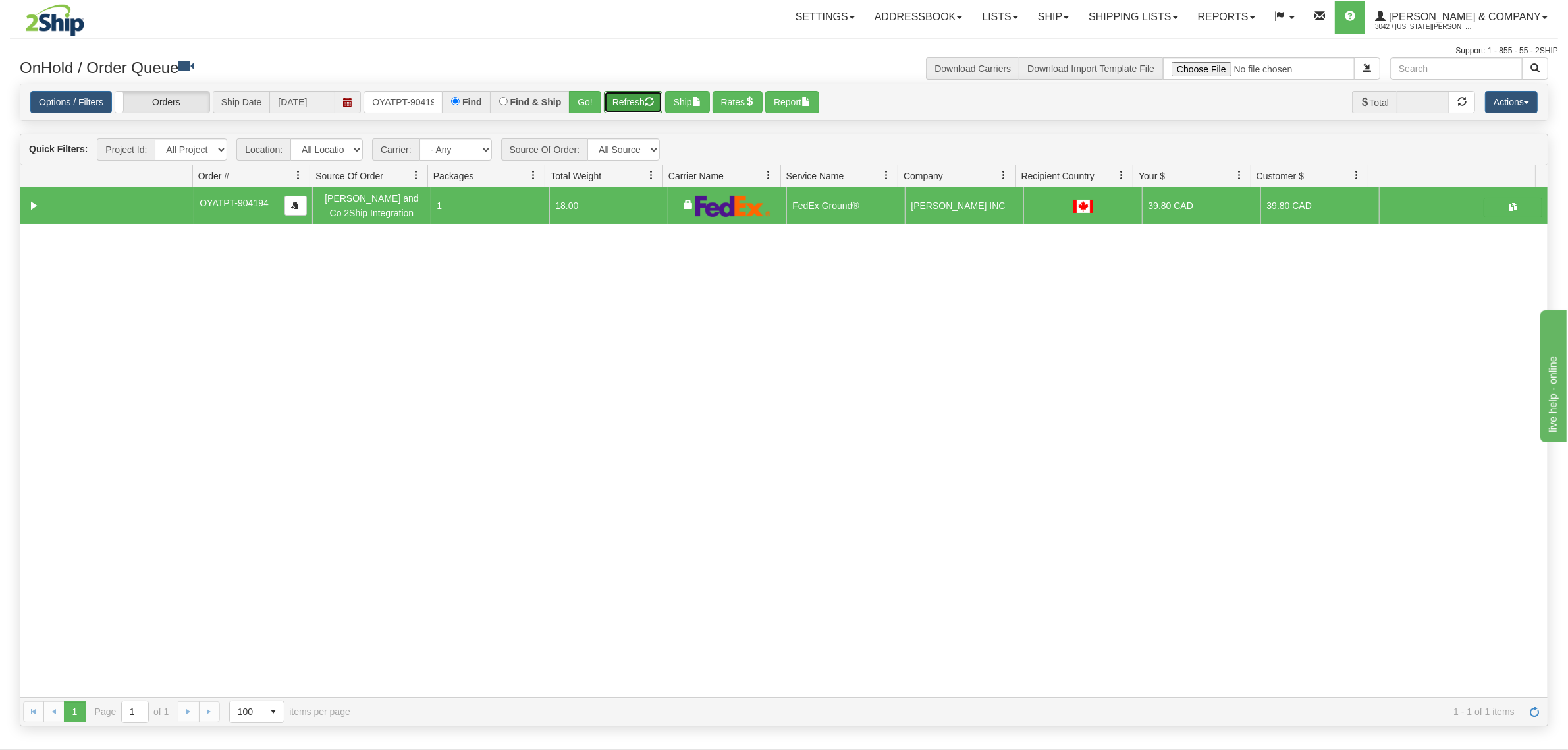
click at [646, 99] on button "Refresh" at bounding box center [633, 102] width 59 height 22
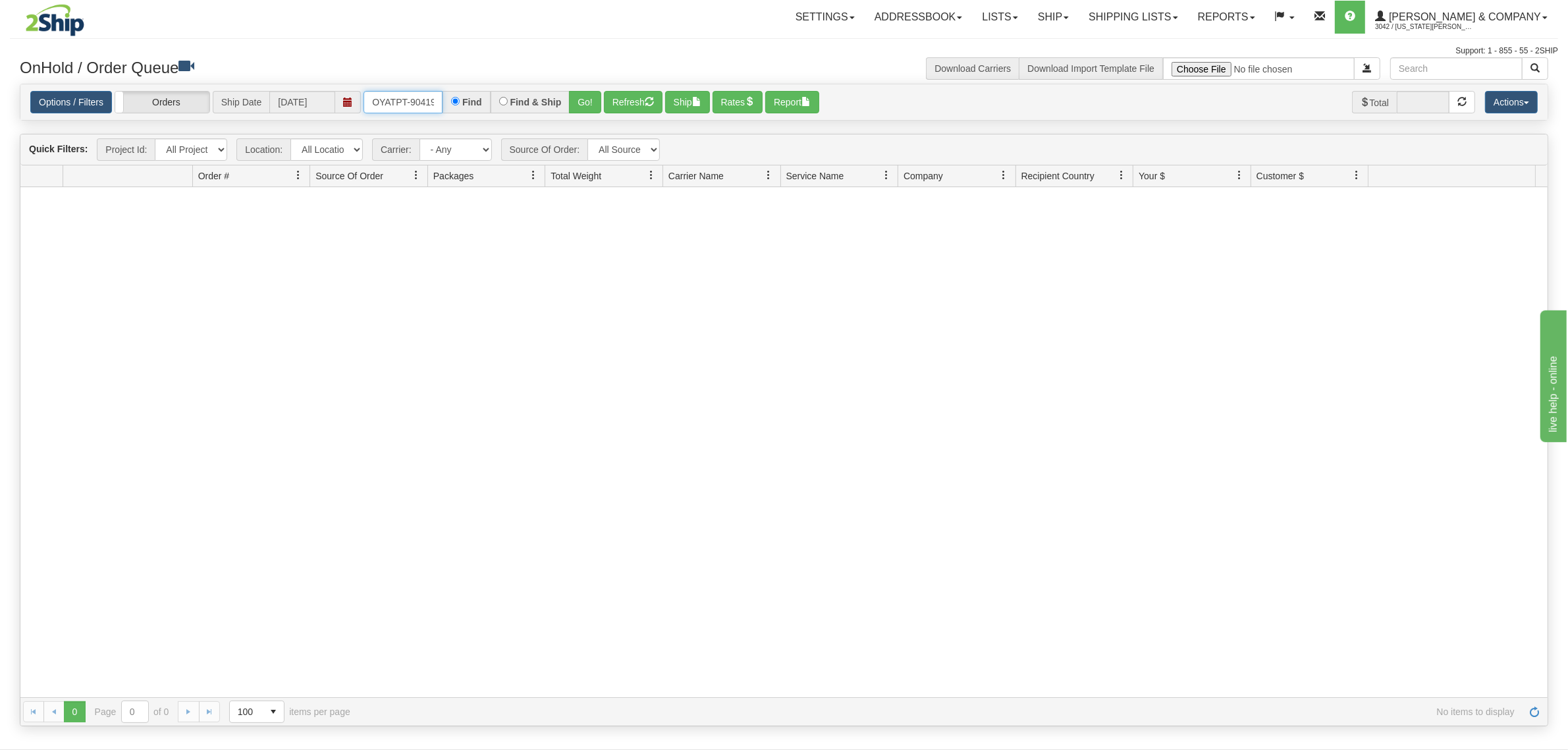
scroll to position [0, 7]
drag, startPoint x: 370, startPoint y: 98, endPoint x: 521, endPoint y: 97, distance: 151.0
click at [521, 97] on div "OYATPT-904194 Find Find & Ship Go!" at bounding box center [482, 102] width 238 height 22
drag, startPoint x: 384, startPoint y: 103, endPoint x: 392, endPoint y: 101, distance: 8.2
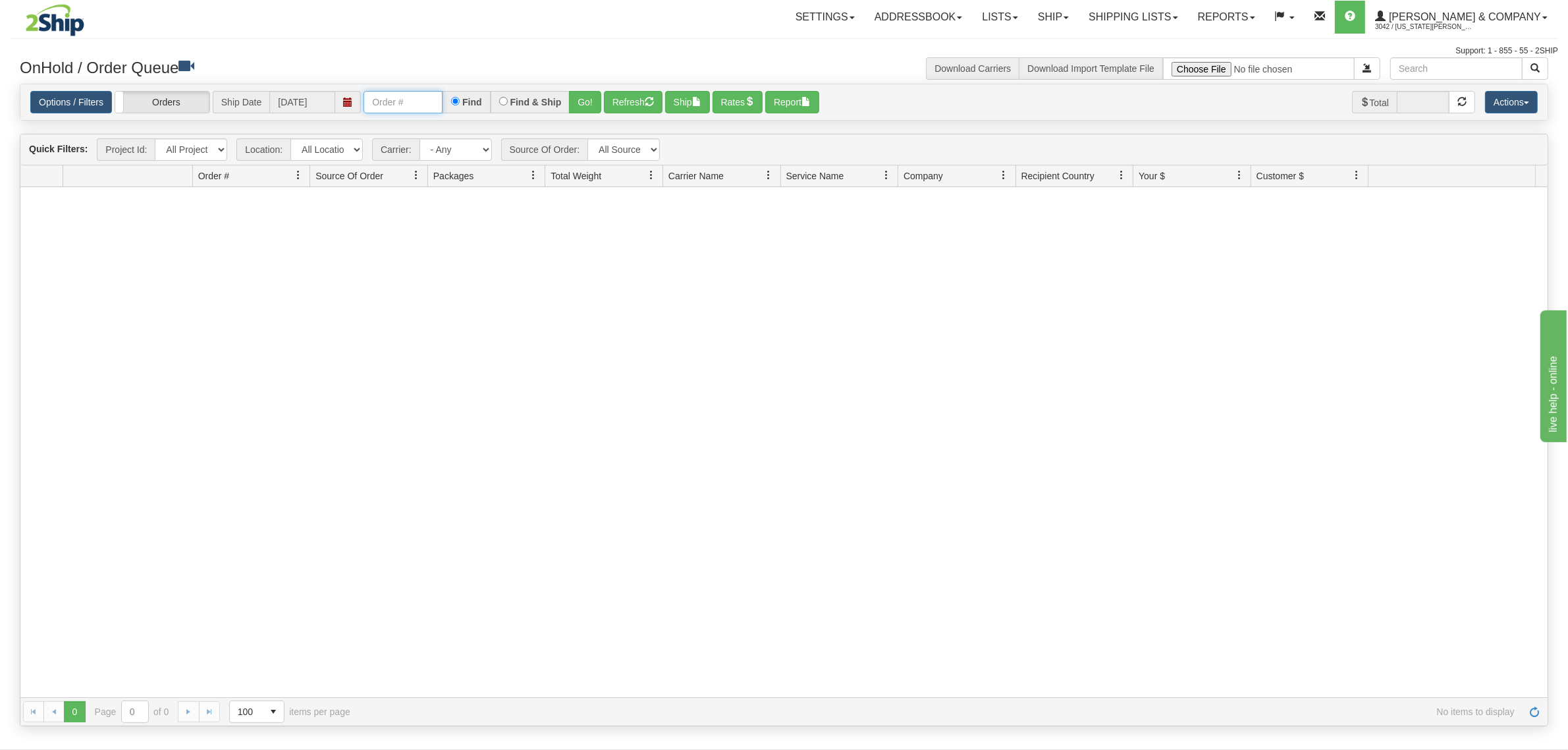
click at [386, 103] on input "text" at bounding box center [403, 102] width 79 height 22
click at [586, 103] on button "Go!" at bounding box center [584, 102] width 32 height 22
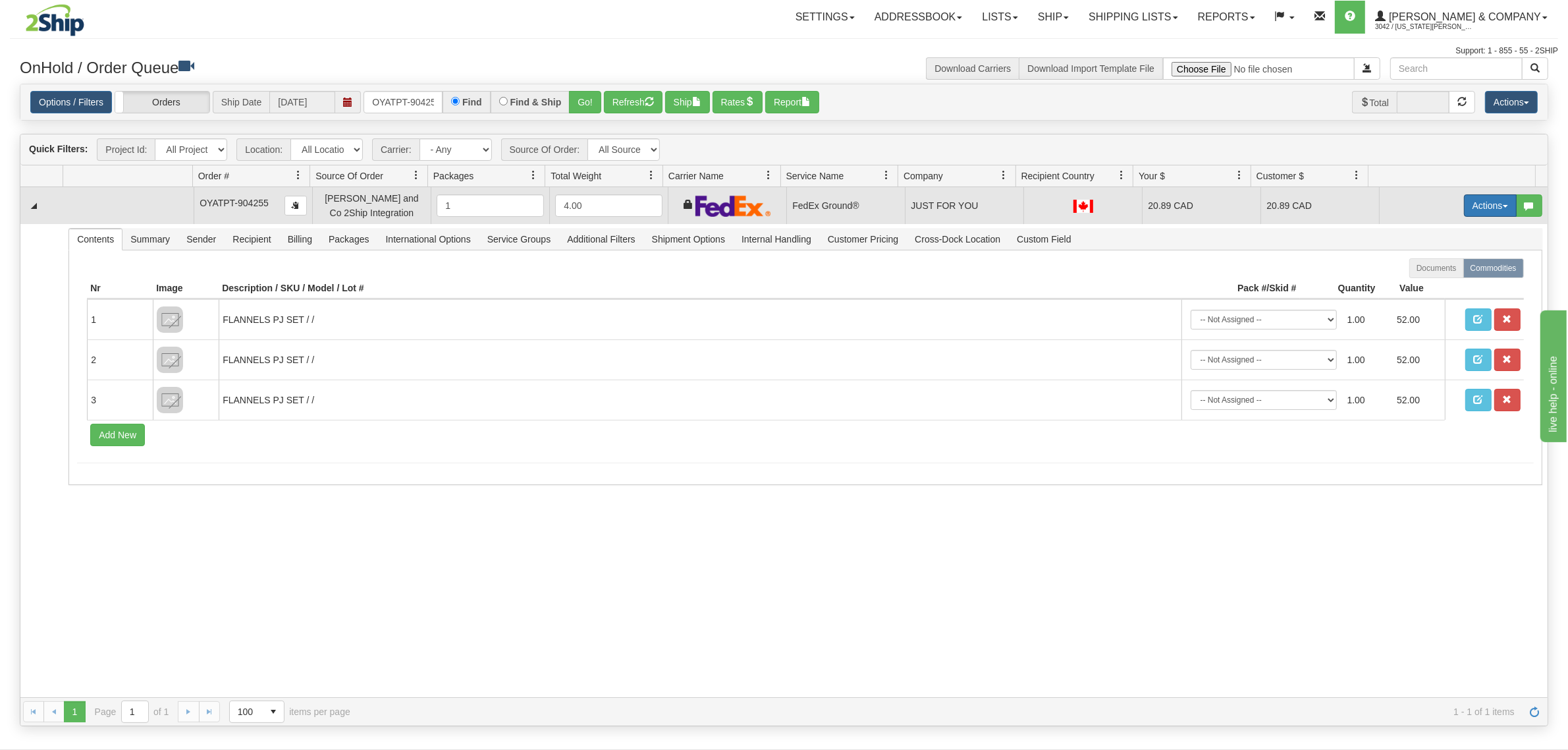
click at [1464, 205] on button "Actions" at bounding box center [1490, 205] width 52 height 22
click at [1445, 249] on span "Refresh Rates" at bounding box center [1457, 247] width 67 height 11
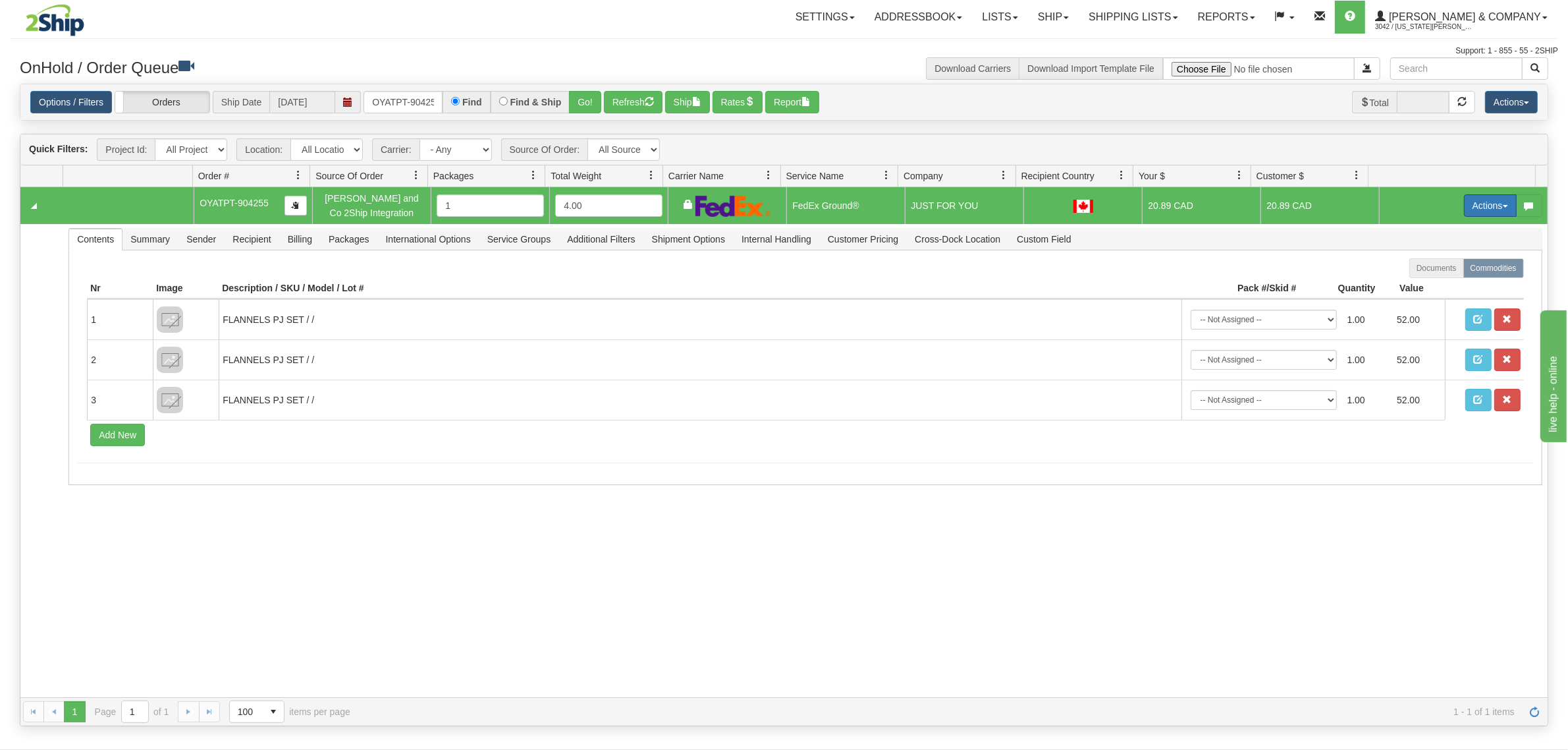
click at [1464, 210] on button "Actions" at bounding box center [1490, 205] width 52 height 22
click at [1432, 281] on span "Ship" at bounding box center [1437, 282] width 28 height 11
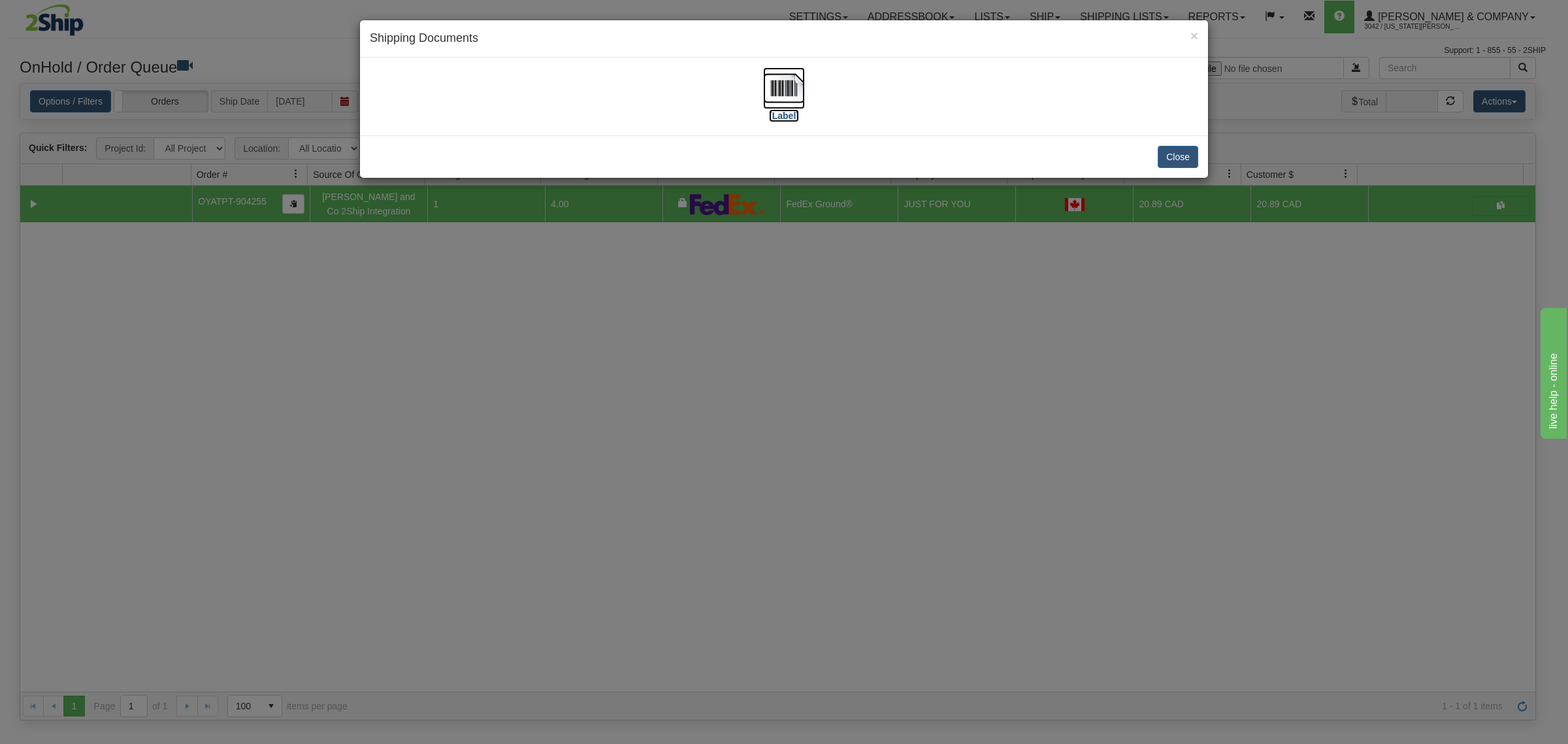
click at [777, 97] on img at bounding box center [784, 88] width 42 height 42
click at [945, 373] on div "× Shipping Documents [Label] Close" at bounding box center [784, 372] width 1568 height 744
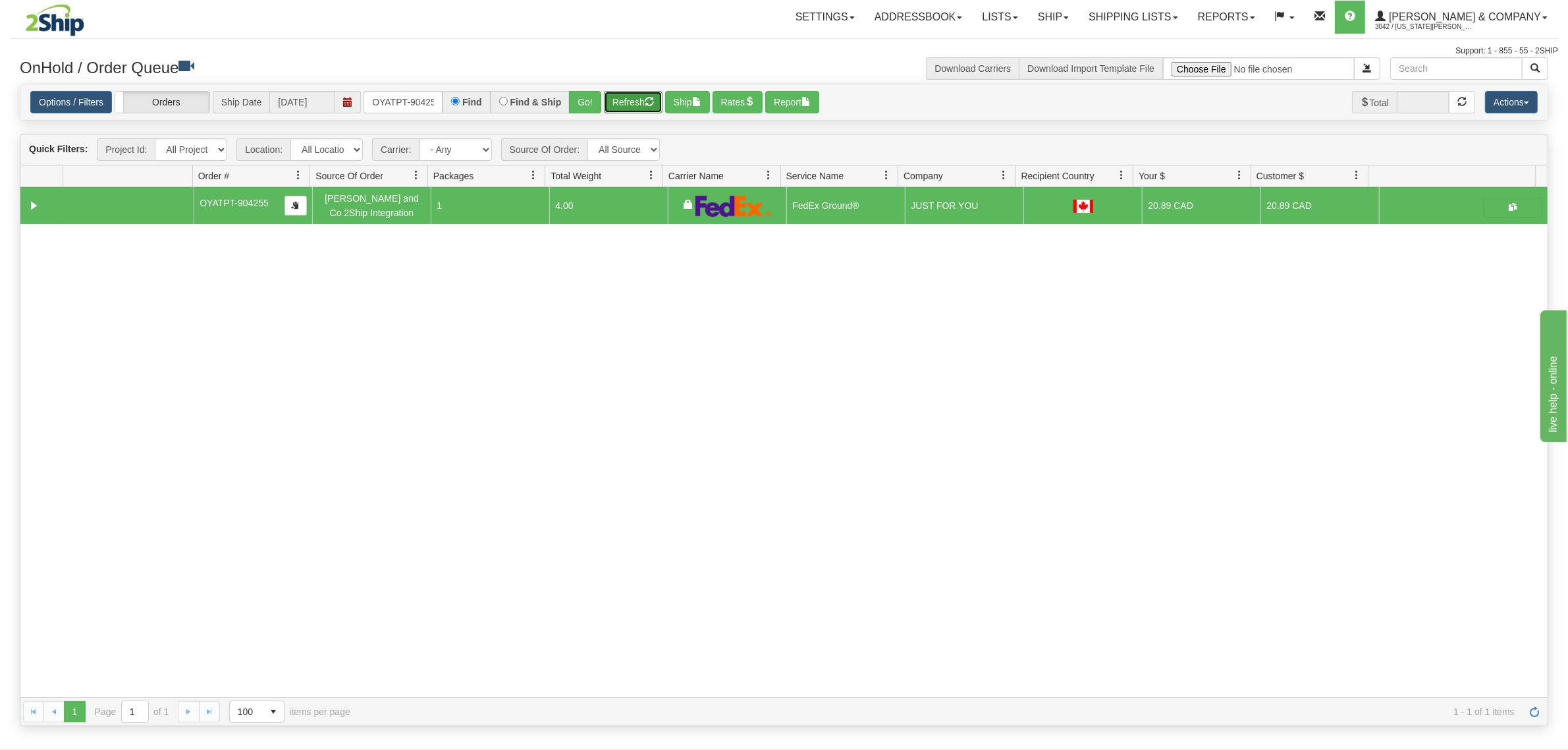
click at [630, 92] on button "Refresh" at bounding box center [633, 102] width 59 height 22
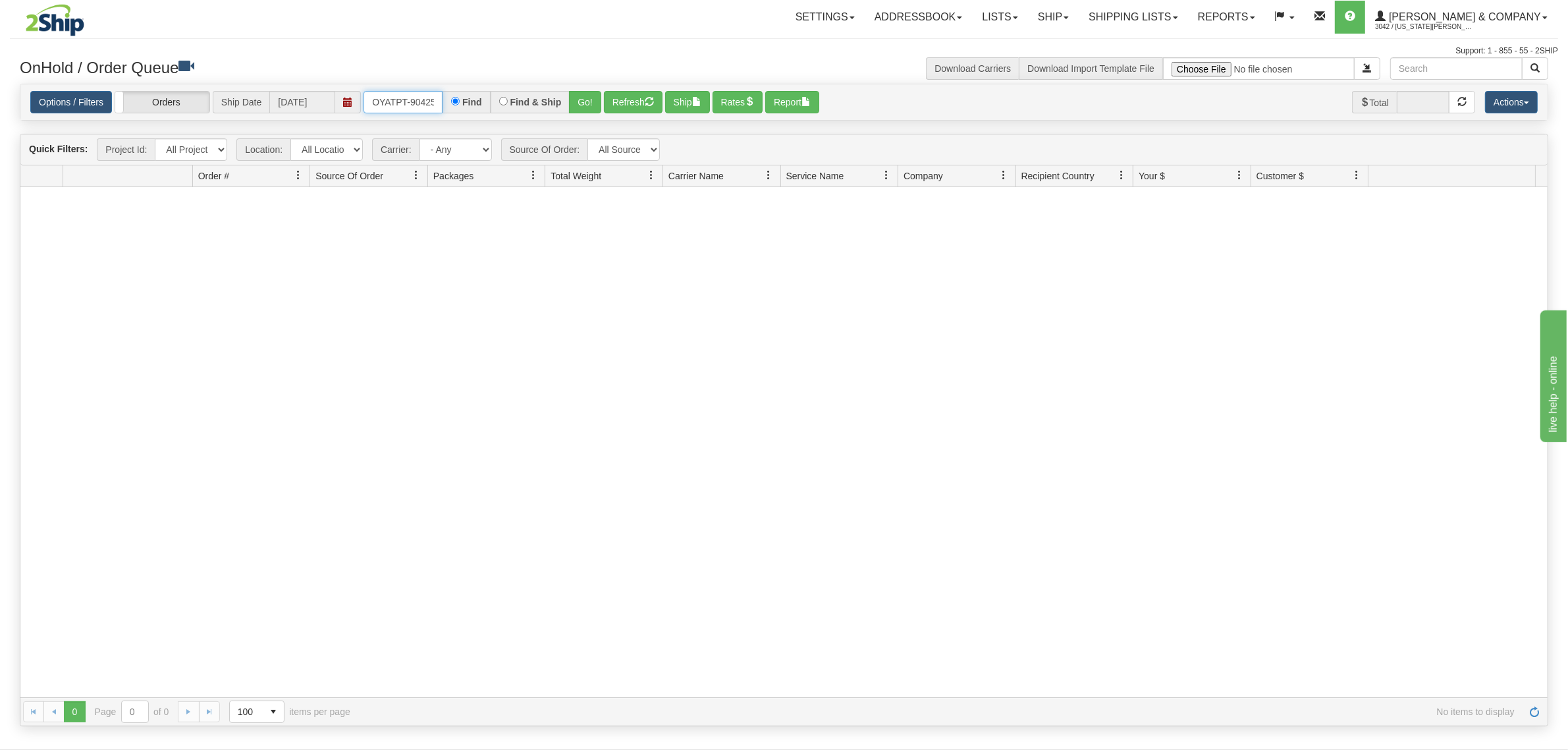
scroll to position [0, 7]
drag, startPoint x: 366, startPoint y: 104, endPoint x: 479, endPoint y: 107, distance: 113.0
click at [479, 107] on div "OYATPT-904255 Find Find & Ship Go!" at bounding box center [482, 102] width 238 height 22
type input "OYATPT-904217"
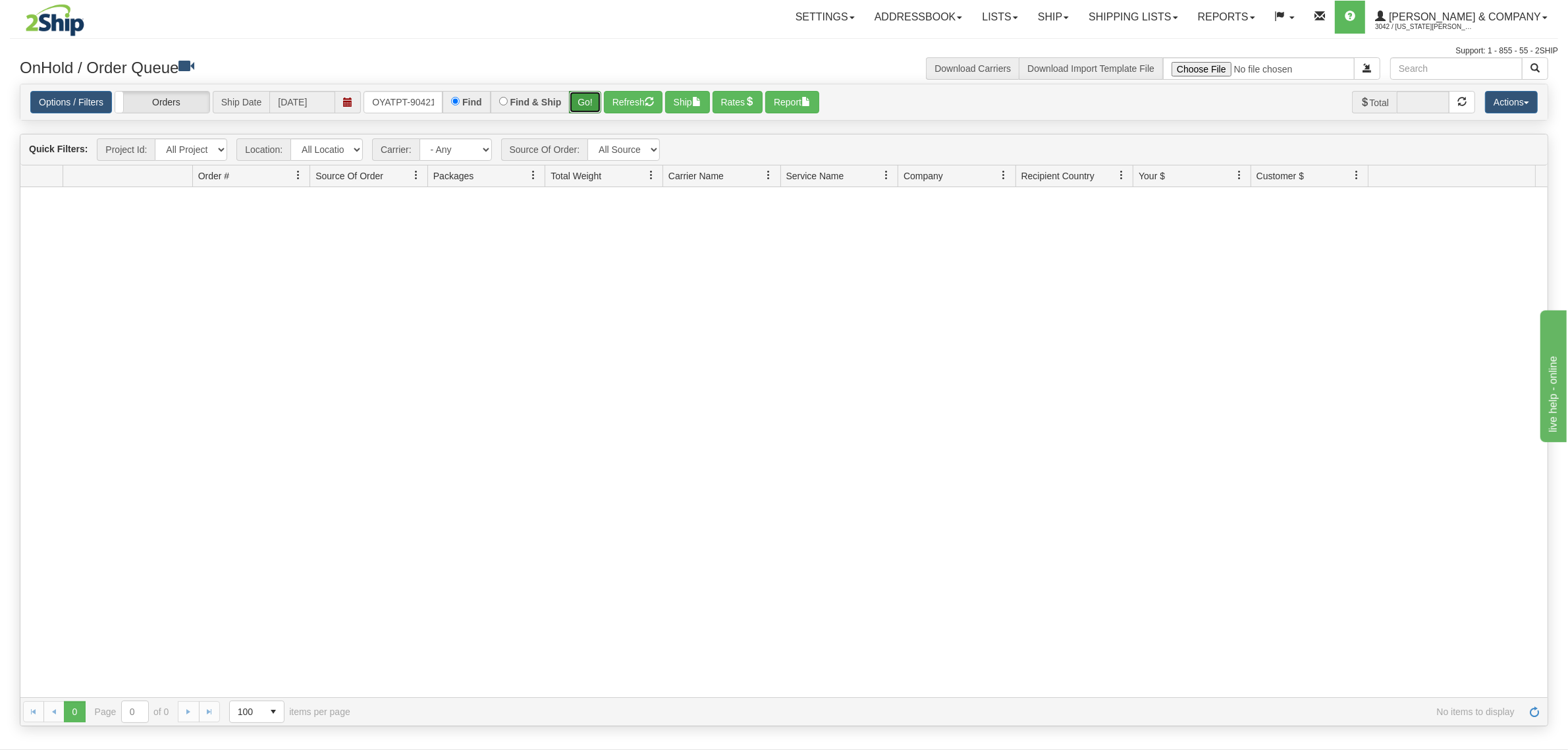
click at [589, 103] on button "Go!" at bounding box center [584, 102] width 32 height 22
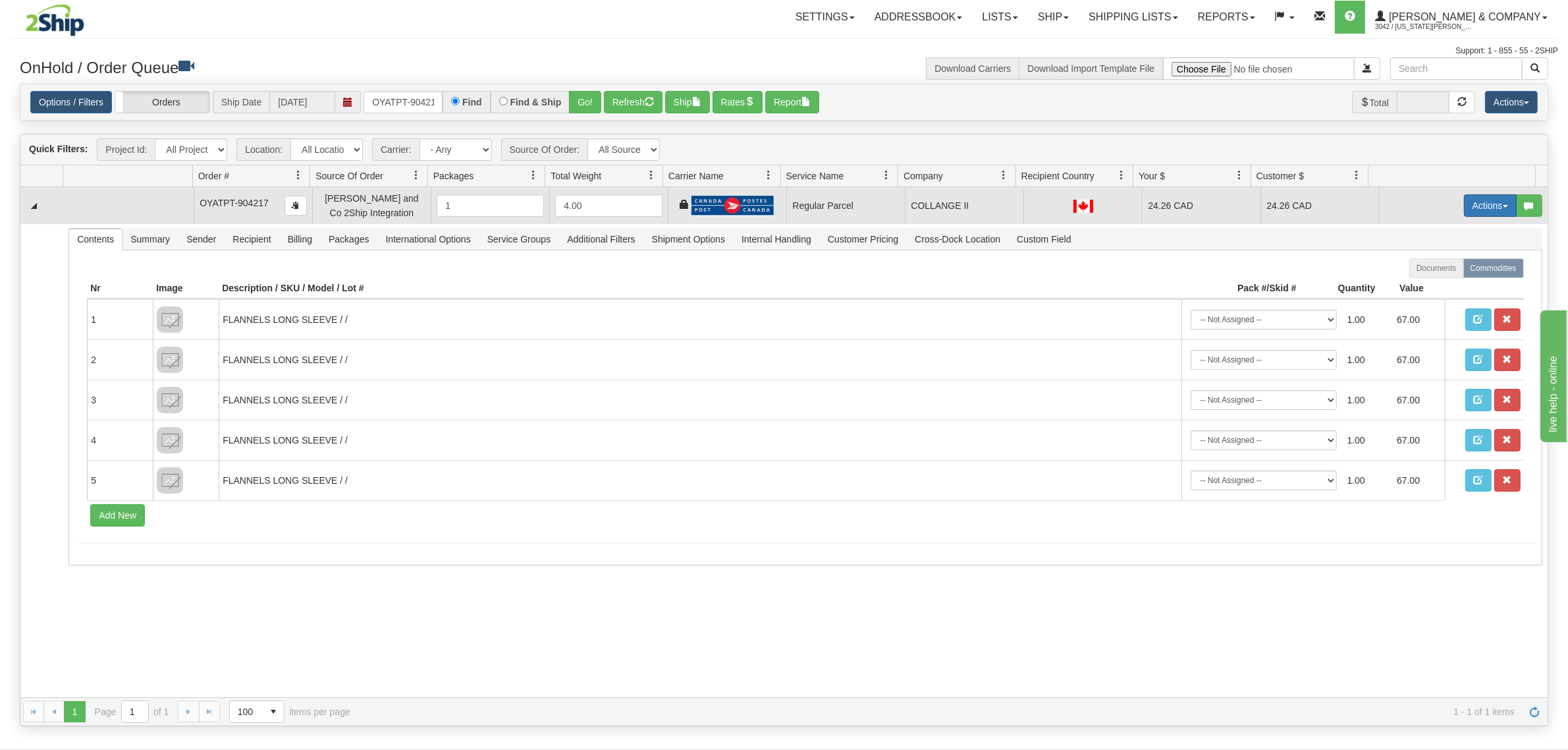
click at [1464, 203] on button "Actions" at bounding box center [1490, 205] width 52 height 22
click at [1437, 264] on span "Rate All Services" at bounding box center [1463, 264] width 79 height 11
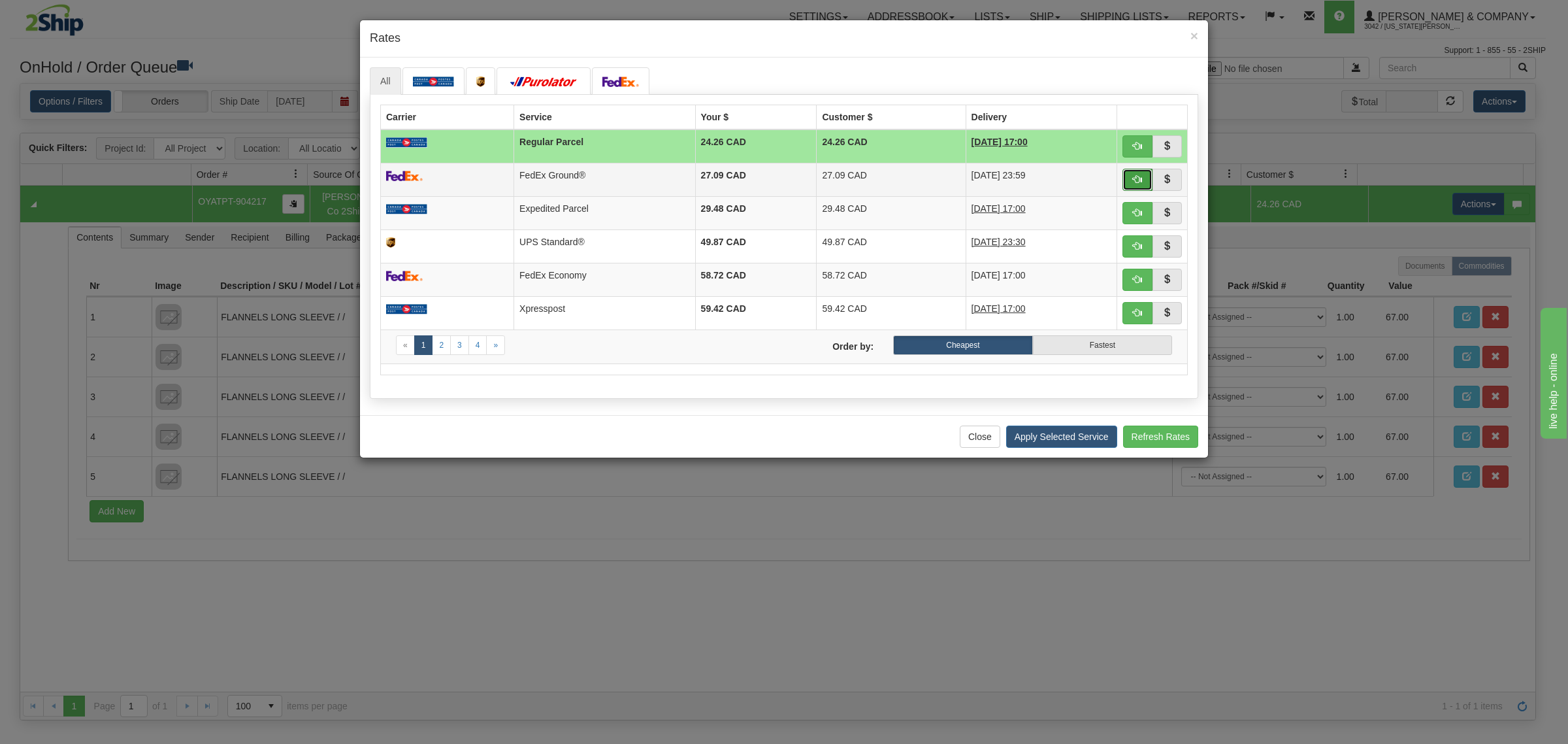
click at [1134, 178] on span "button" at bounding box center [1137, 179] width 9 height 9
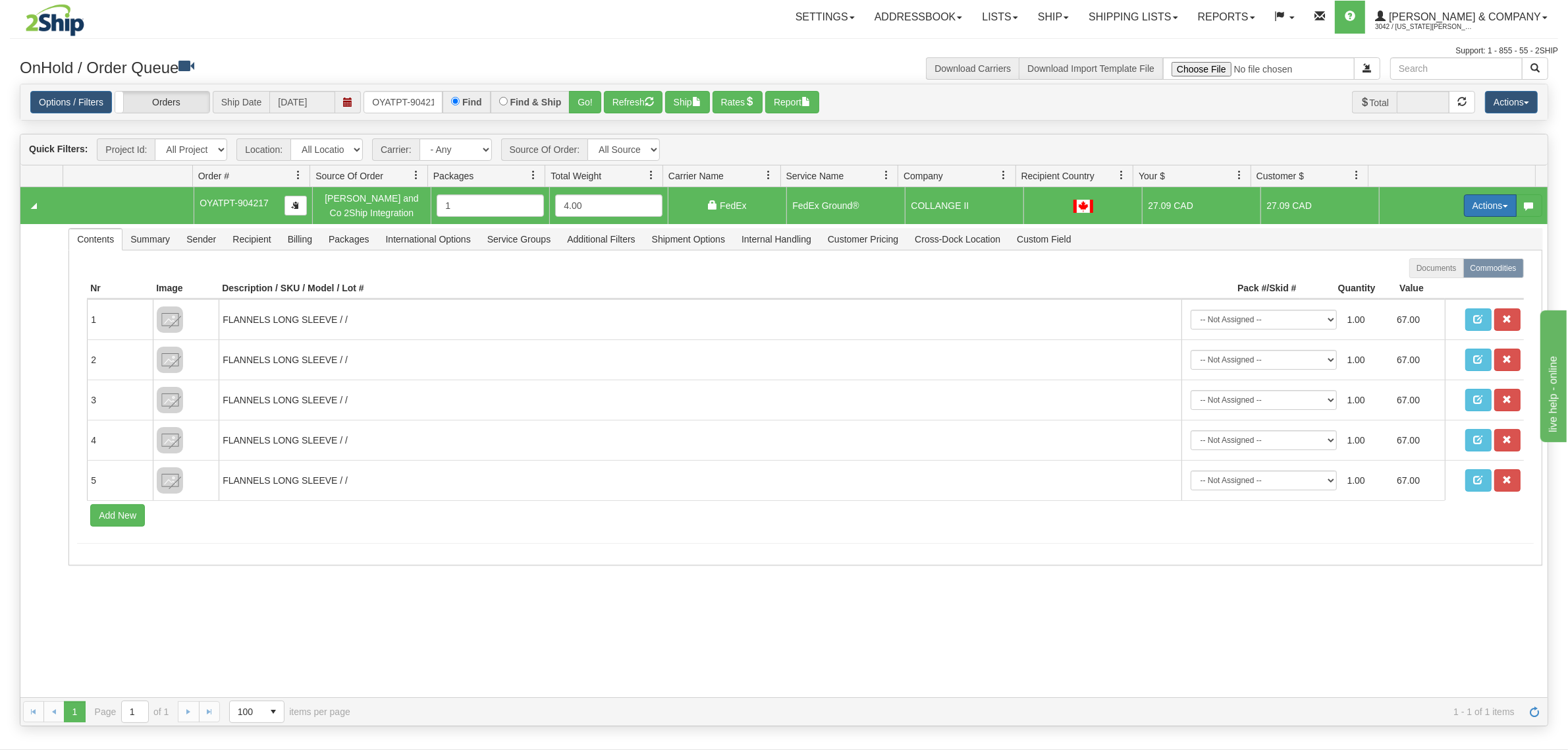
click at [1475, 200] on button "Actions" at bounding box center [1490, 205] width 52 height 22
click at [625, 97] on button "Refresh" at bounding box center [633, 102] width 59 height 22
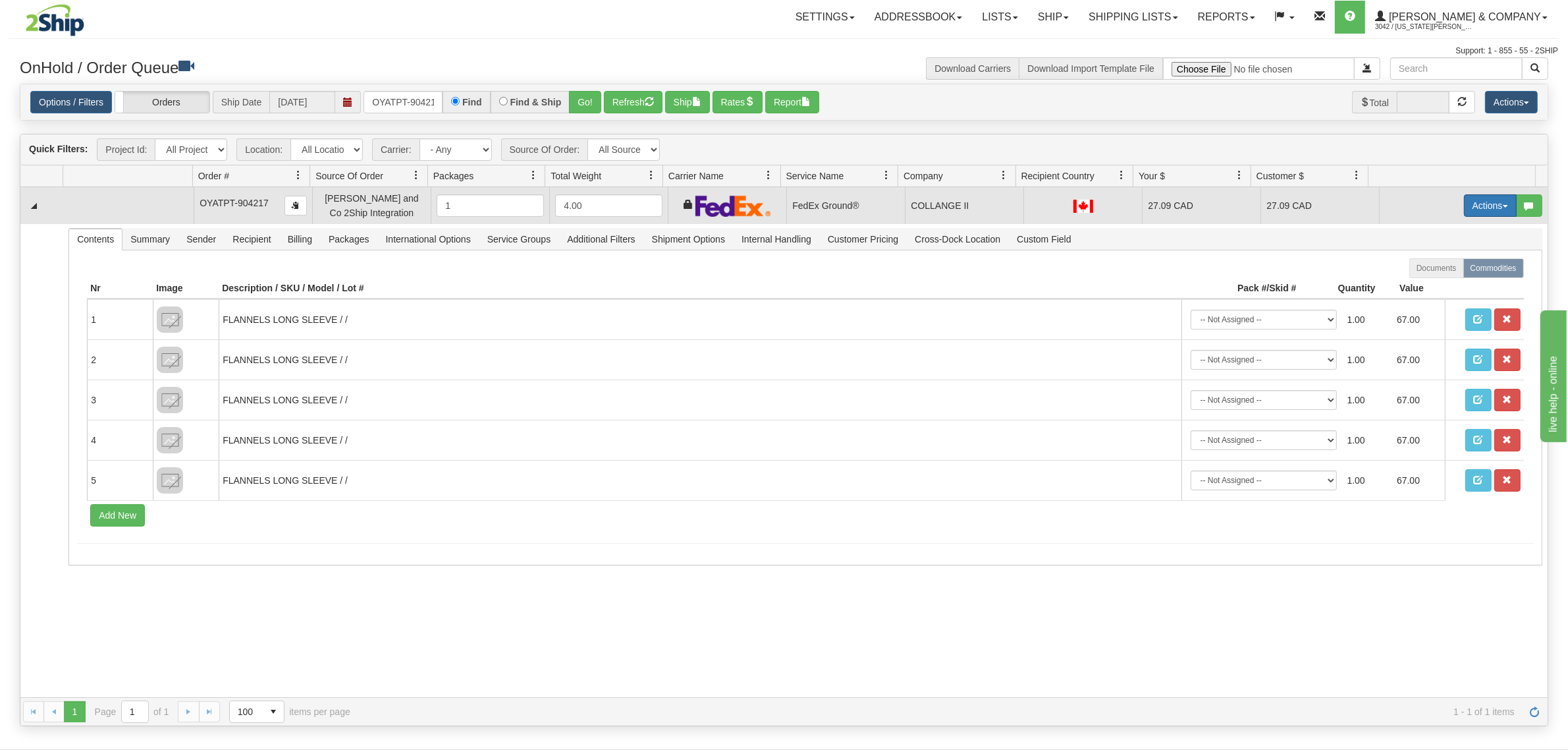
click at [1464, 205] on button "Actions" at bounding box center [1490, 205] width 52 height 22
click at [1429, 282] on span "Ship" at bounding box center [1437, 282] width 28 height 11
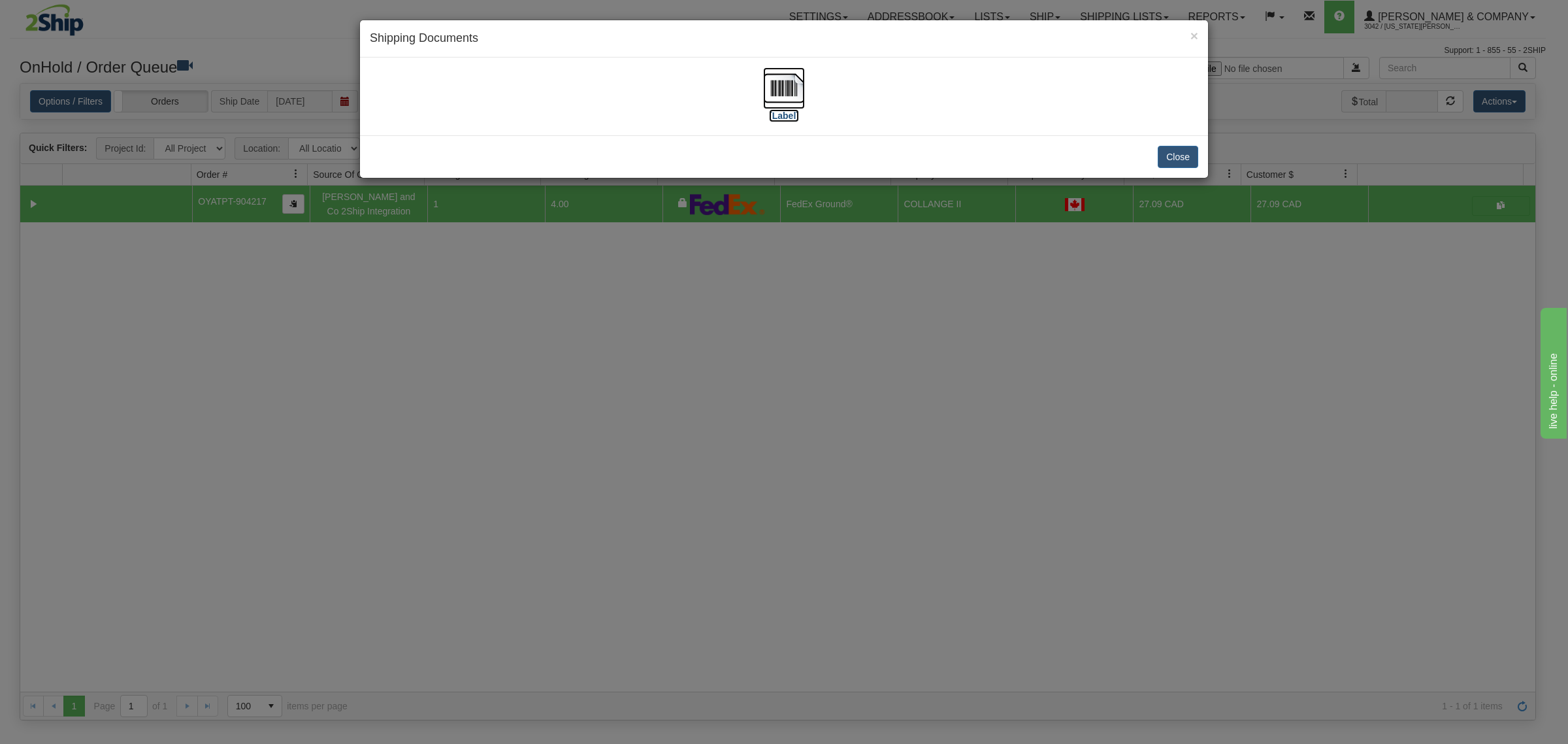
click at [791, 90] on img at bounding box center [784, 88] width 42 height 42
click at [882, 455] on div "× Shipping Documents [Label] Close" at bounding box center [784, 372] width 1568 height 744
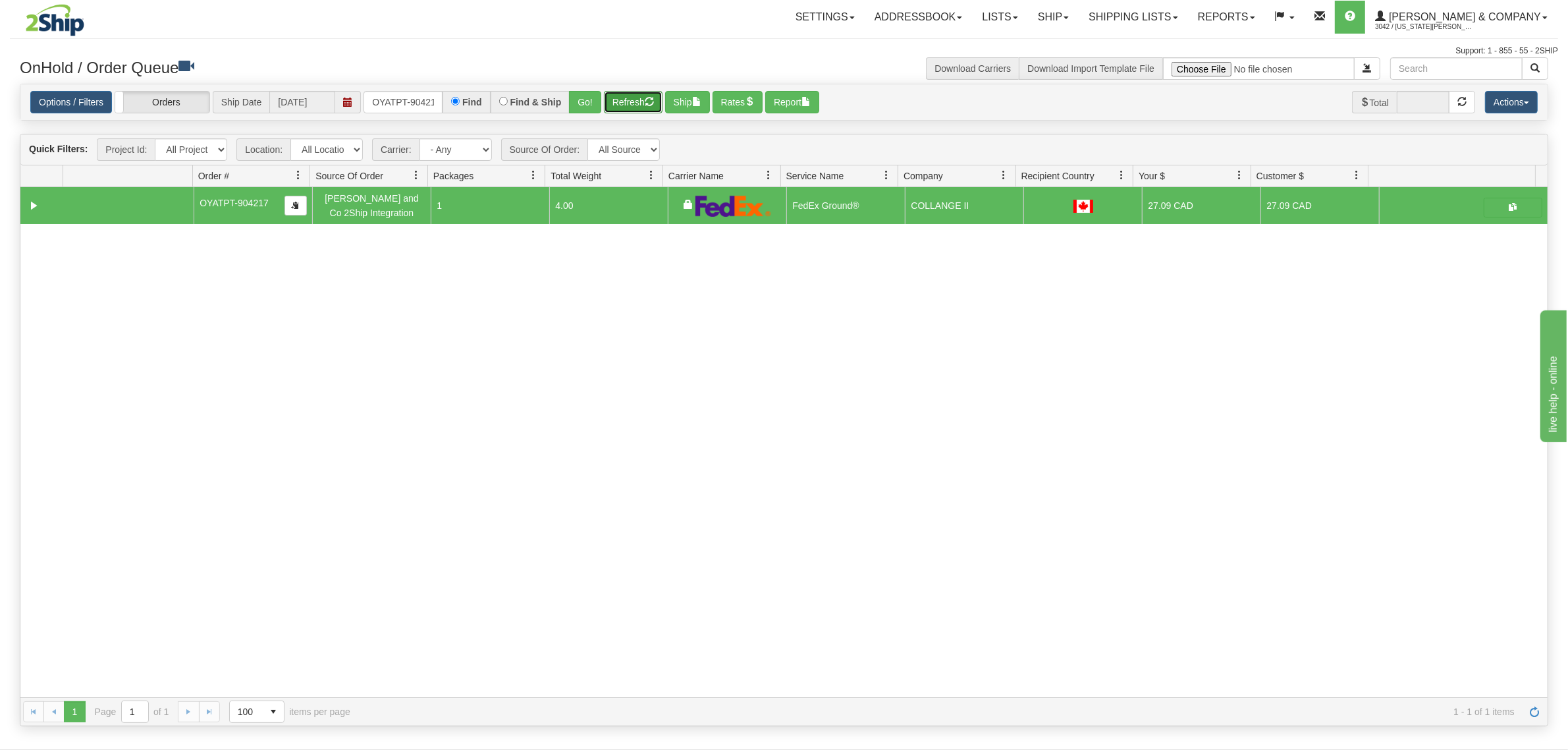
click at [625, 104] on button "Refresh" at bounding box center [633, 102] width 59 height 22
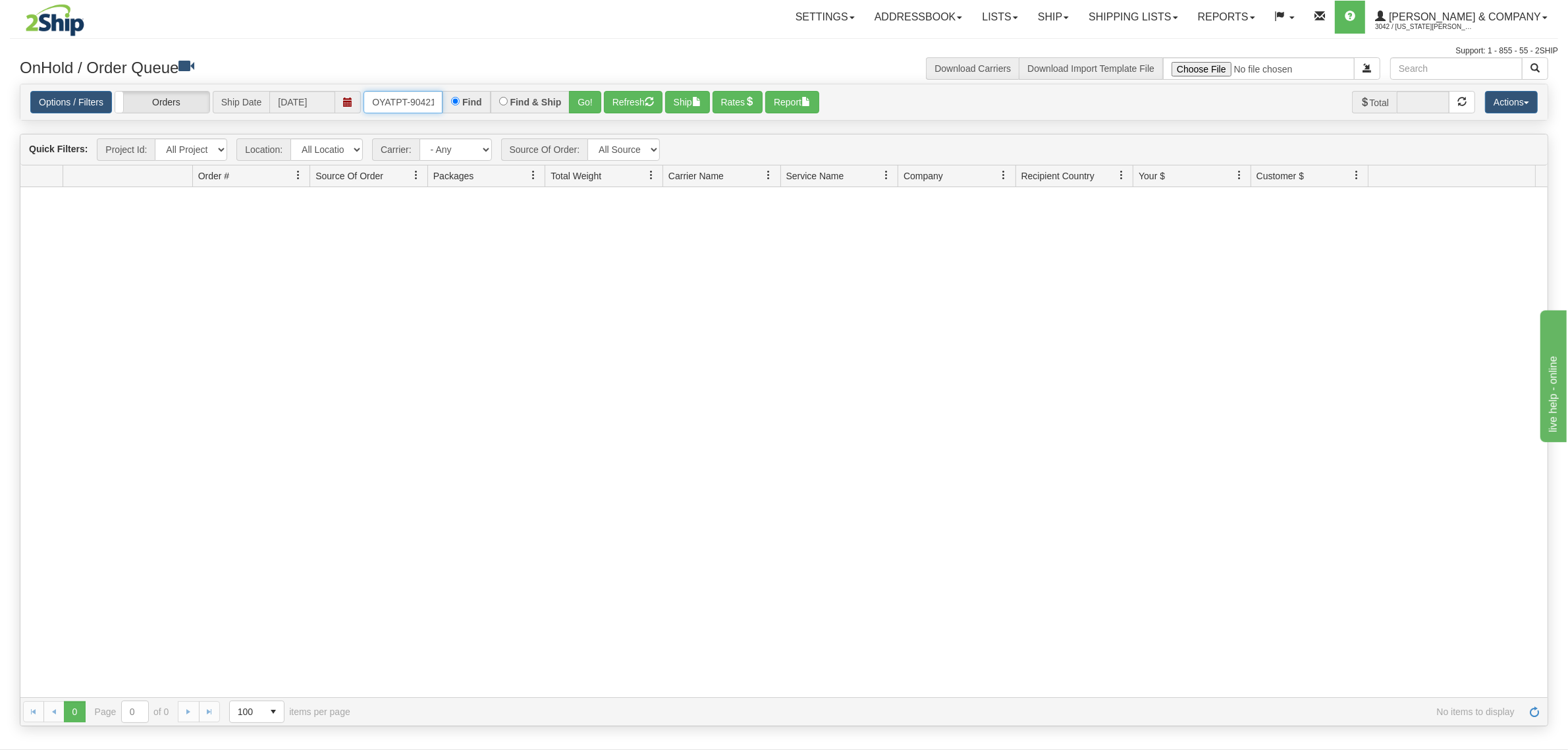
scroll to position [0, 7]
drag, startPoint x: 373, startPoint y: 93, endPoint x: 493, endPoint y: 96, distance: 120.0
click at [493, 96] on div "OYATPT-904217 Find Find & Ship Go!" at bounding box center [482, 102] width 238 height 22
click at [430, 106] on input "text" at bounding box center [403, 102] width 79 height 22
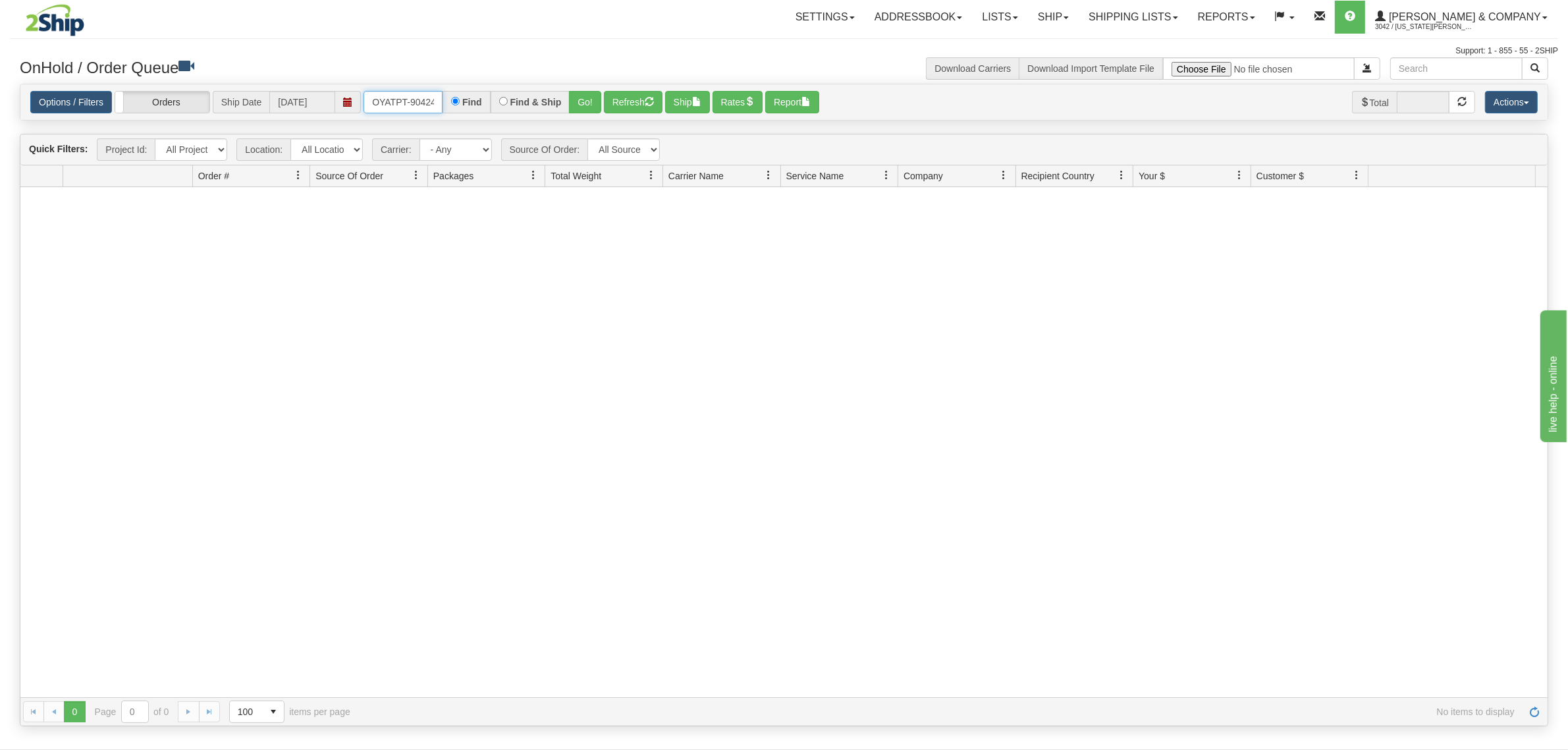
type input "OYATPT-904242"
drag, startPoint x: 583, startPoint y: 107, endPoint x: 594, endPoint y: 123, distance: 19.4
click at [583, 106] on button "Go!" at bounding box center [584, 102] width 32 height 22
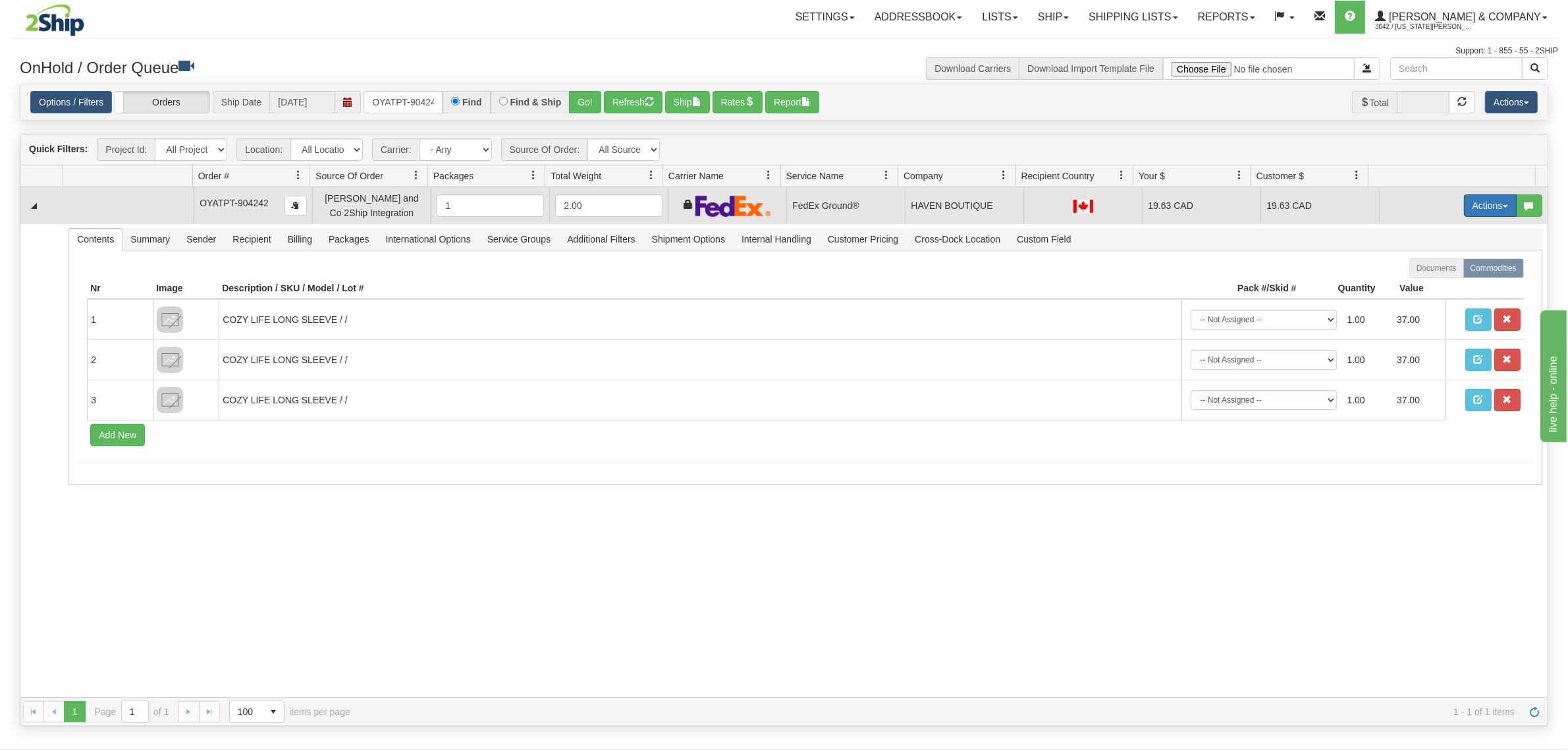
click at [1487, 206] on button "Actions" at bounding box center [1490, 205] width 52 height 22
click at [1450, 245] on span "Refresh Rates" at bounding box center [1457, 247] width 67 height 11
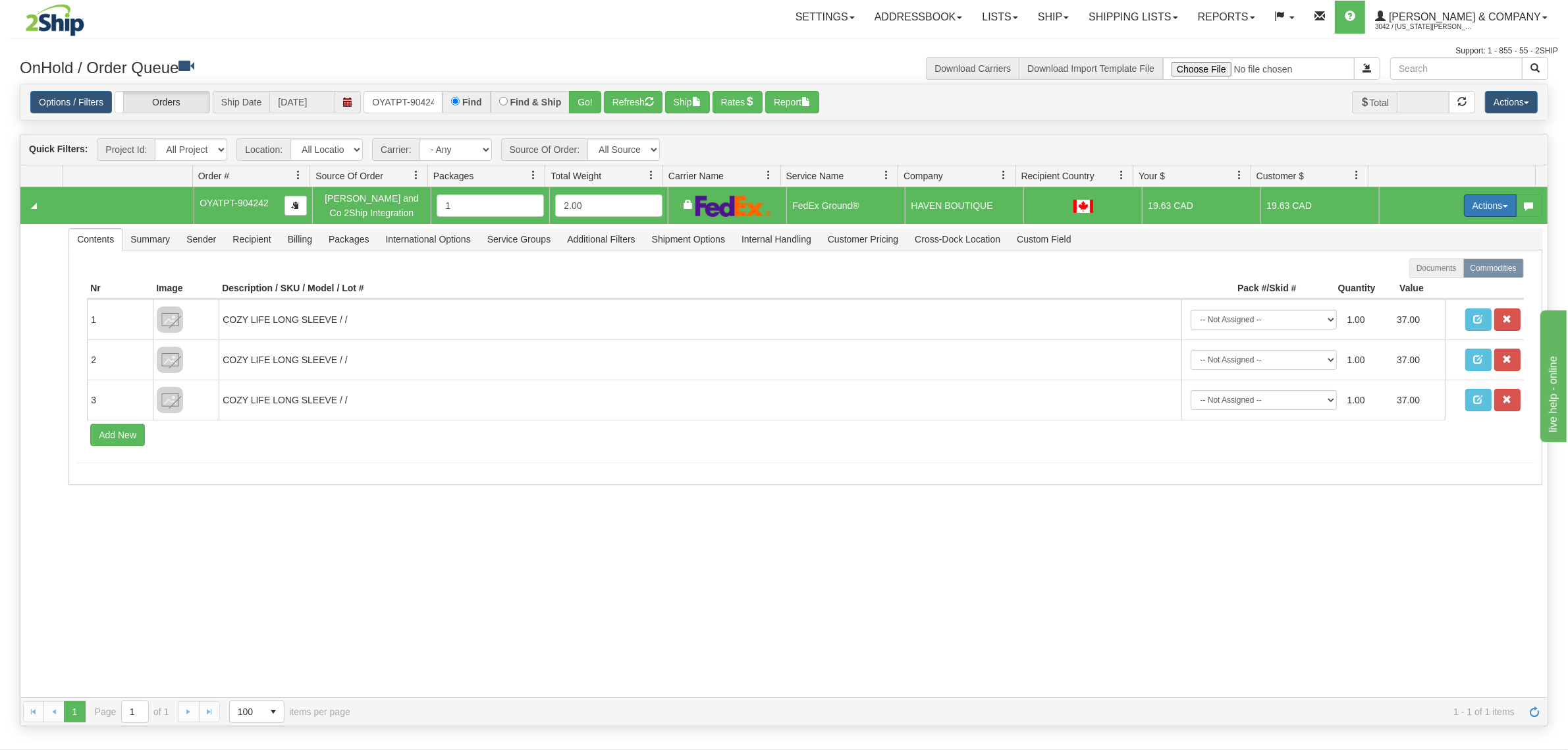
click at [1480, 201] on button "Actions" at bounding box center [1490, 205] width 52 height 22
click at [1424, 282] on span "Ship" at bounding box center [1437, 282] width 28 height 11
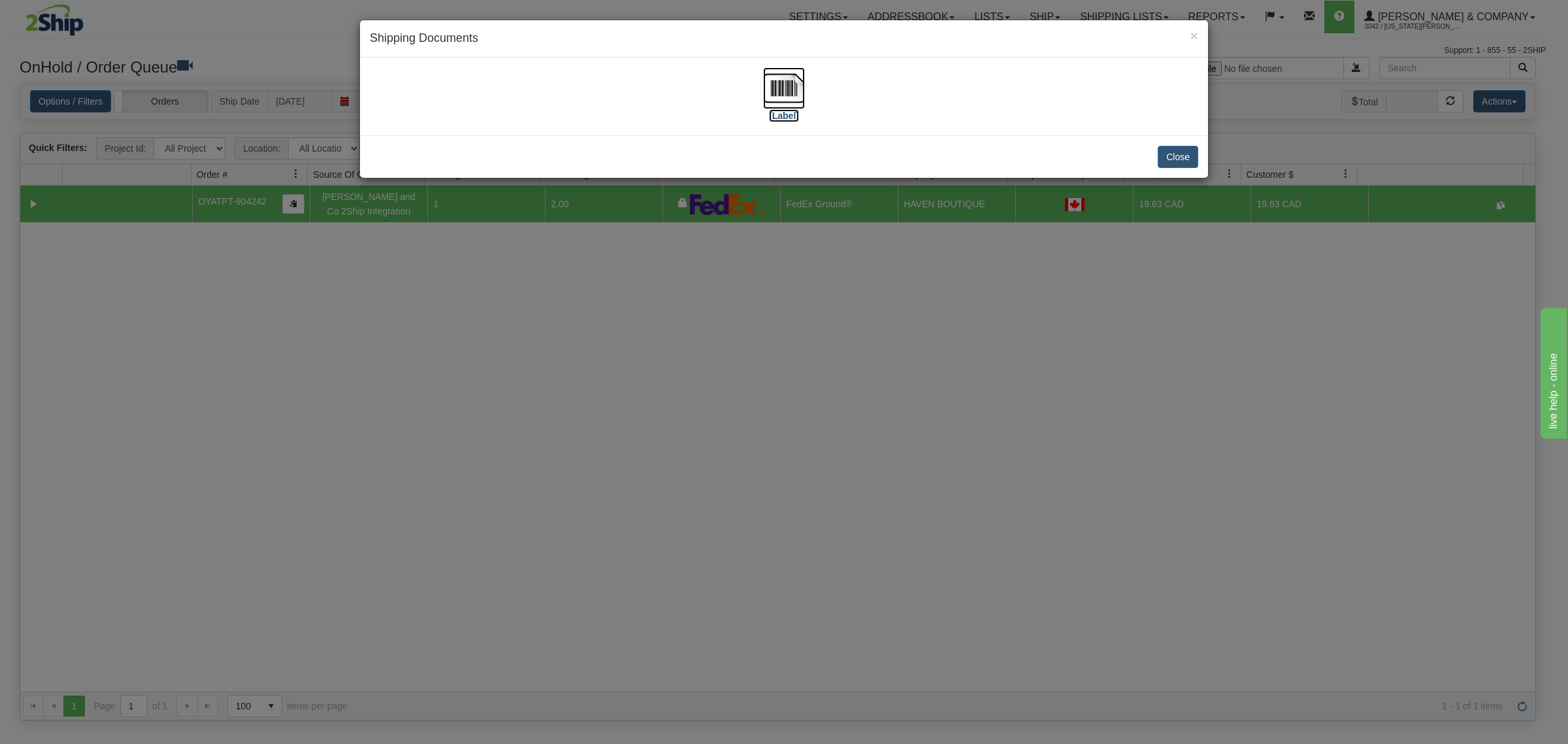
click at [776, 91] on img at bounding box center [784, 88] width 42 height 42
click at [660, 355] on div "× Shipping Documents [Label] Close" at bounding box center [784, 372] width 1568 height 744
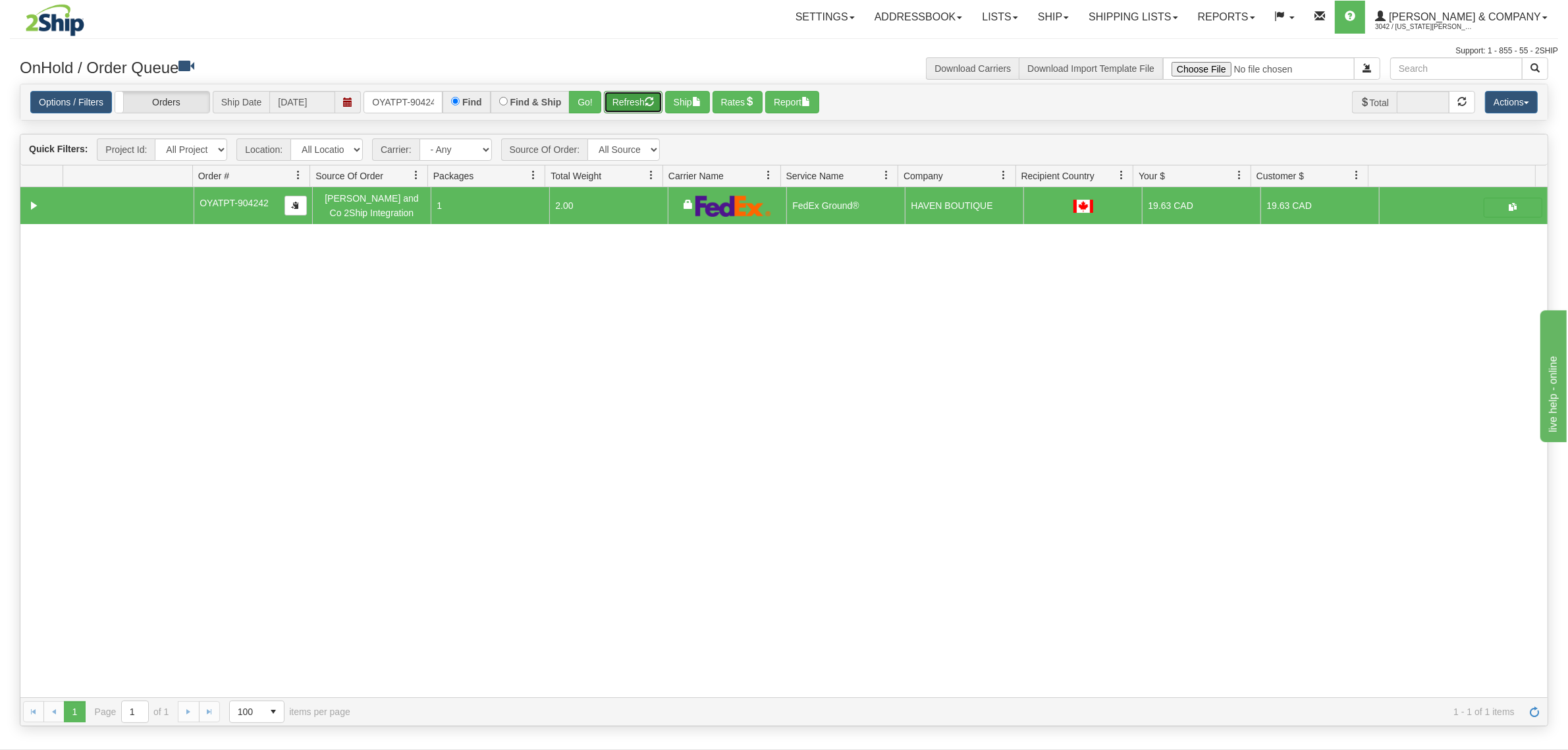
click at [625, 103] on button "Refresh" at bounding box center [633, 102] width 59 height 22
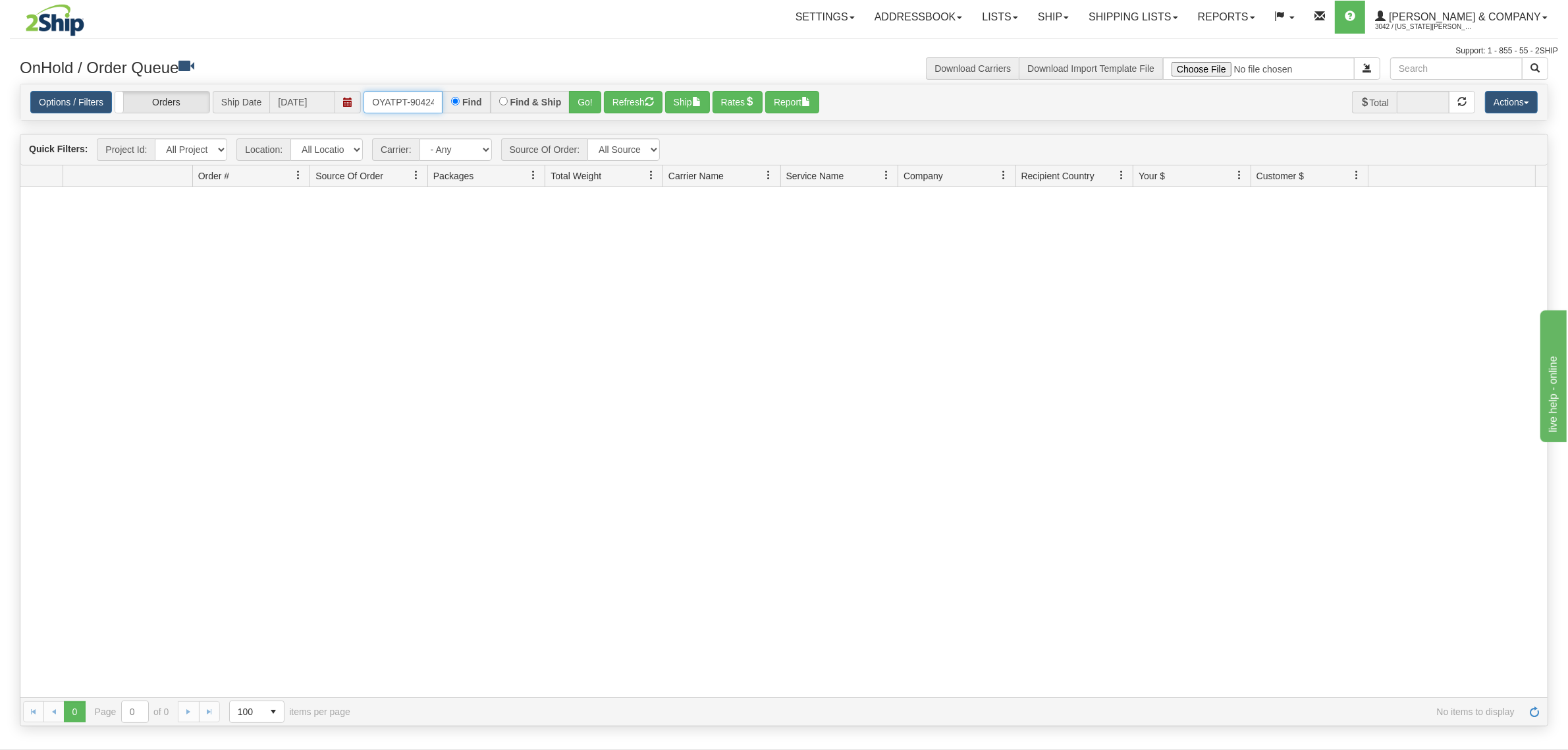
scroll to position [0, 7]
drag, startPoint x: 365, startPoint y: 103, endPoint x: 505, endPoint y: 119, distance: 140.9
click at [505, 119] on div "Options / Filters Group Shipments Orders Ship Date 10/09/2025 OYATPT-904242 Fin…" at bounding box center [783, 102] width 1527 height 36
type input "OYATPT-904201"
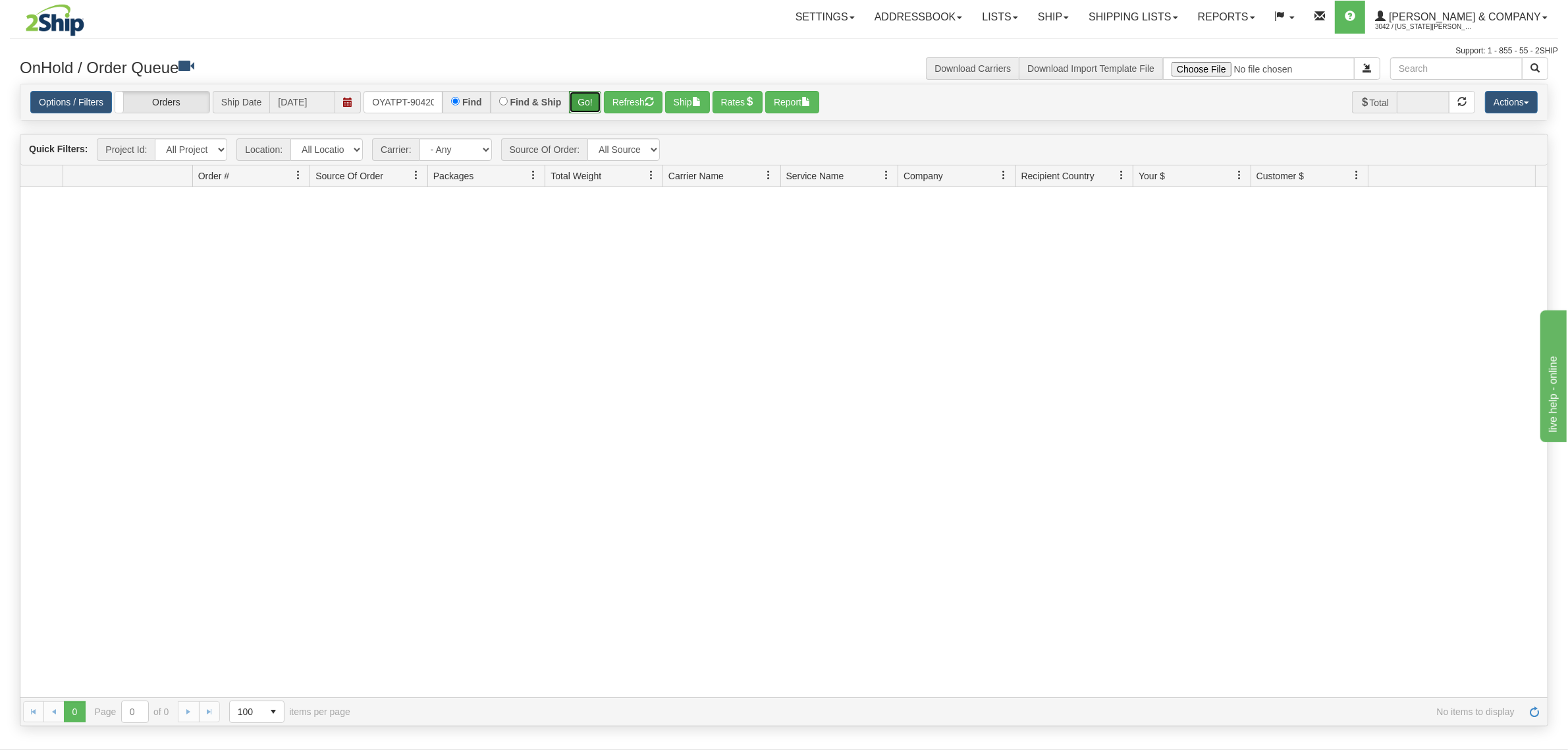
click at [580, 103] on button "Go!" at bounding box center [584, 102] width 32 height 22
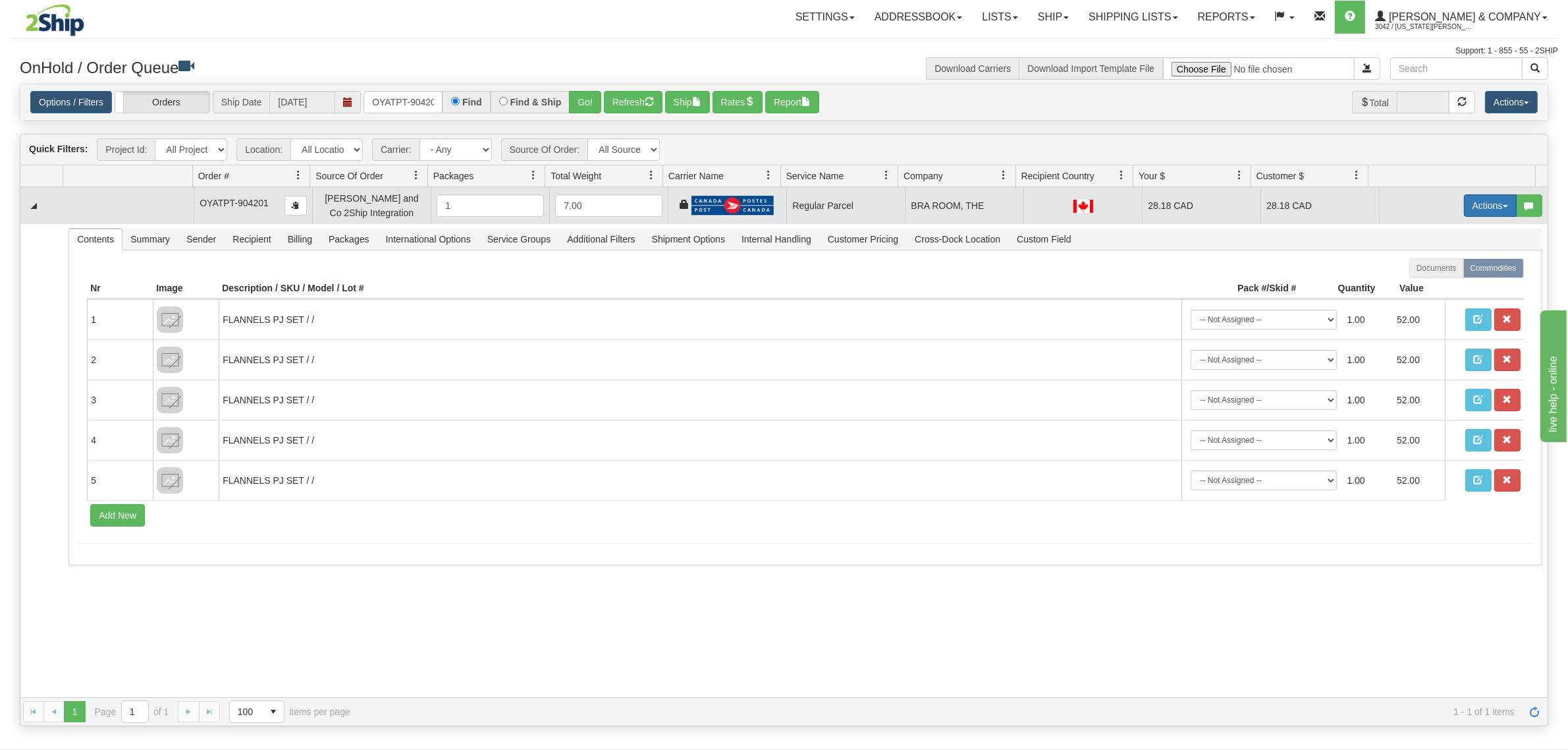
click at [1473, 200] on button "Actions" at bounding box center [1490, 205] width 52 height 22
click at [1450, 264] on span "Rate All Services" at bounding box center [1463, 264] width 79 height 11
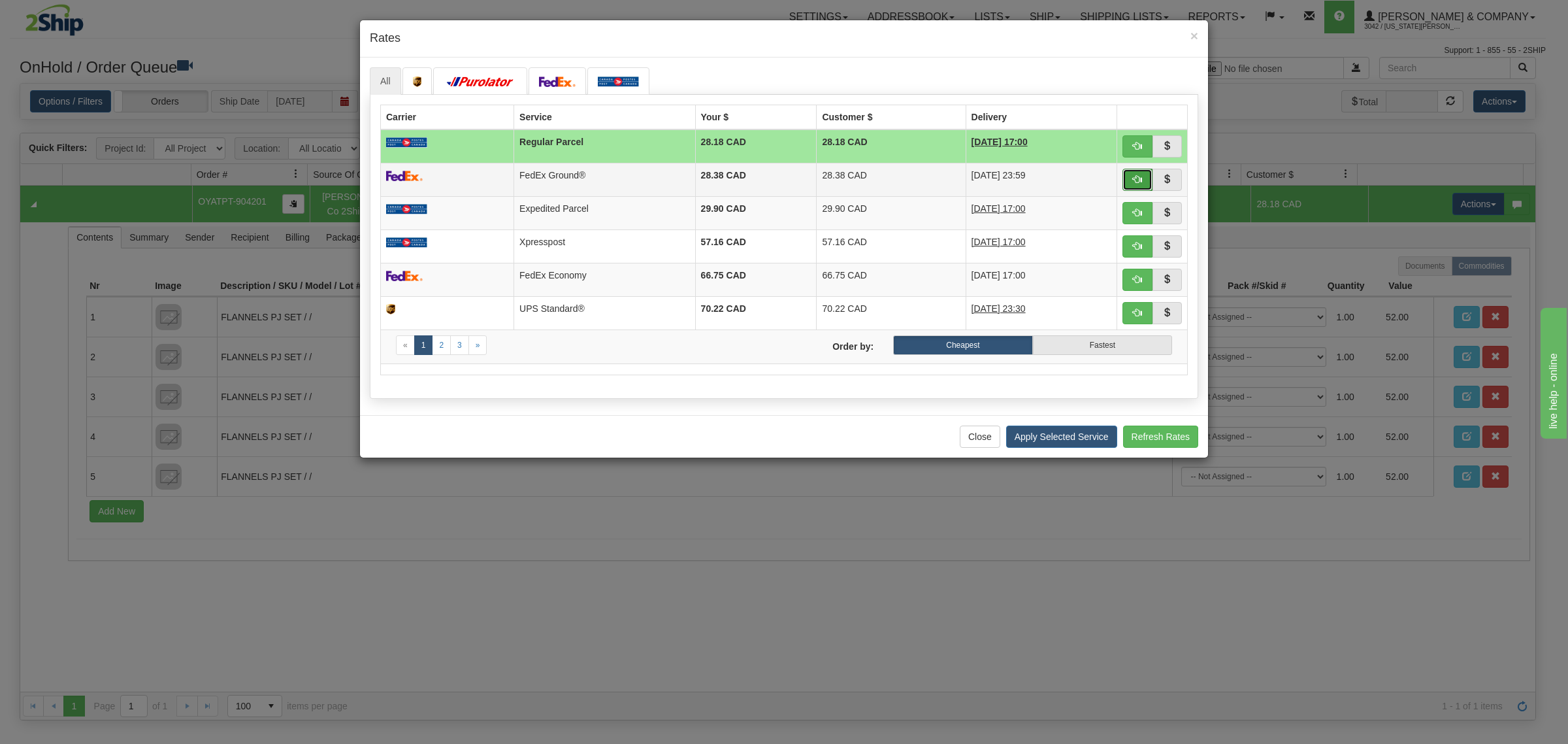
click at [1129, 177] on button "button" at bounding box center [1138, 180] width 30 height 22
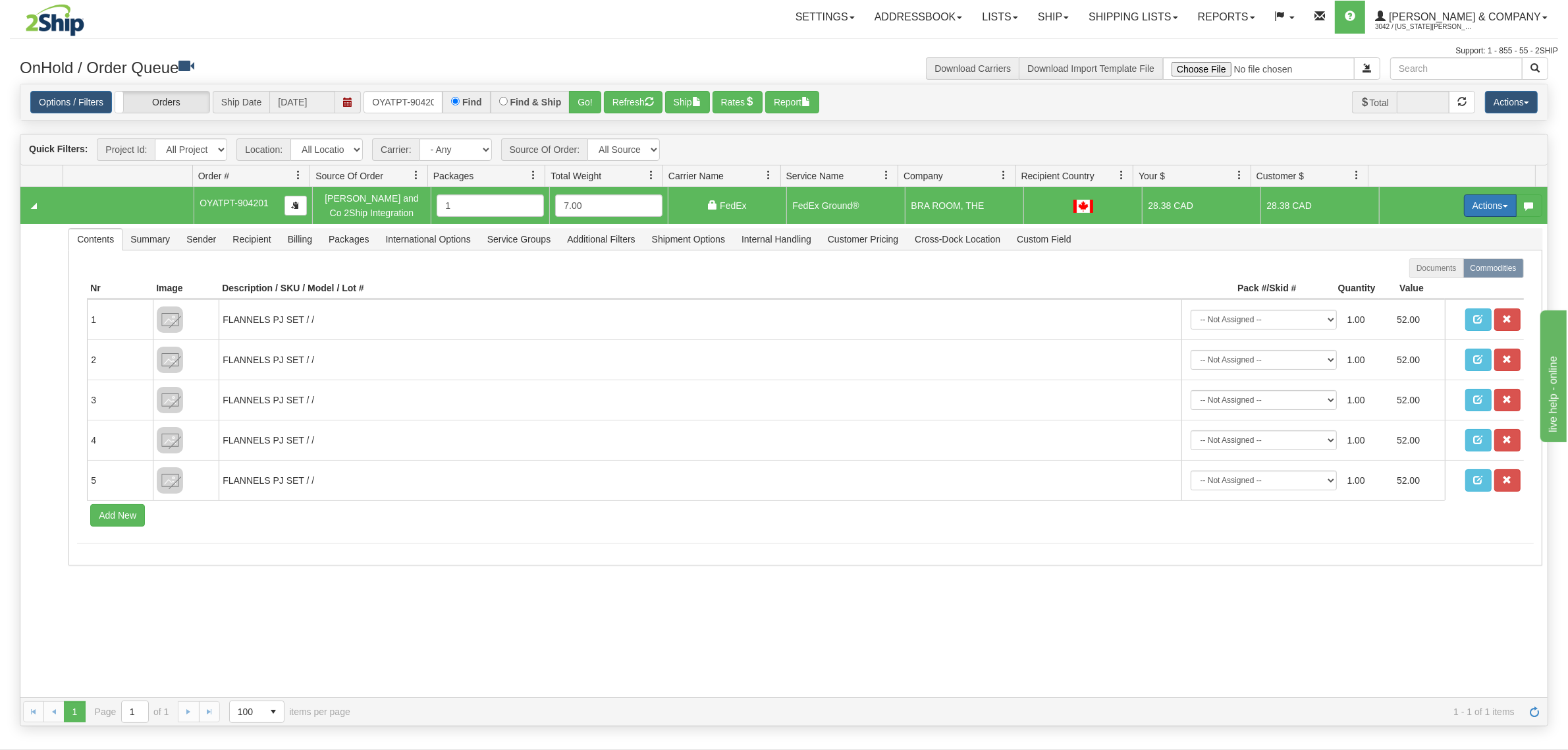
click at [1470, 201] on button "Actions" at bounding box center [1490, 205] width 52 height 22
click at [1431, 278] on span "Ship" at bounding box center [1437, 282] width 28 height 11
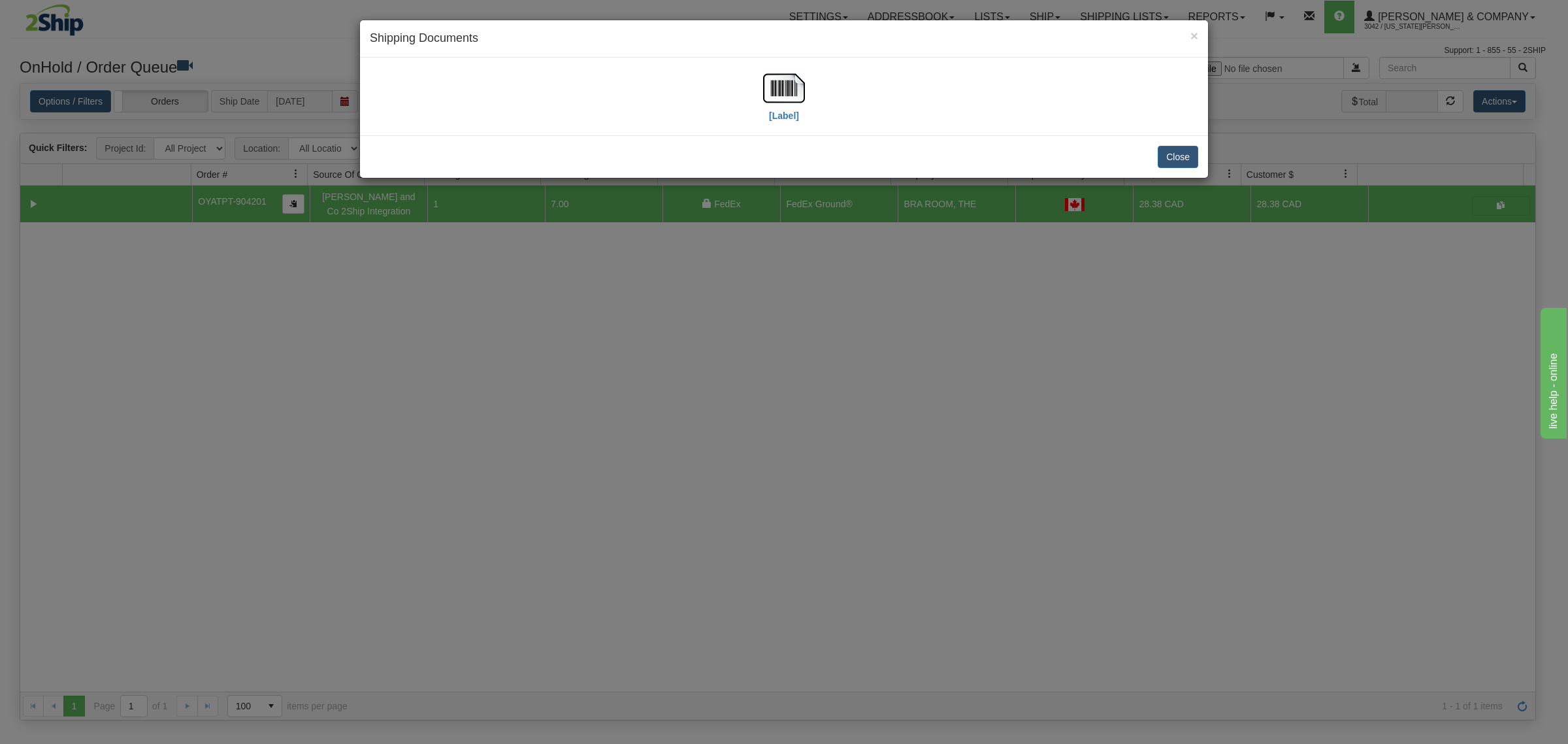
click at [859, 376] on div "× Shipping Documents [Label] Close" at bounding box center [784, 372] width 1568 height 744
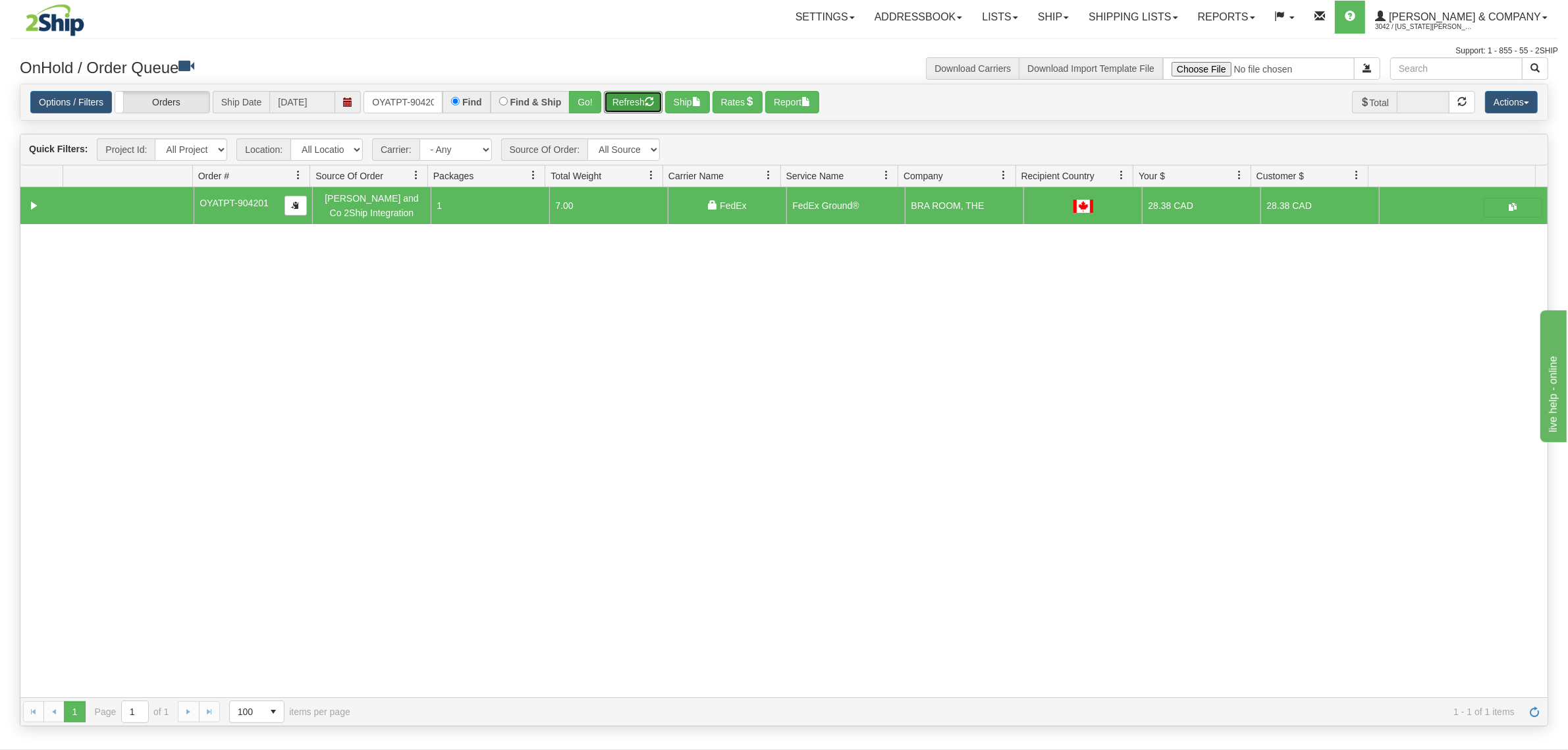
click at [640, 106] on button "Refresh" at bounding box center [633, 102] width 59 height 22
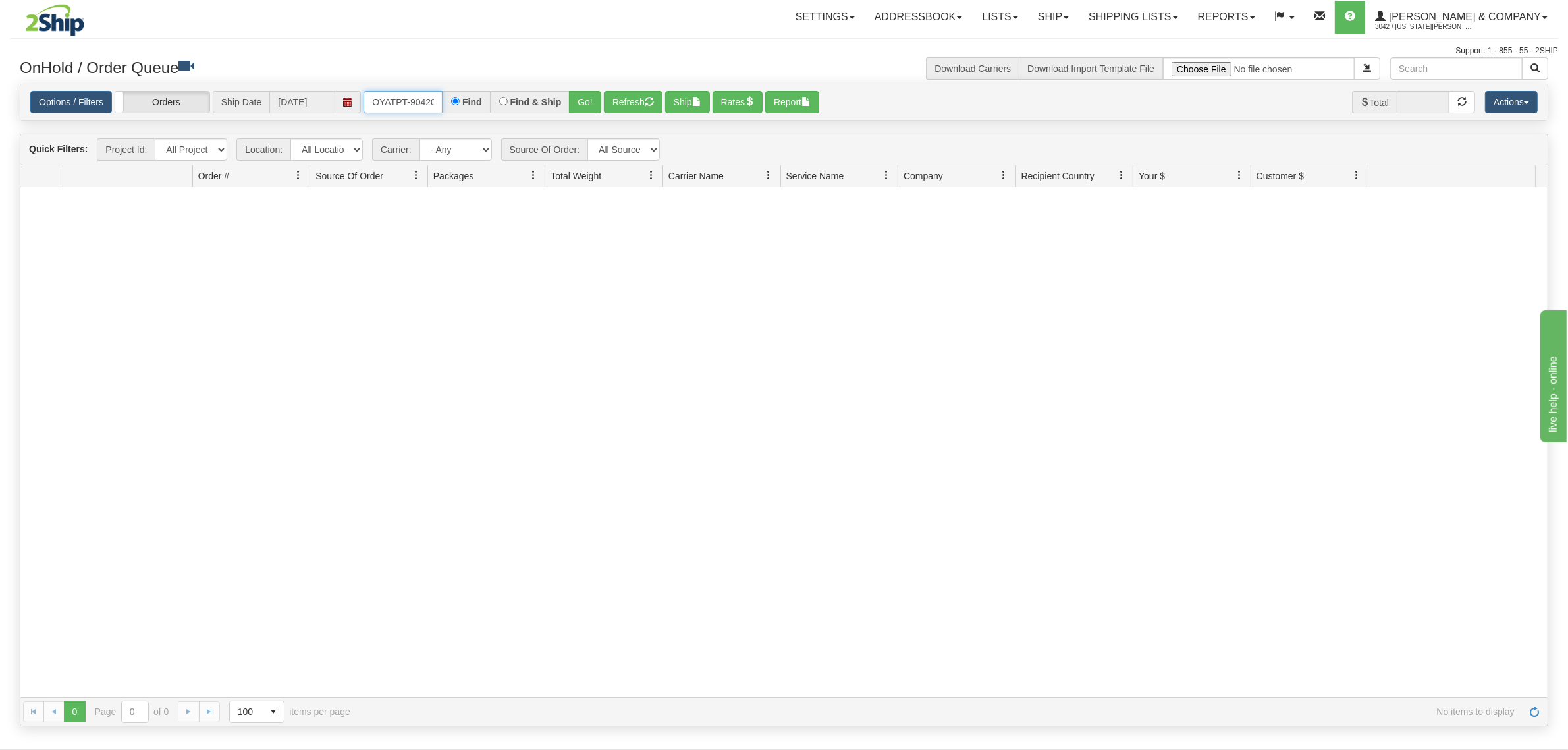
scroll to position [0, 7]
drag, startPoint x: 367, startPoint y: 98, endPoint x: 465, endPoint y: 101, distance: 98.0
click at [465, 101] on div "OYATPT-904201 Find Find & Ship Go!" at bounding box center [482, 102] width 238 height 22
click at [1151, 17] on link "Shipping lists" at bounding box center [1132, 17] width 108 height 33
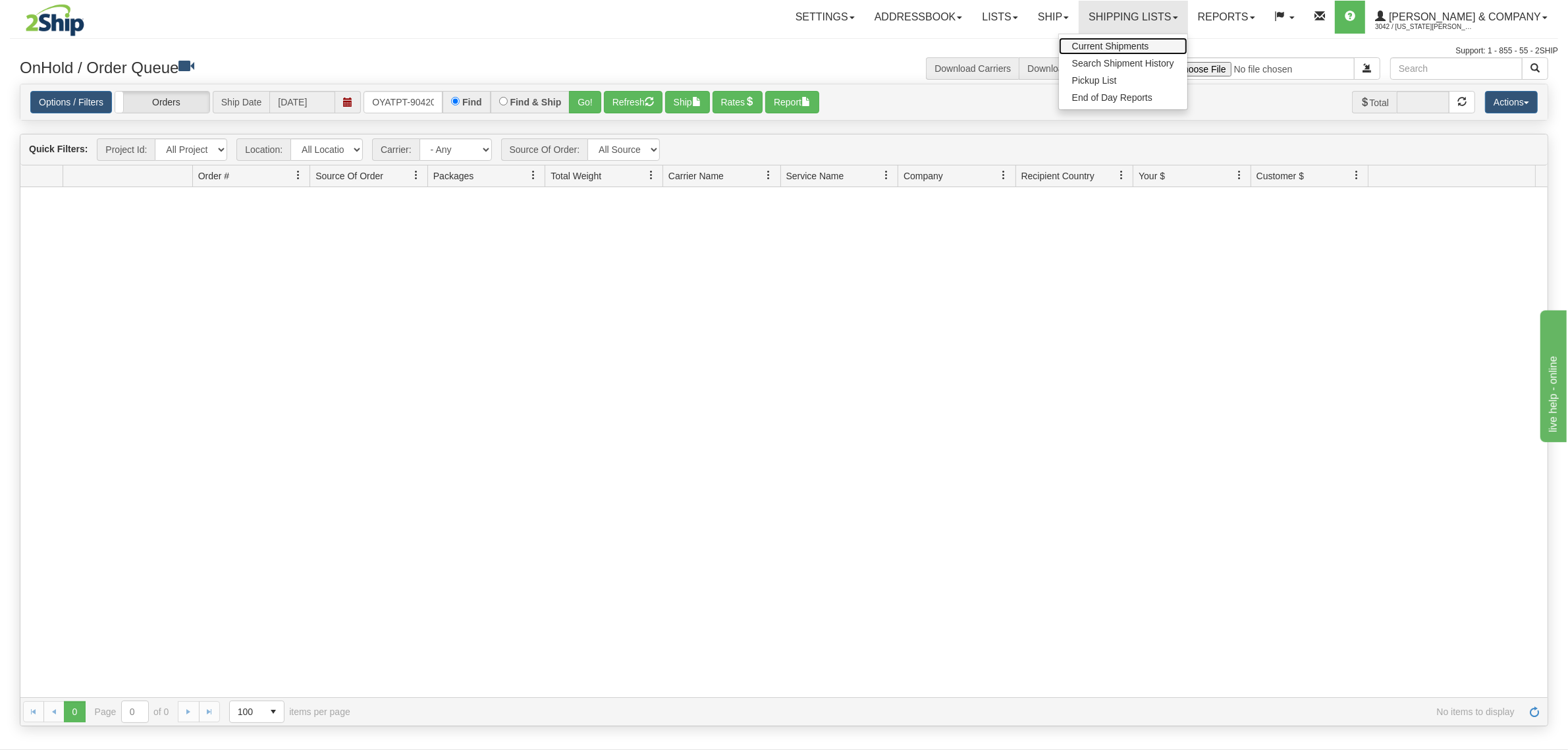
click at [1126, 47] on span "Current Shipments" at bounding box center [1110, 46] width 77 height 11
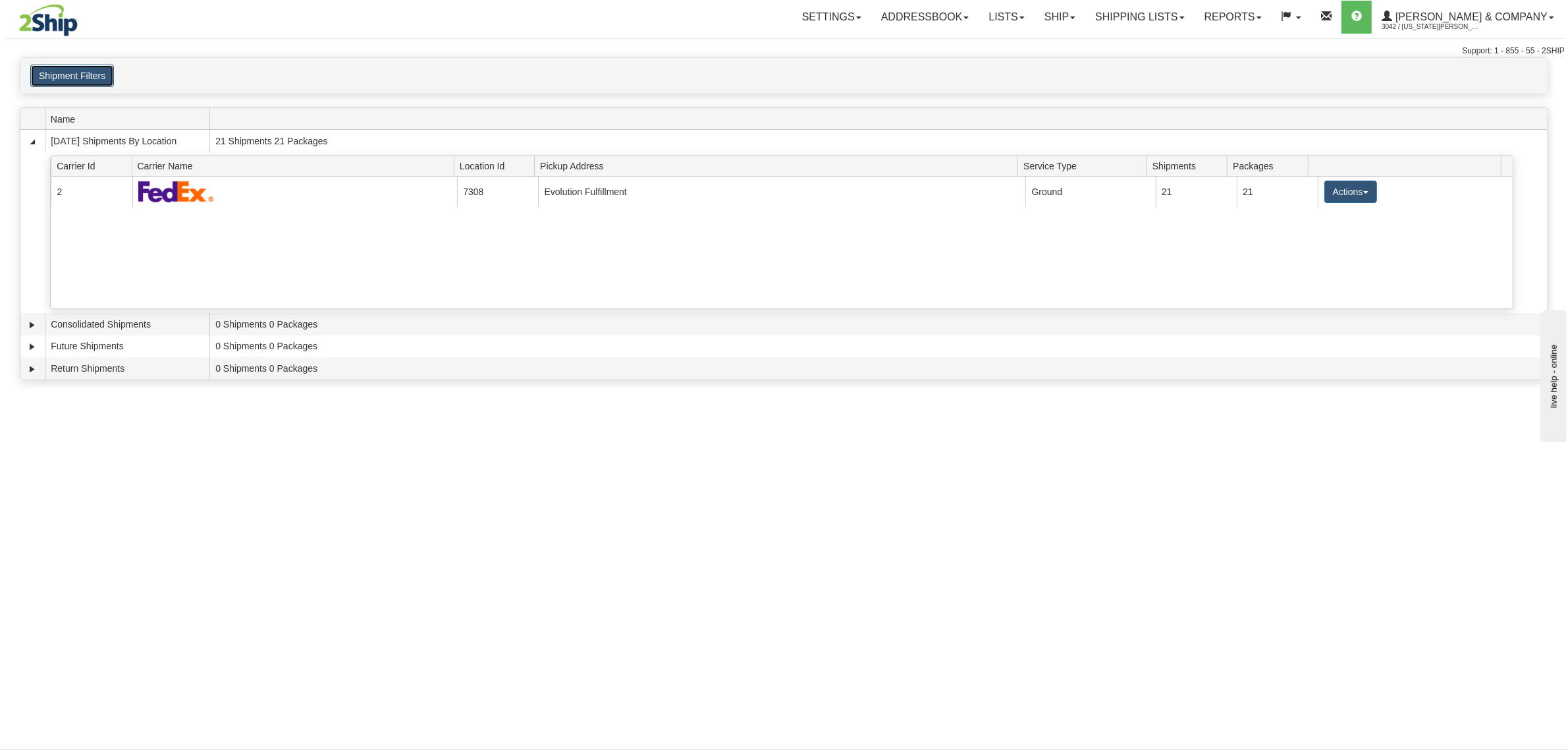
click at [85, 70] on button "Shipment Filters" at bounding box center [72, 75] width 83 height 22
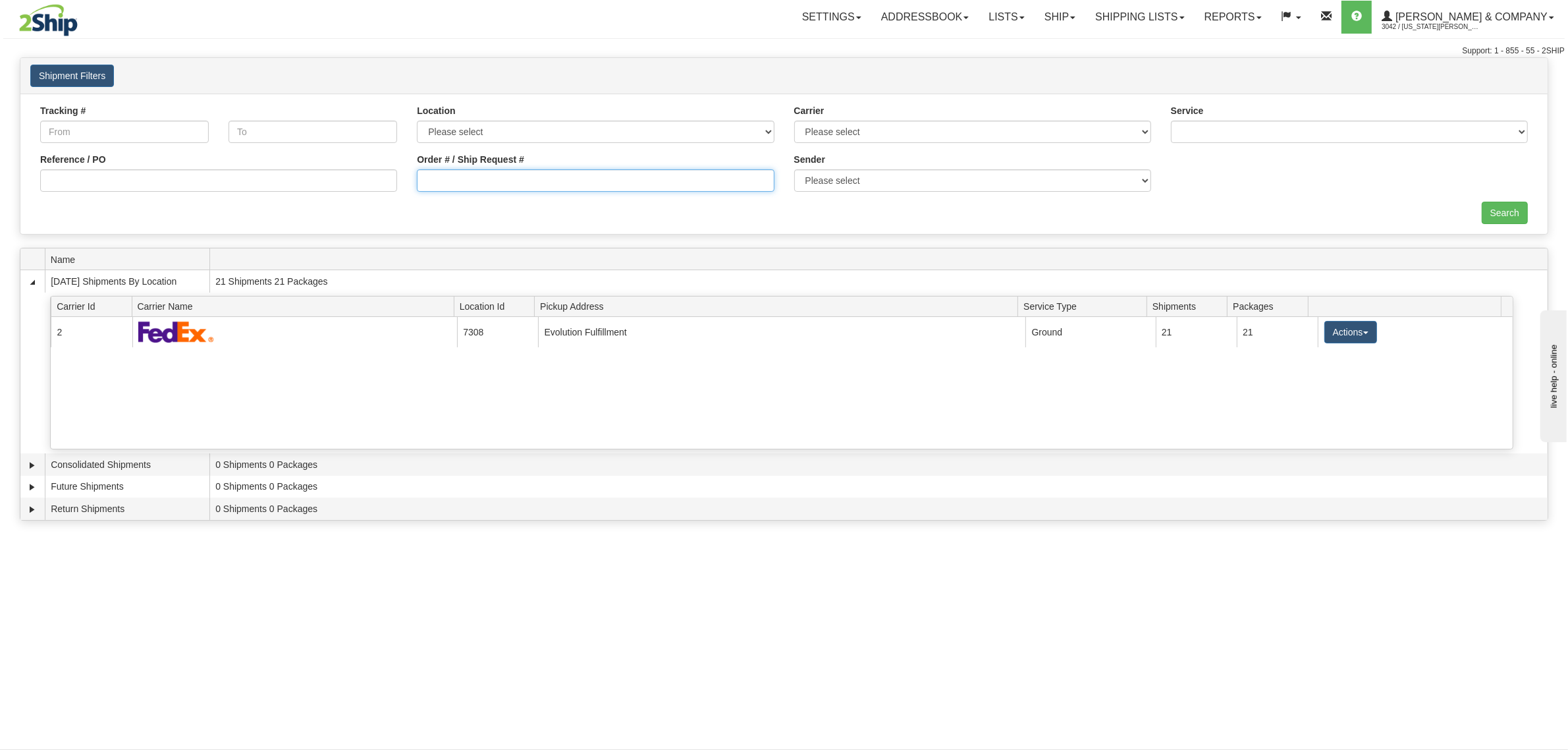
click at [448, 182] on input "Order # / Ship Request #" at bounding box center [595, 180] width 357 height 22
type input "OYATPT-904201"
click at [1486, 218] on input "Search" at bounding box center [1504, 213] width 46 height 22
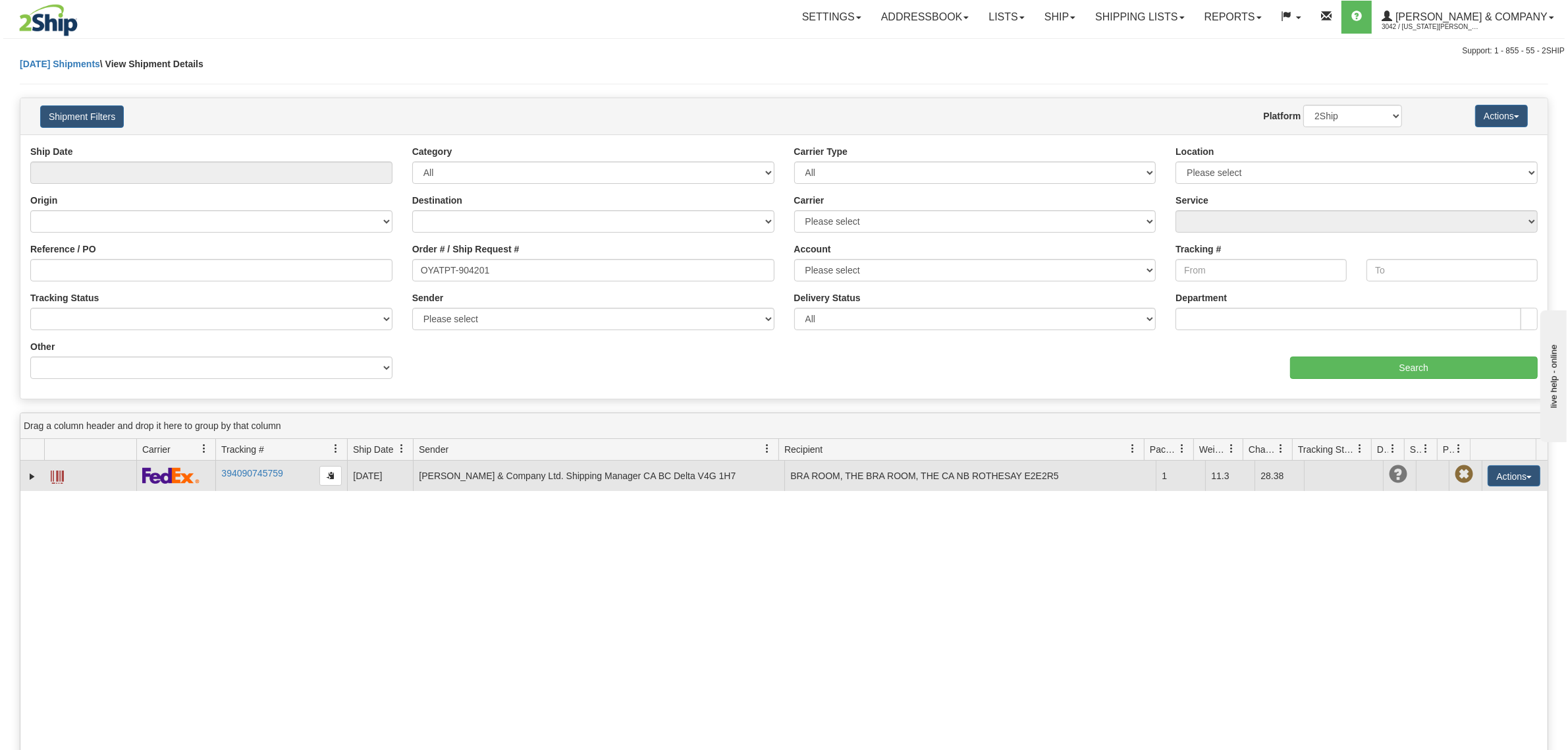
click at [57, 476] on span at bounding box center [57, 477] width 13 height 13
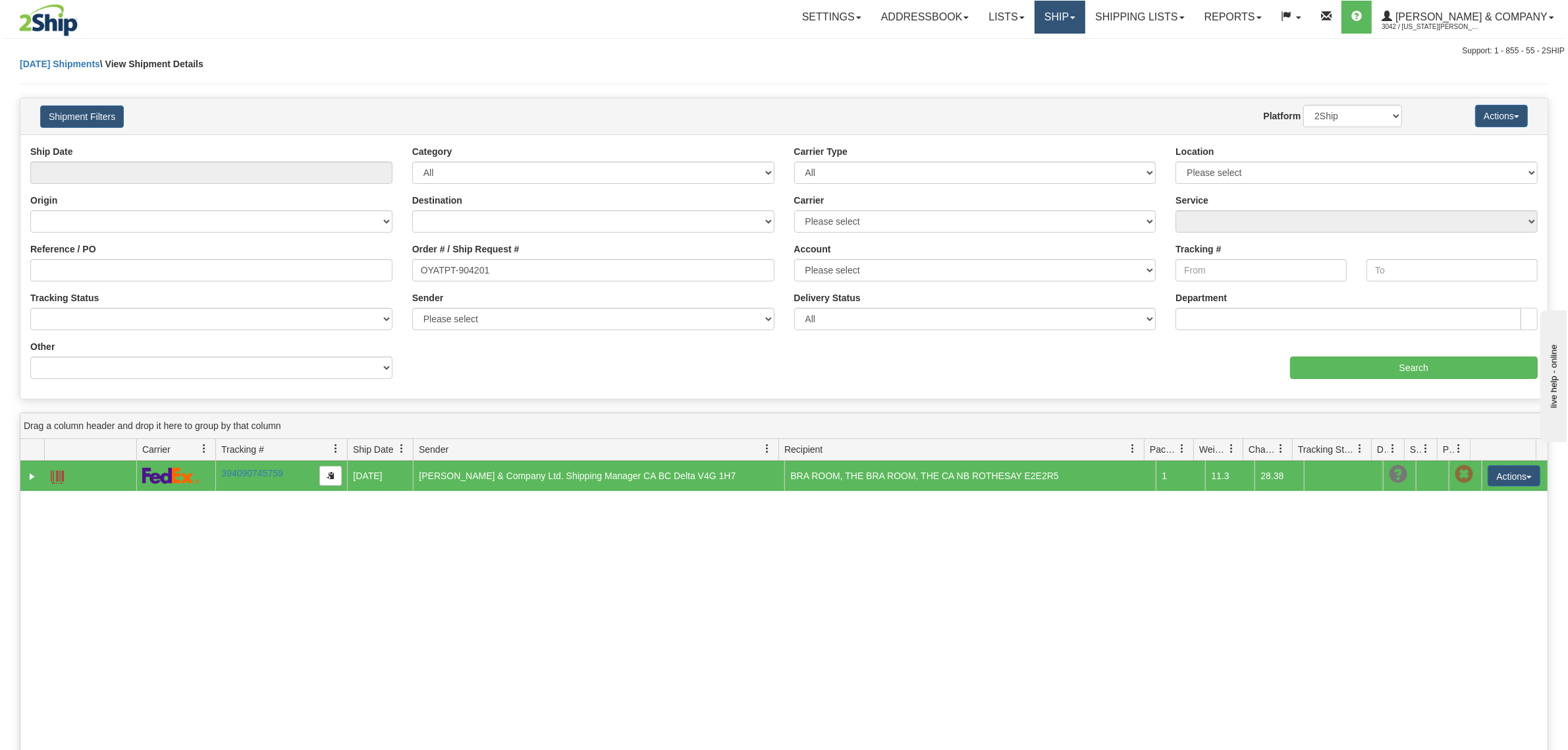
click at [1085, 20] on link "Ship" at bounding box center [1060, 17] width 51 height 33
click at [1071, 60] on span "OnHold / Order Queue" at bounding box center [1025, 63] width 93 height 11
